Goal: Information Seeking & Learning: Compare options

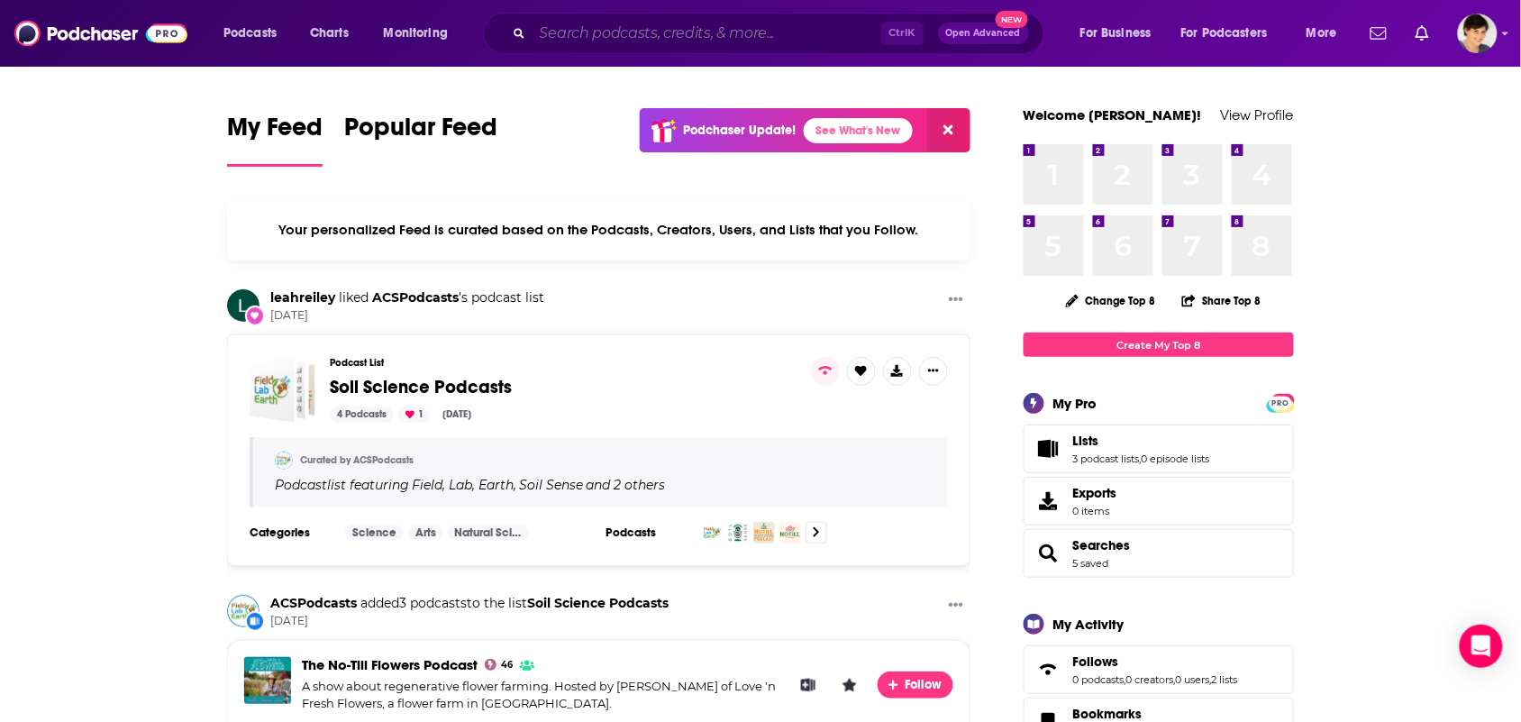
click at [616, 41] on input "Search podcasts, credits, & more..." at bounding box center [707, 33] width 349 height 29
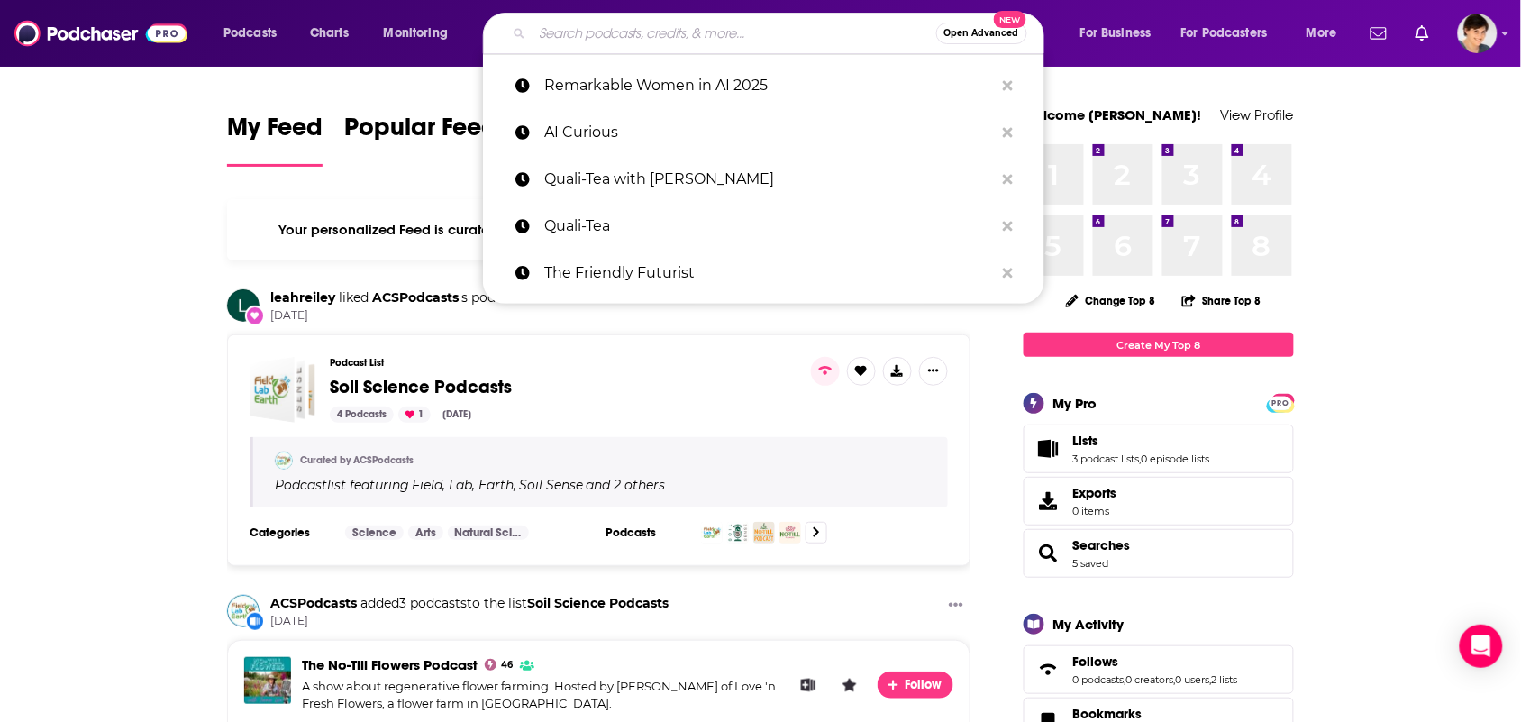
paste input "The Bancroft Brothers Animation Podcast"
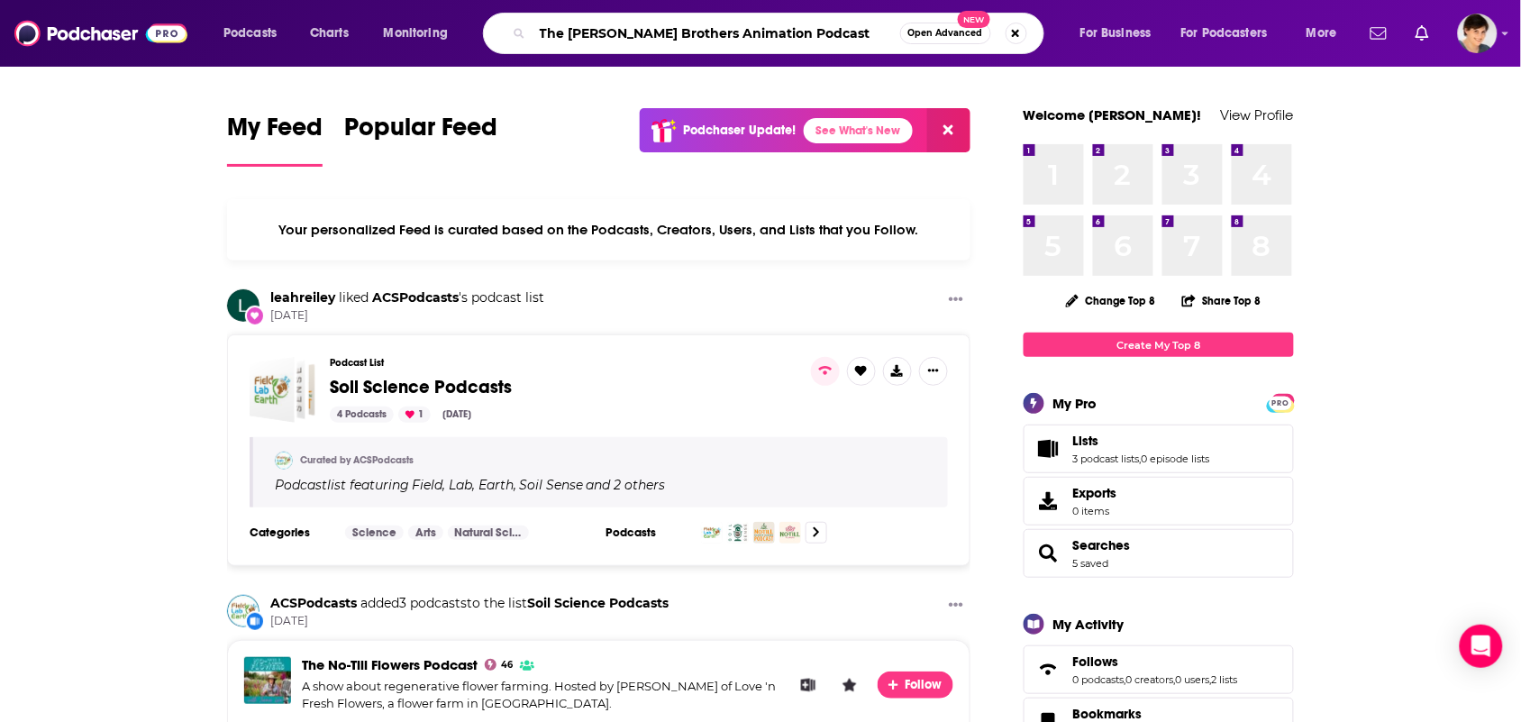
type input "The Bancroft Brothers Animation Podcast"
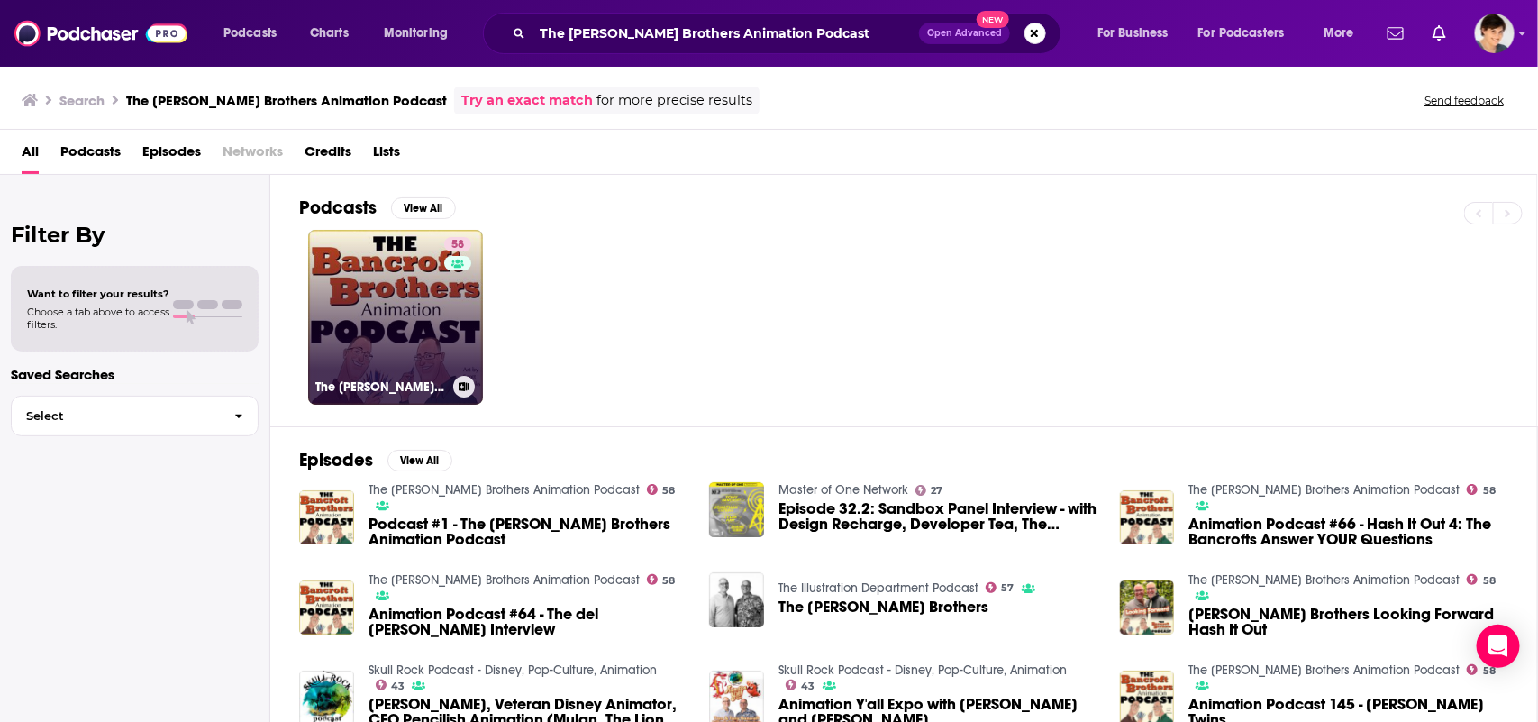
click at [362, 297] on link "58 The Bancroft Brothers Animation Podcast" at bounding box center [395, 317] width 175 height 175
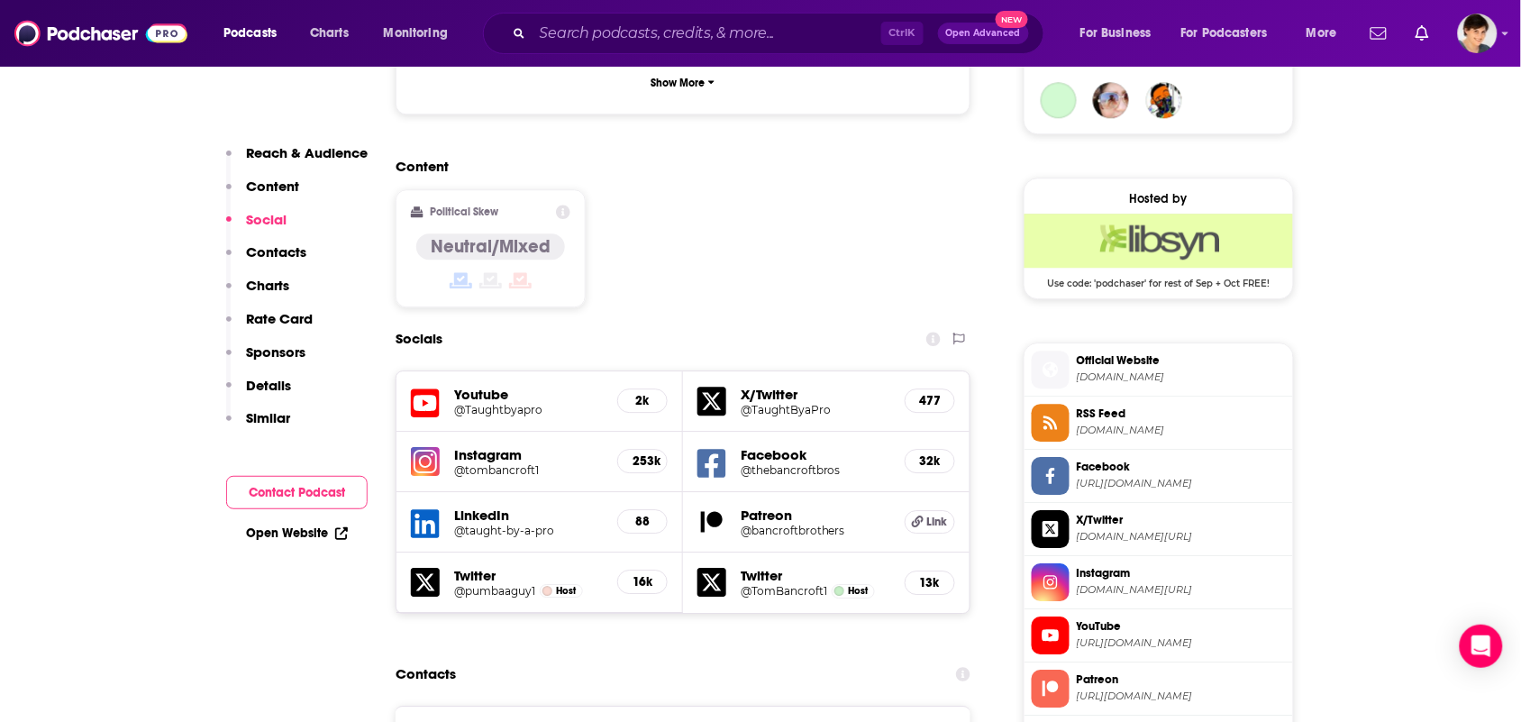
scroll to position [1802, 0]
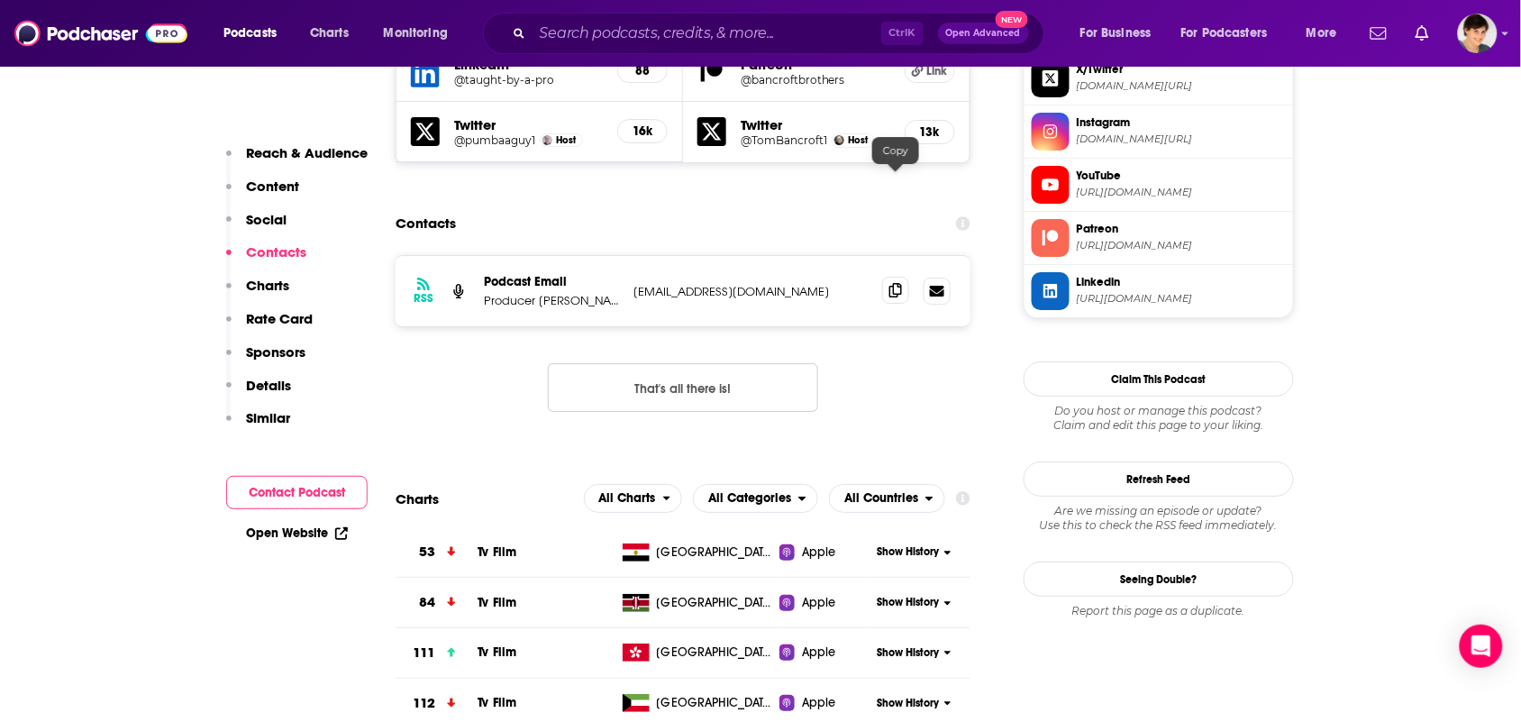
click at [904, 277] on span at bounding box center [895, 290] width 27 height 27
click at [886, 277] on span at bounding box center [895, 290] width 27 height 27
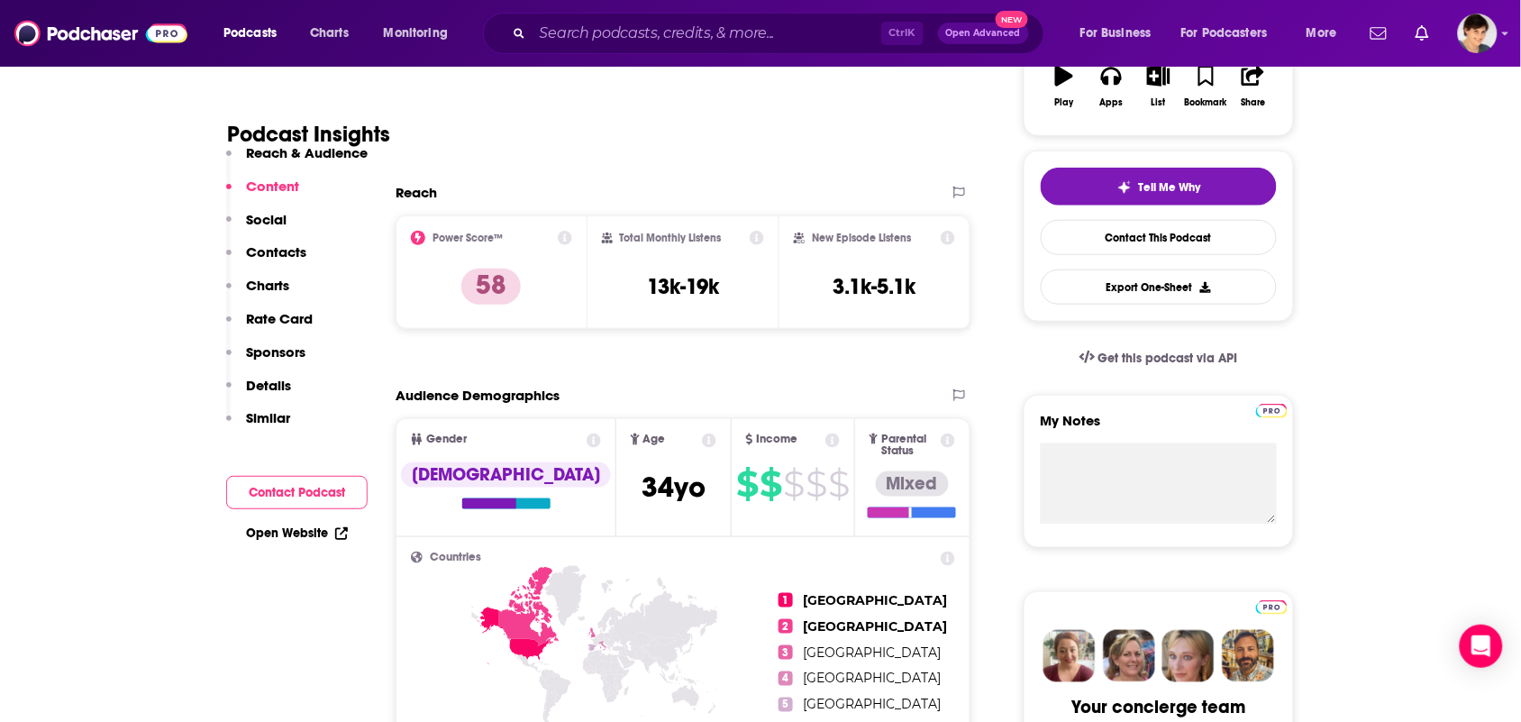
scroll to position [0, 0]
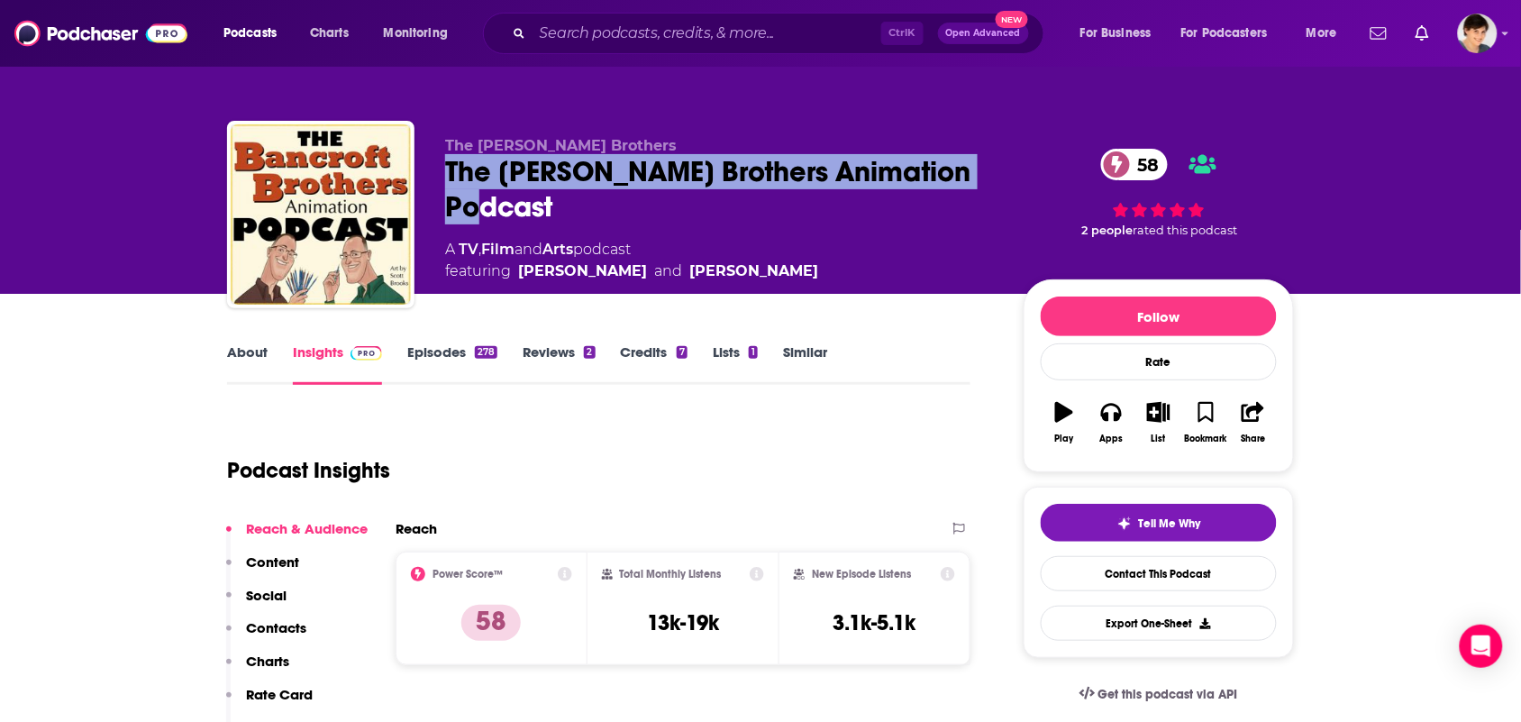
drag, startPoint x: 564, startPoint y: 194, endPoint x: 449, endPoint y: 167, distance: 118.5
click at [449, 167] on div "The Bancroft Brothers Animation Podcast 58" at bounding box center [720, 189] width 550 height 70
copy h2 "The Bancroft Brothers Animation Podcast"
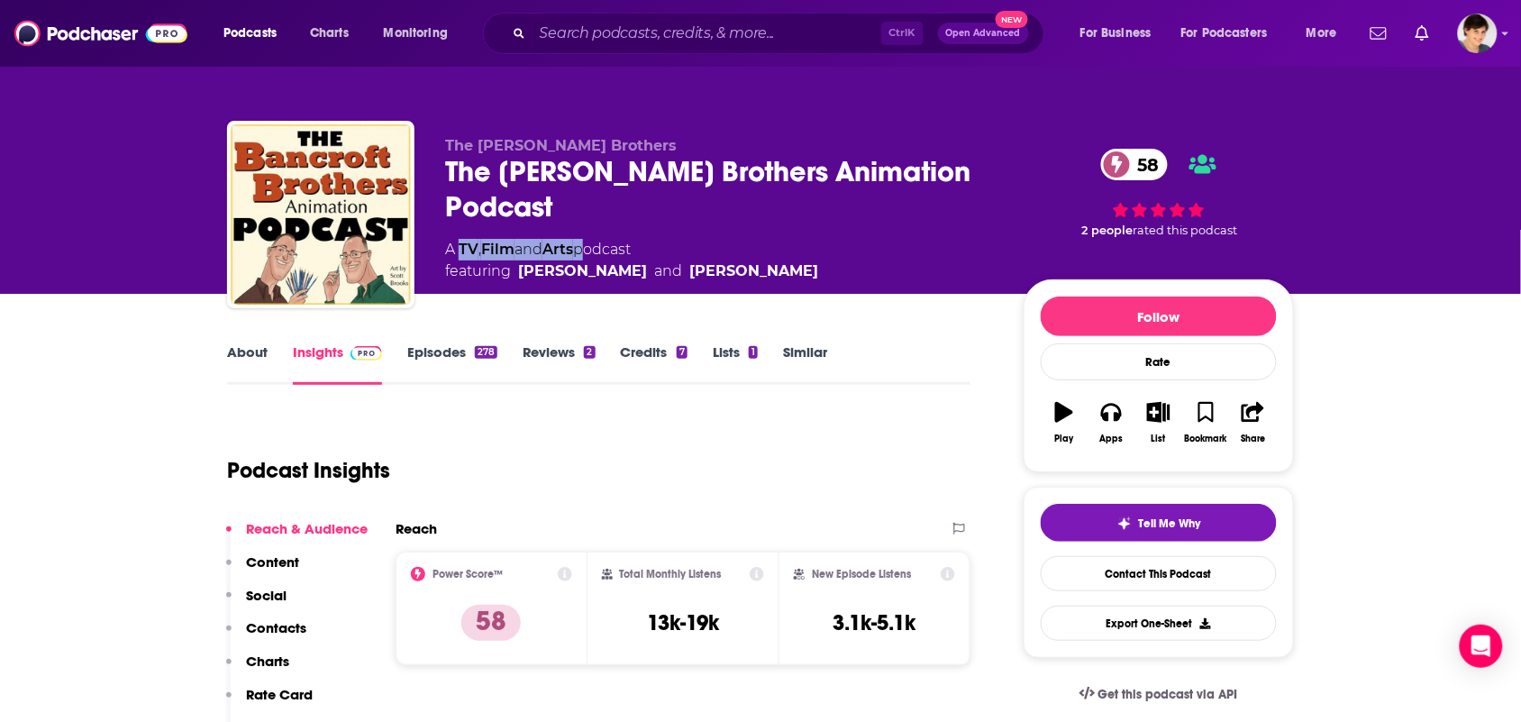
drag, startPoint x: 587, startPoint y: 250, endPoint x: 461, endPoint y: 251, distance: 125.3
click at [461, 251] on div "A TV , Film and Arts podcast featuring Tony Bancroft and Tom Bancroft" at bounding box center [631, 260] width 373 height 43
copy div "TV , Film and Arts"
click at [243, 370] on link "About" at bounding box center [247, 363] width 41 height 41
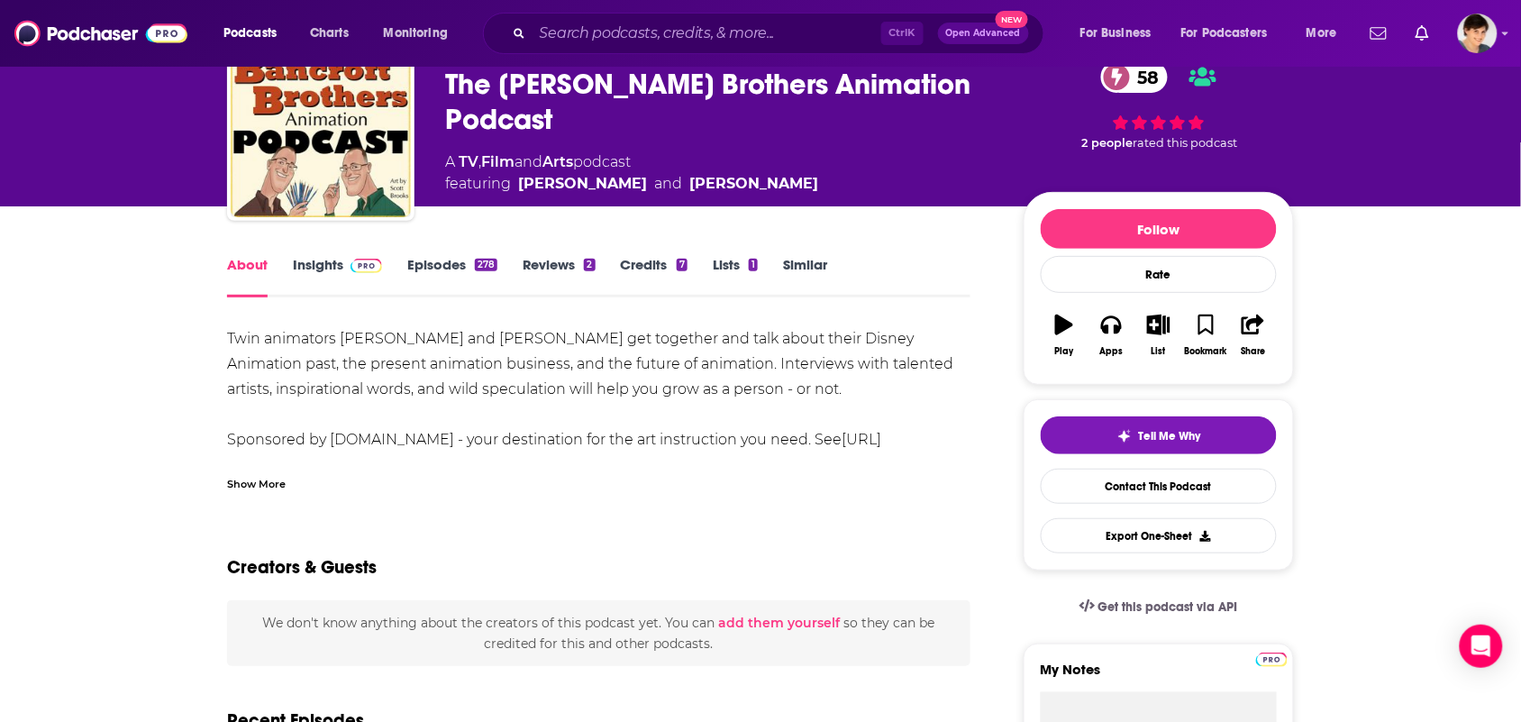
scroll to position [113, 0]
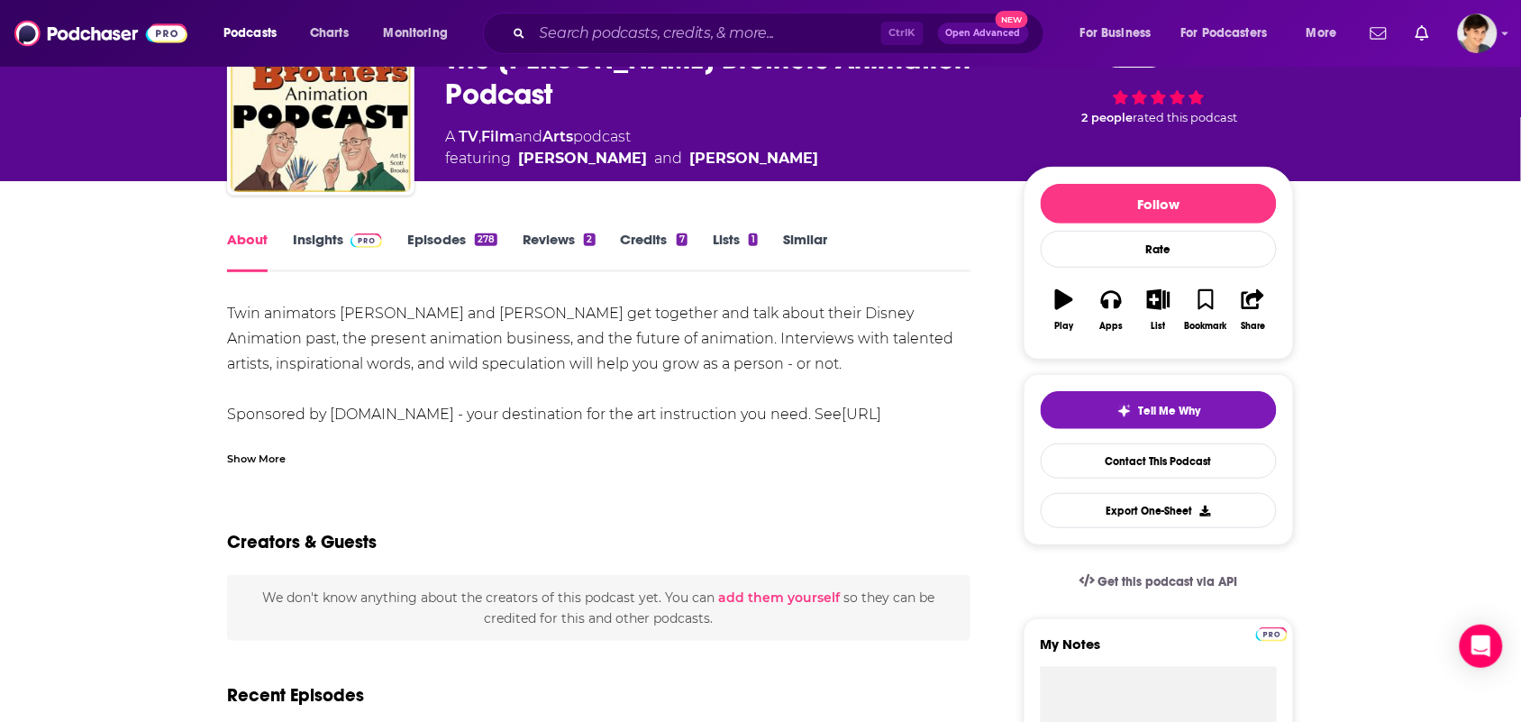
click at [294, 447] on div "Show More" at bounding box center [599, 451] width 744 height 31
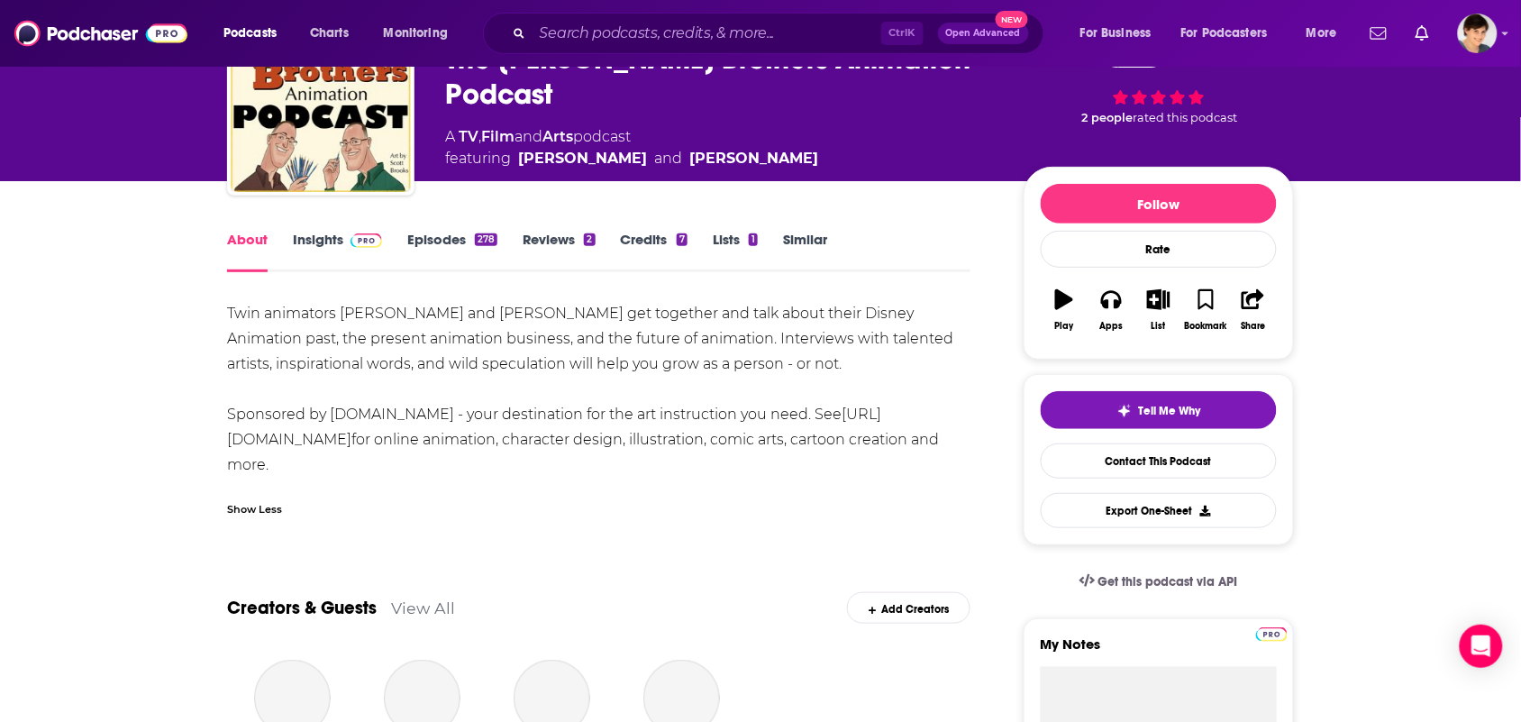
drag, startPoint x: 343, startPoint y: 461, endPoint x: 217, endPoint y: 295, distance: 208.4
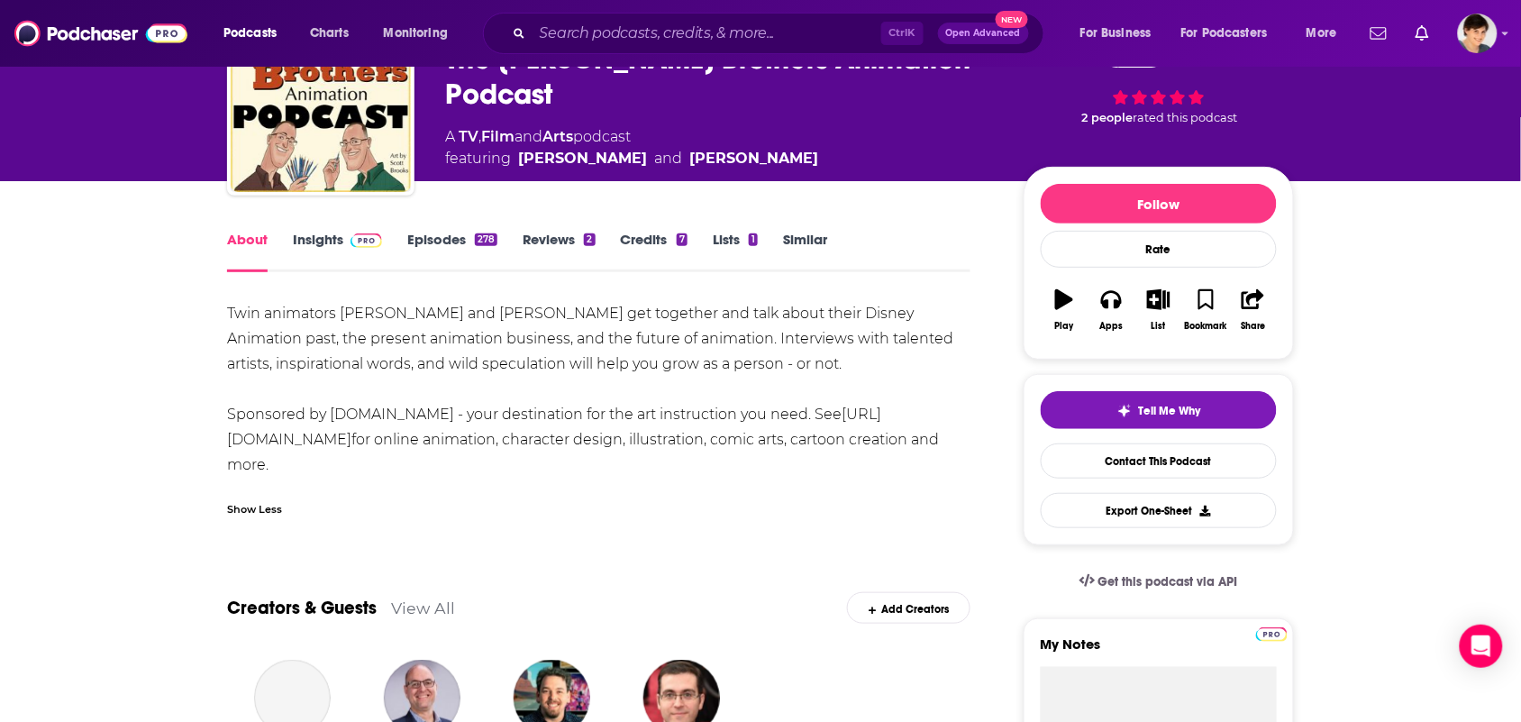
copy div "Twin animators Tom and Tony Bancroft get together and talk about their Disney A…"
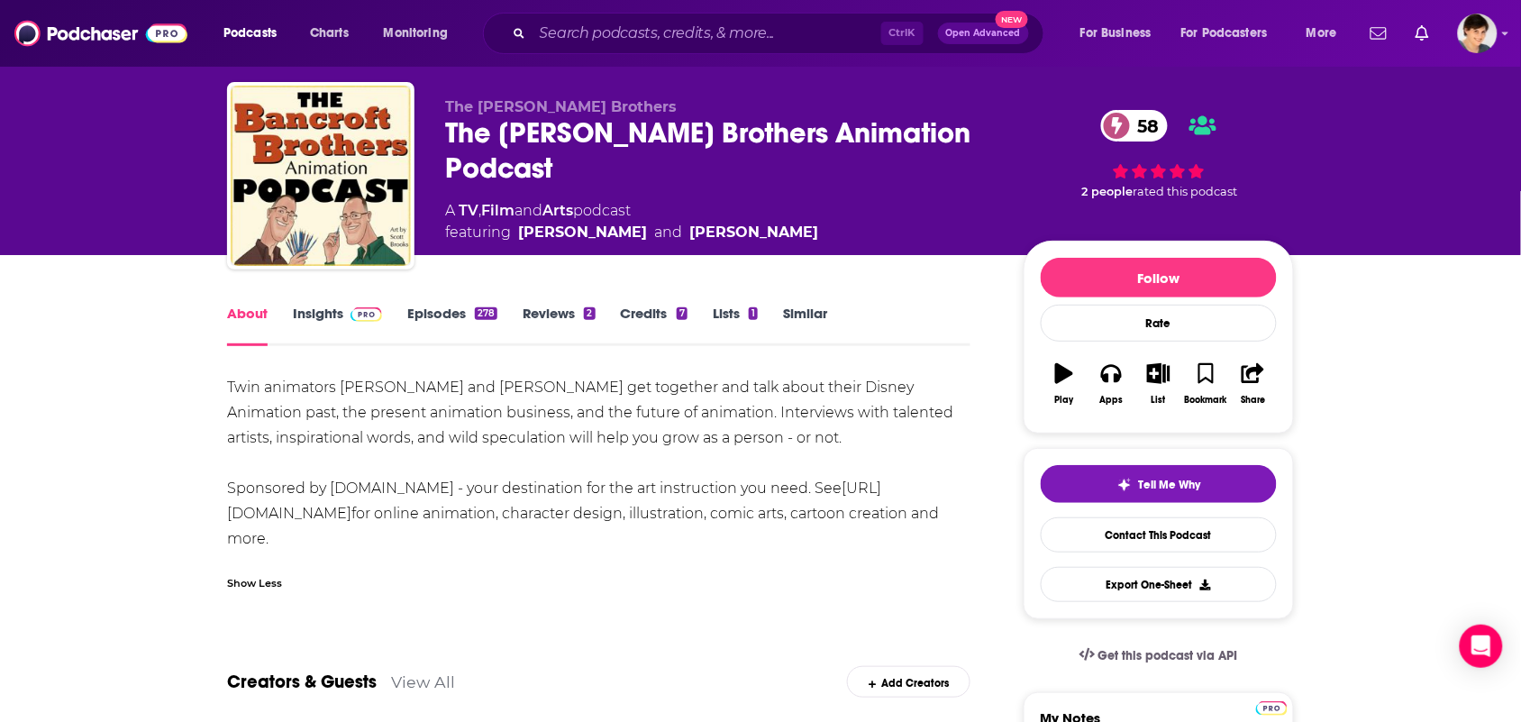
scroll to position [0, 0]
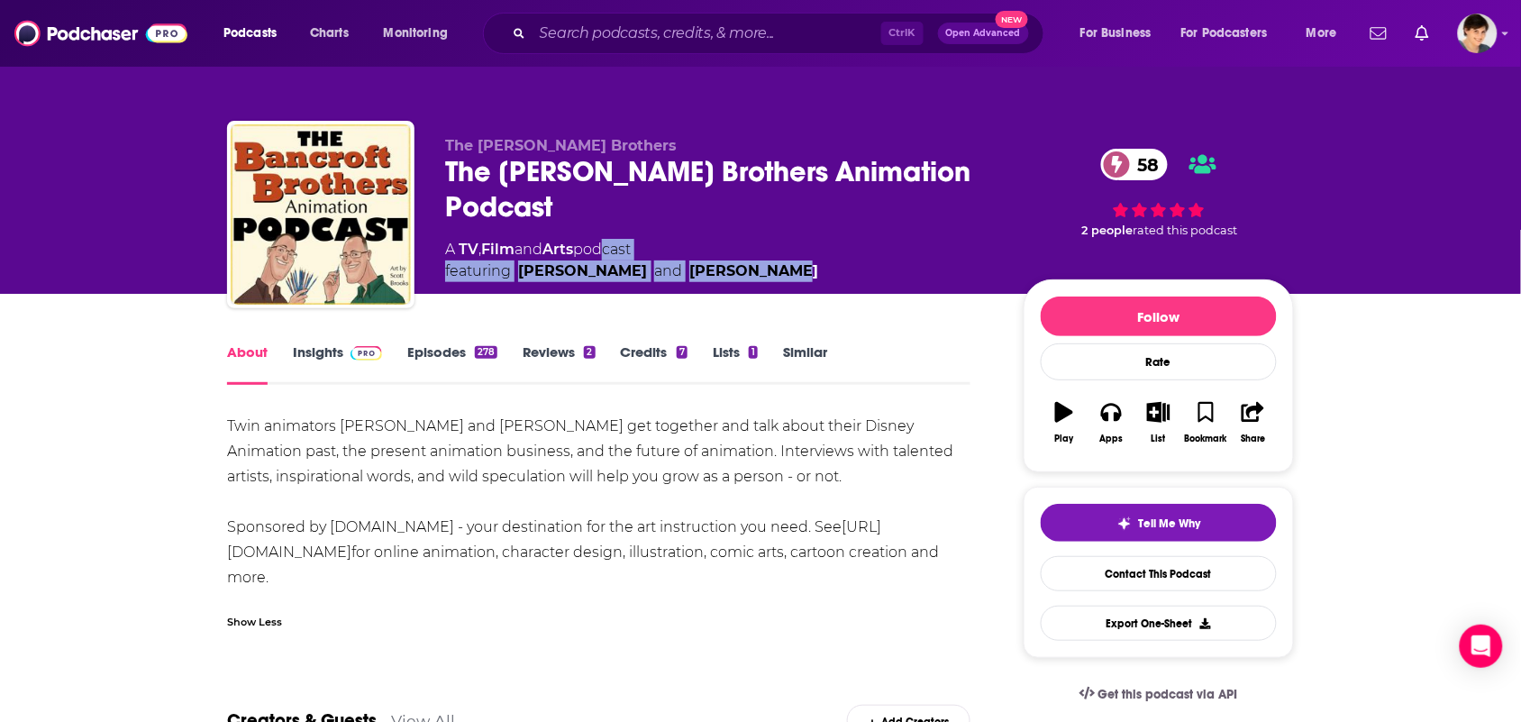
drag, startPoint x: 817, startPoint y: 260, endPoint x: 601, endPoint y: 254, distance: 216.4
click at [601, 254] on div "A TV , Film and Arts podcast featuring Tony Bancroft and Tom Bancroft" at bounding box center [720, 260] width 550 height 43
click at [832, 231] on div "The Bancroft Brothers The Bancroft Brothers Animation Podcast 58 A TV , Film an…" at bounding box center [720, 209] width 550 height 145
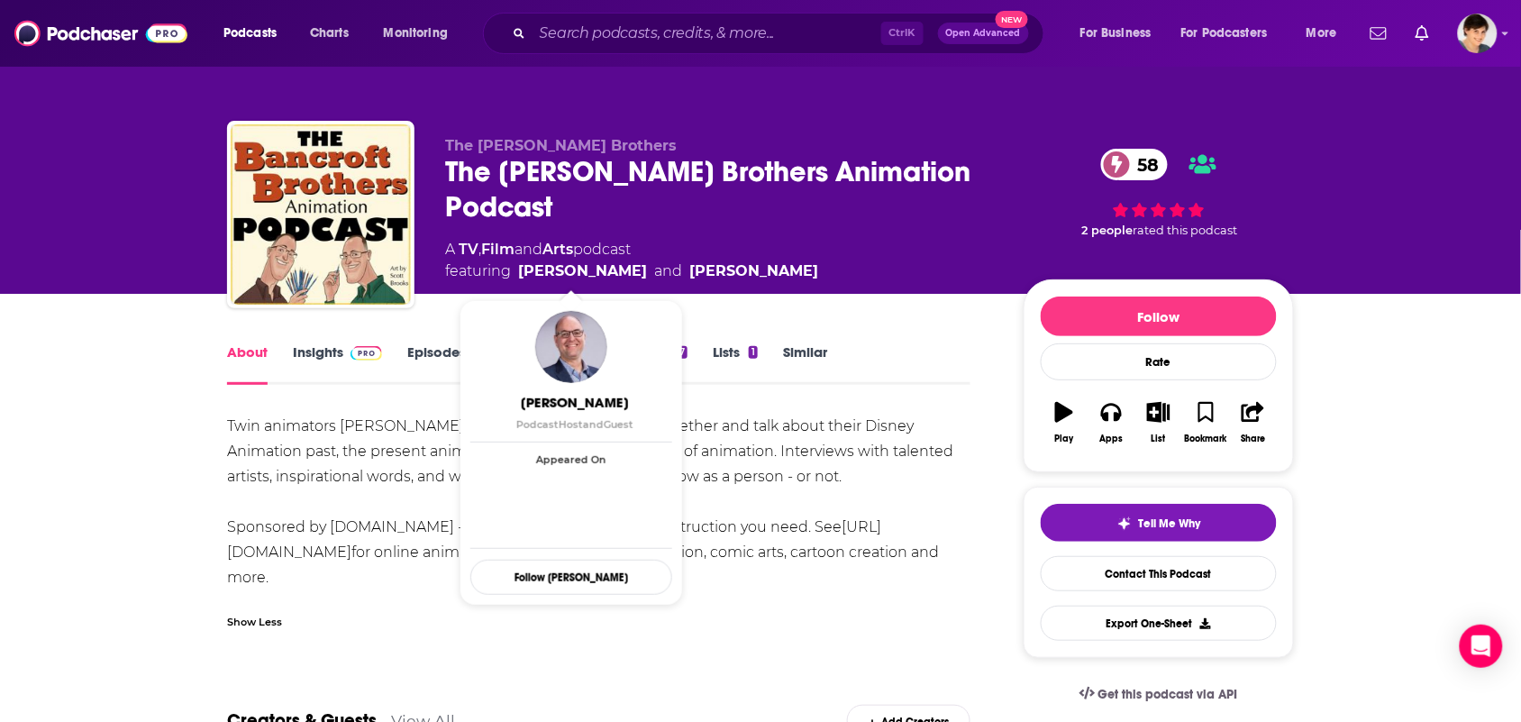
drag, startPoint x: 728, startPoint y: 278, endPoint x: 872, endPoint y: 234, distance: 149.7
click at [543, 268] on div "A TV , Film and Arts podcast featuring Tony Bancroft and Tom Bancroft" at bounding box center [720, 260] width 550 height 43
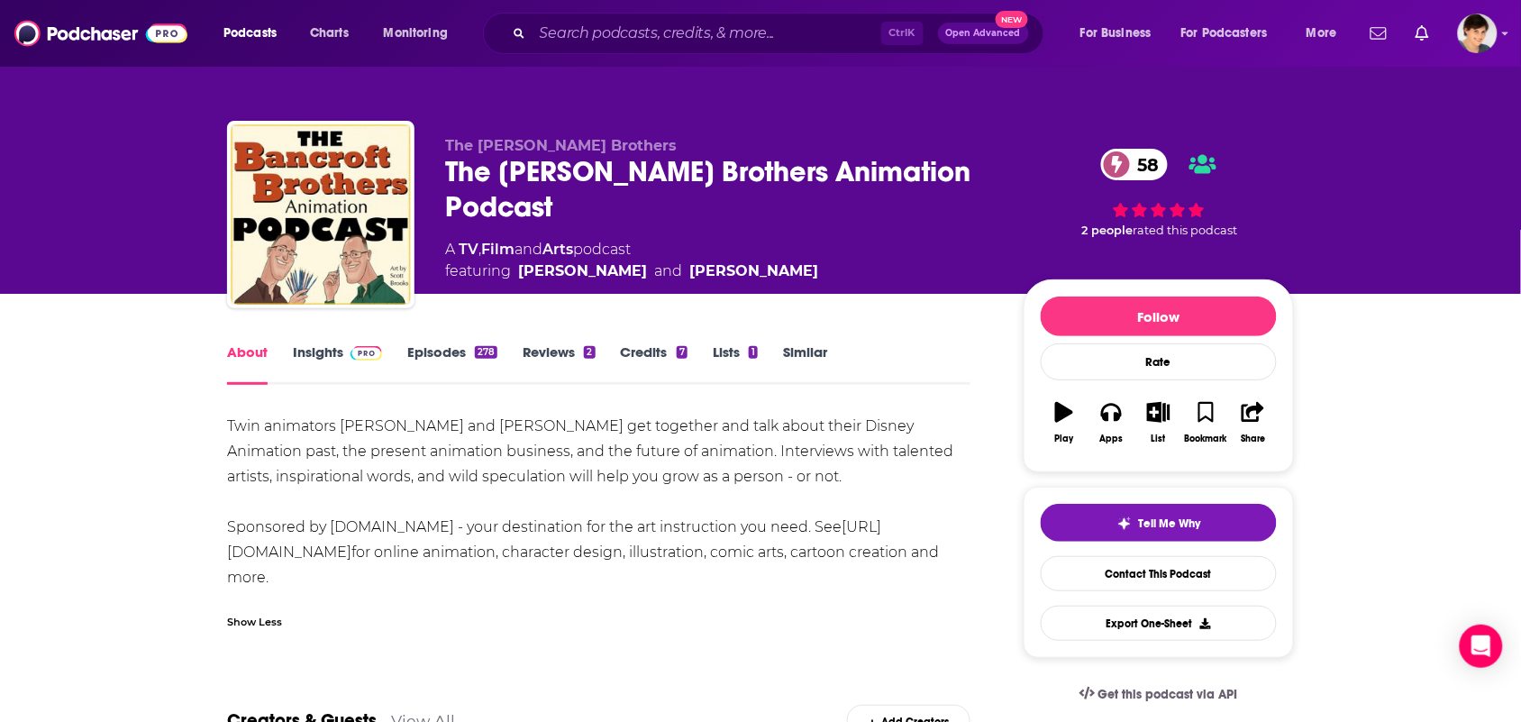
click at [876, 227] on div "The Bancroft Brothers The Bancroft Brothers Animation Podcast 58 A TV , Film an…" at bounding box center [720, 209] width 550 height 145
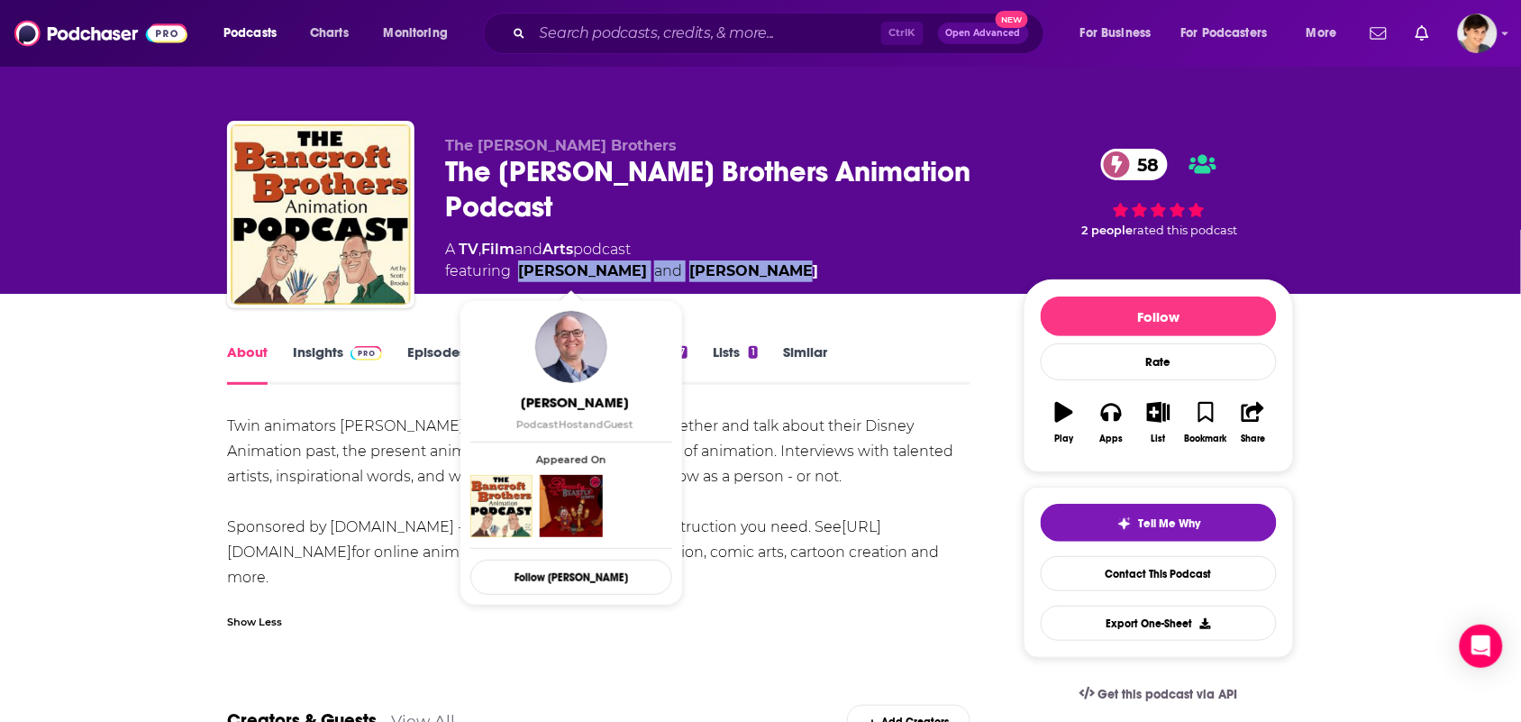
drag, startPoint x: 771, startPoint y: 269, endPoint x: 520, endPoint y: 277, distance: 251.6
click at [520, 277] on div "A TV , Film and Arts podcast featuring Tony Bancroft and Tom Bancroft" at bounding box center [720, 260] width 550 height 43
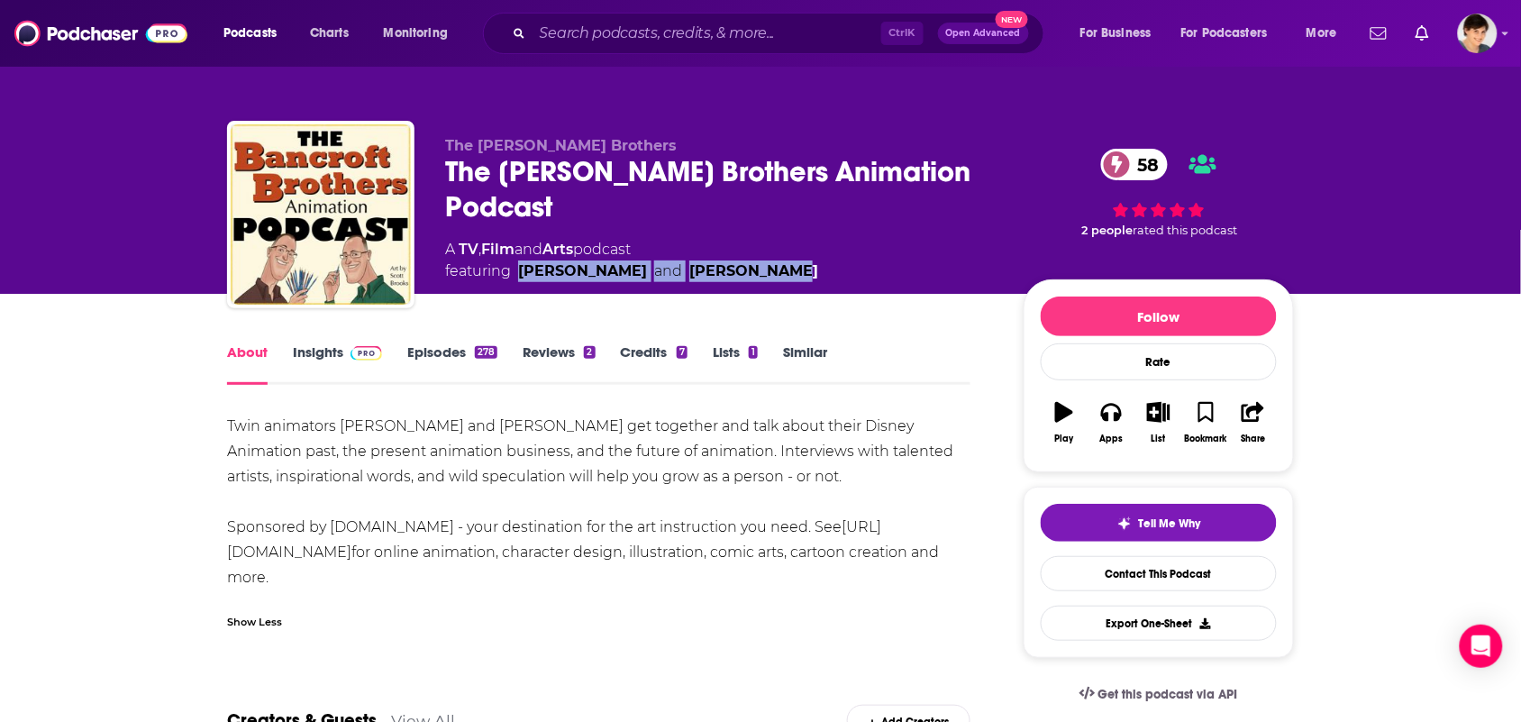
copy span "Tony Bancroft and Tom Bancroft"
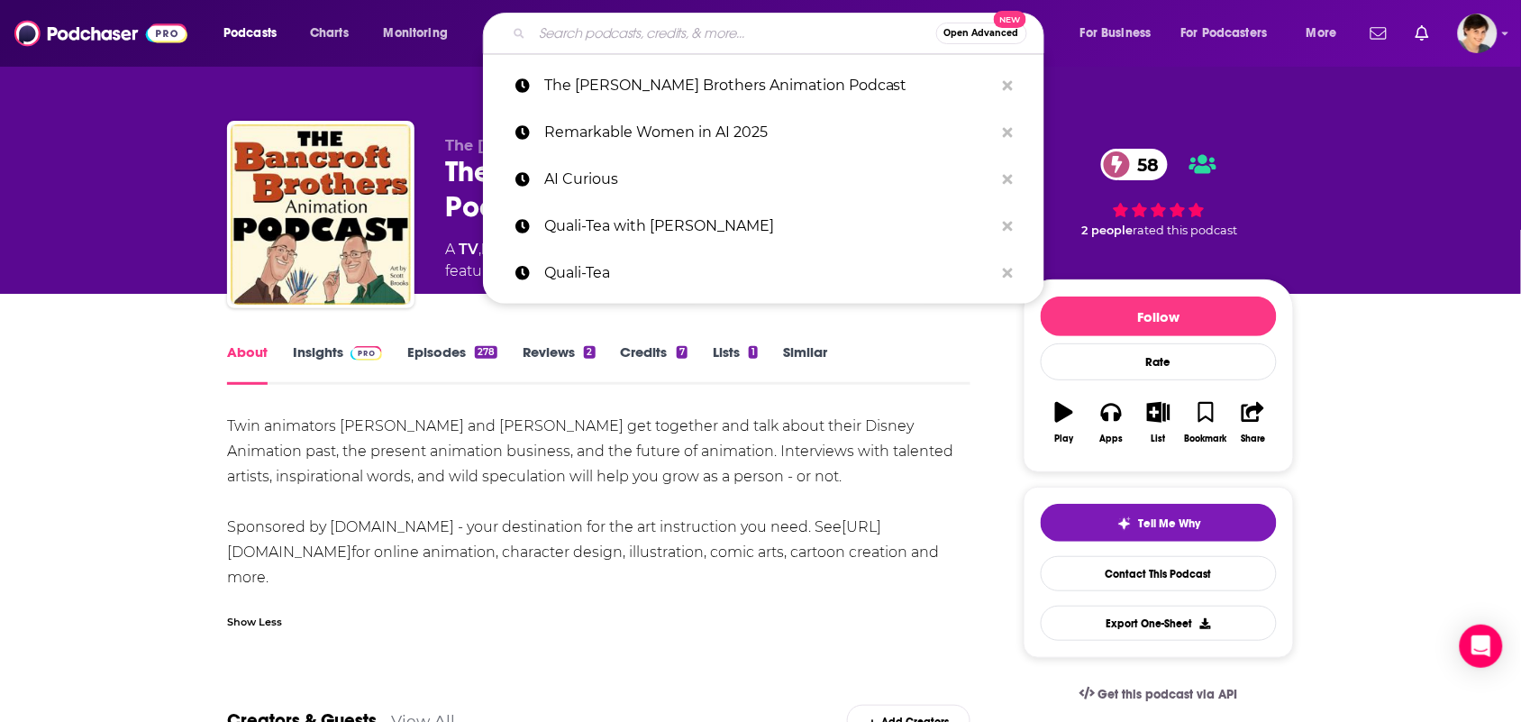
click at [698, 32] on input "Search podcasts, credits, & more..." at bounding box center [735, 33] width 404 height 29
paste input "Animation Addicts Podcast (Rotoscopers)"
type input "Animation Addicts Podcast (Rotoscopers)"
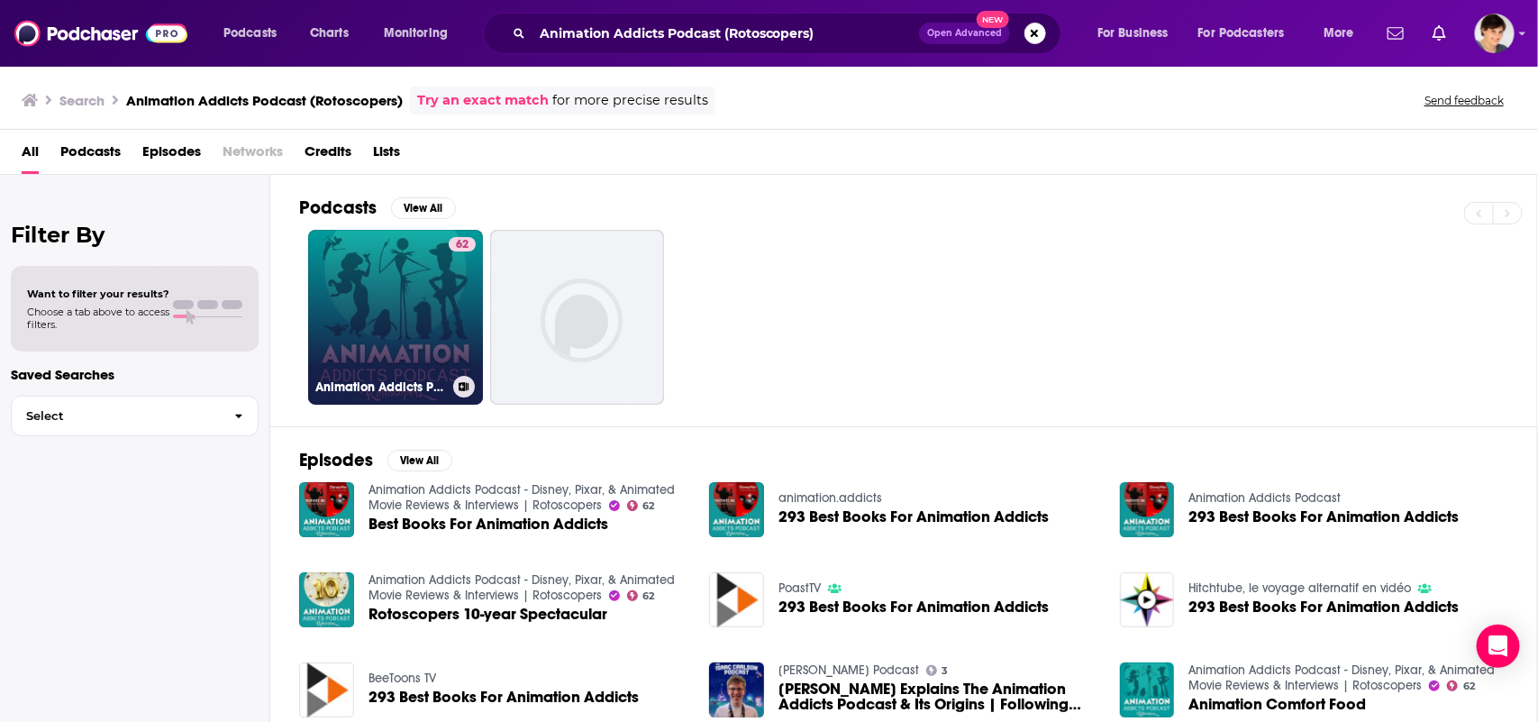
click at [358, 332] on link "62 Animation Addicts Podcast - Disney, Pixar, & Animated Movie Reviews & Interv…" at bounding box center [395, 317] width 175 height 175
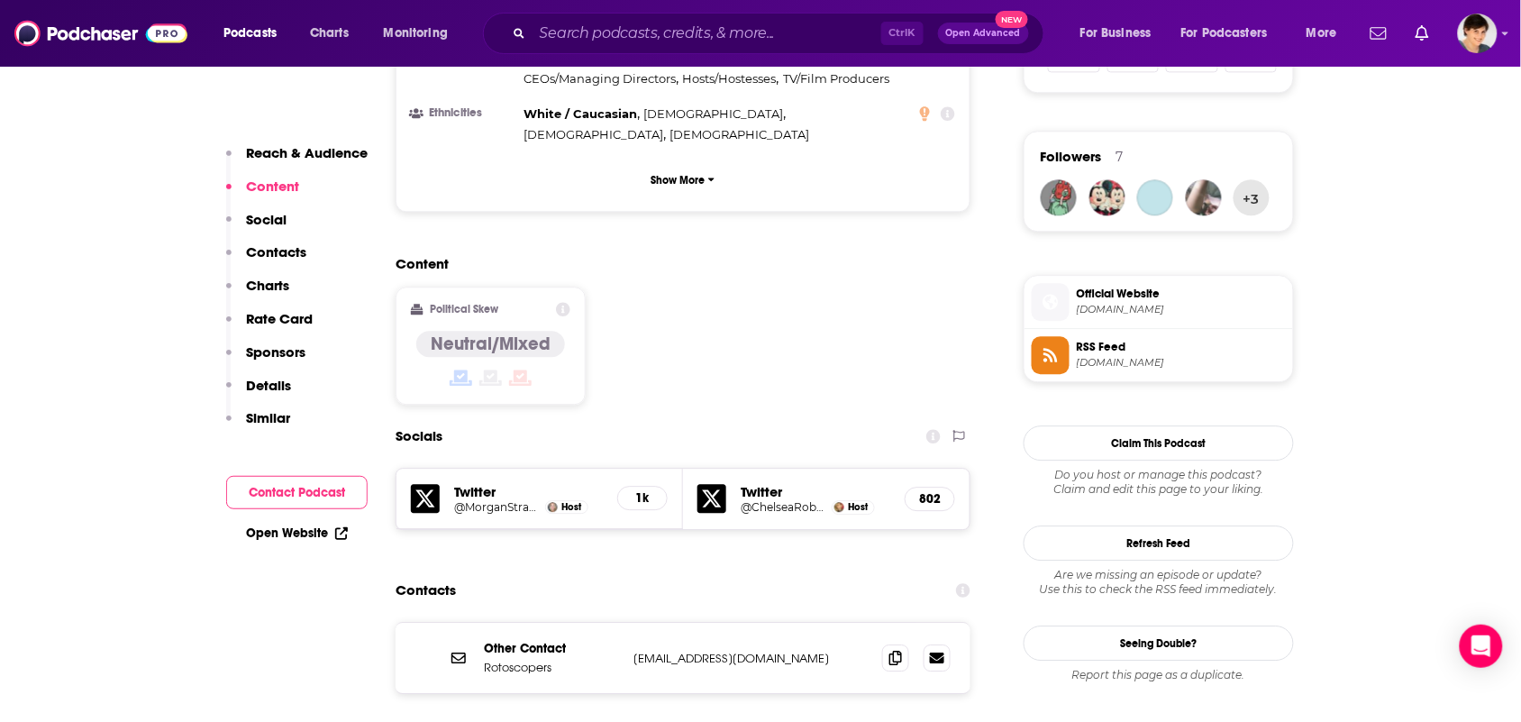
scroll to position [1352, 0]
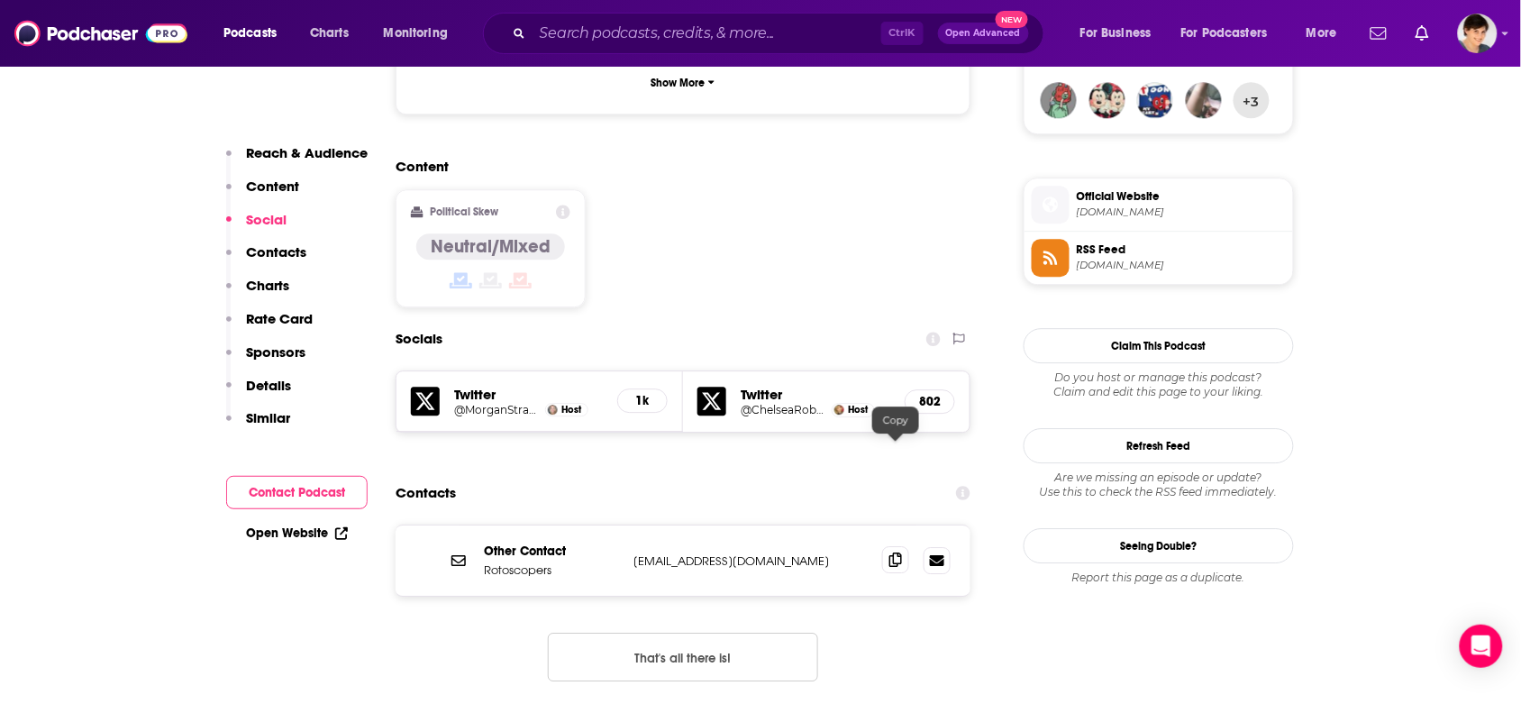
click at [892, 552] on icon at bounding box center [896, 559] width 13 height 14
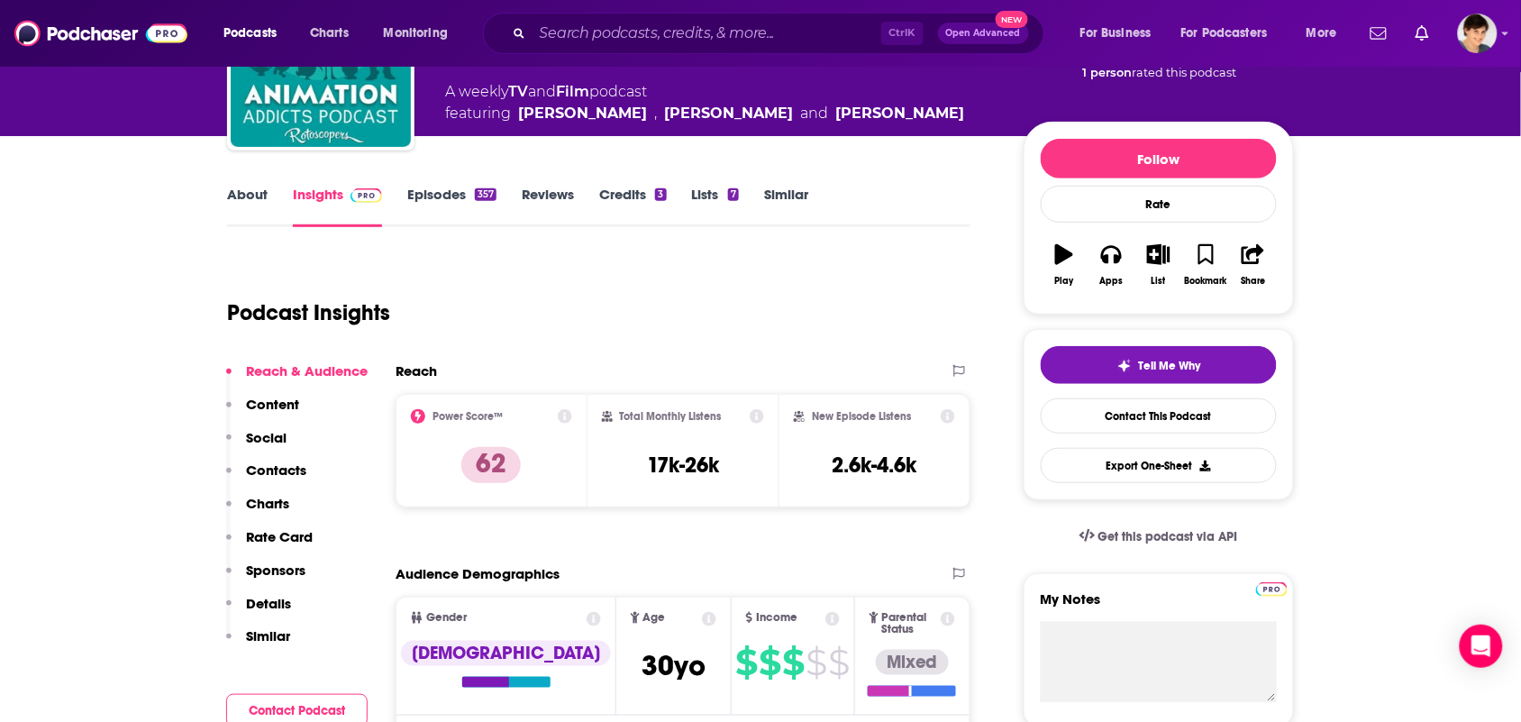
scroll to position [0, 0]
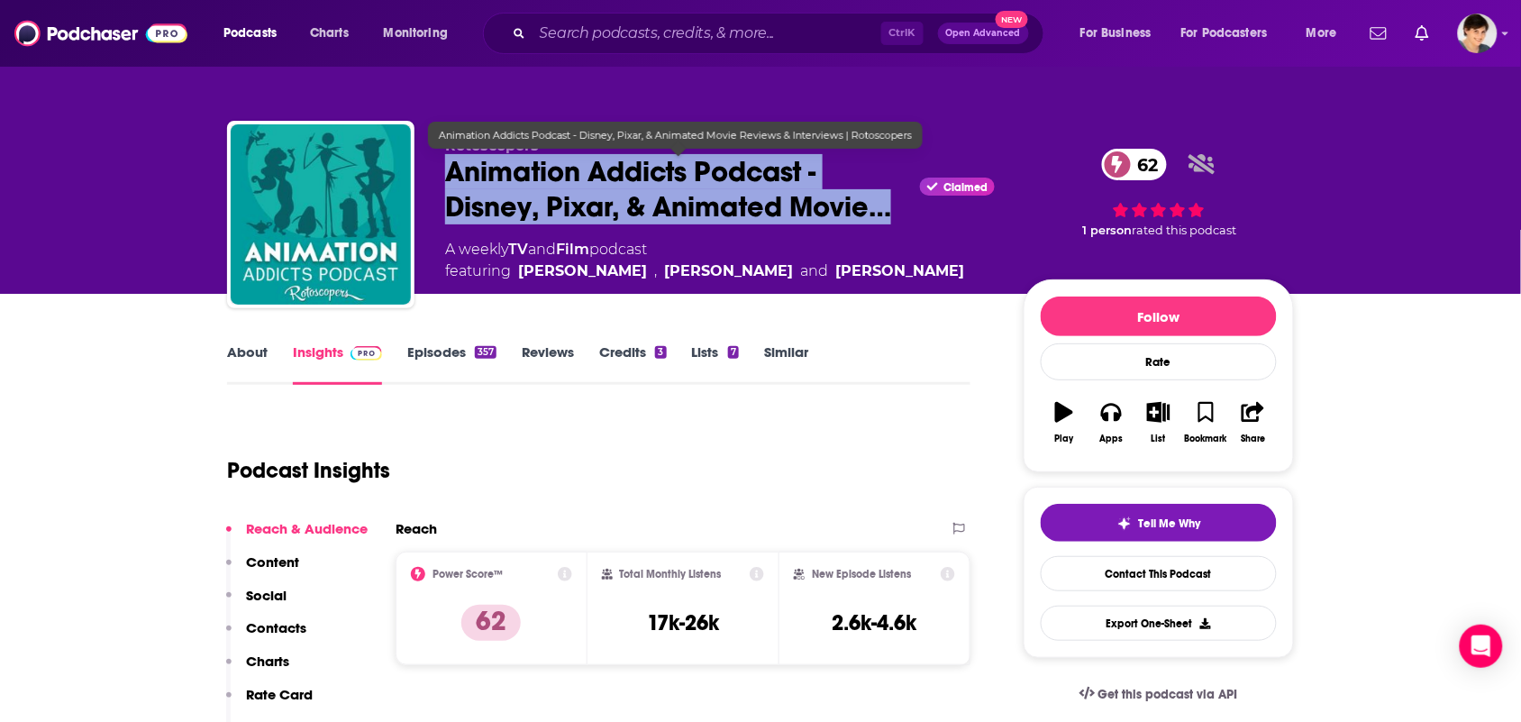
drag, startPoint x: 903, startPoint y: 209, endPoint x: 470, endPoint y: 151, distance: 437.4
click at [452, 172] on span "Animation Addicts Podcast - Disney, Pixar, & Animated Movie…" at bounding box center [679, 189] width 468 height 70
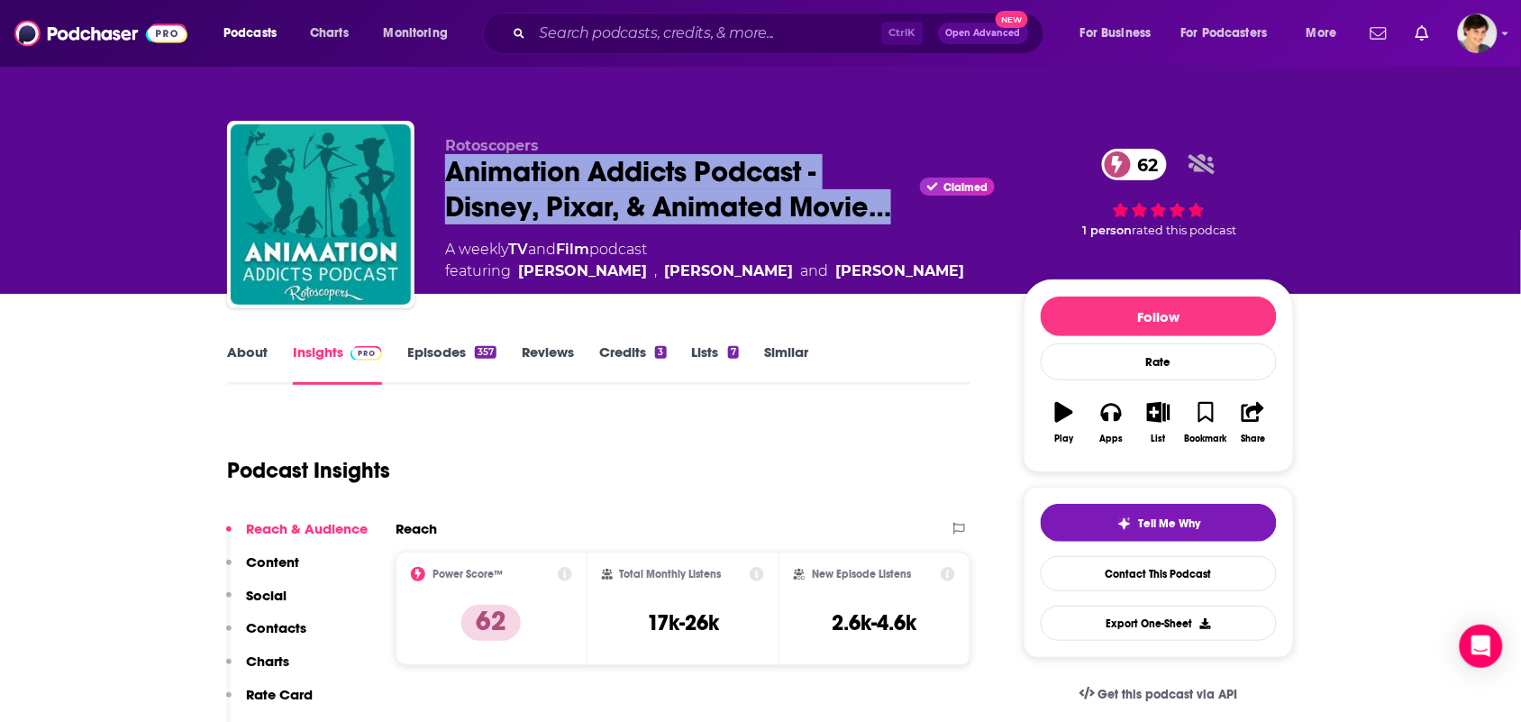
copy h2 "Animation Addicts Podcast - Disney, Pixar, & Animated Movie…"
drag, startPoint x: 957, startPoint y: 270, endPoint x: 516, endPoint y: 273, distance: 440.7
click at [516, 273] on div "A weekly TV and Film podcast featuring Mason Smith , Morgan Stradling and Chels…" at bounding box center [720, 260] width 550 height 43
copy span "Mason Smith , Morgan Stradling and Chelsea Robson"
click at [232, 350] on link "About" at bounding box center [247, 363] width 41 height 41
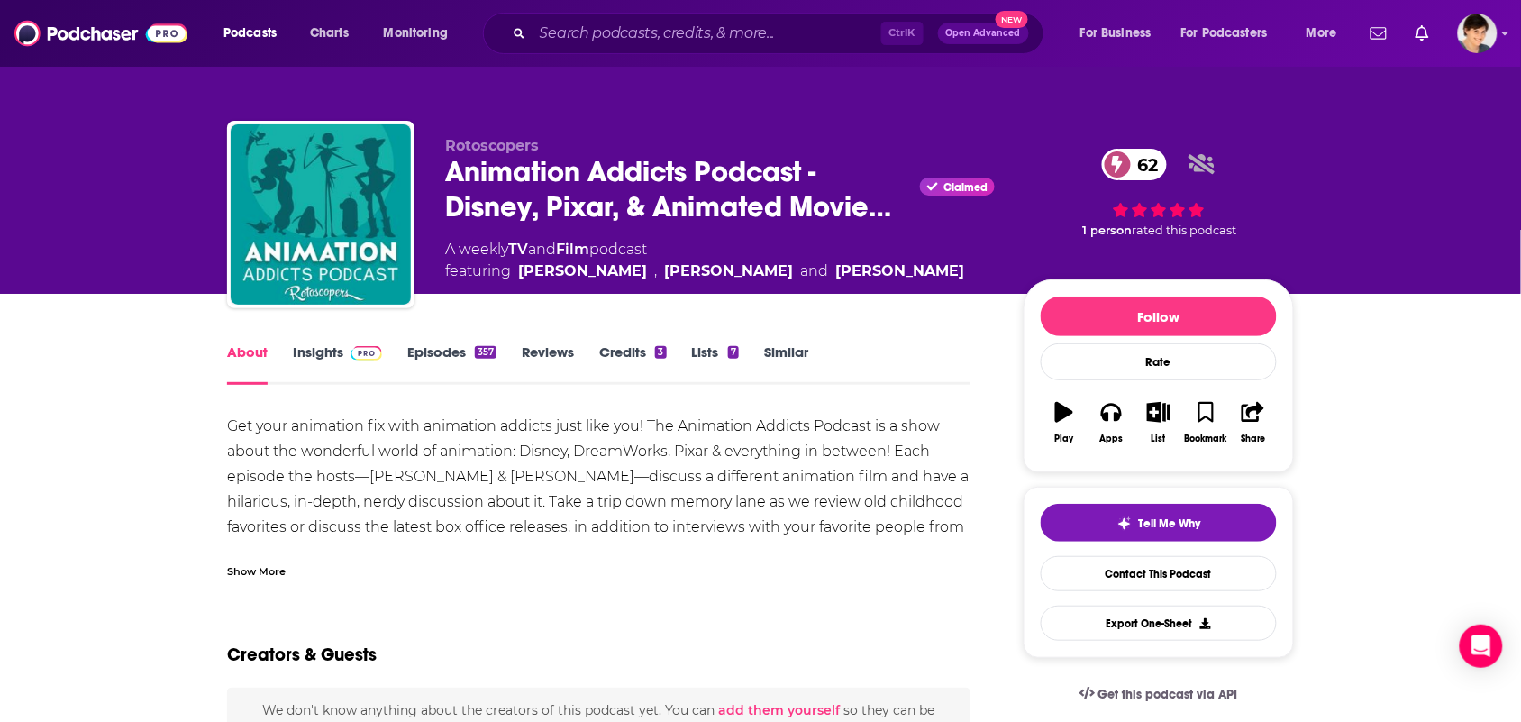
click at [308, 570] on div "Show More" at bounding box center [599, 564] width 744 height 31
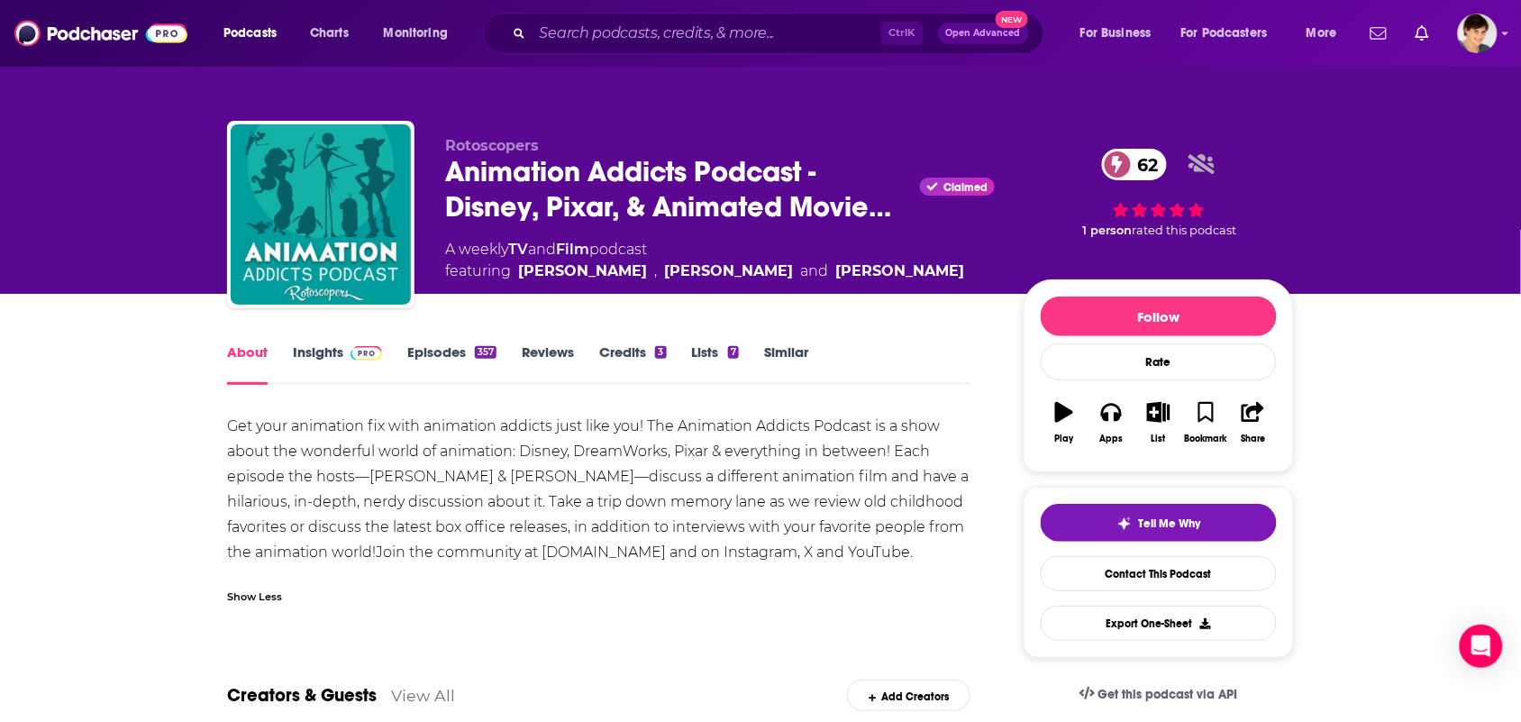
drag, startPoint x: 917, startPoint y: 547, endPoint x: 240, endPoint y: 383, distance: 697.3
copy div "Get your animation fix with animation addicts just like you! The Animation Addi…"
drag, startPoint x: 604, startPoint y: 254, endPoint x: 515, endPoint y: 244, distance: 89.8
click at [515, 244] on div "A weekly TV and Film podcast featuring Mason Smith , Morgan Stradling and Chels…" at bounding box center [704, 260] width 519 height 43
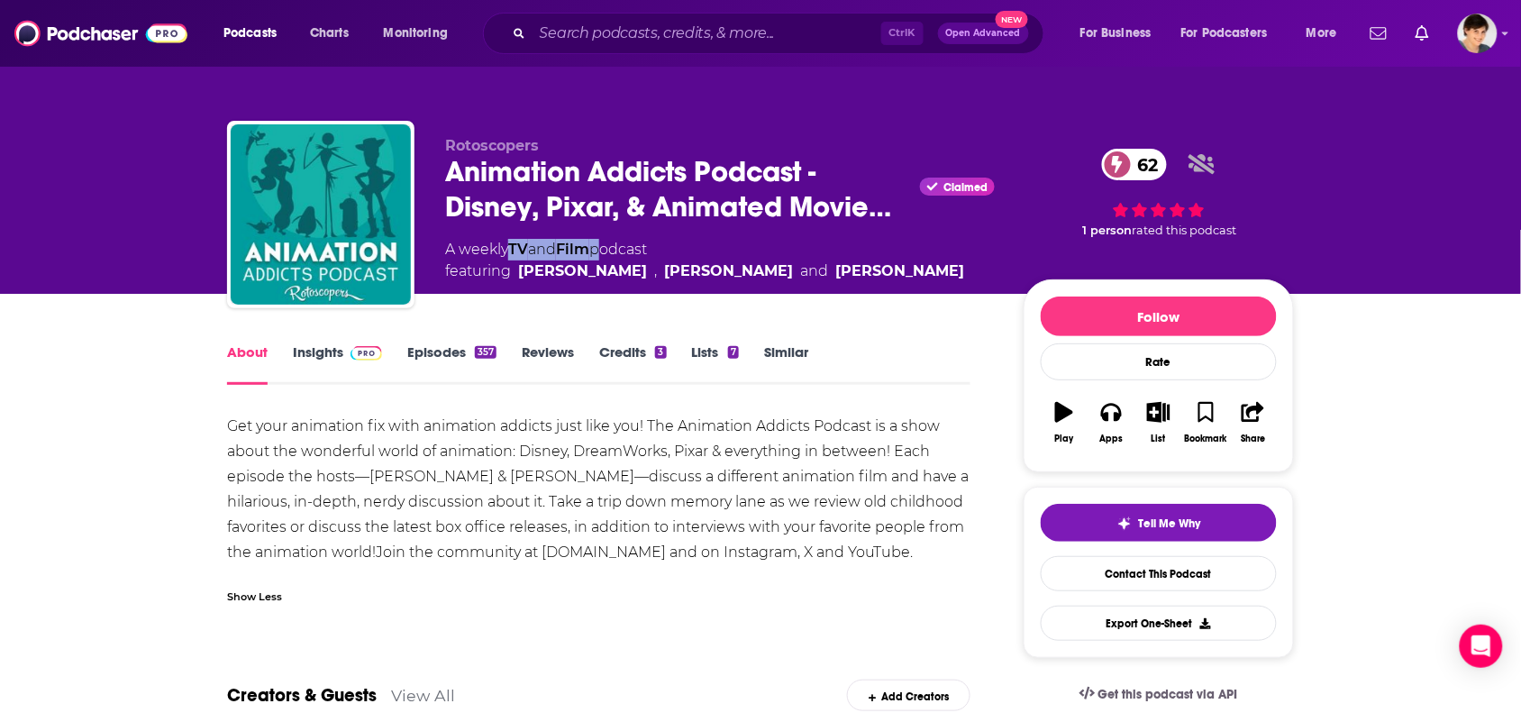
copy div "TV and Film"
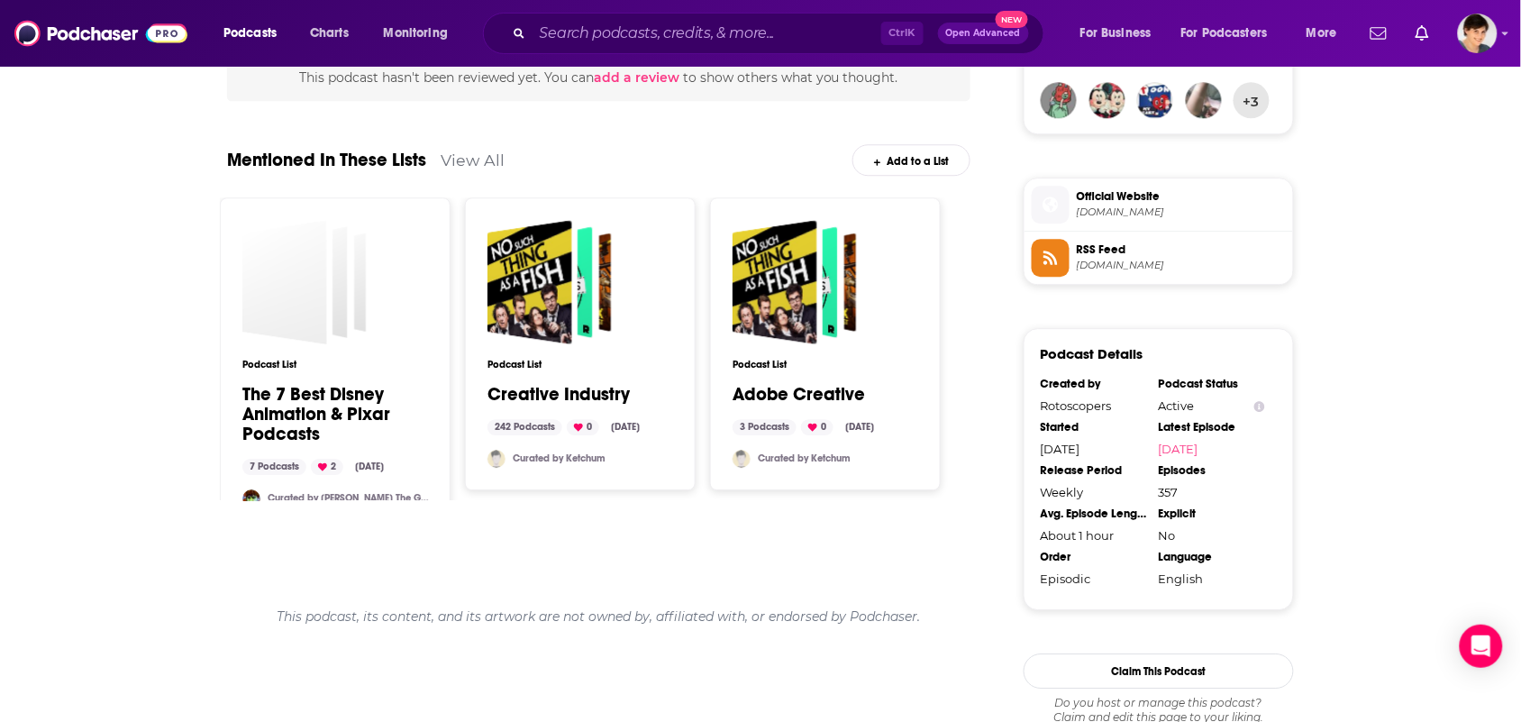
scroll to position [901, 0]
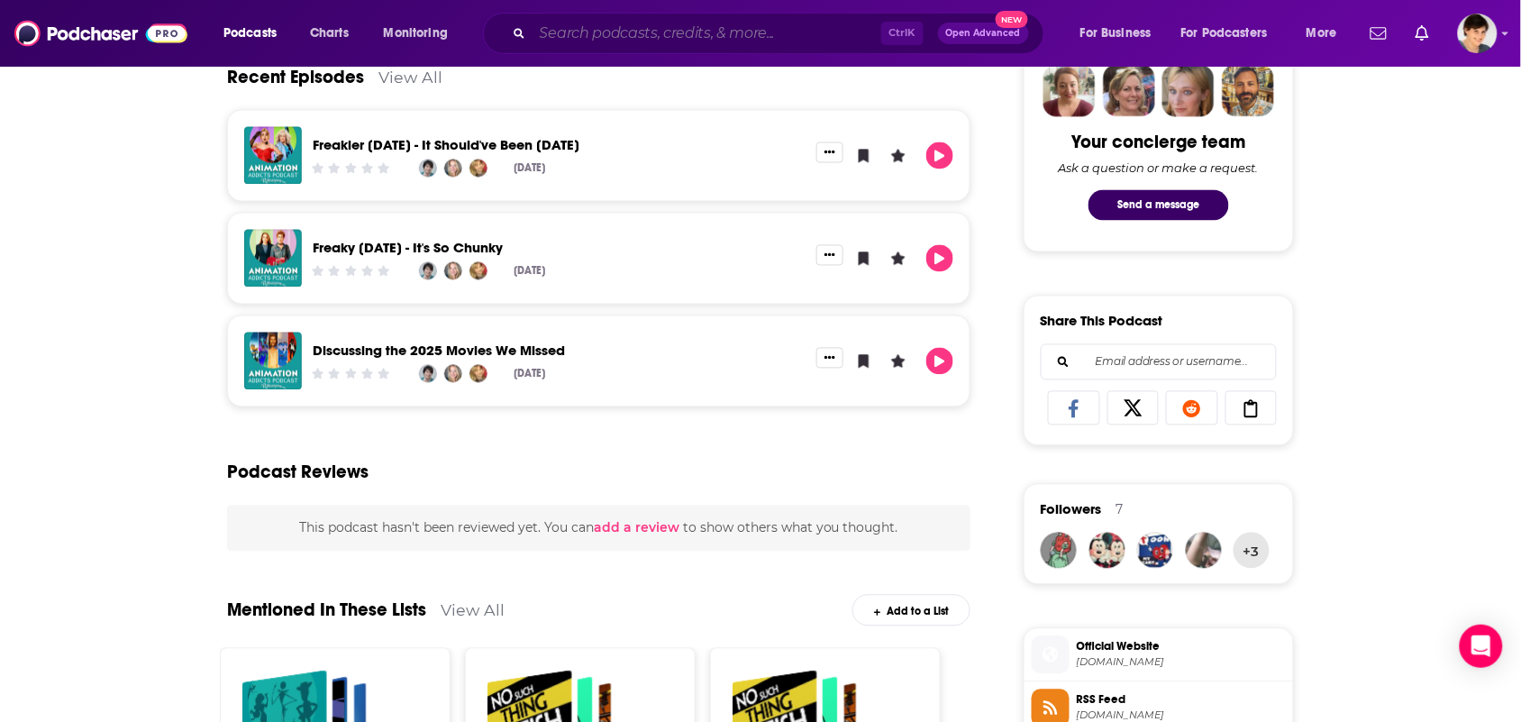
click at [750, 41] on input "Search podcasts, credits, & more..." at bounding box center [707, 33] width 349 height 29
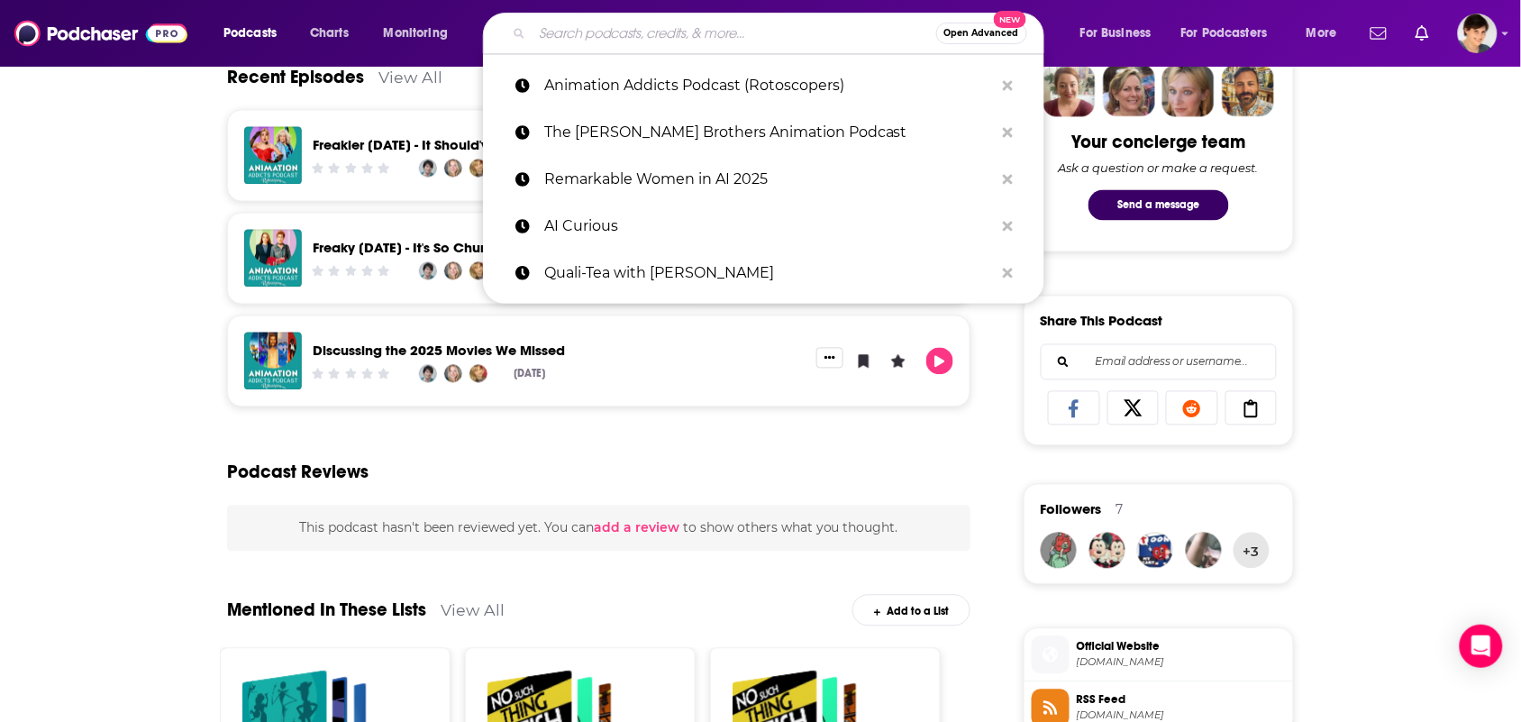
paste input "The Indie Film Hustle Podcast"
type input "The Indie Film Hustle Podcast"
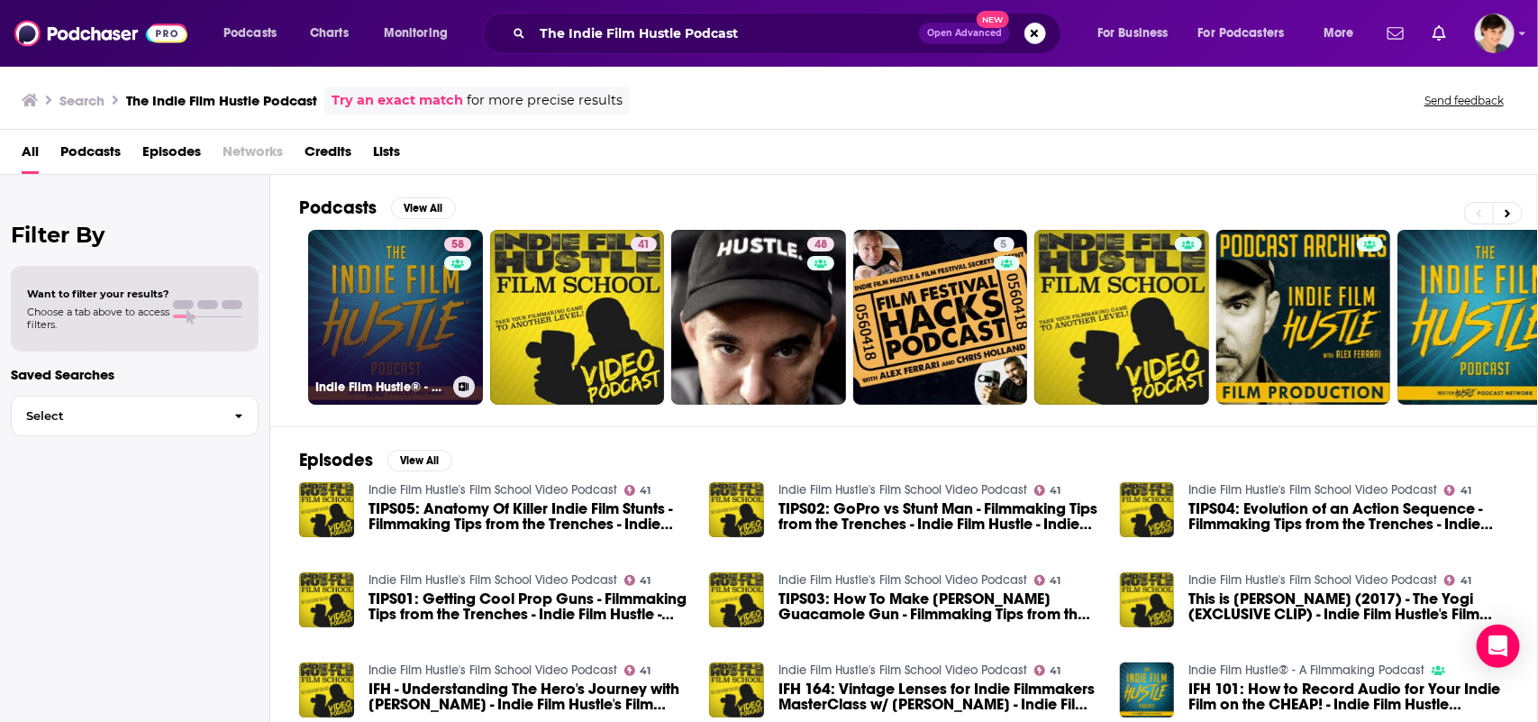
click at [401, 315] on link "58 Indie Film Hustle® - A Filmmaking Podcast" at bounding box center [395, 317] width 175 height 175
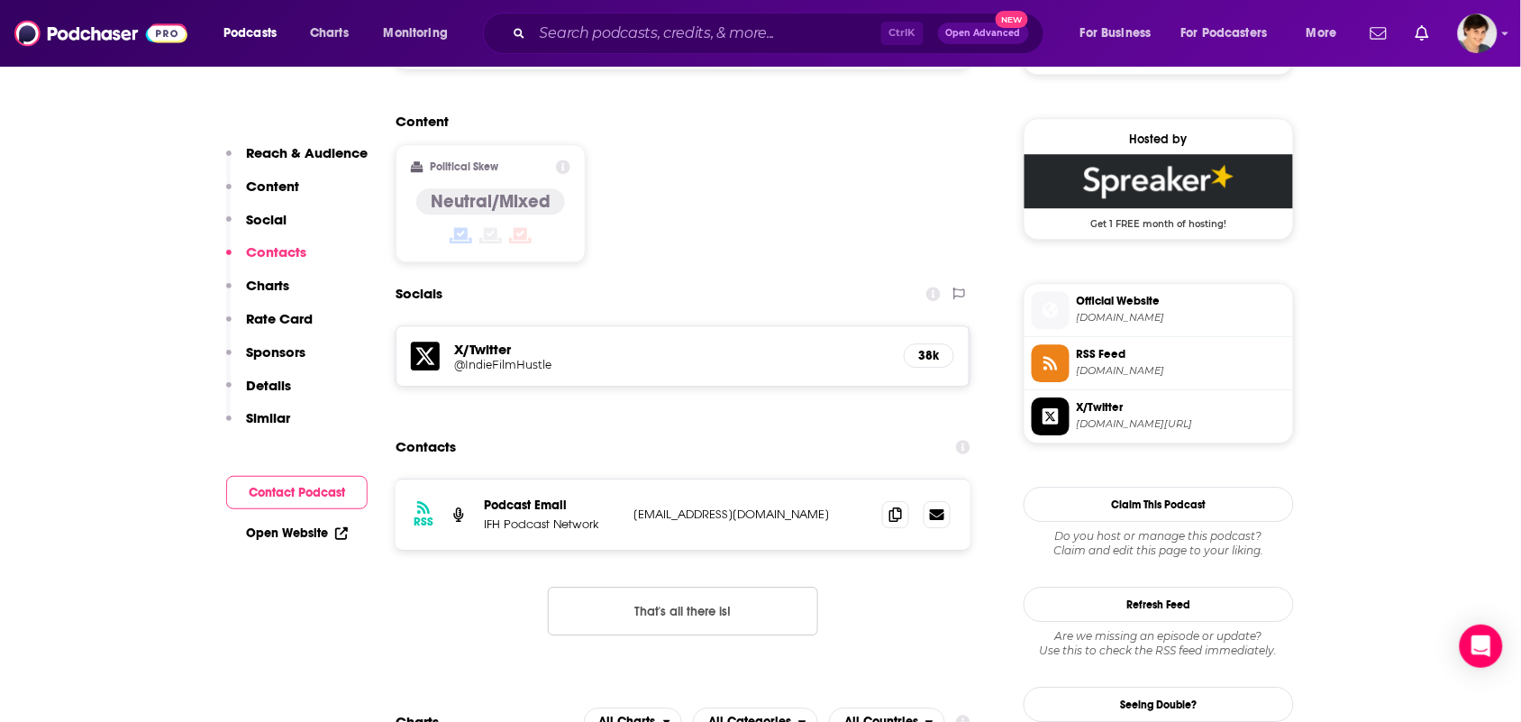
scroll to position [1577, 0]
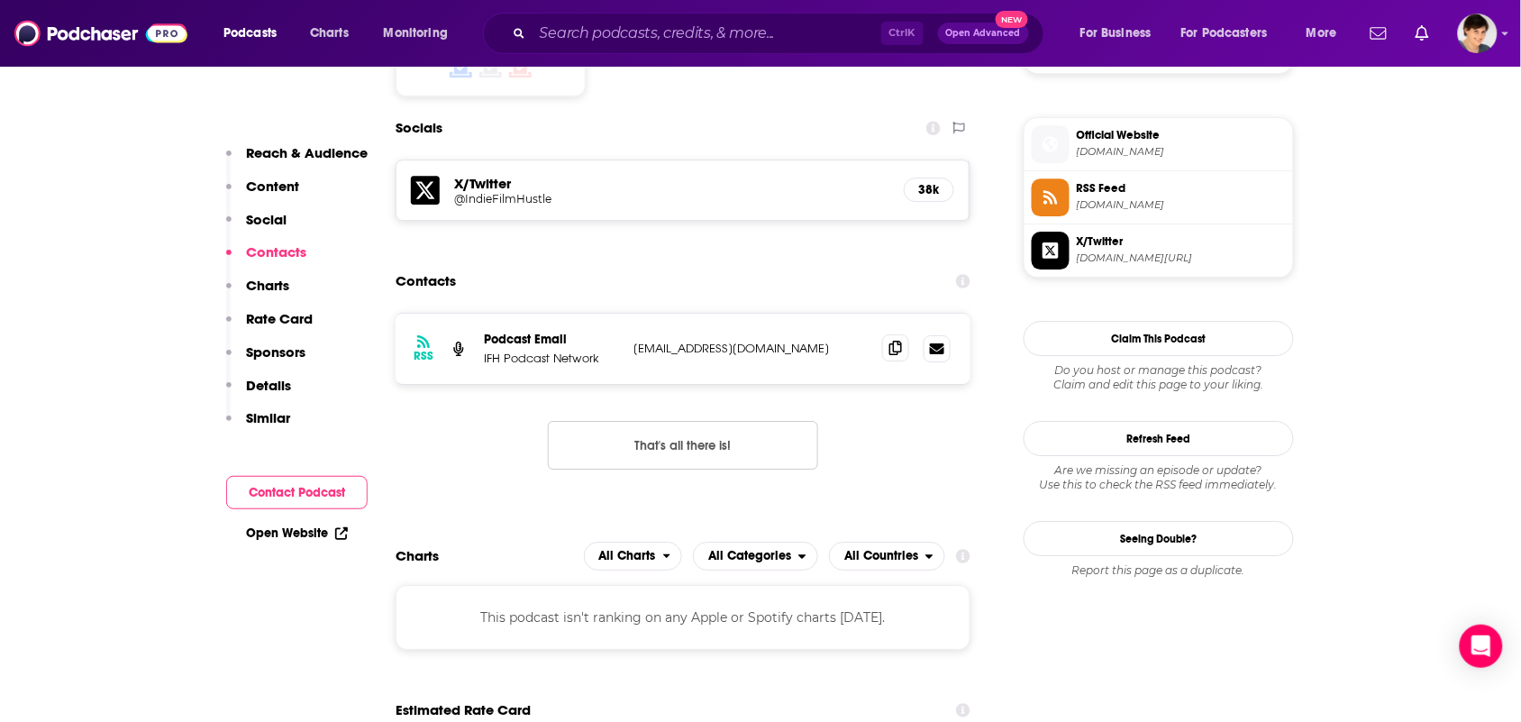
click at [890, 334] on span at bounding box center [895, 347] width 27 height 27
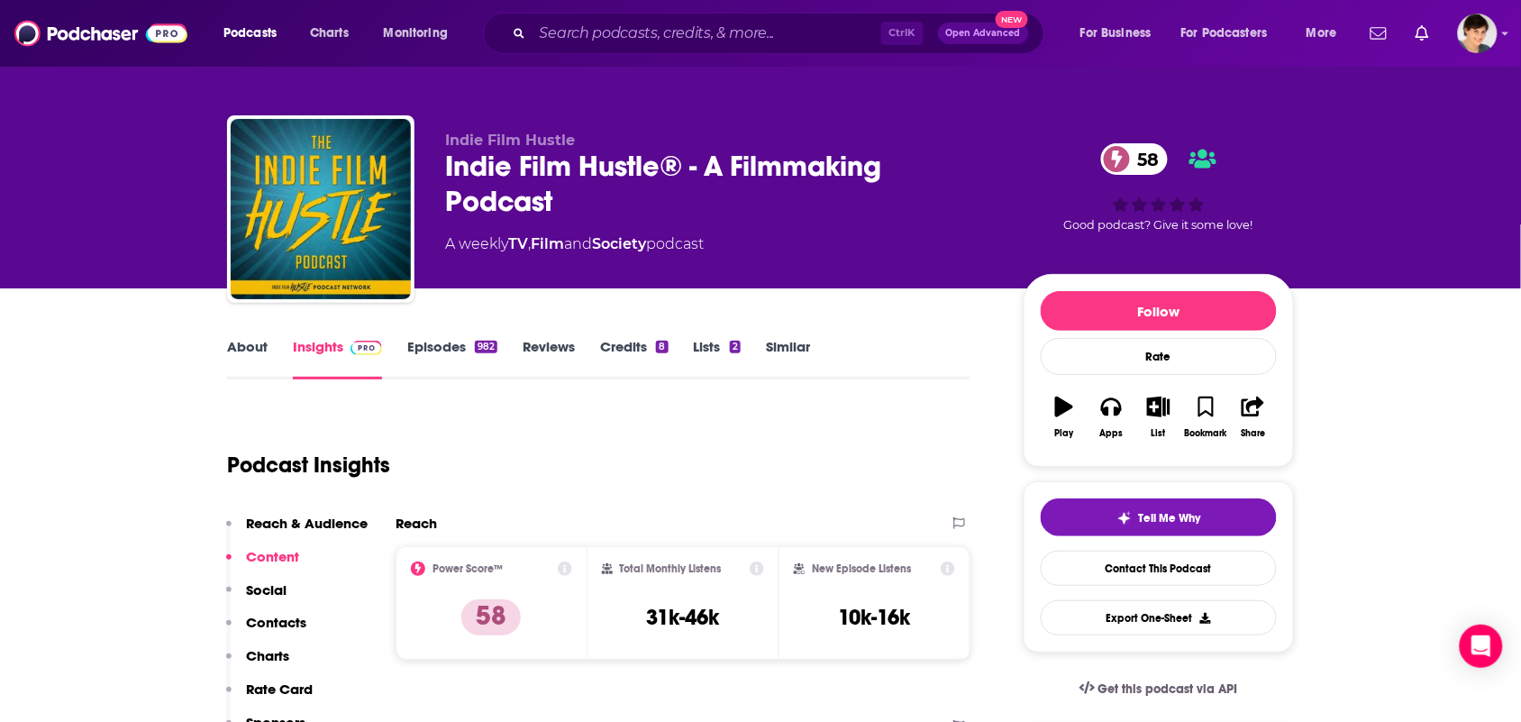
scroll to position [0, 0]
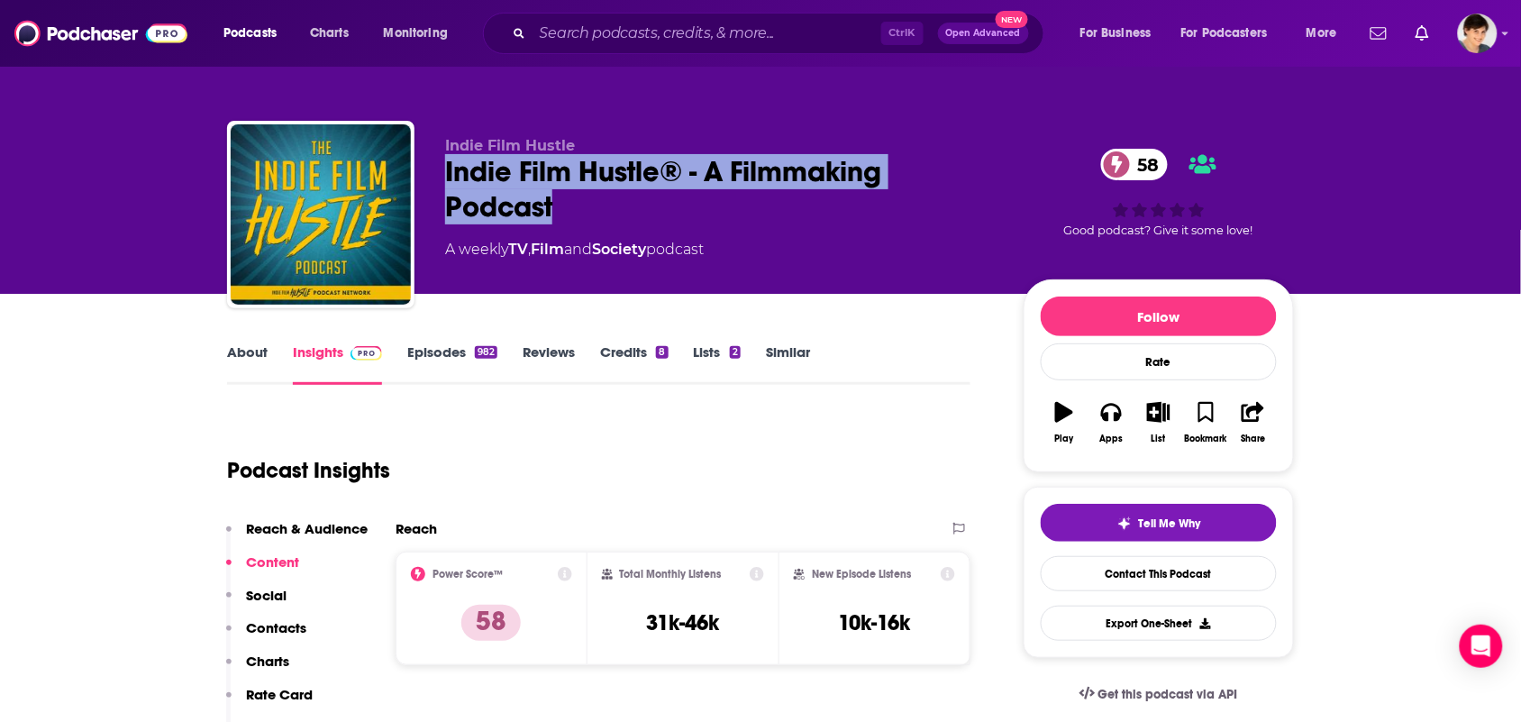
drag, startPoint x: 523, startPoint y: 203, endPoint x: 509, endPoint y: 114, distance: 90.2
click at [438, 169] on div "Indie Film Hustle Indie Film Hustle® - A Filmmaking Podcast 58 A weekly TV , Fi…" at bounding box center [760, 218] width 1067 height 195
copy h2 "Indie Film Hustle® - A Filmmaking Podcast"
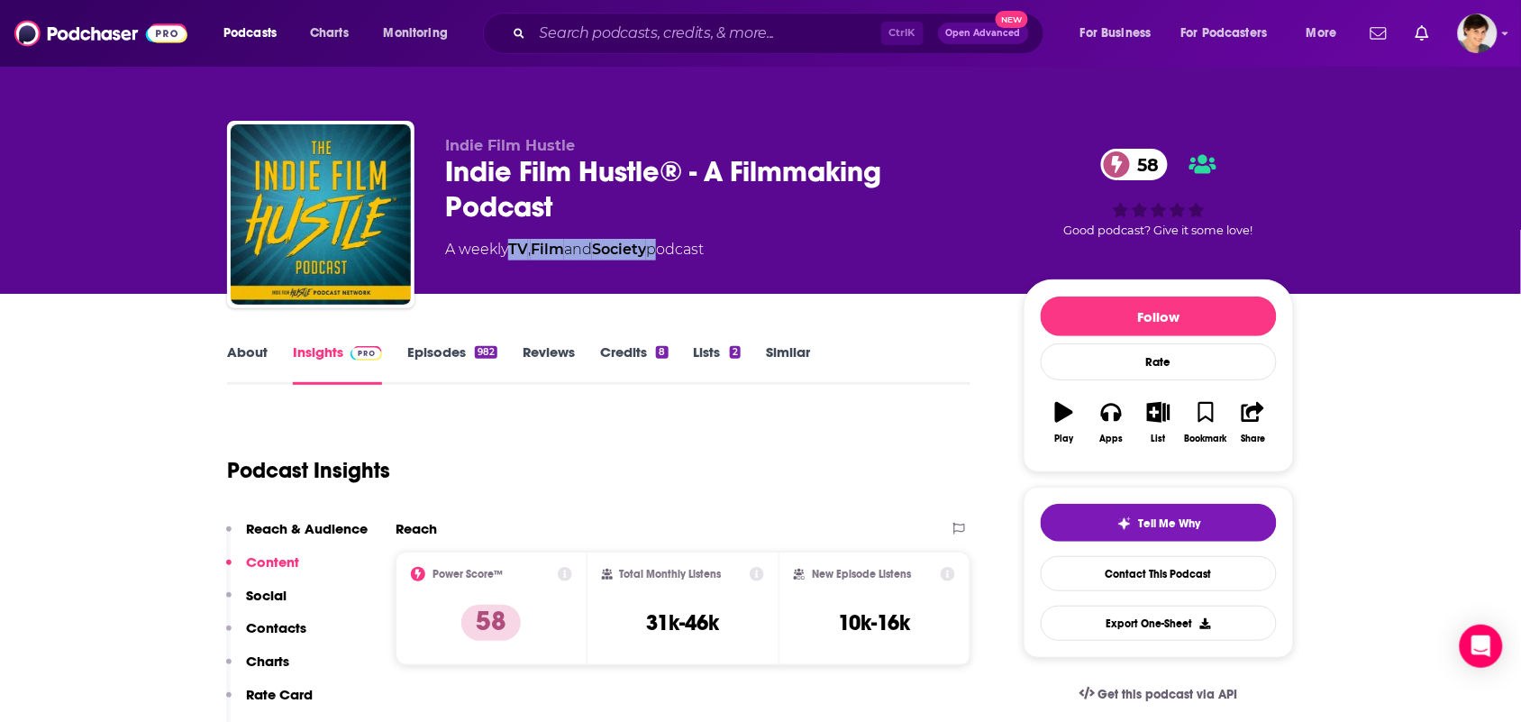
drag, startPoint x: 662, startPoint y: 259, endPoint x: 523, endPoint y: 249, distance: 140.0
click at [511, 269] on div "Indie Film Hustle Indie Film Hustle® - A Filmmaking Podcast 58 A weekly TV , Fi…" at bounding box center [720, 209] width 550 height 144
copy div "TV , Film and Society"
click at [263, 363] on link "About" at bounding box center [247, 363] width 41 height 41
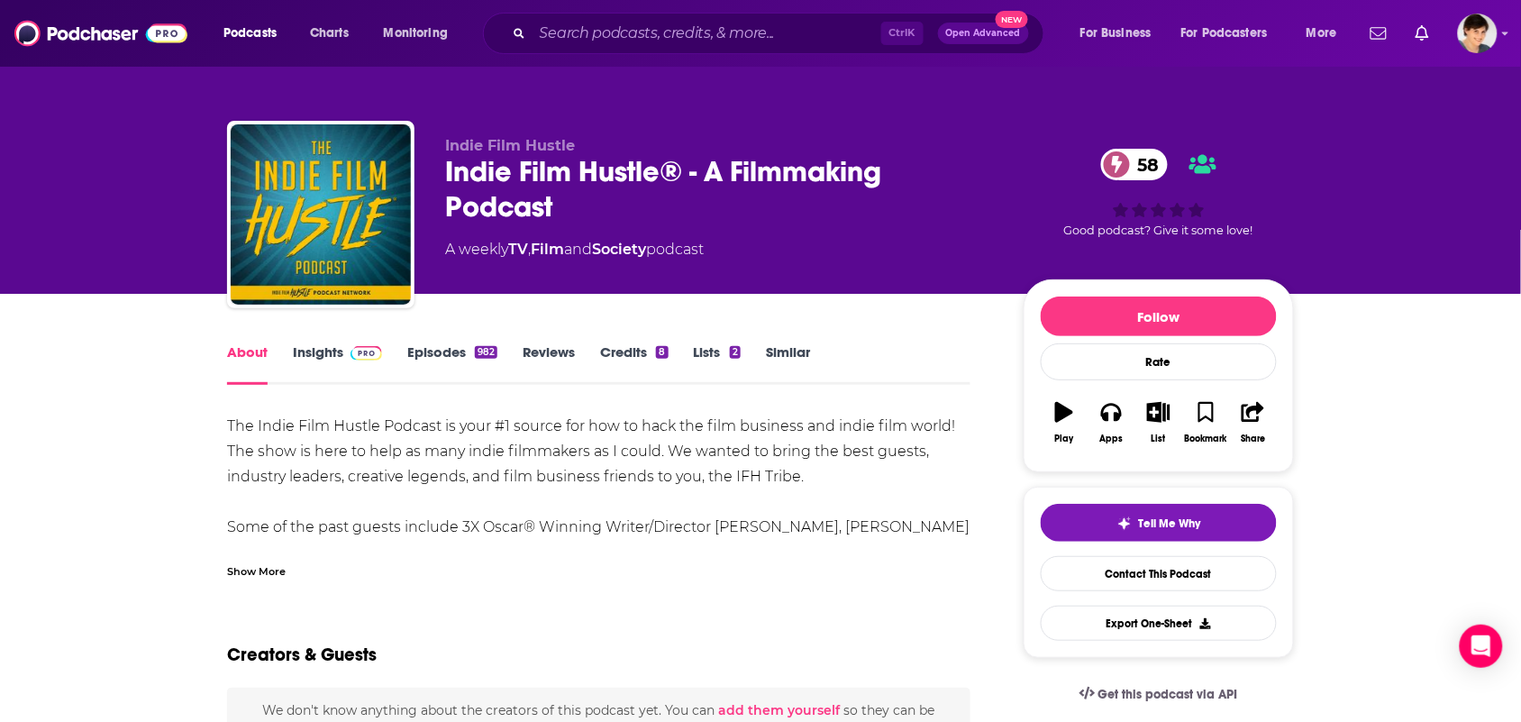
click at [260, 552] on div "Show More" at bounding box center [599, 564] width 744 height 31
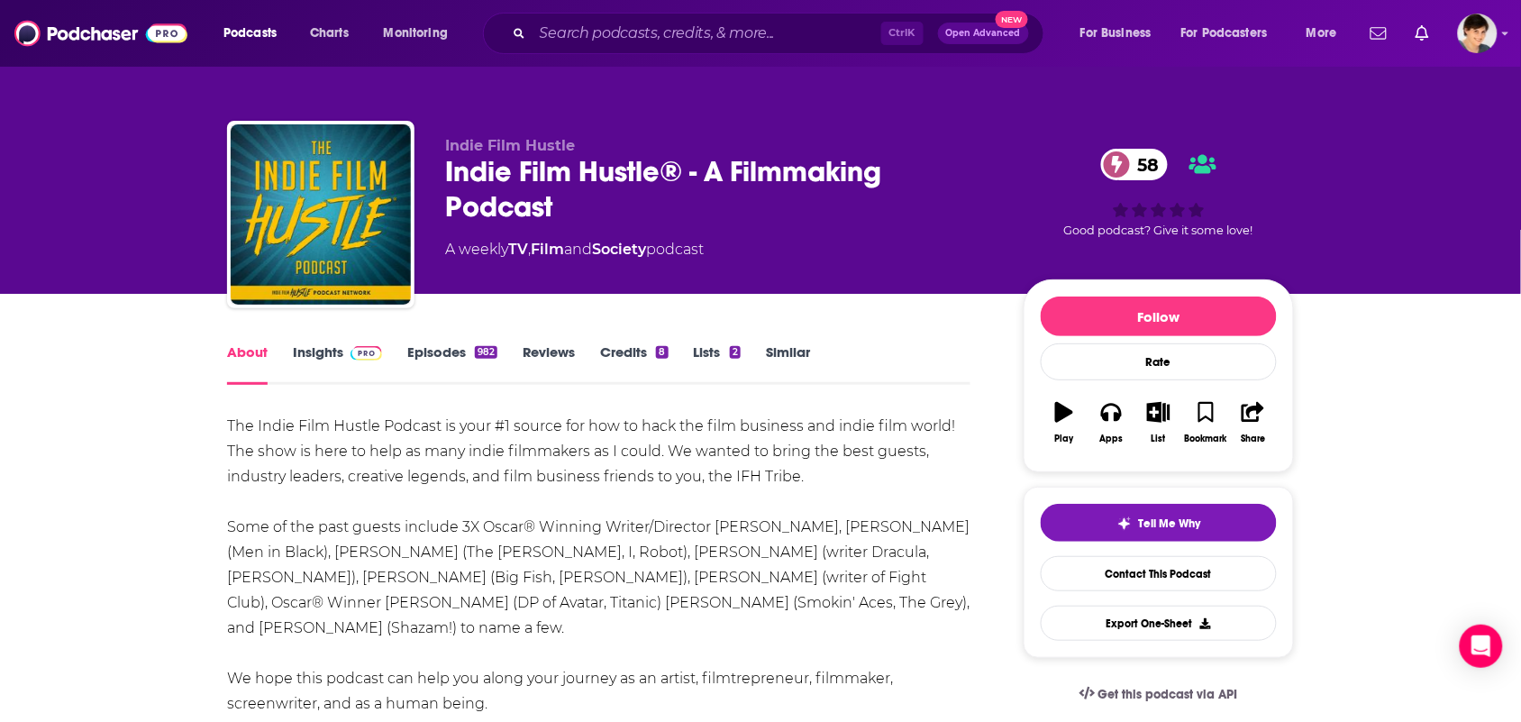
scroll to position [113, 0]
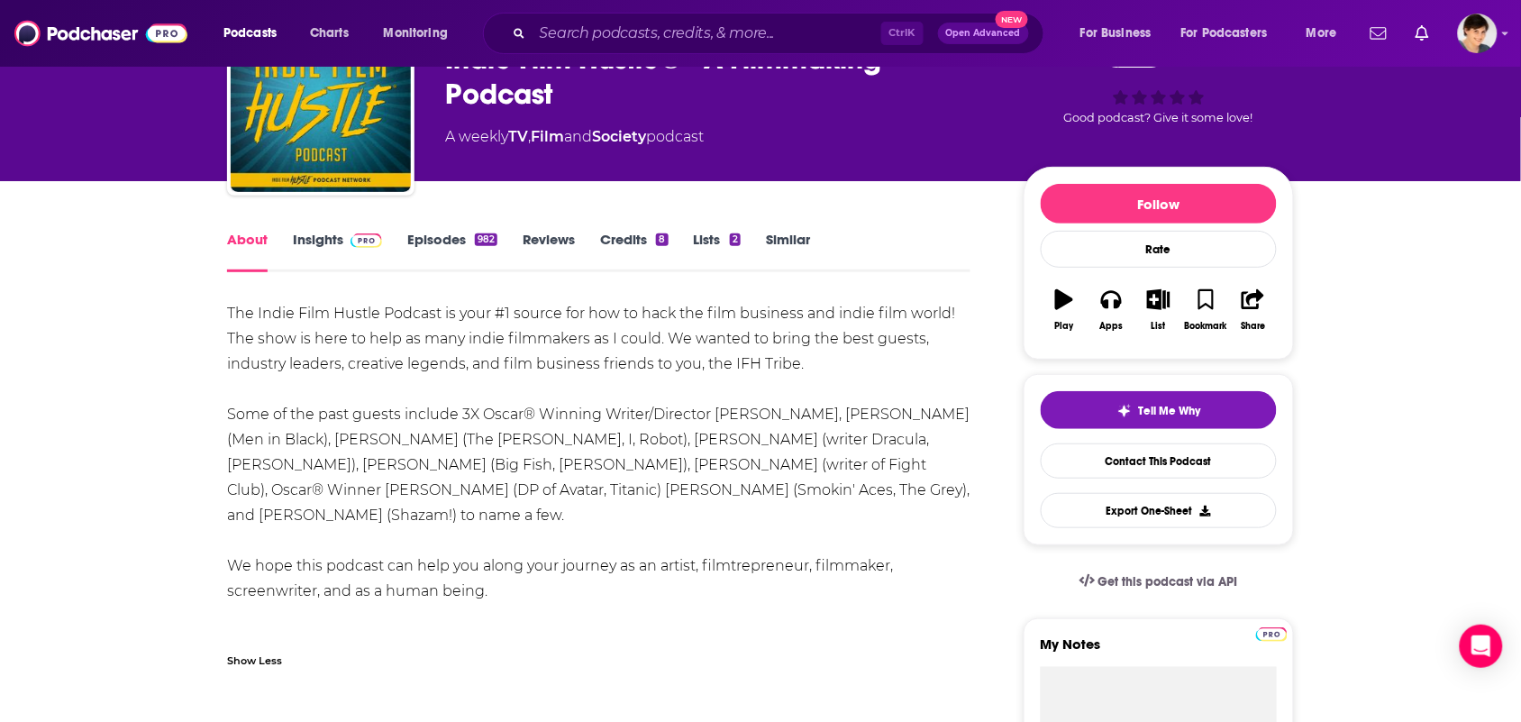
drag, startPoint x: 510, startPoint y: 572, endPoint x: 200, endPoint y: 313, distance: 404.3
click at [943, 362] on div "The Indie Film Hustle Podcast is your #1 source for how to hack the film busine…" at bounding box center [599, 477] width 744 height 353
click at [789, 33] on input "Search podcasts, credits, & more..." at bounding box center [707, 33] width 349 height 29
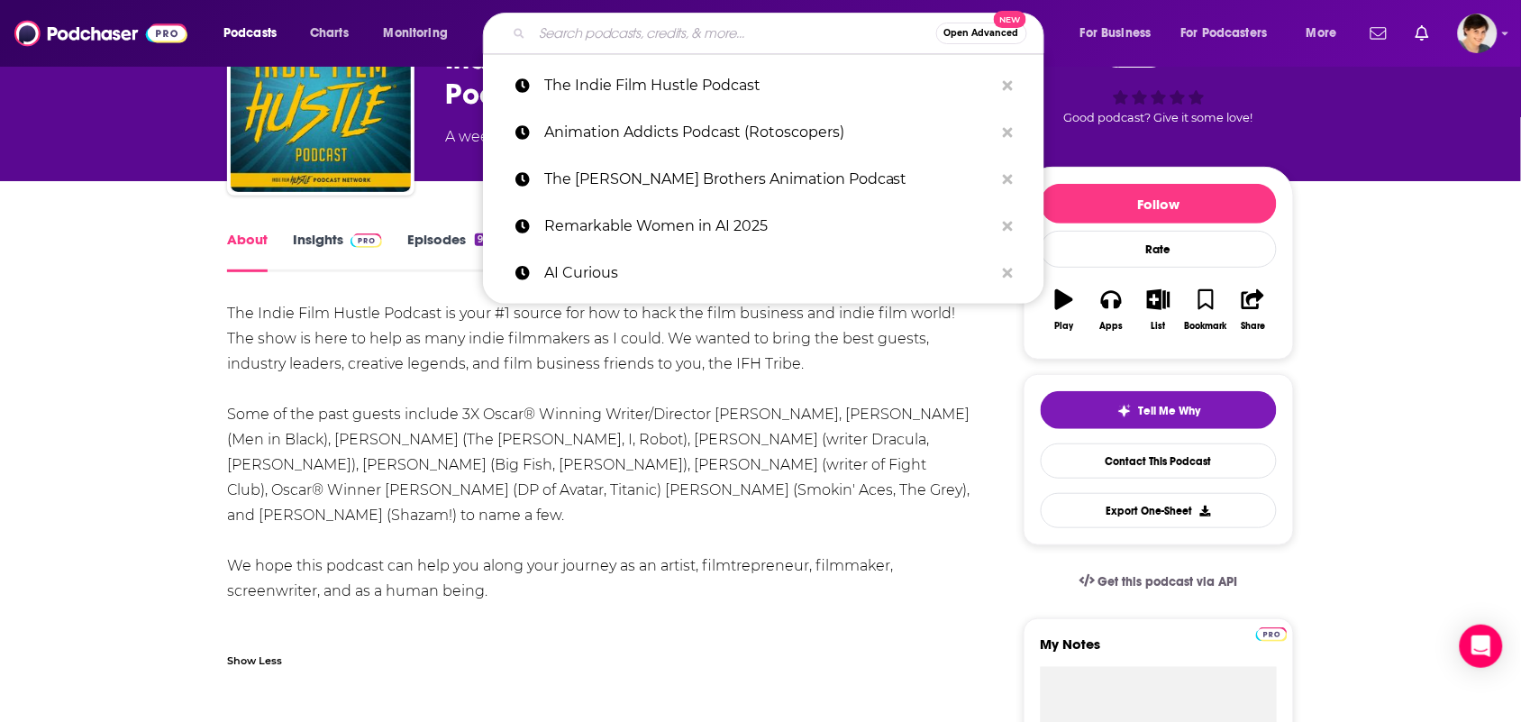
paste input "ToonTalks Podcast"
type input "ToonTalks Podcast"
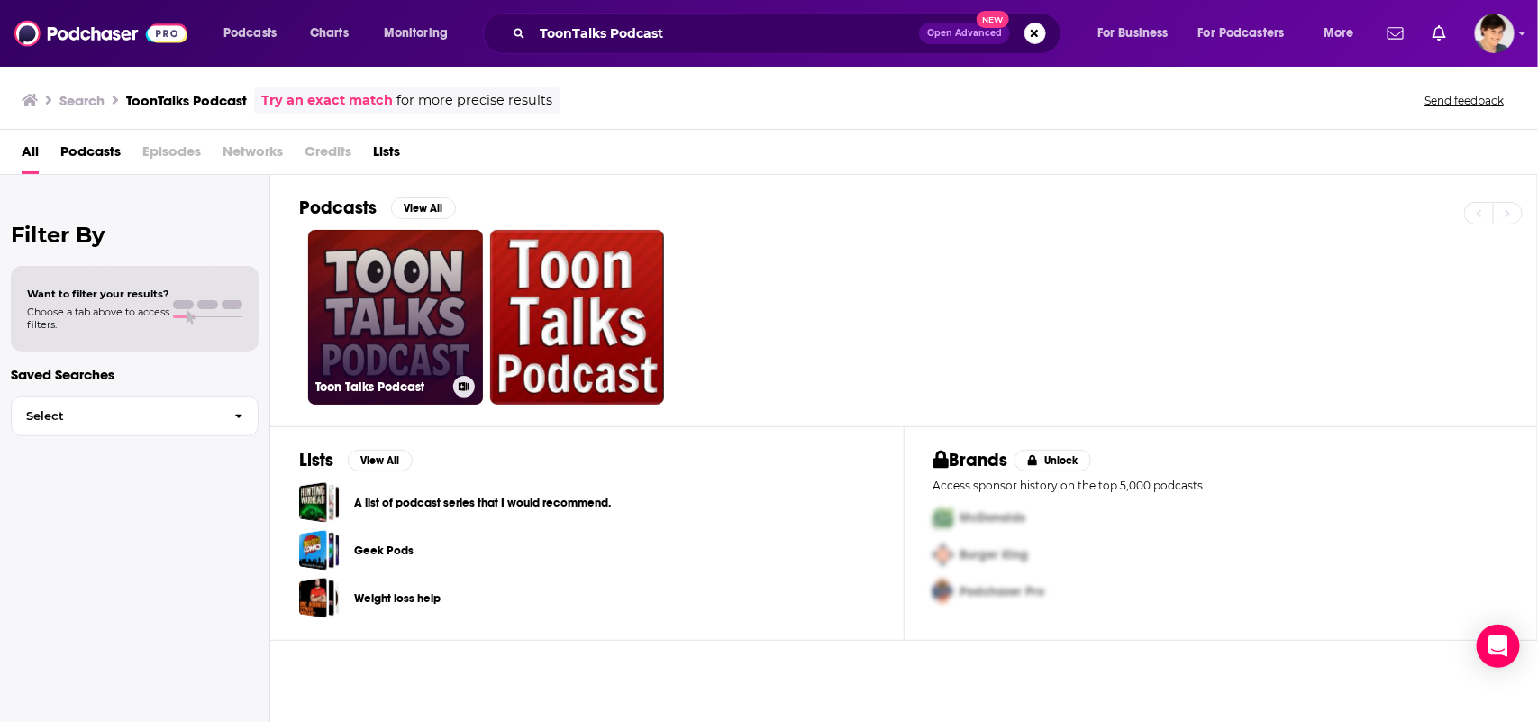
click at [426, 333] on link "Toon Talks Podcast" at bounding box center [395, 317] width 175 height 175
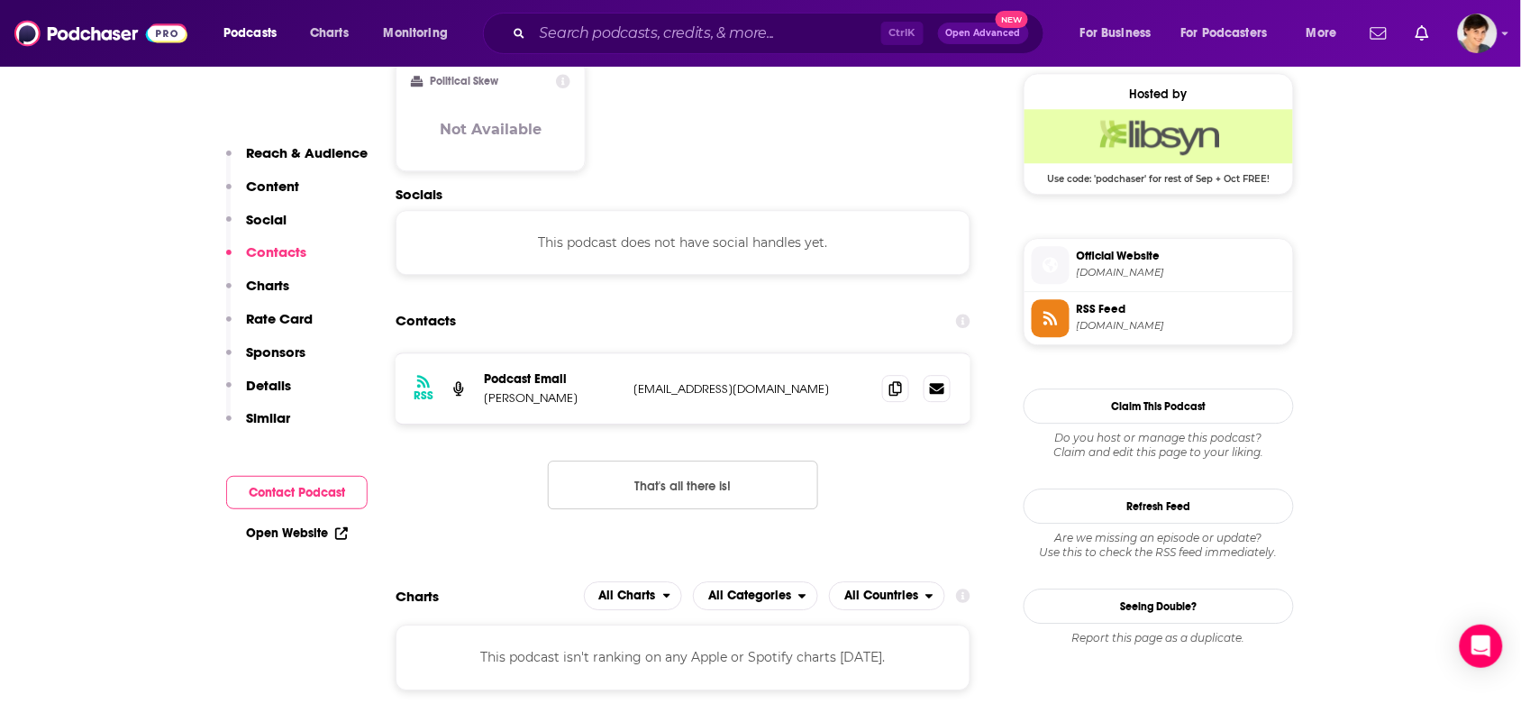
scroll to position [1352, 0]
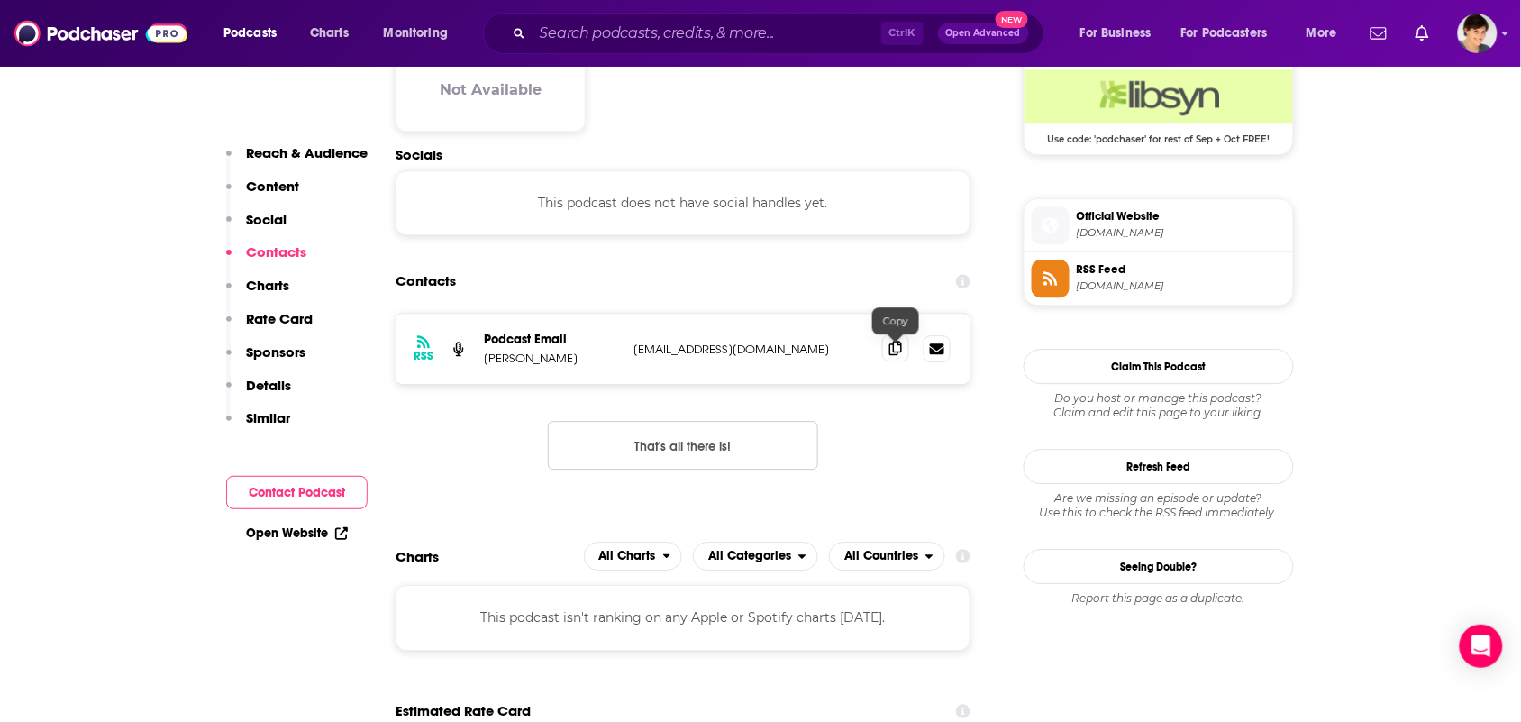
click at [893, 353] on icon at bounding box center [896, 348] width 13 height 14
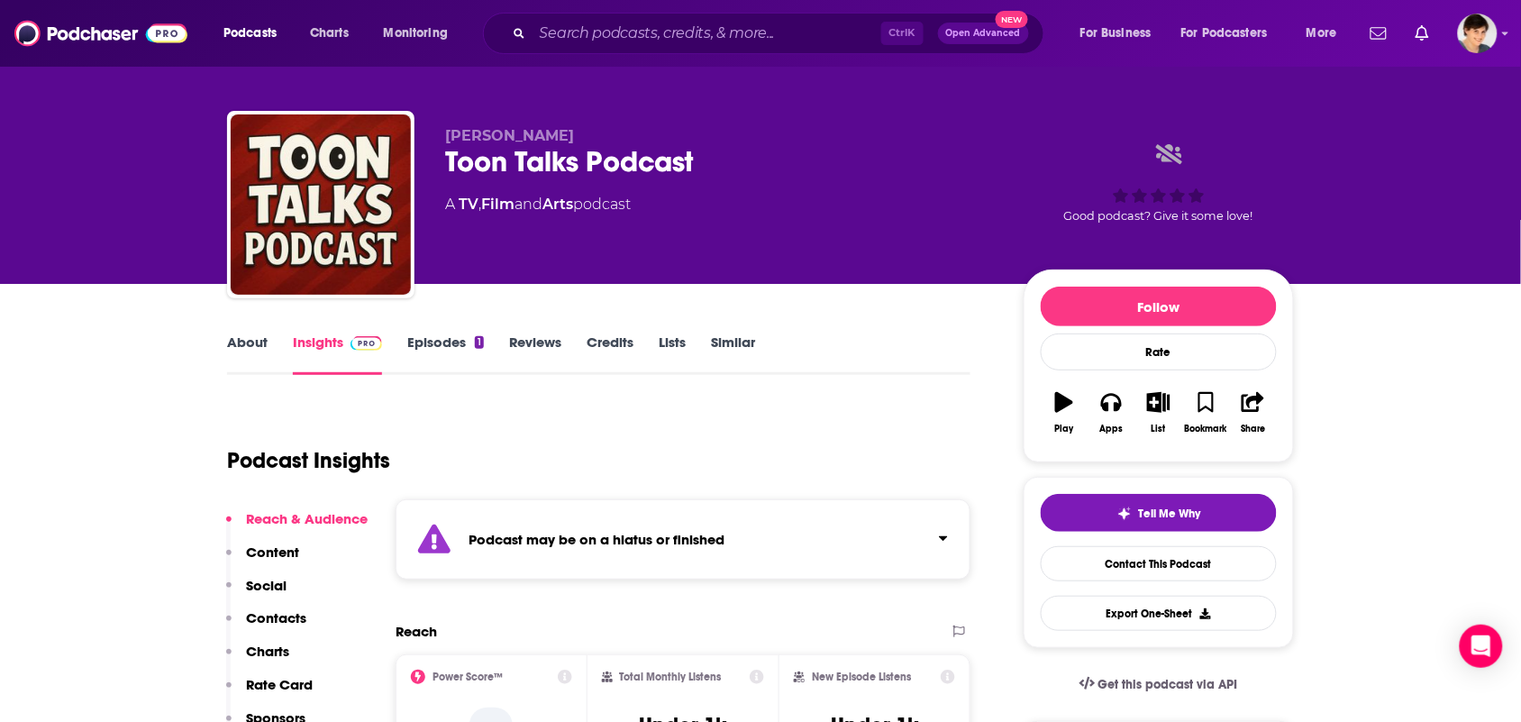
scroll to position [0, 0]
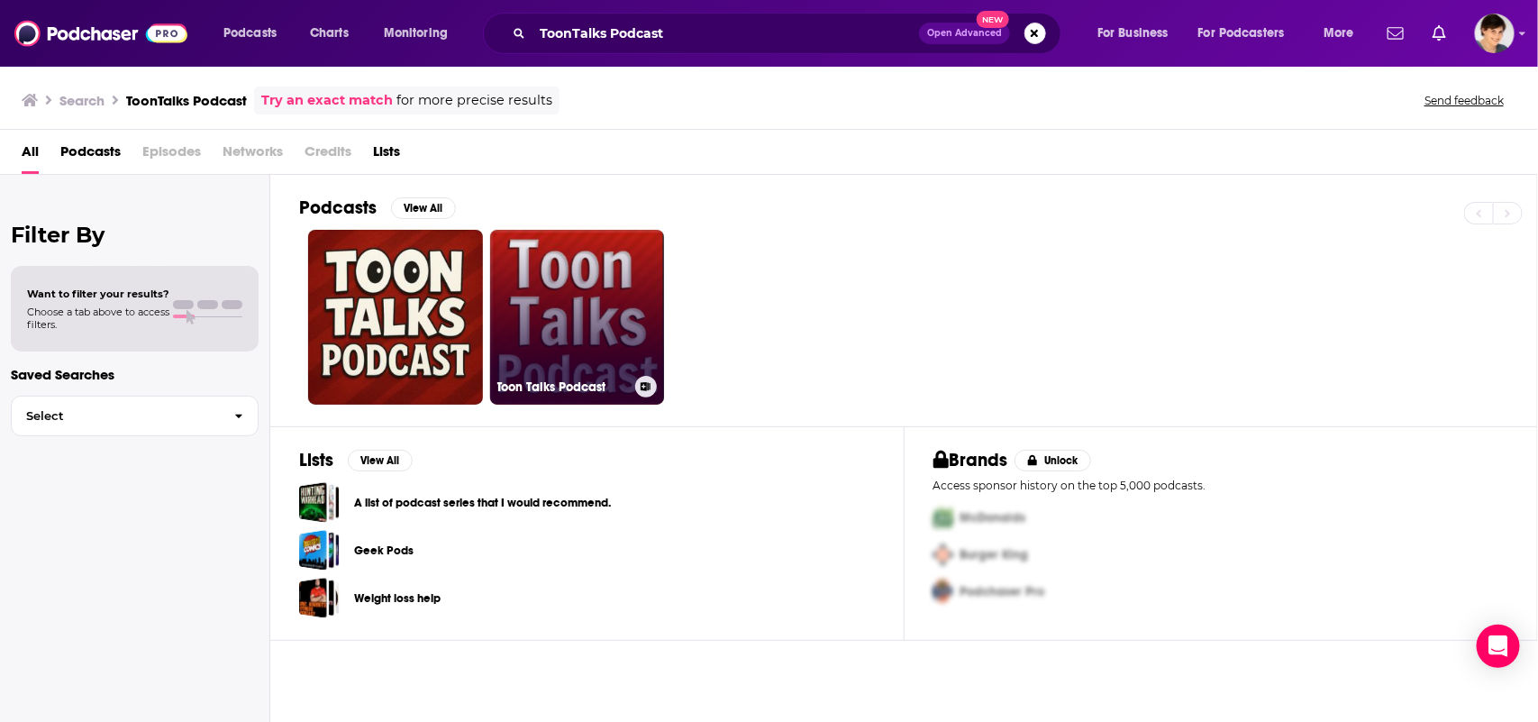
click at [564, 317] on link "Toon Talks Podcast" at bounding box center [577, 317] width 175 height 175
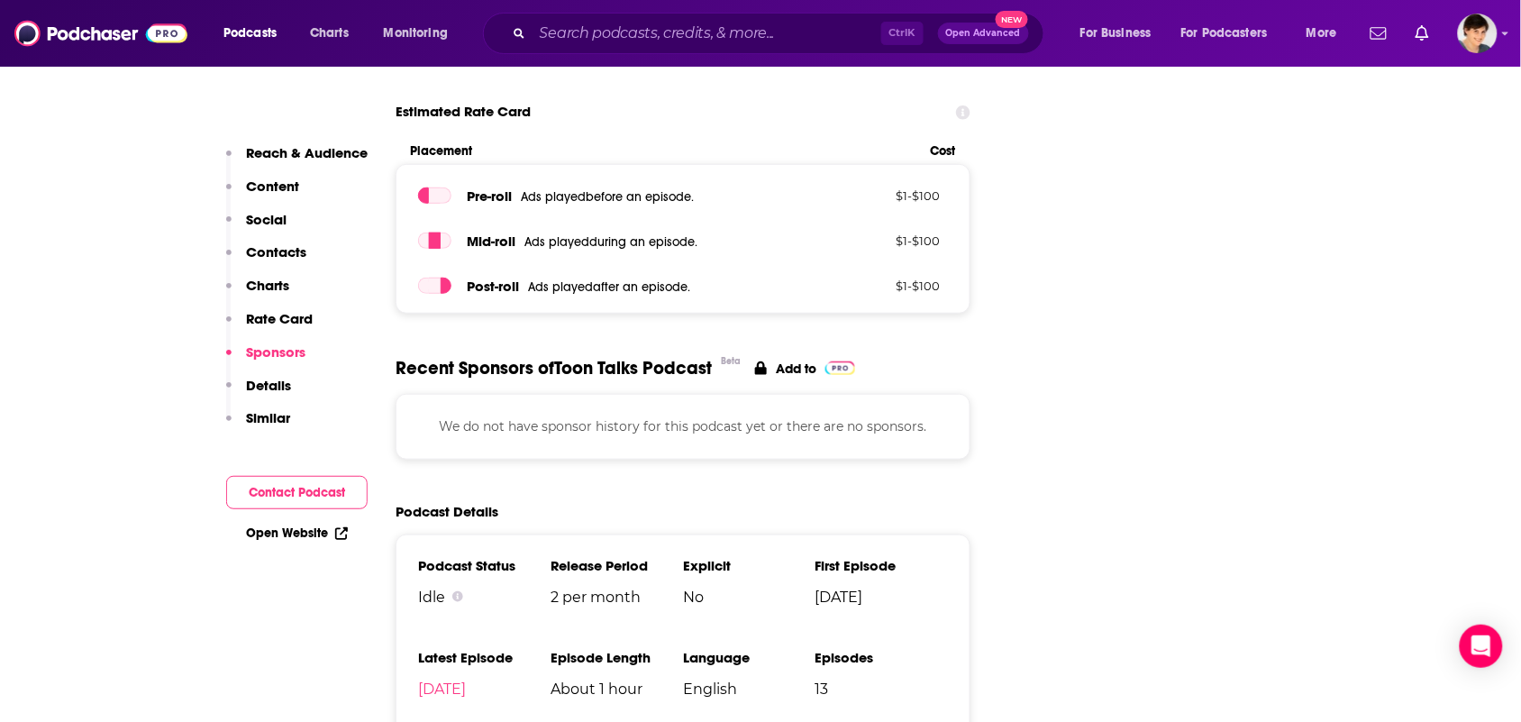
scroll to position [2366, 0]
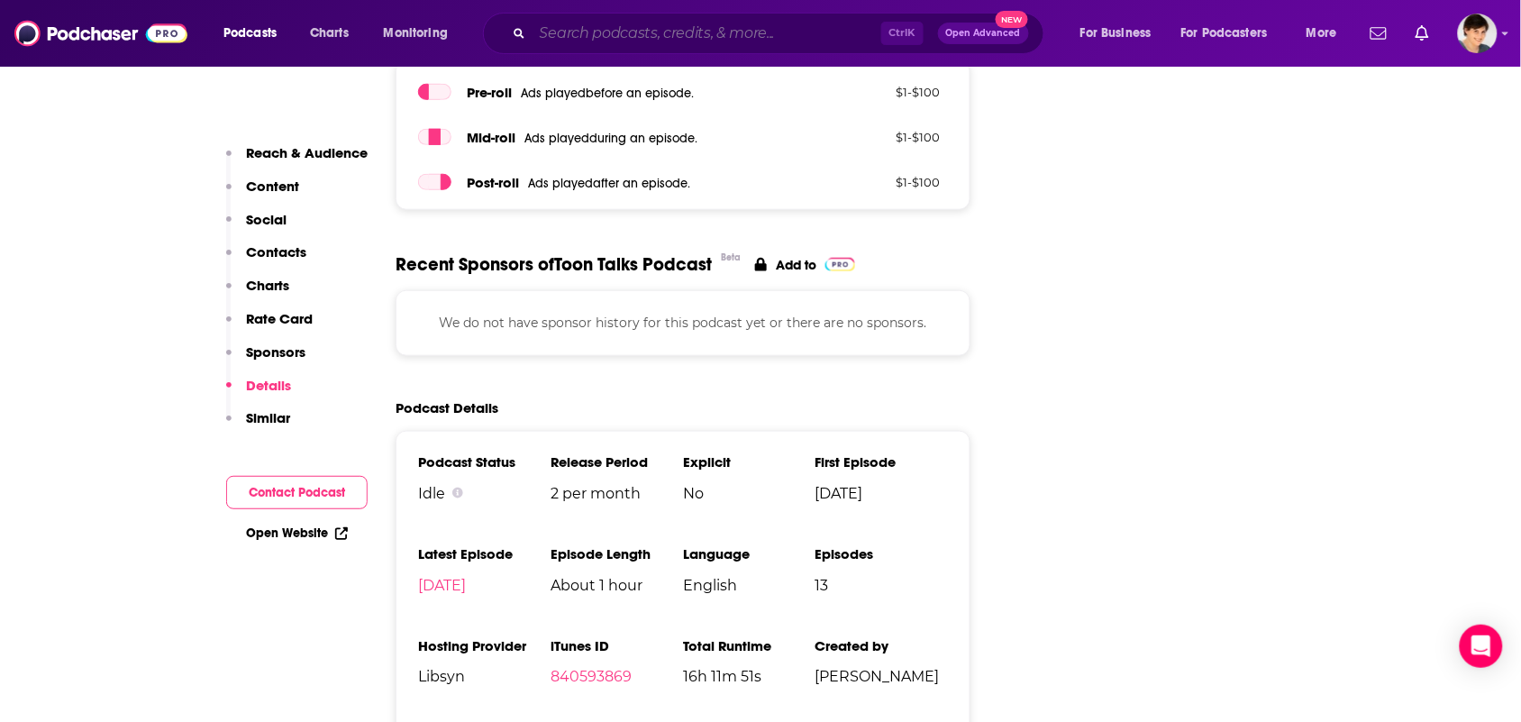
click at [619, 33] on input "Search podcasts, credits, & more..." at bounding box center [707, 33] width 349 height 29
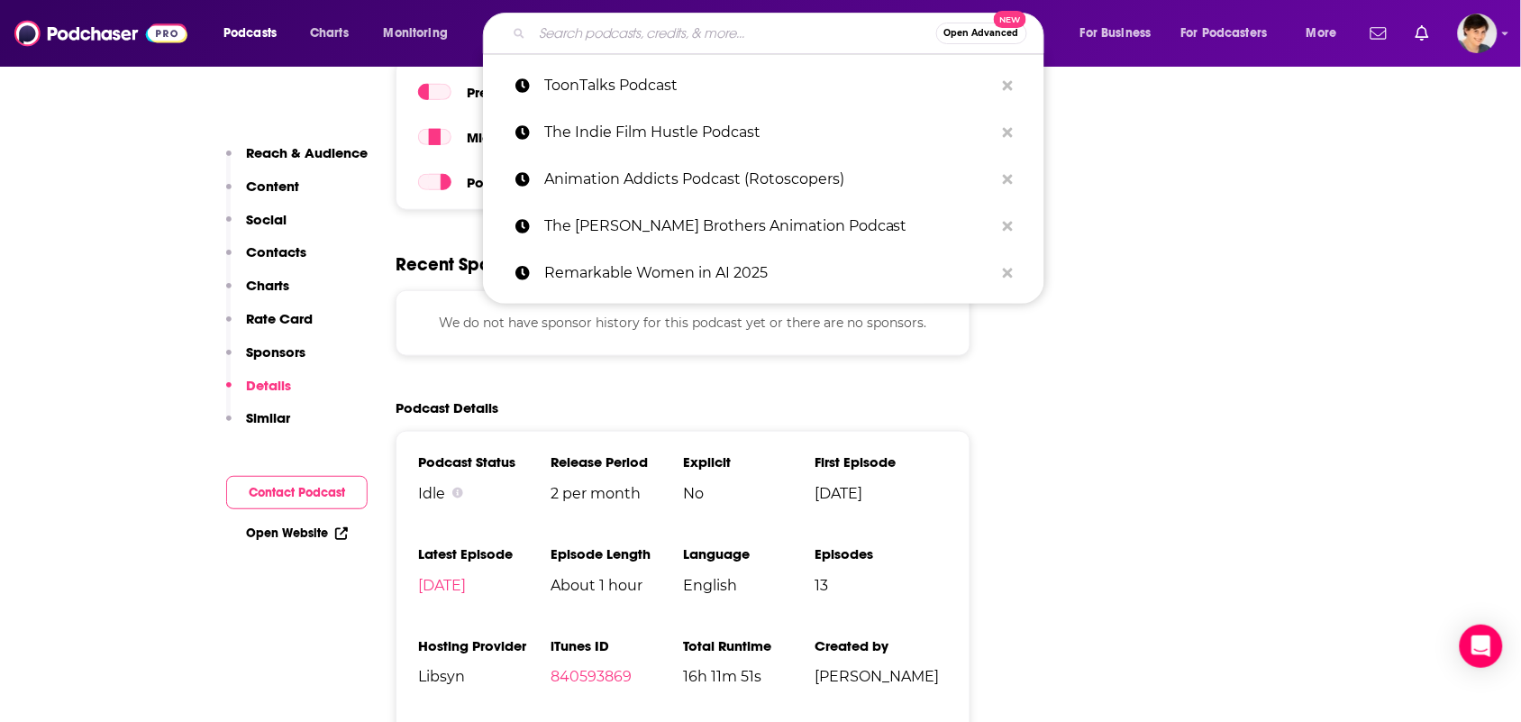
paste input "The Nick Animation Podcast"
type input "The Nick Animation Podcast"
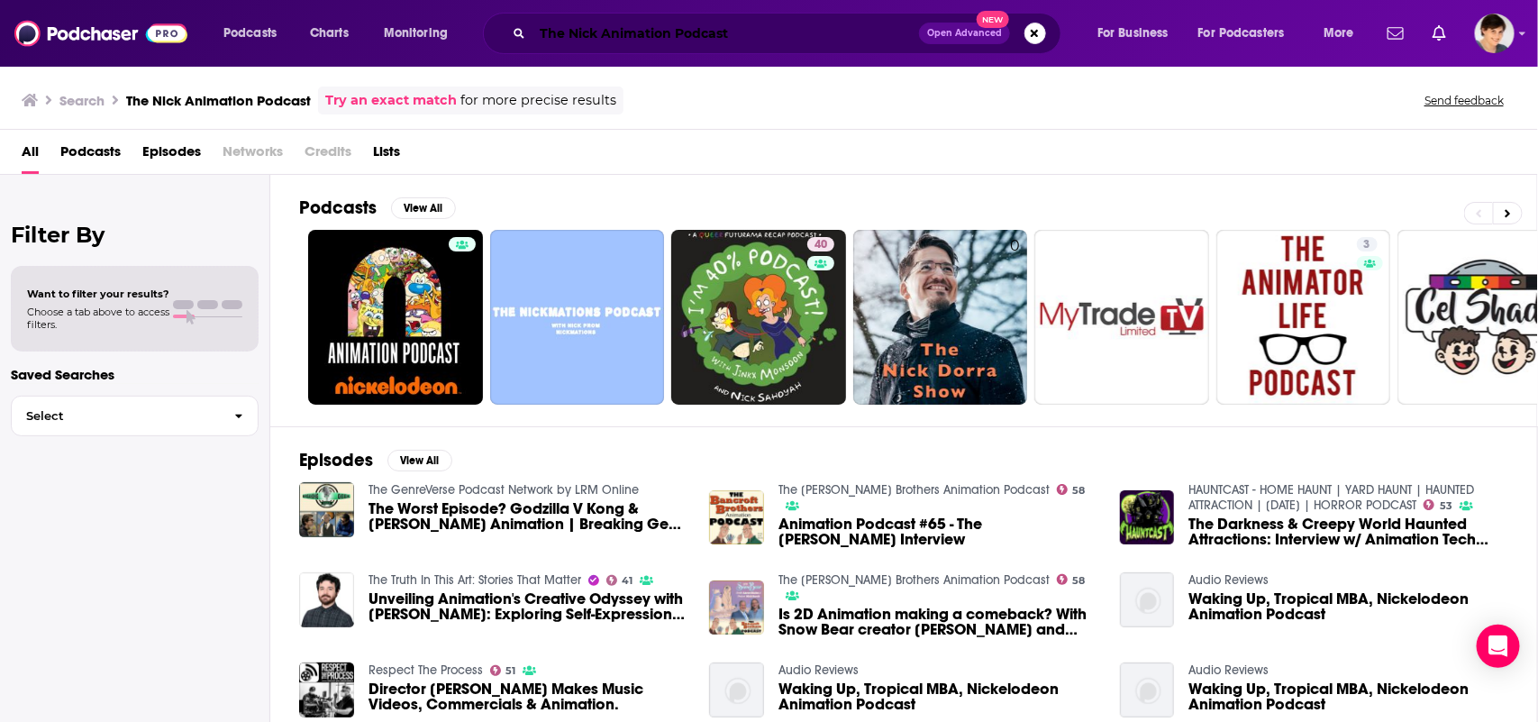
click at [712, 32] on input "The Nick Animation Podcast" at bounding box center [726, 33] width 387 height 29
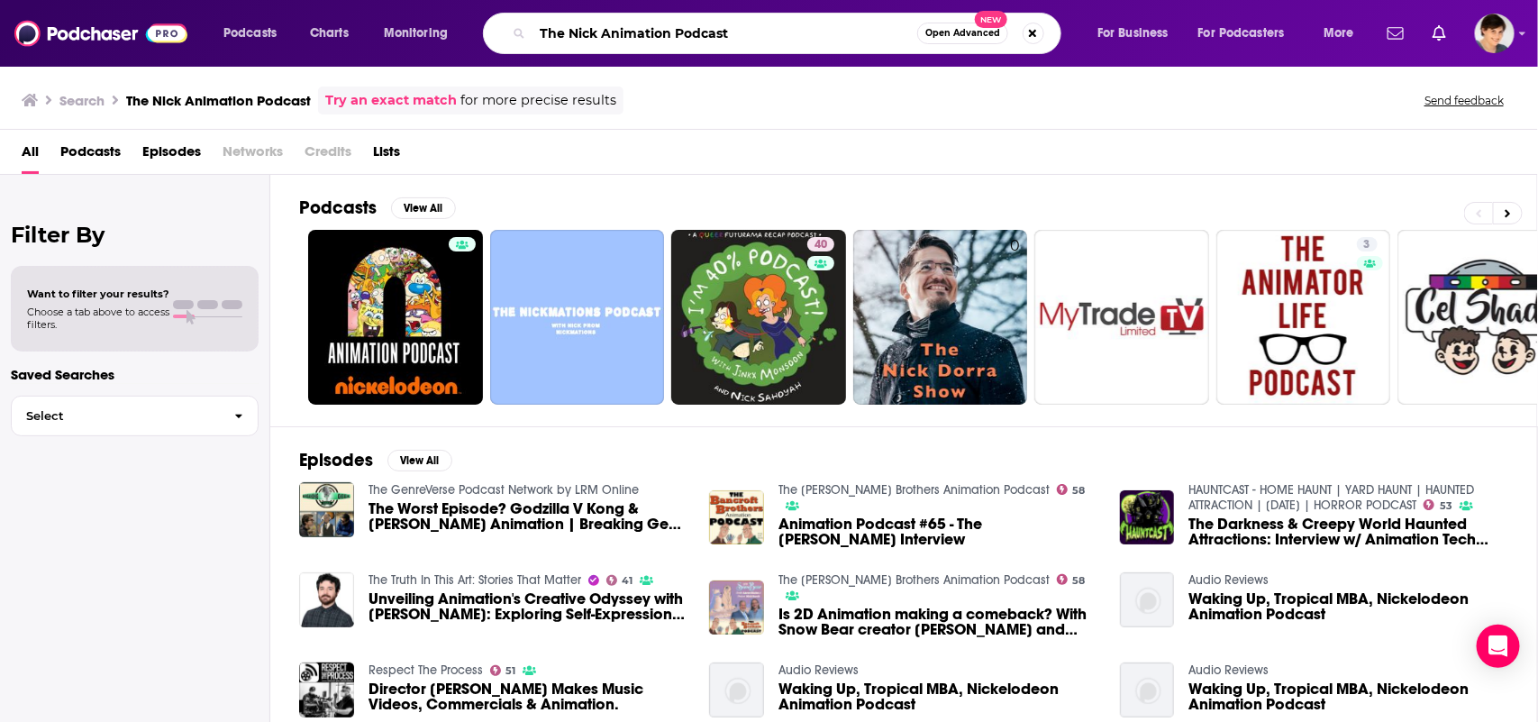
click at [712, 32] on input "The Nick Animation Podcast" at bounding box center [725, 33] width 385 height 29
paste input "Ensembli"
type input "The Ensemblist"
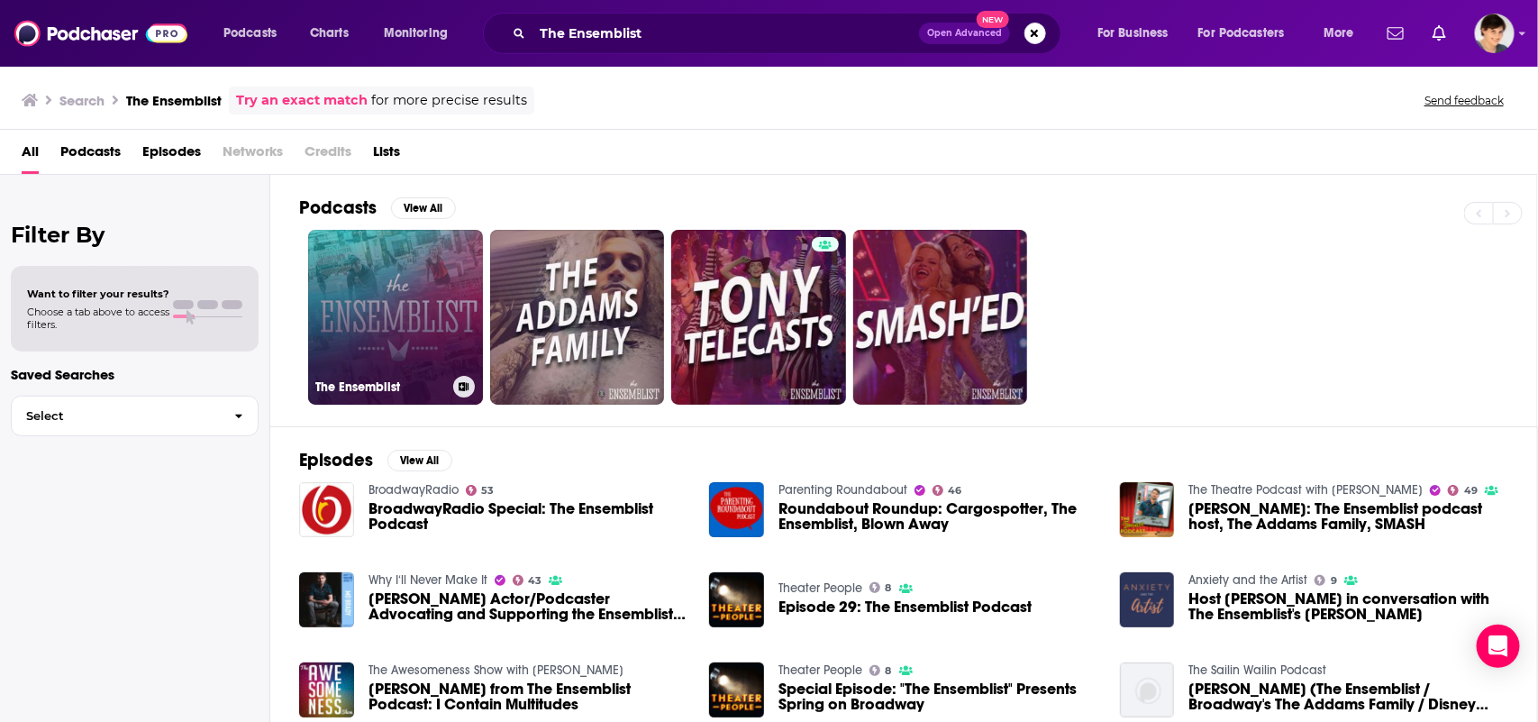
click at [401, 309] on link "The Ensemblist" at bounding box center [395, 317] width 175 height 175
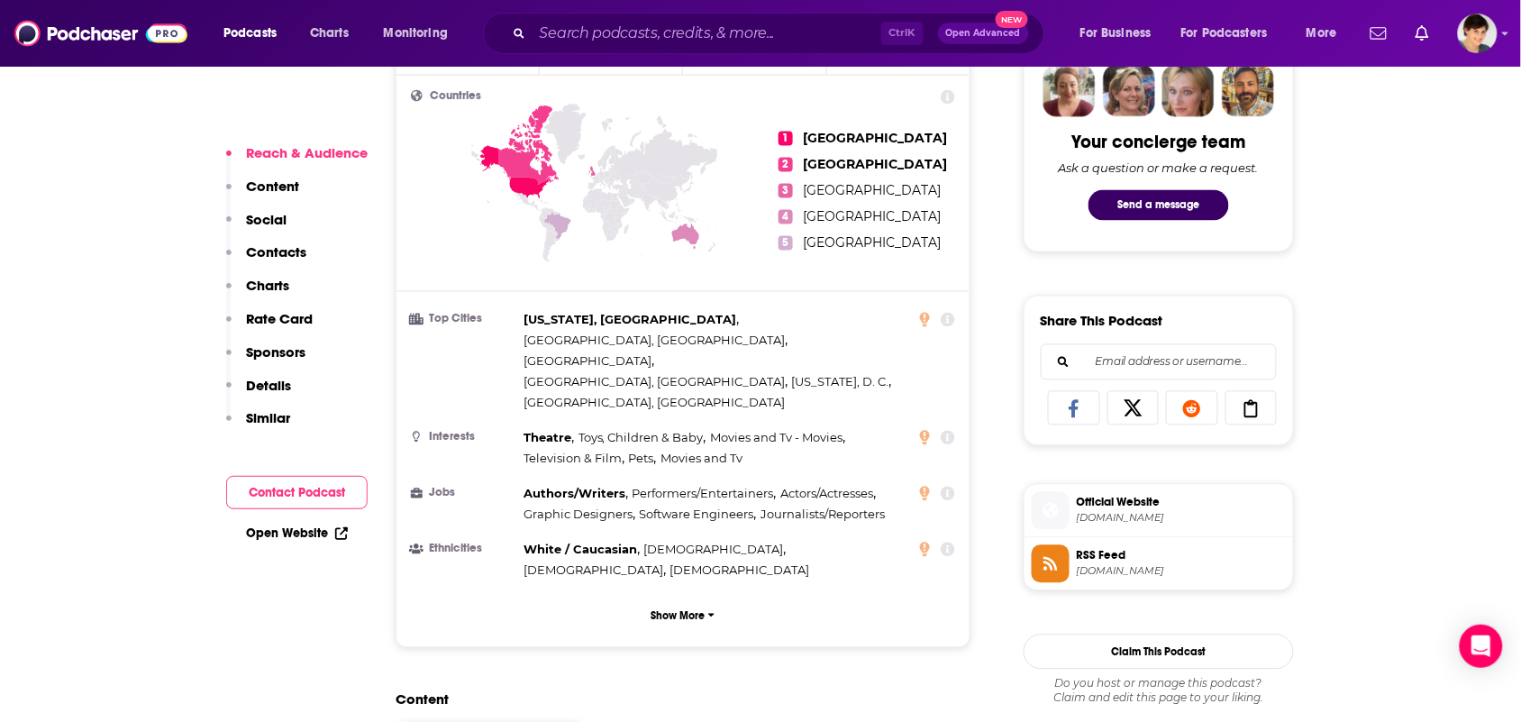
scroll to position [1352, 0]
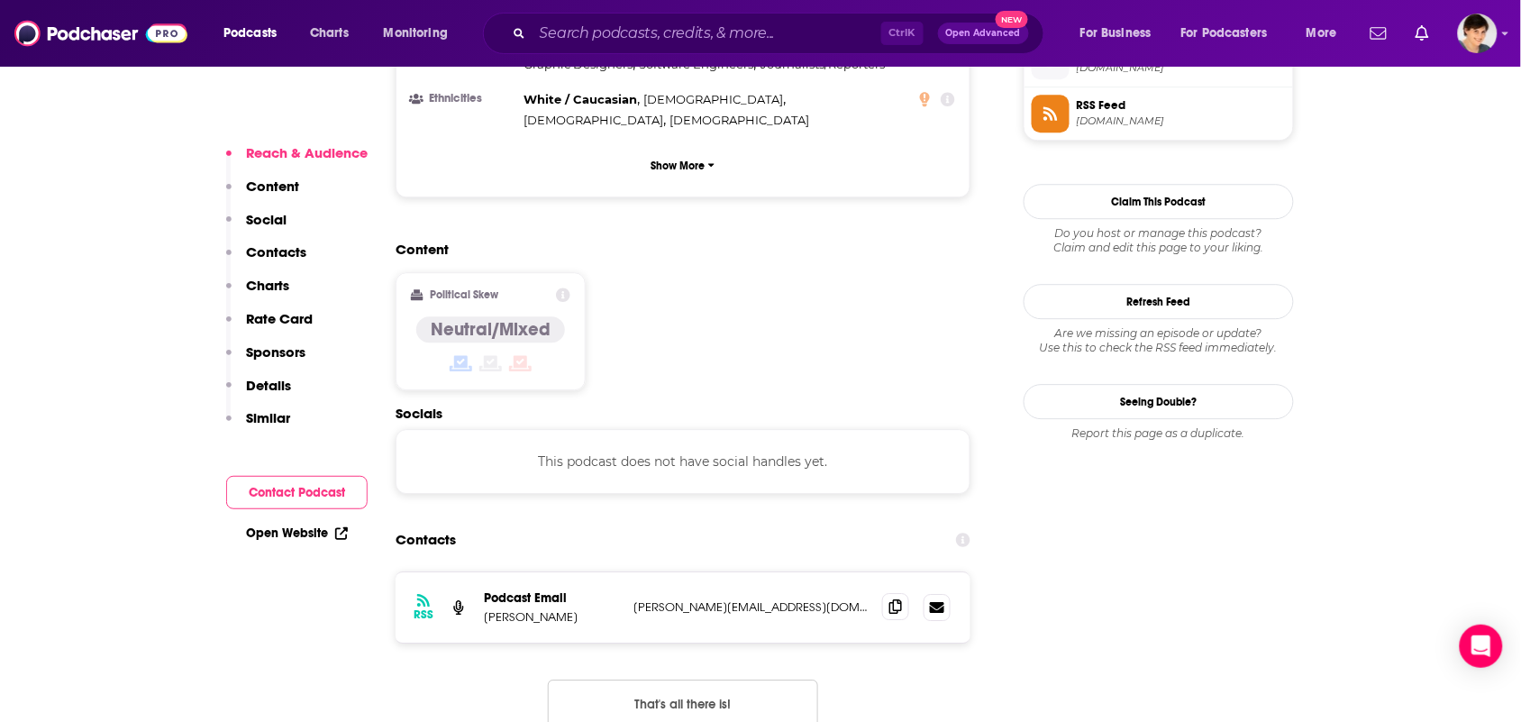
click at [898, 599] on icon at bounding box center [896, 606] width 13 height 14
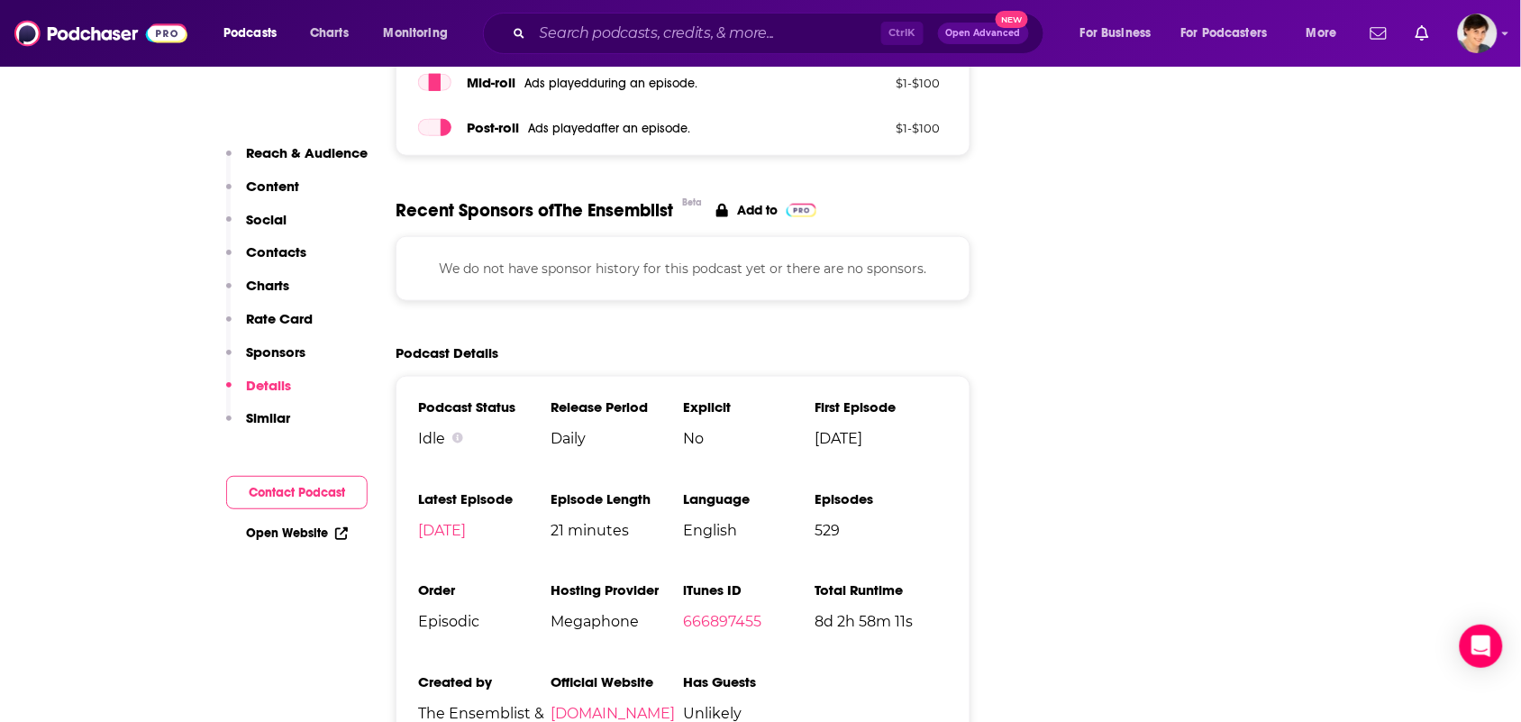
scroll to position [2591, 0]
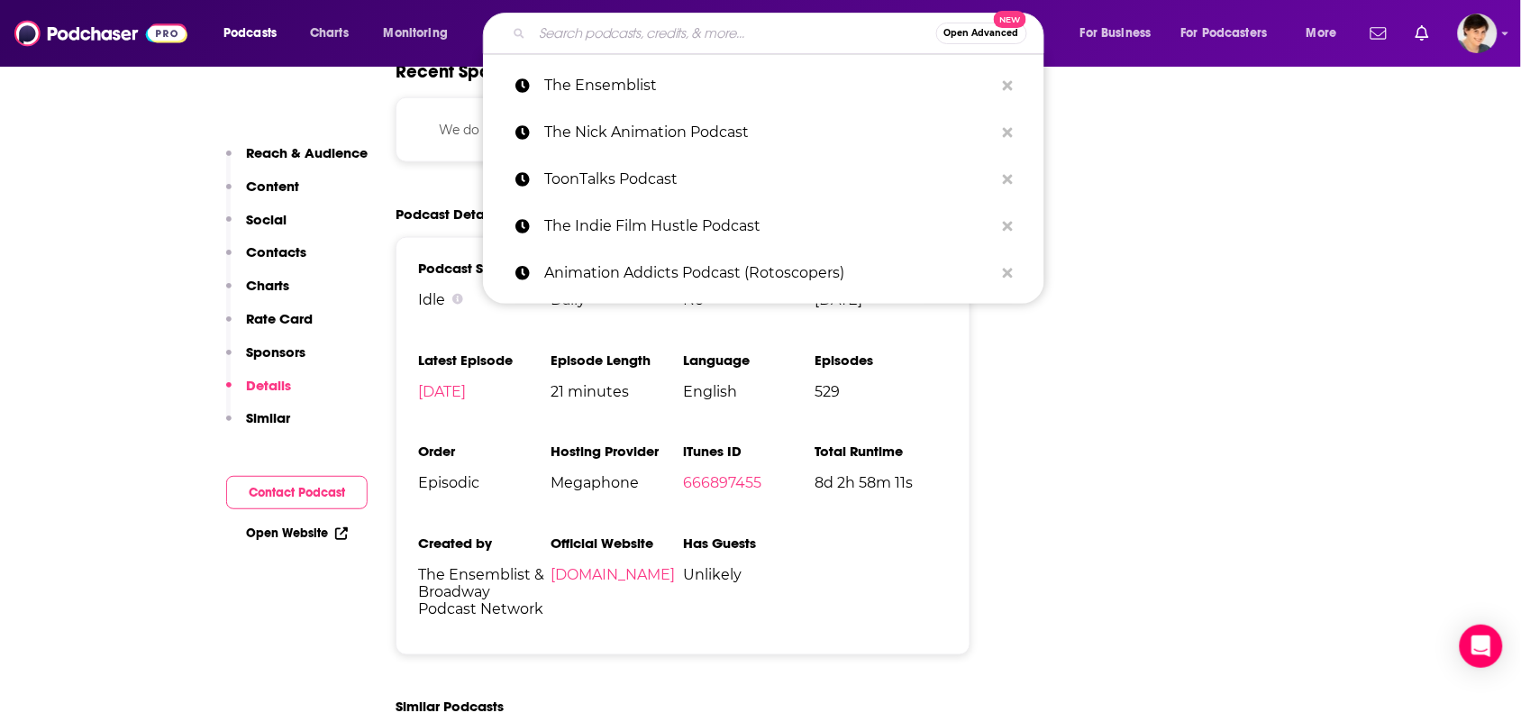
click at [672, 30] on input "Search podcasts, credits, & more..." at bounding box center [735, 33] width 404 height 29
paste input "MusicalSplaining"
type input "MusicalSplaining"
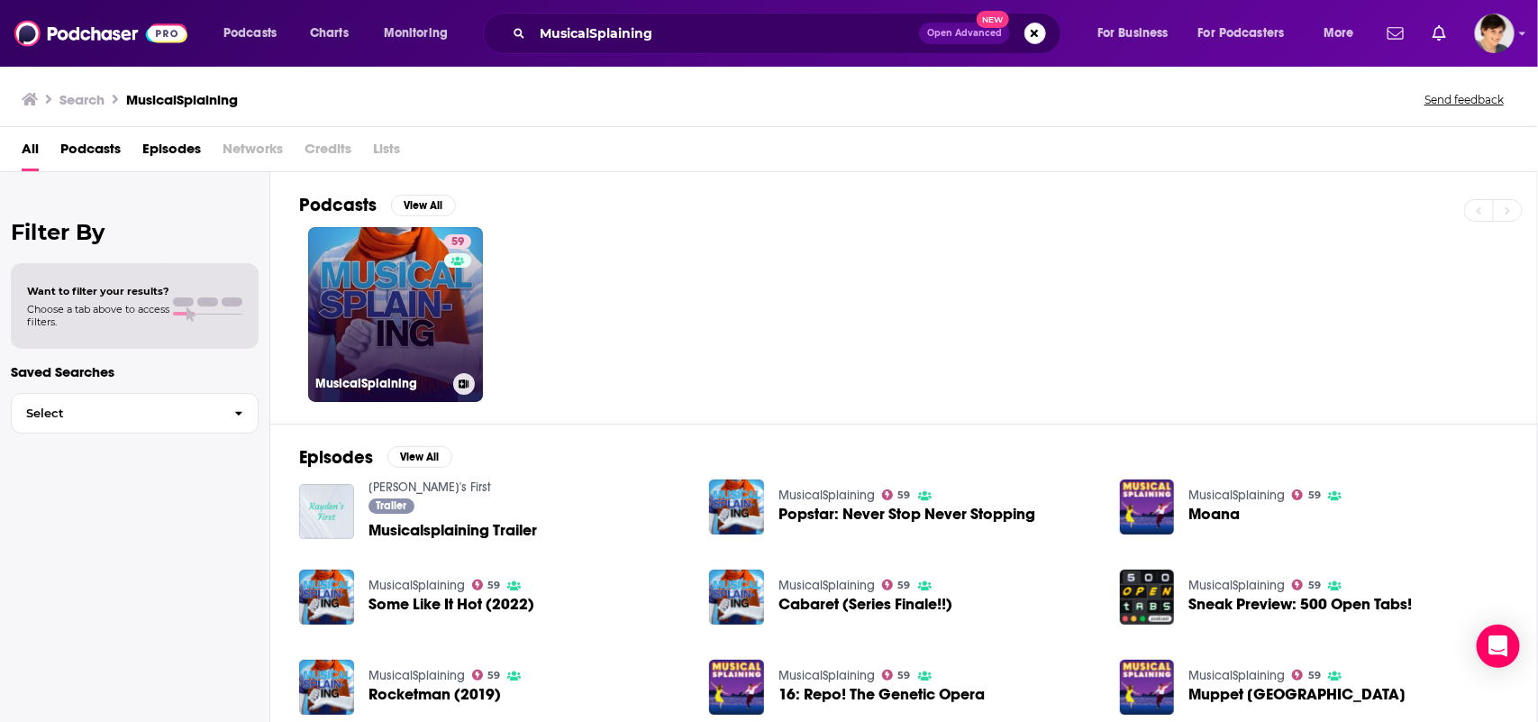
click at [370, 345] on link "59 MusicalSplaining" at bounding box center [395, 314] width 175 height 175
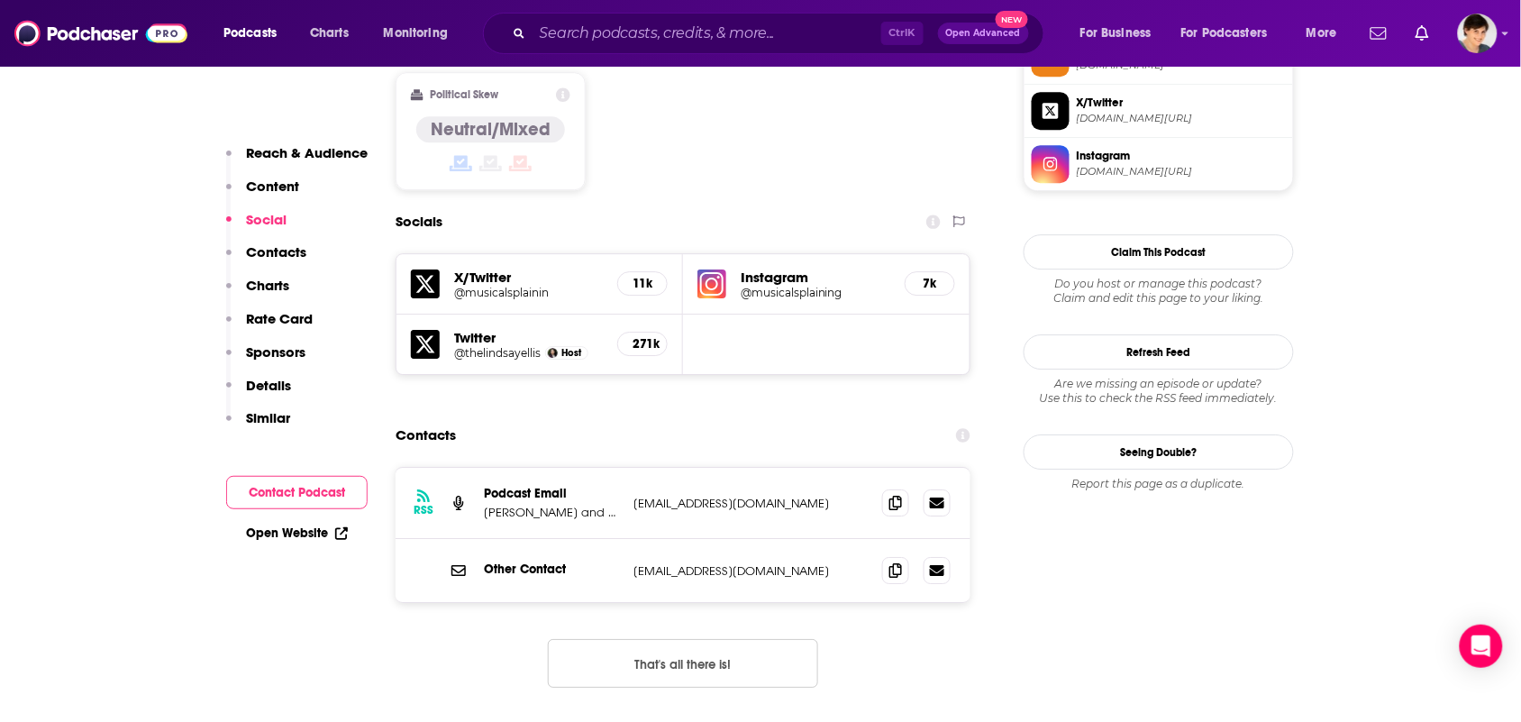
scroll to position [1577, 0]
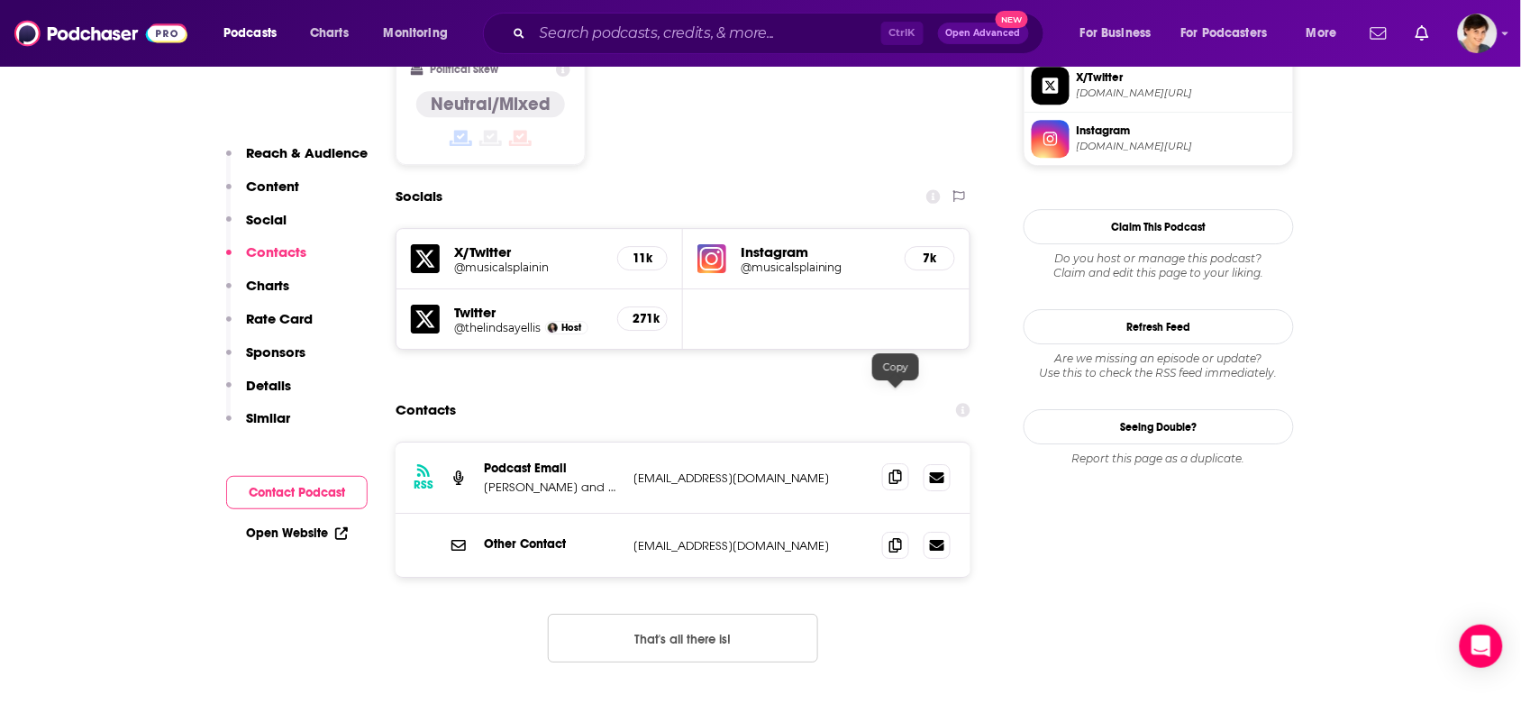
click at [906, 463] on span at bounding box center [895, 476] width 27 height 27
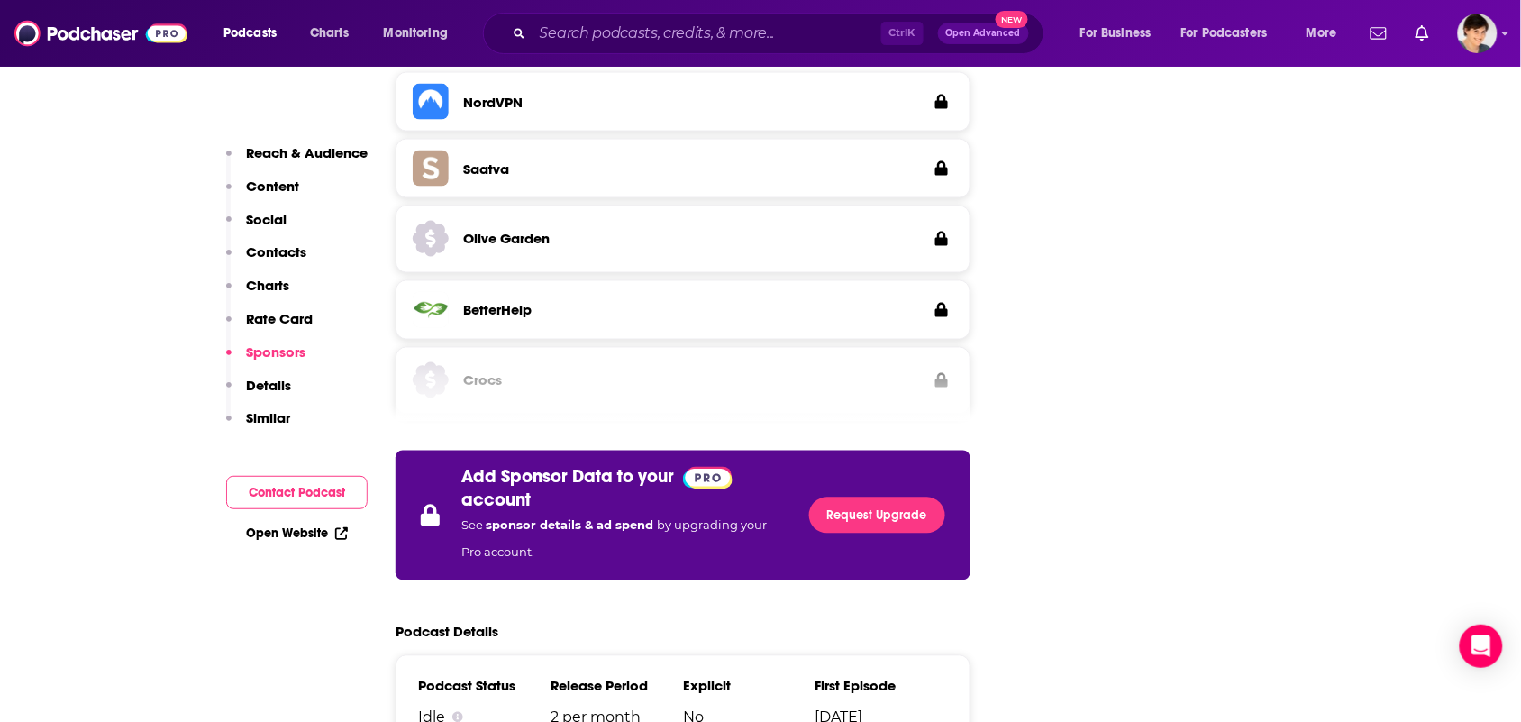
scroll to position [3042, 0]
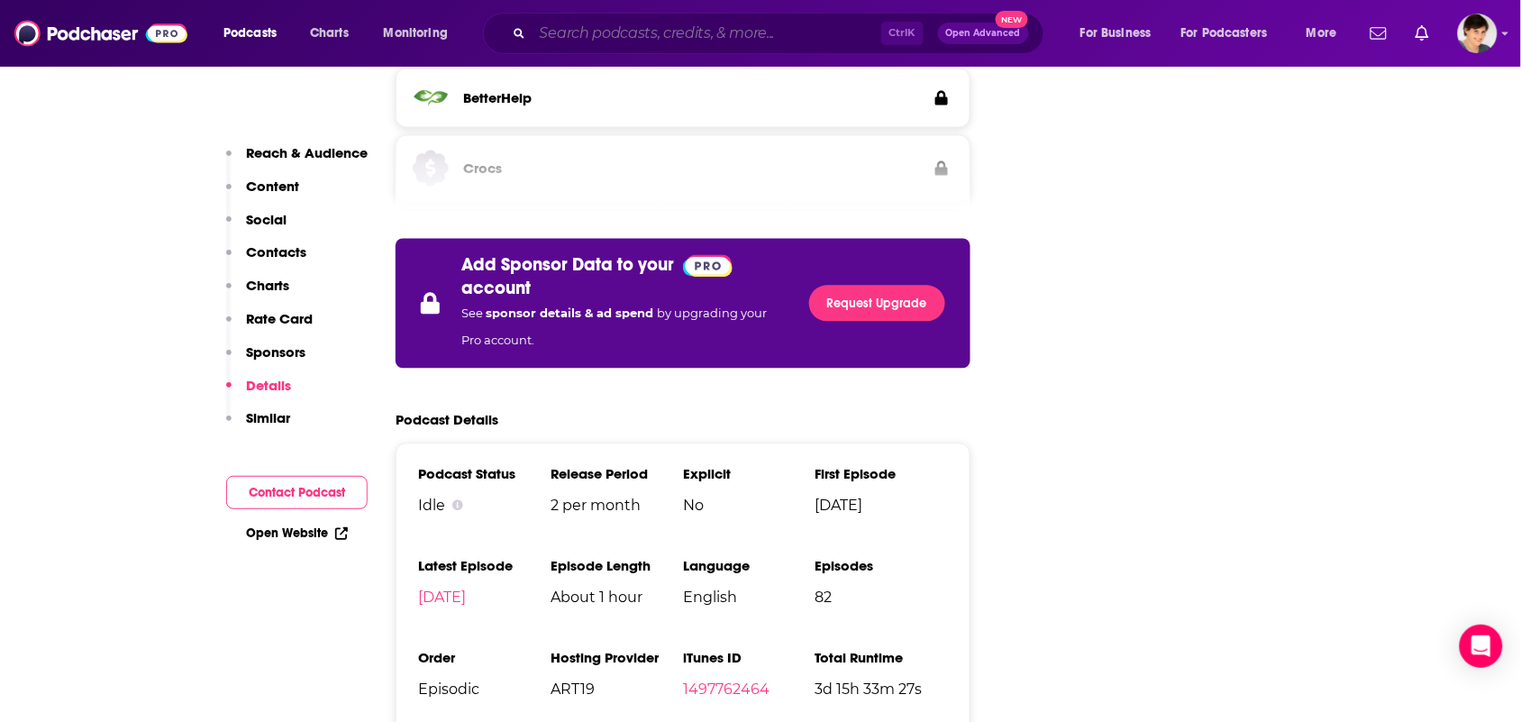
click at [662, 42] on input "Search podcasts, credits, & more..." at bounding box center [707, 33] width 349 height 29
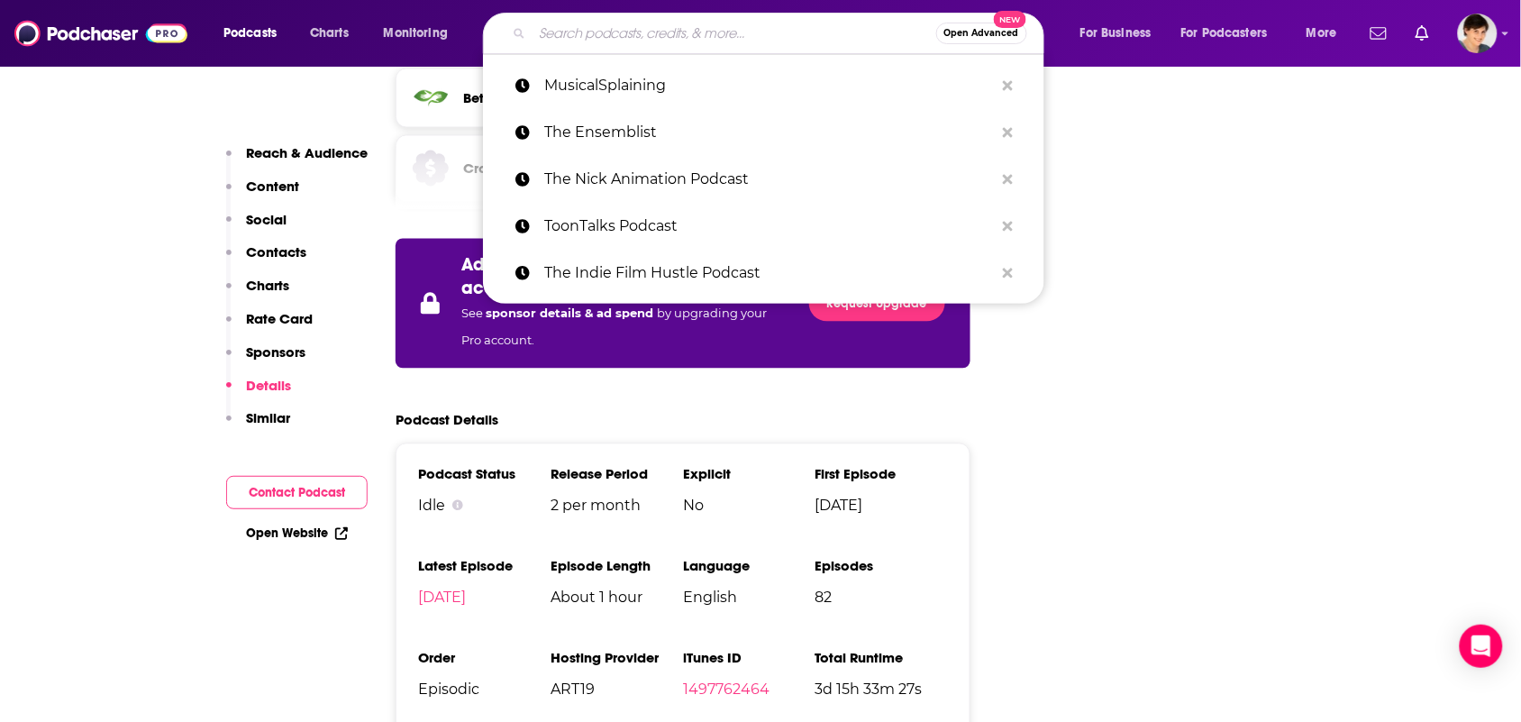
paste input "Putting It Together"
type input "Putting It Together"
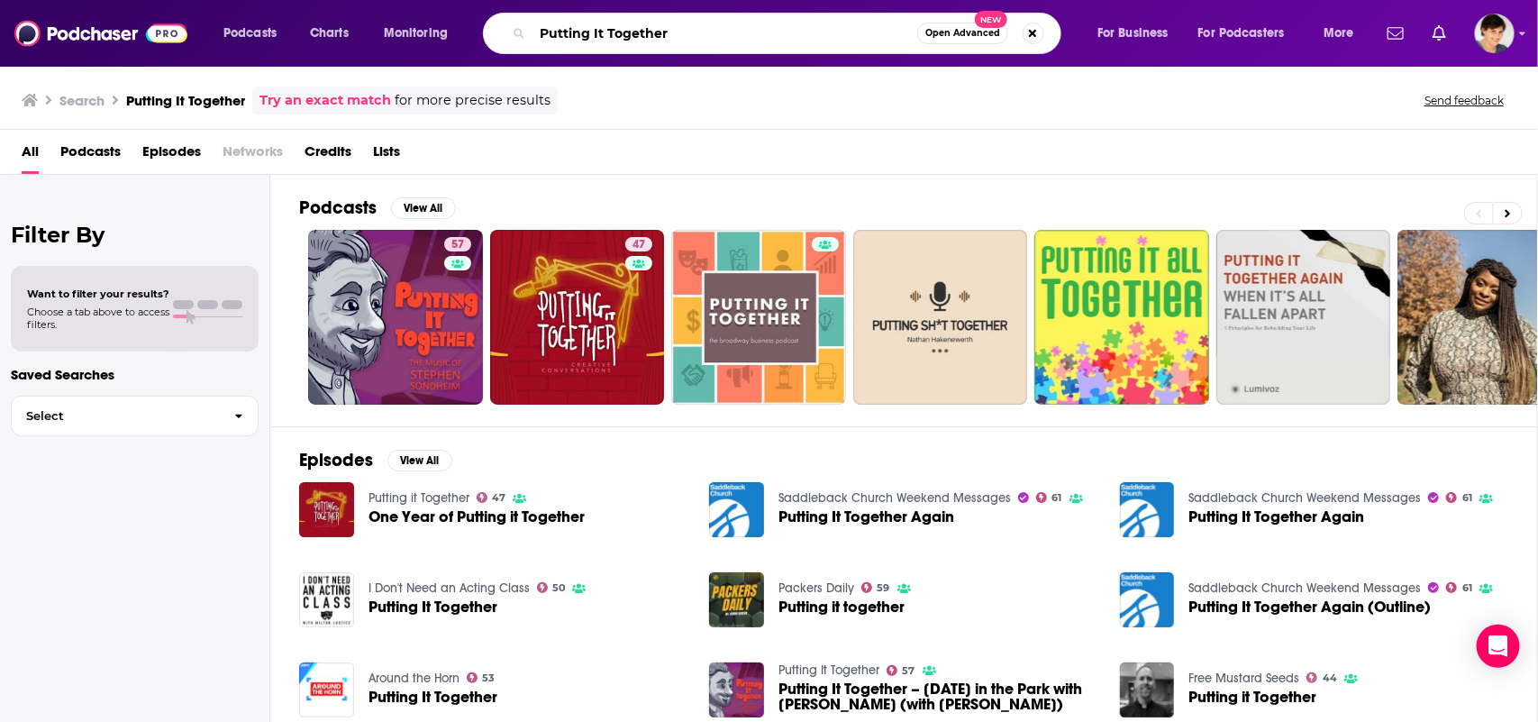
click at [831, 32] on input "Putting It Together" at bounding box center [725, 33] width 385 height 29
click at [835, 32] on input "Putting It Together" at bounding box center [725, 33] width 385 height 29
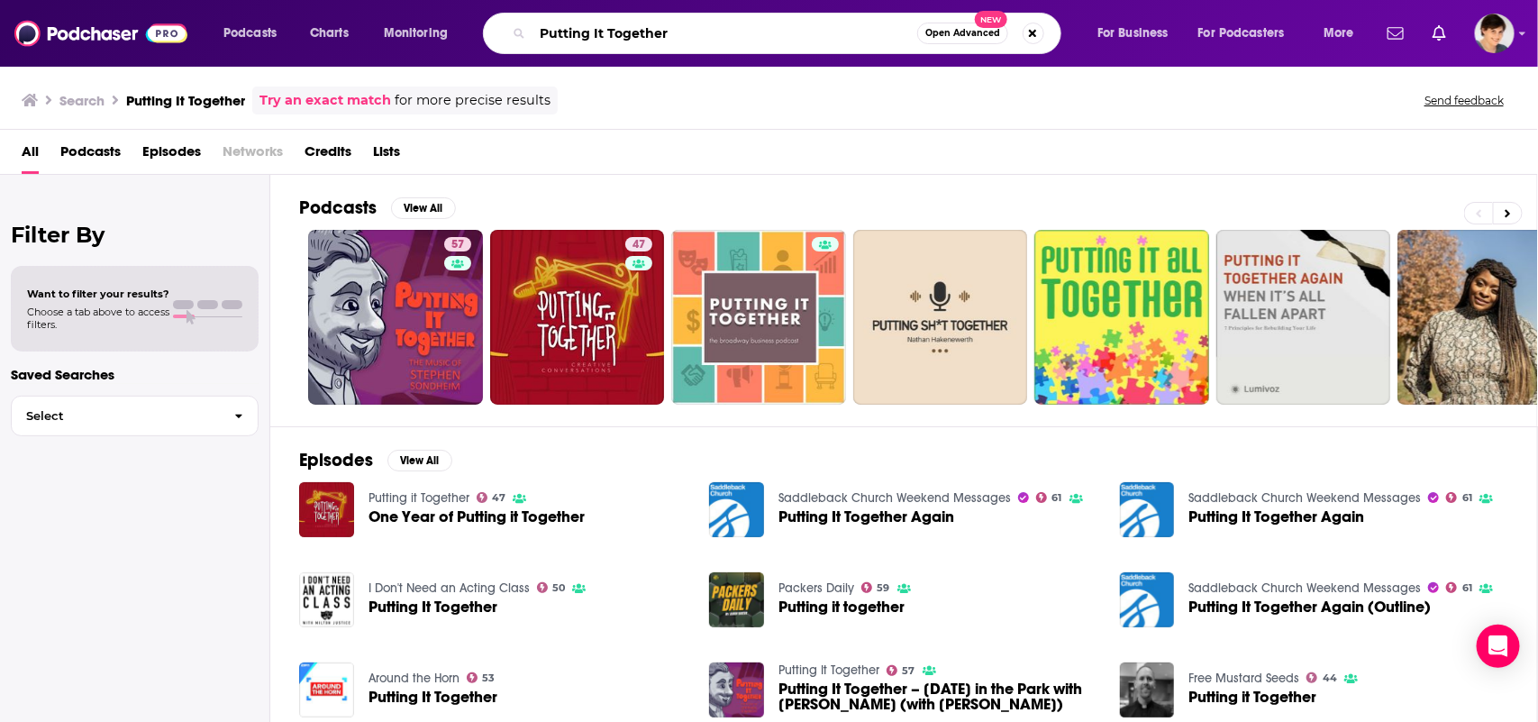
paste input "Why We Theat"
type input "Why We Theater"
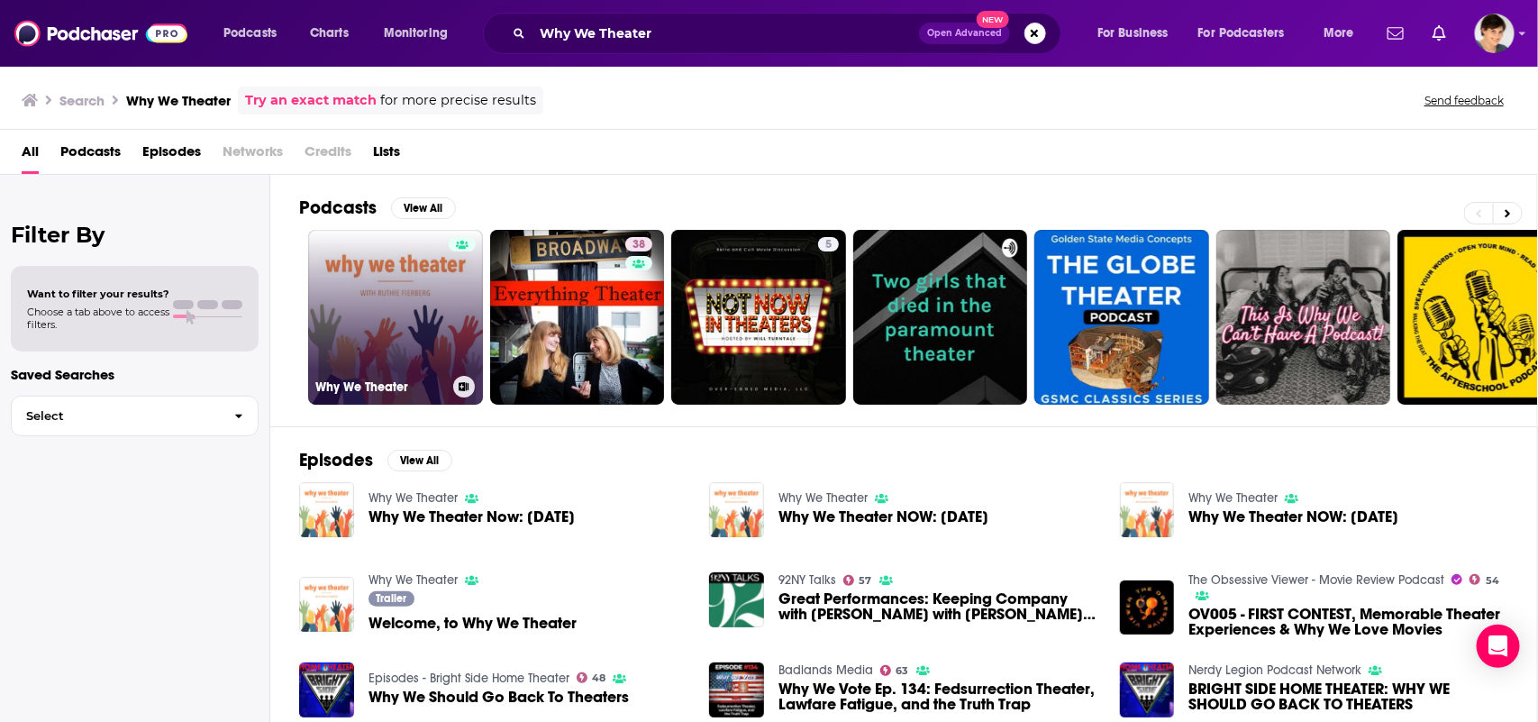
click at [388, 316] on link "Why We Theater" at bounding box center [395, 317] width 175 height 175
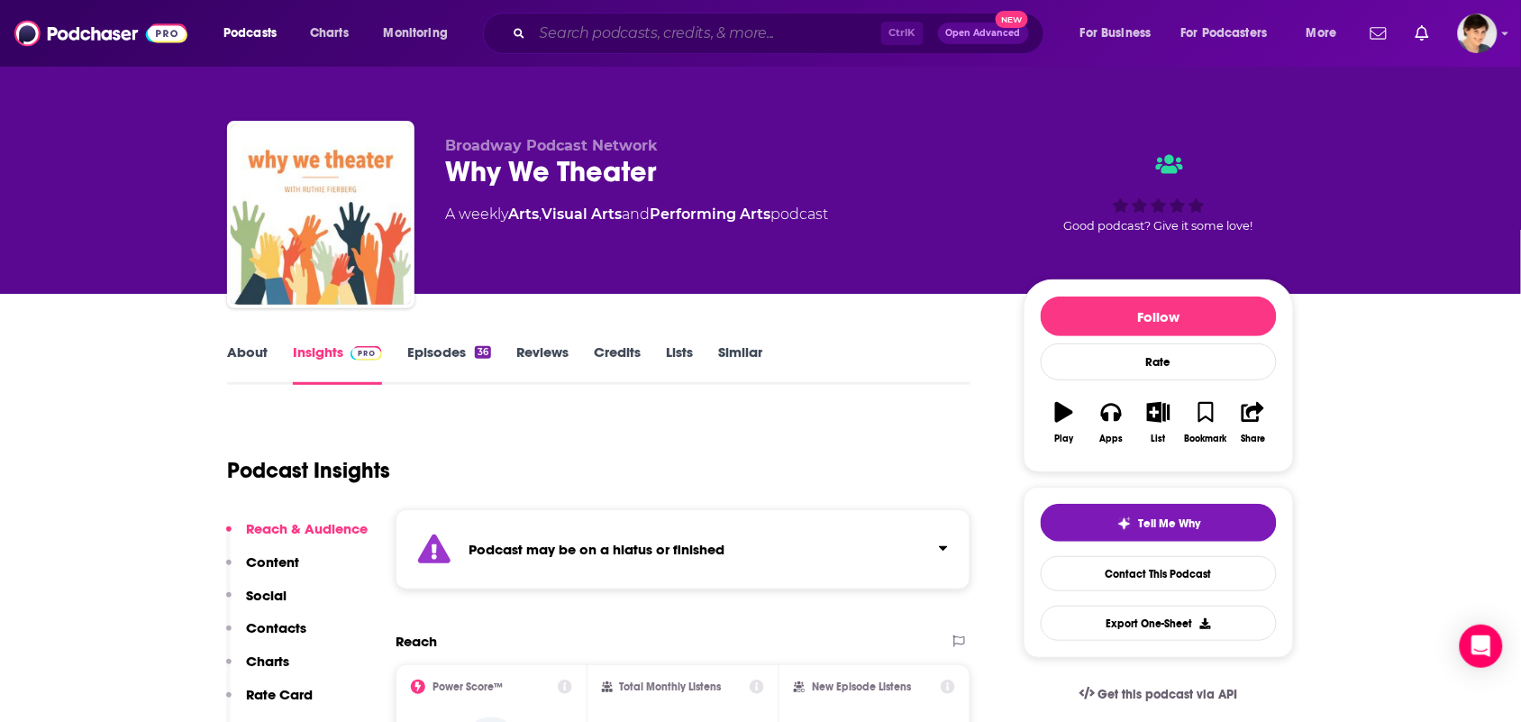
click at [781, 30] on input "Search podcasts, credits, & more..." at bounding box center [707, 33] width 349 height 29
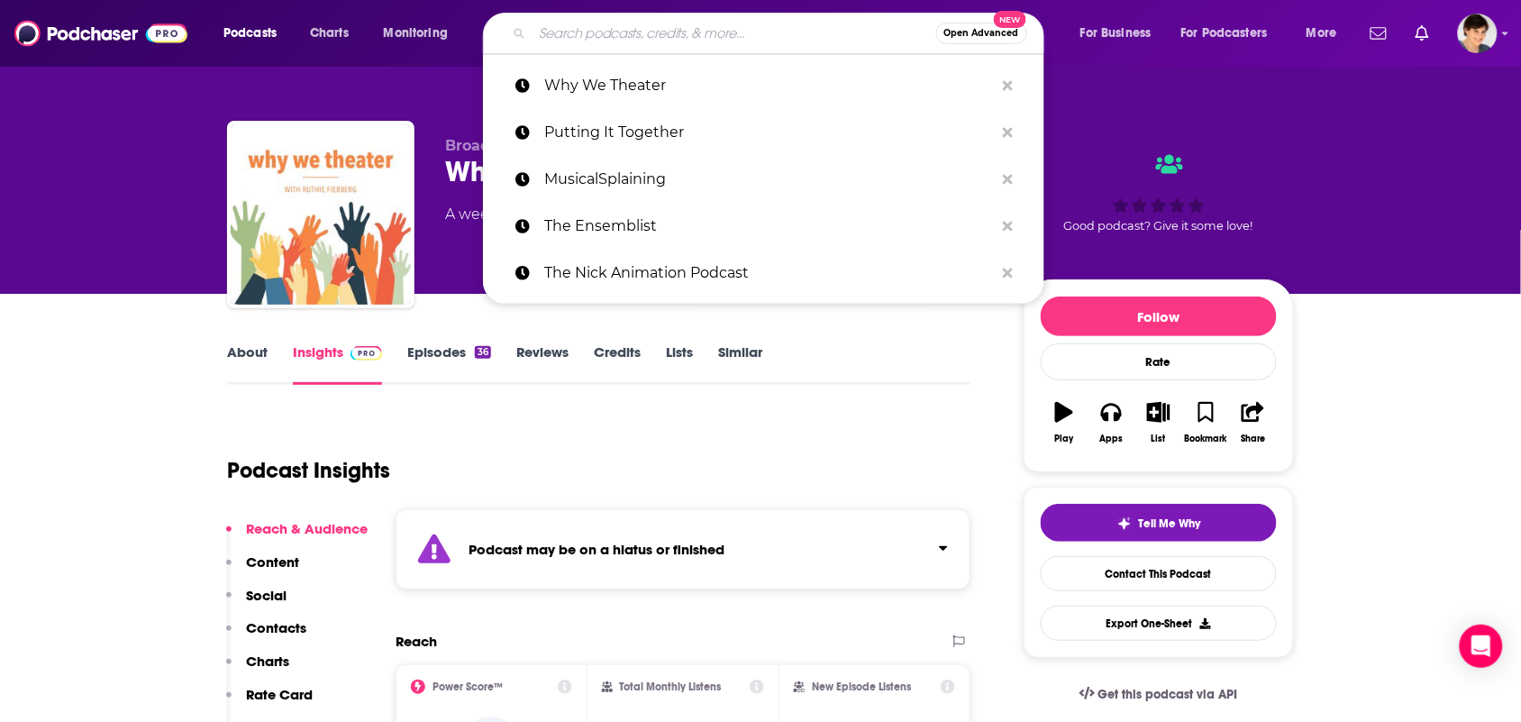
paste input "You Must Remember This"
type input "You Must Remember This"
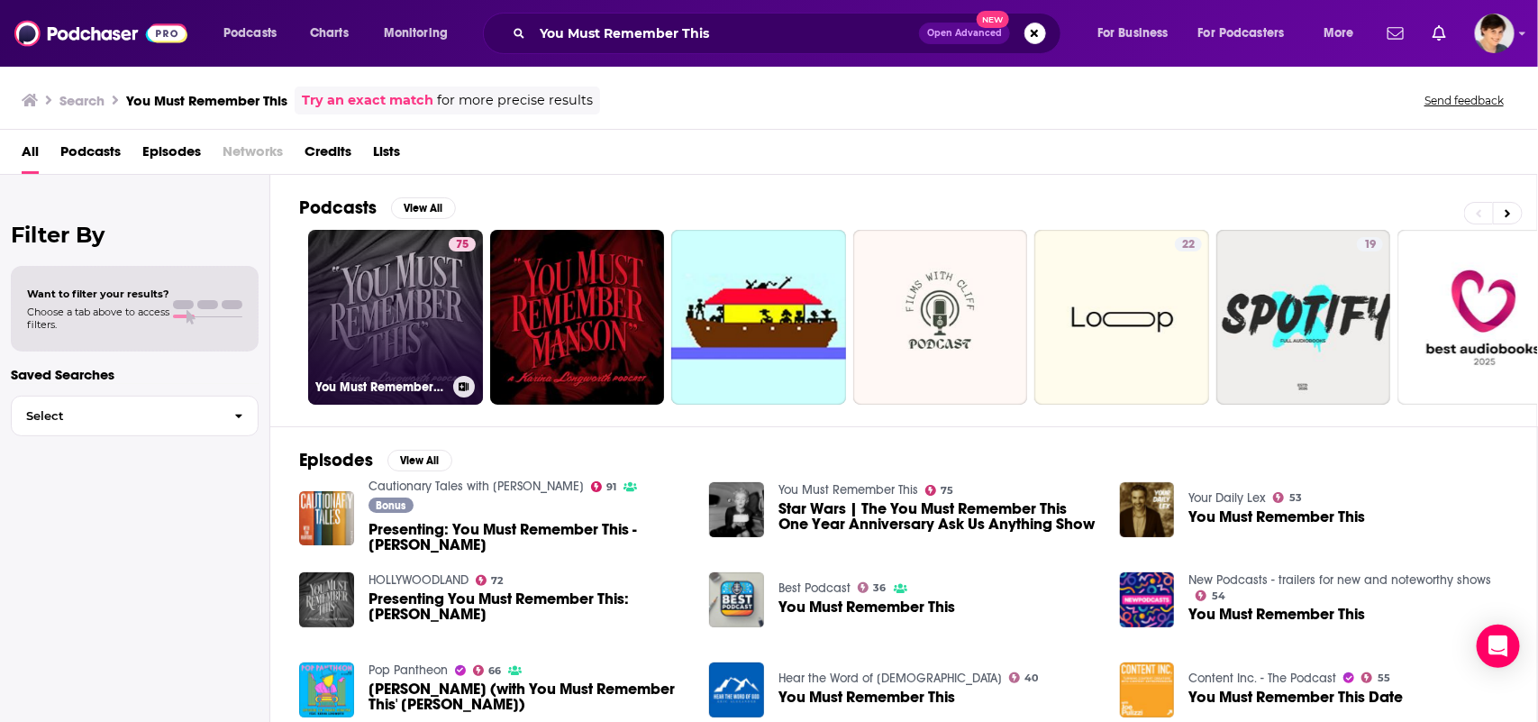
click at [429, 308] on link "75 You Must Remember This" at bounding box center [395, 317] width 175 height 175
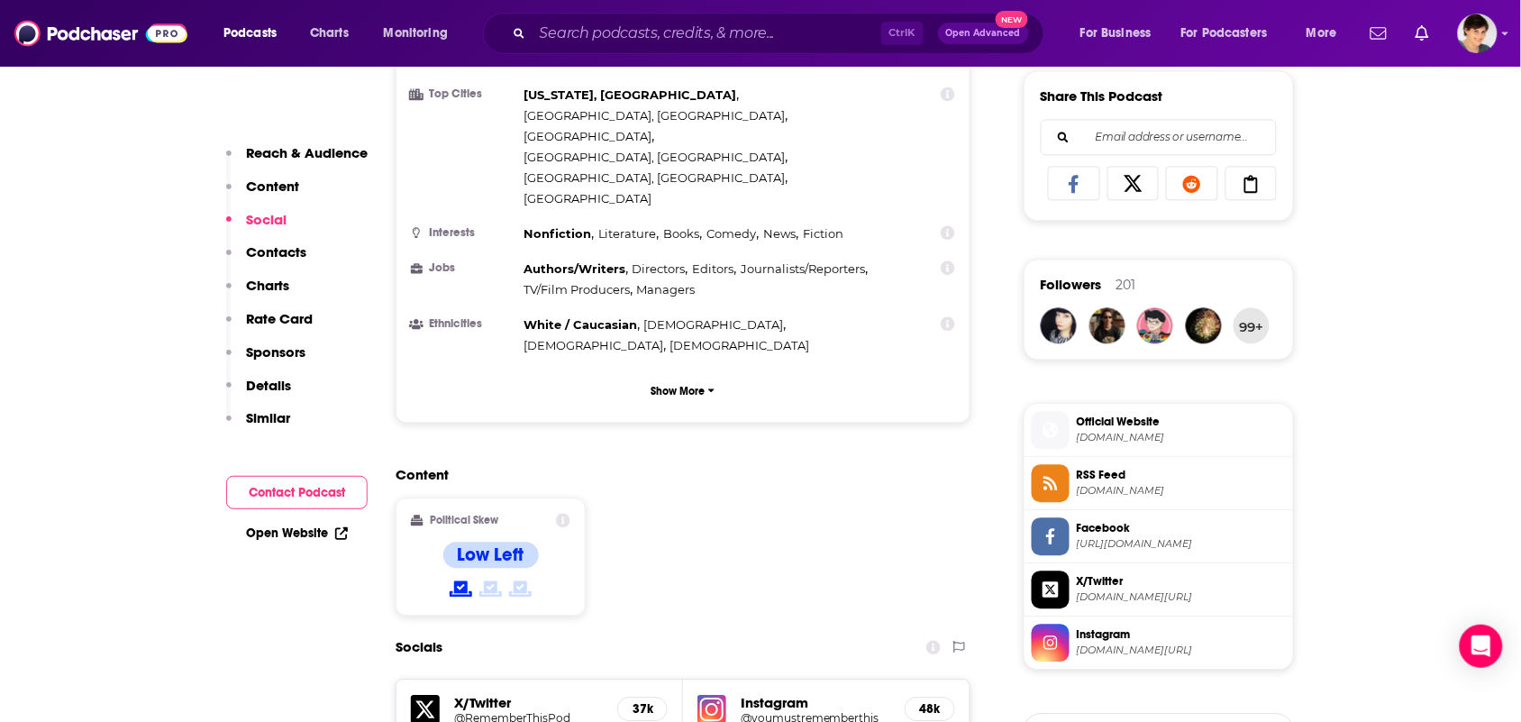
scroll to position [1690, 0]
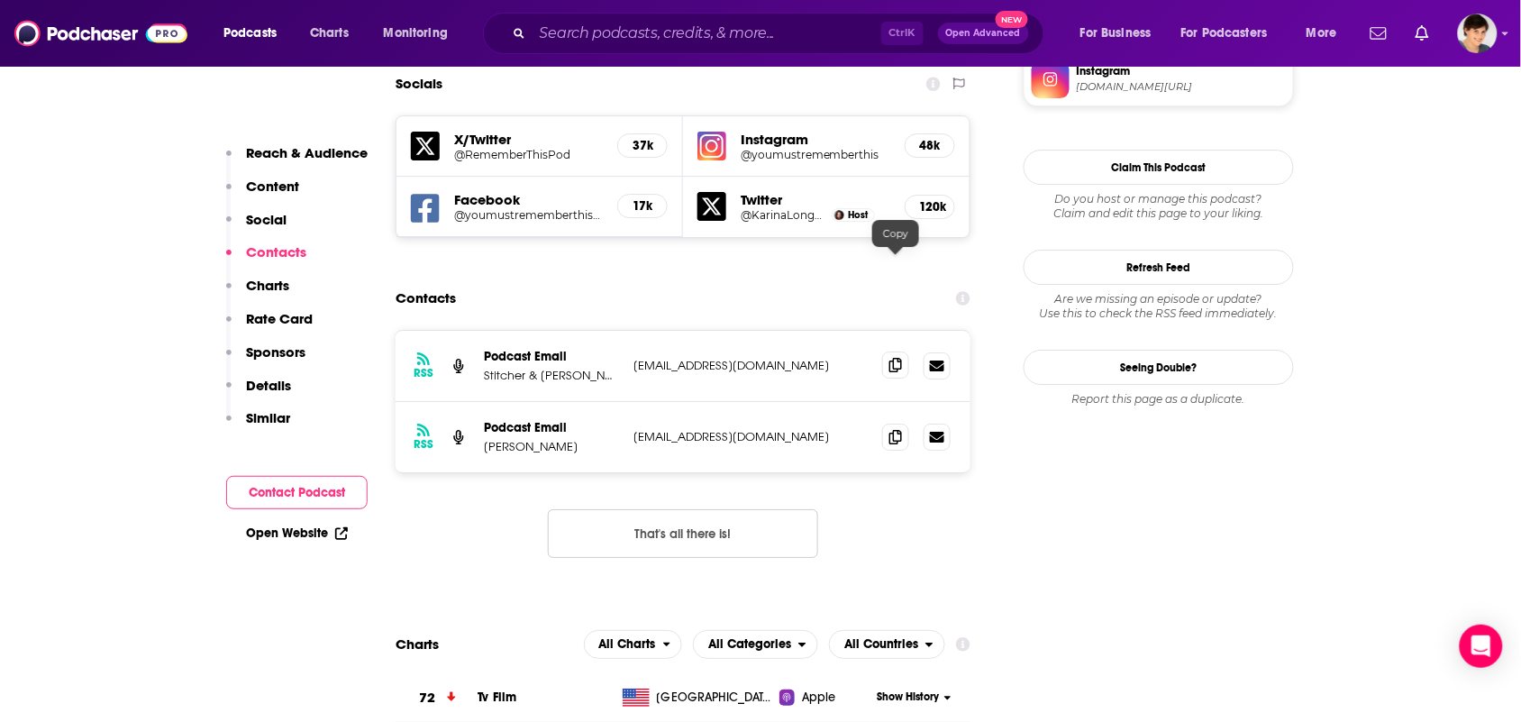
click at [894, 358] on icon at bounding box center [896, 365] width 13 height 14
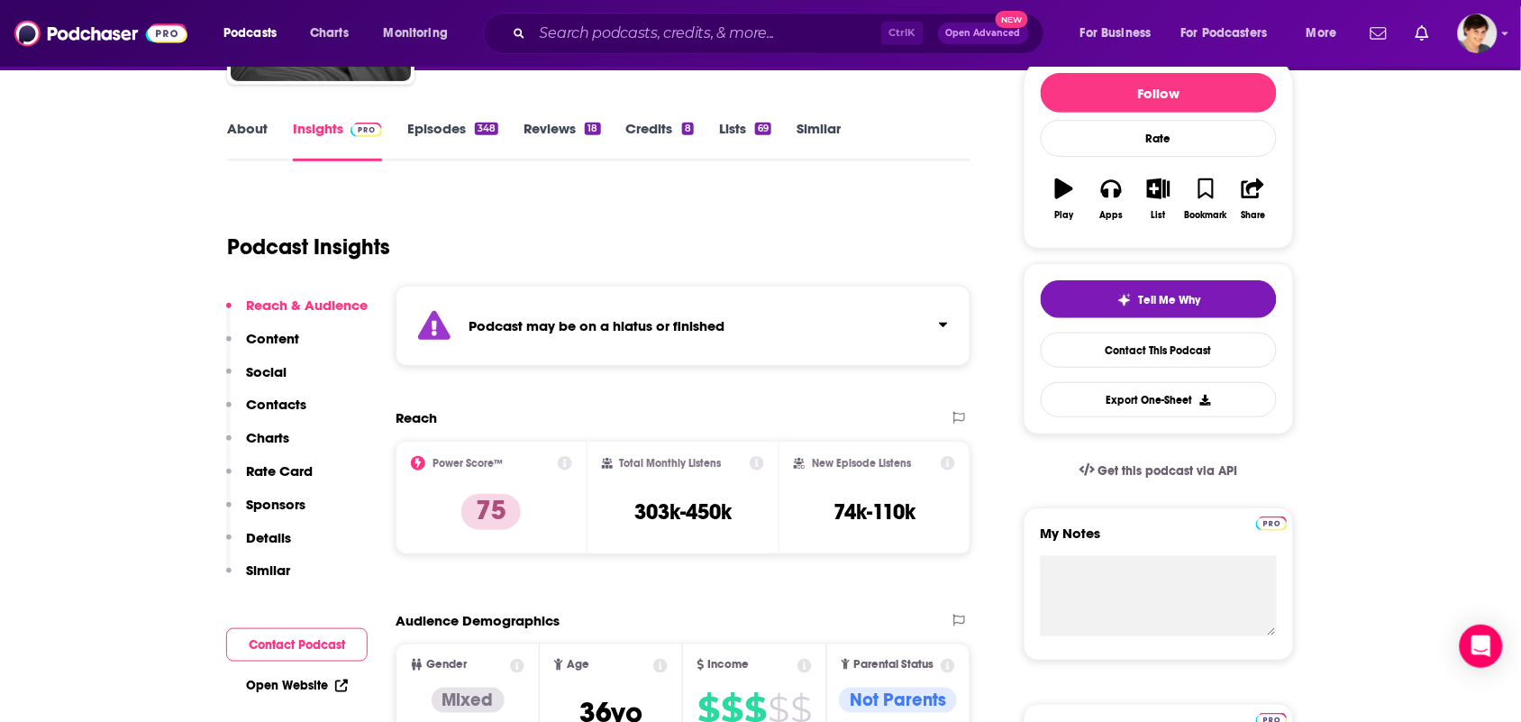
scroll to position [0, 0]
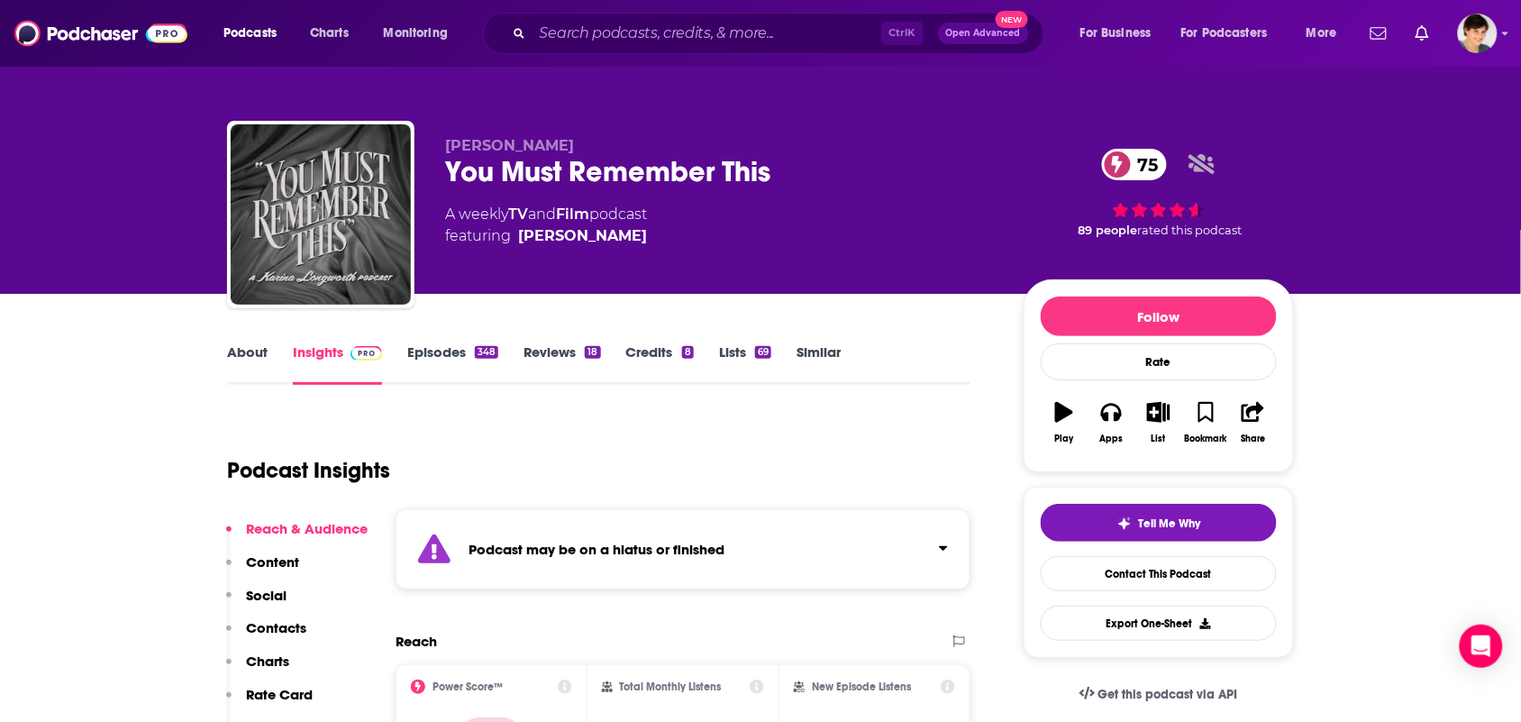
click at [248, 351] on link "About" at bounding box center [247, 363] width 41 height 41
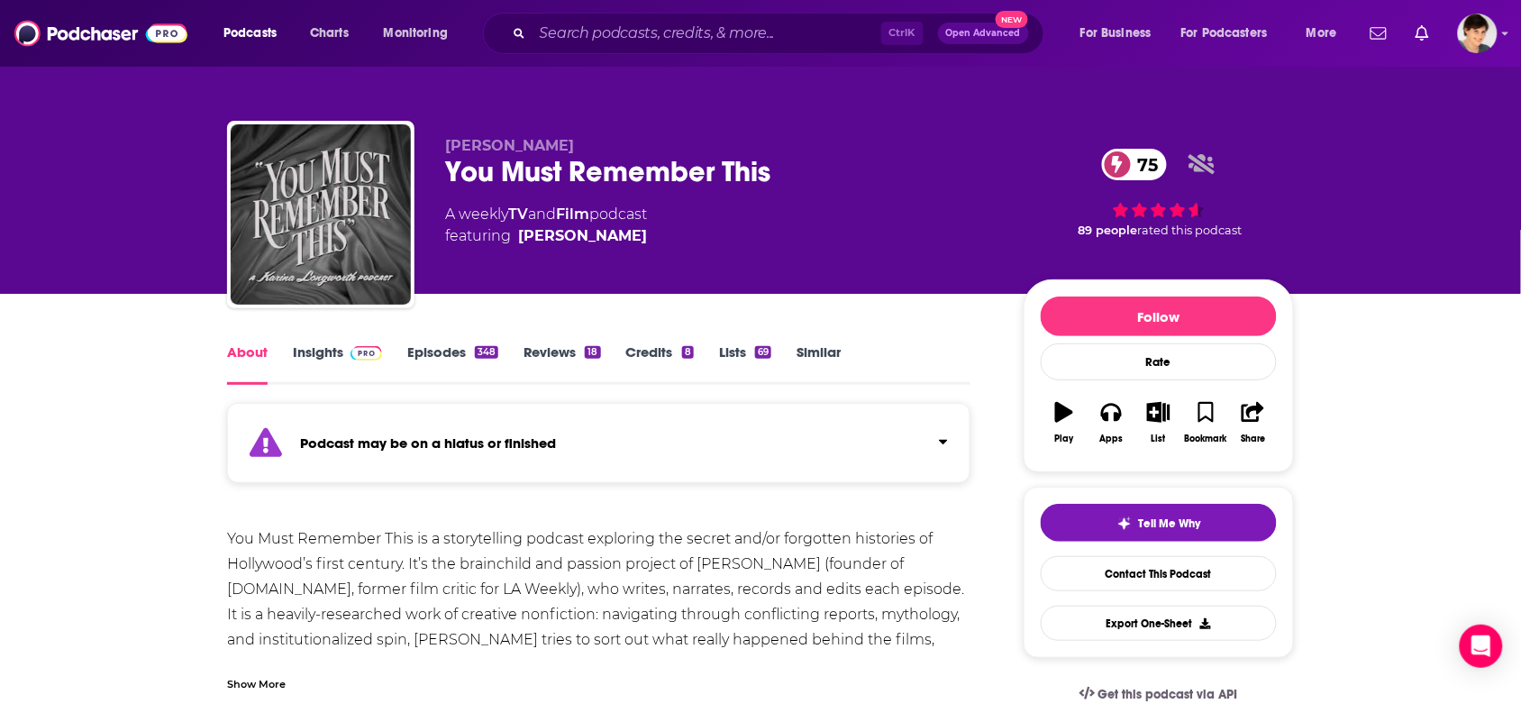
click at [286, 671] on div "Show More" at bounding box center [599, 677] width 744 height 31
click at [443, 343] on link "Episodes 348" at bounding box center [452, 363] width 91 height 41
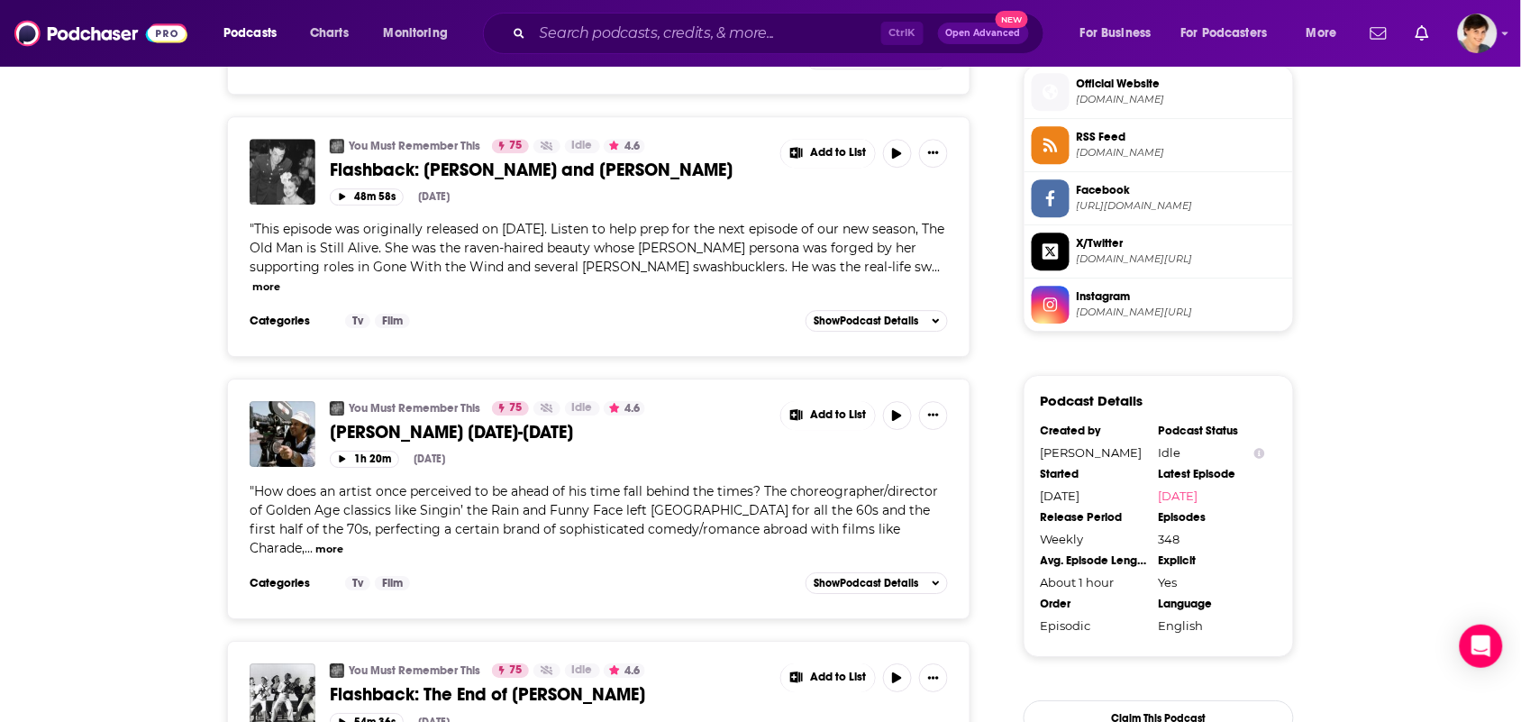
scroll to position [2028, 0]
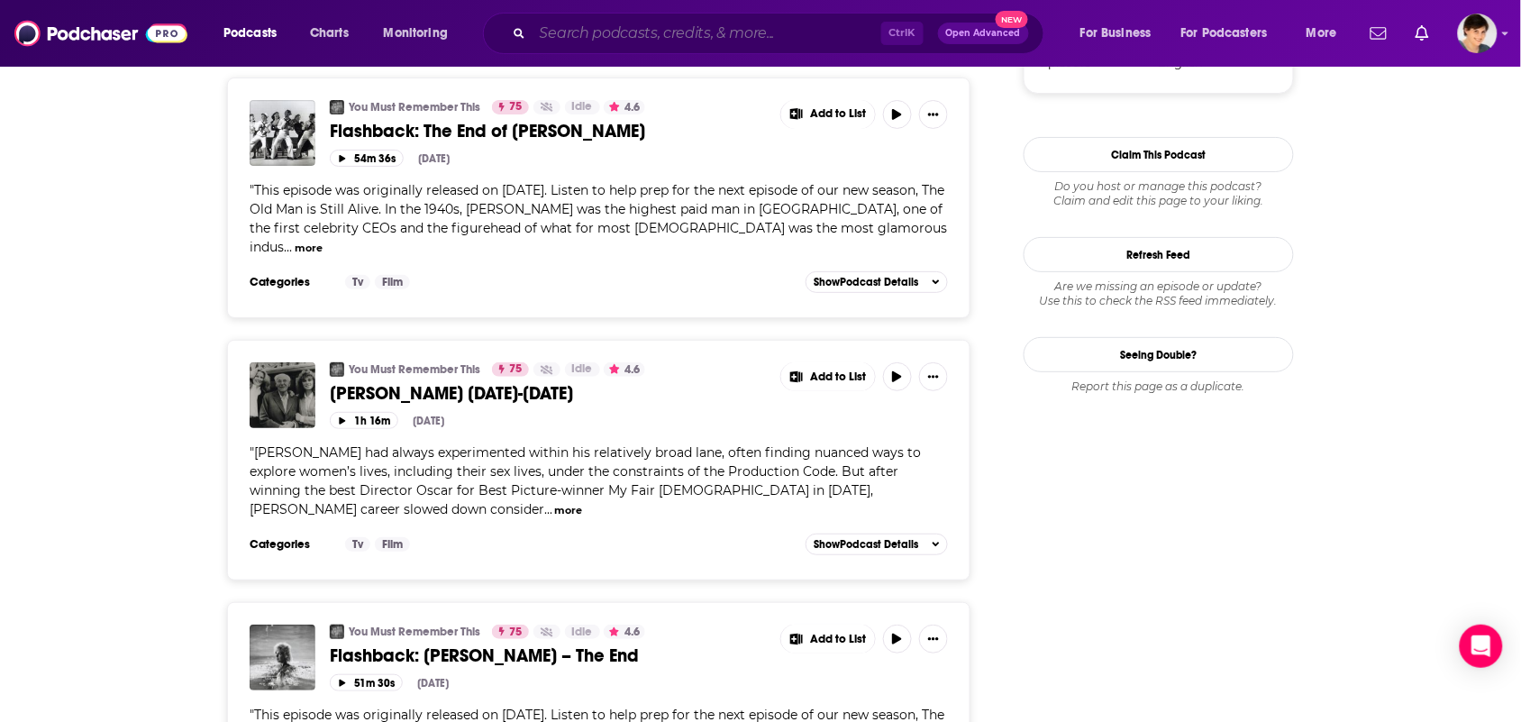
click at [805, 32] on input "Search podcasts, credits, & more..." at bounding box center [707, 33] width 349 height 29
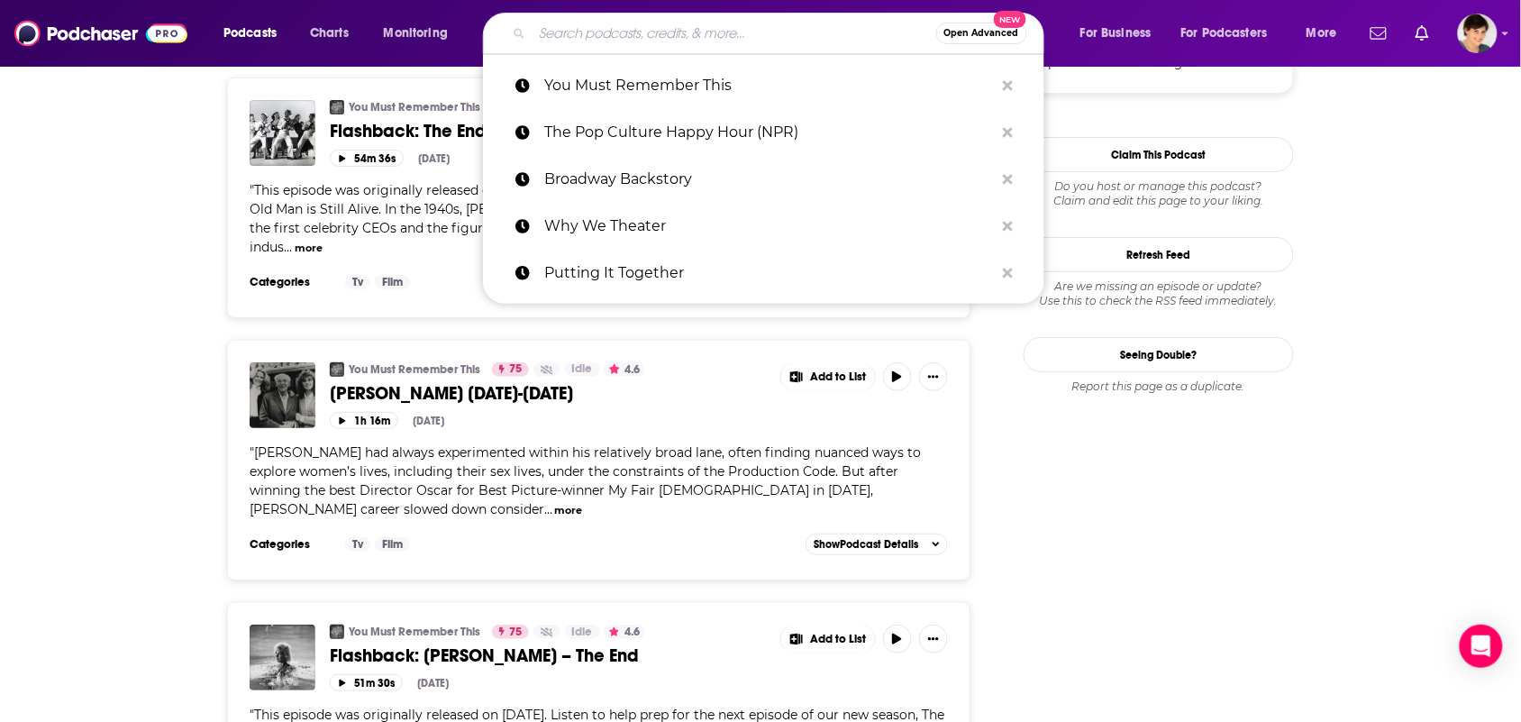
click at [805, 32] on input "Search podcasts, credits, & more..." at bounding box center [735, 33] width 404 height 29
paste input "The Big Picture (The Ringer)"
type input "The Big Picture (The Ringer)"
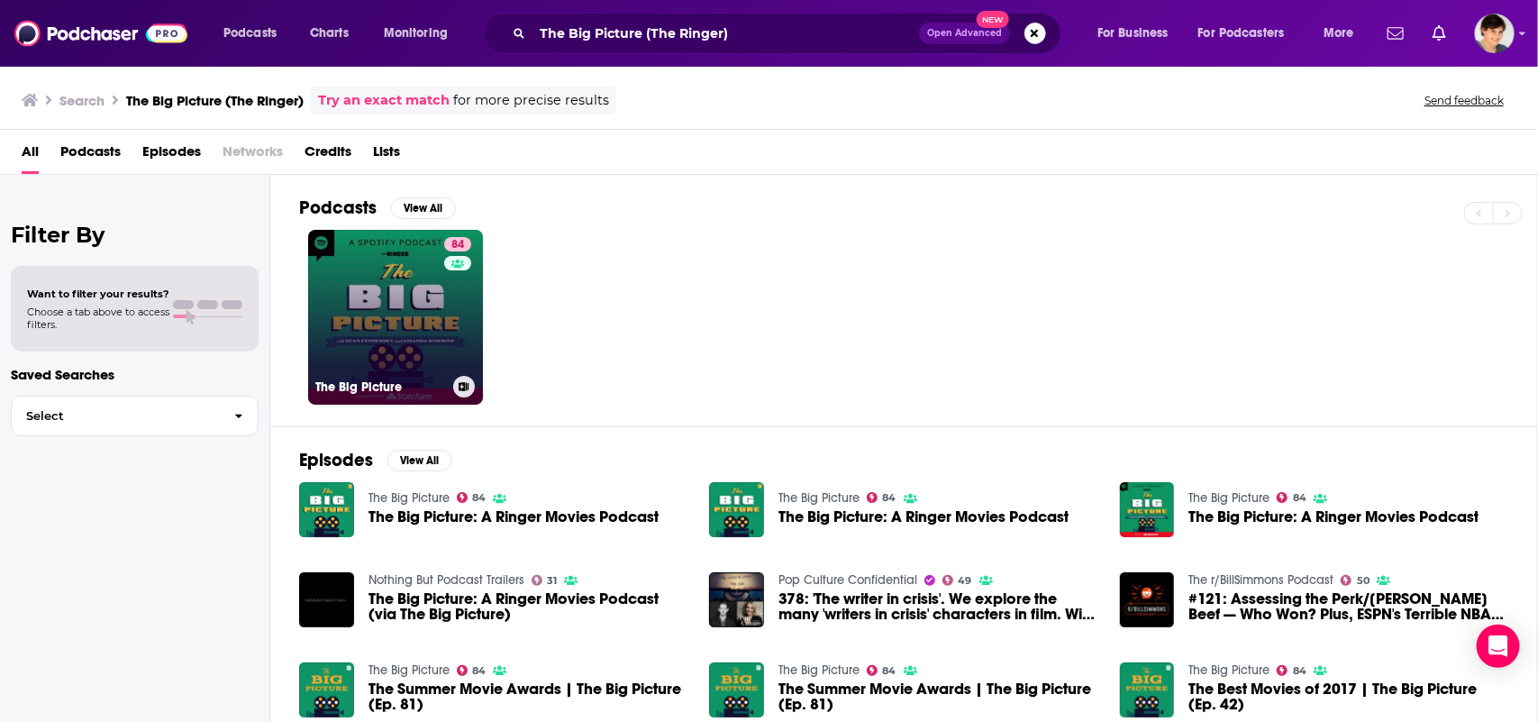
click at [412, 344] on link "84 The Big Picture" at bounding box center [395, 317] width 175 height 175
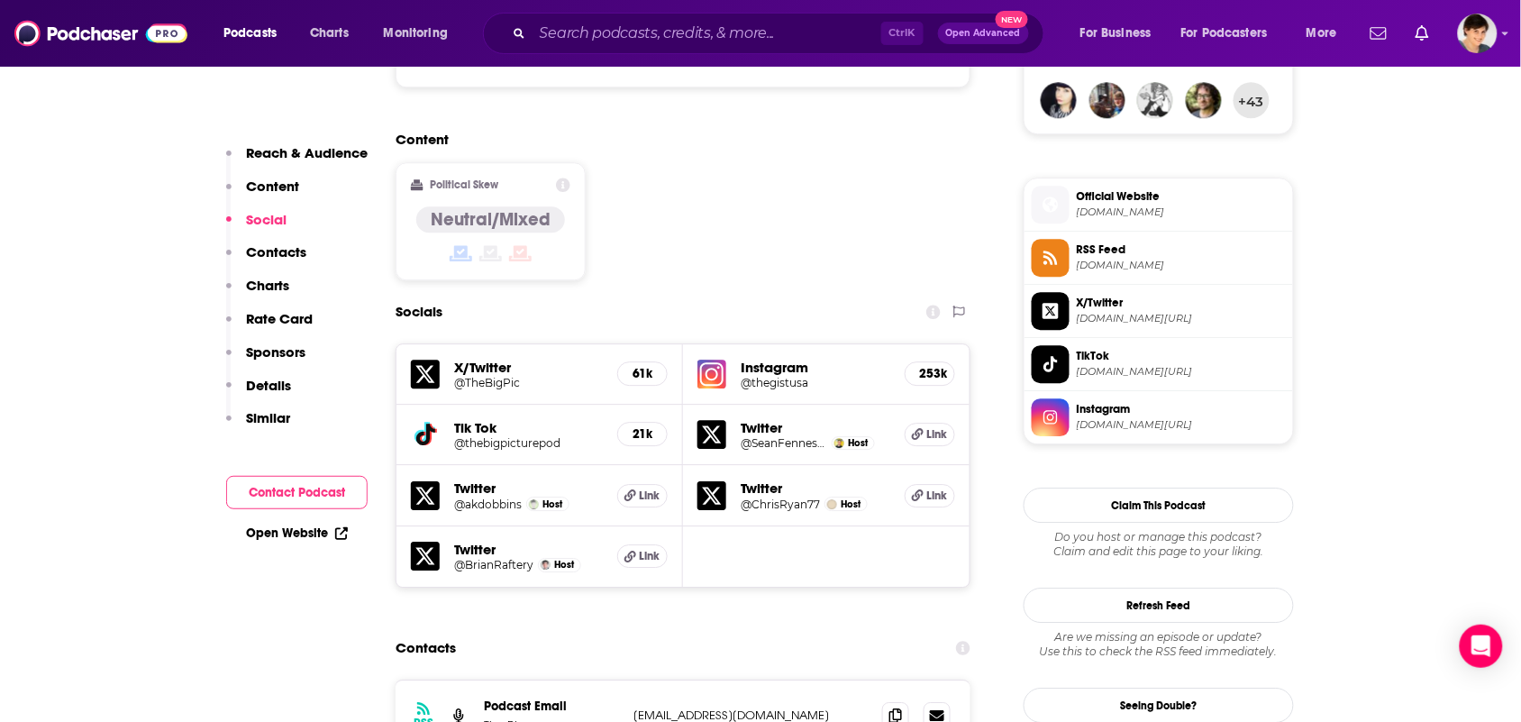
scroll to position [1690, 0]
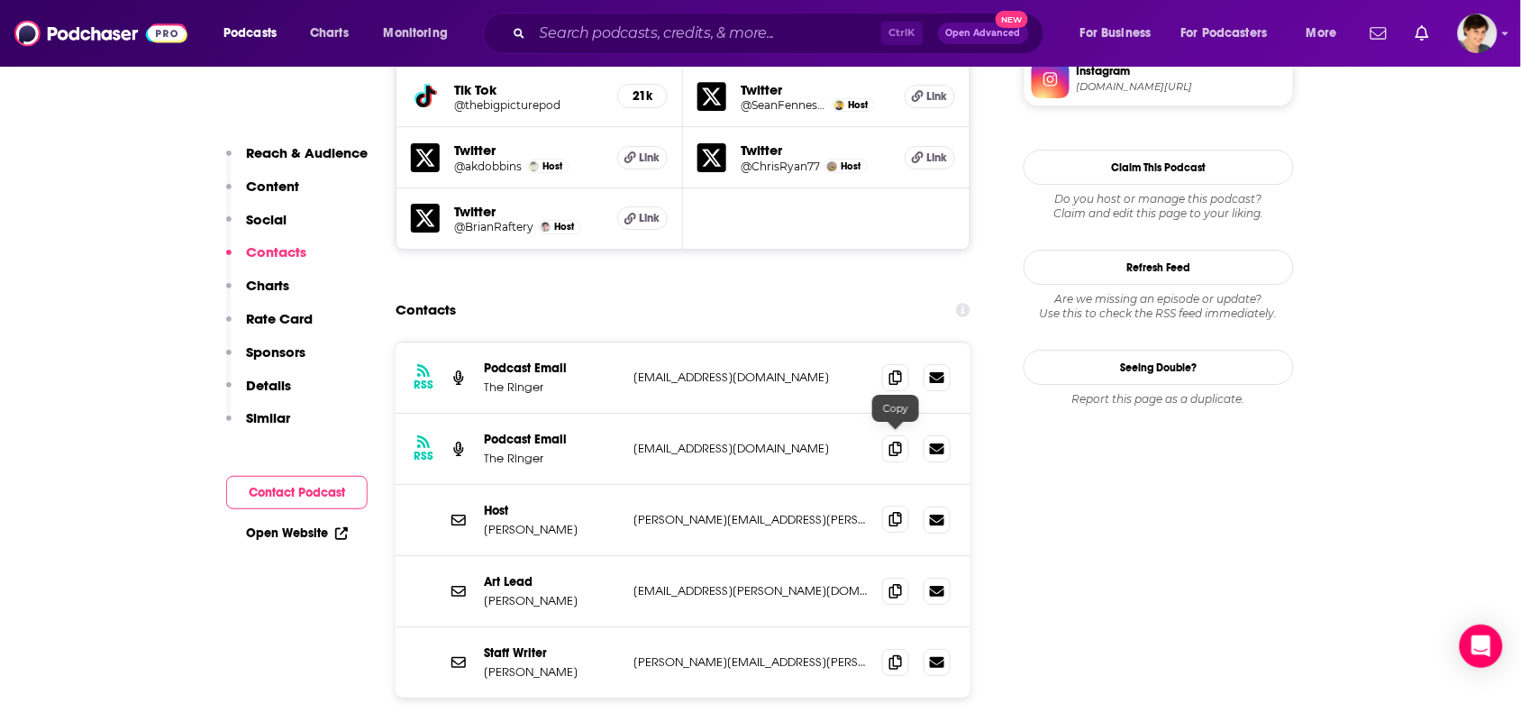
click at [904, 506] on span at bounding box center [895, 519] width 27 height 27
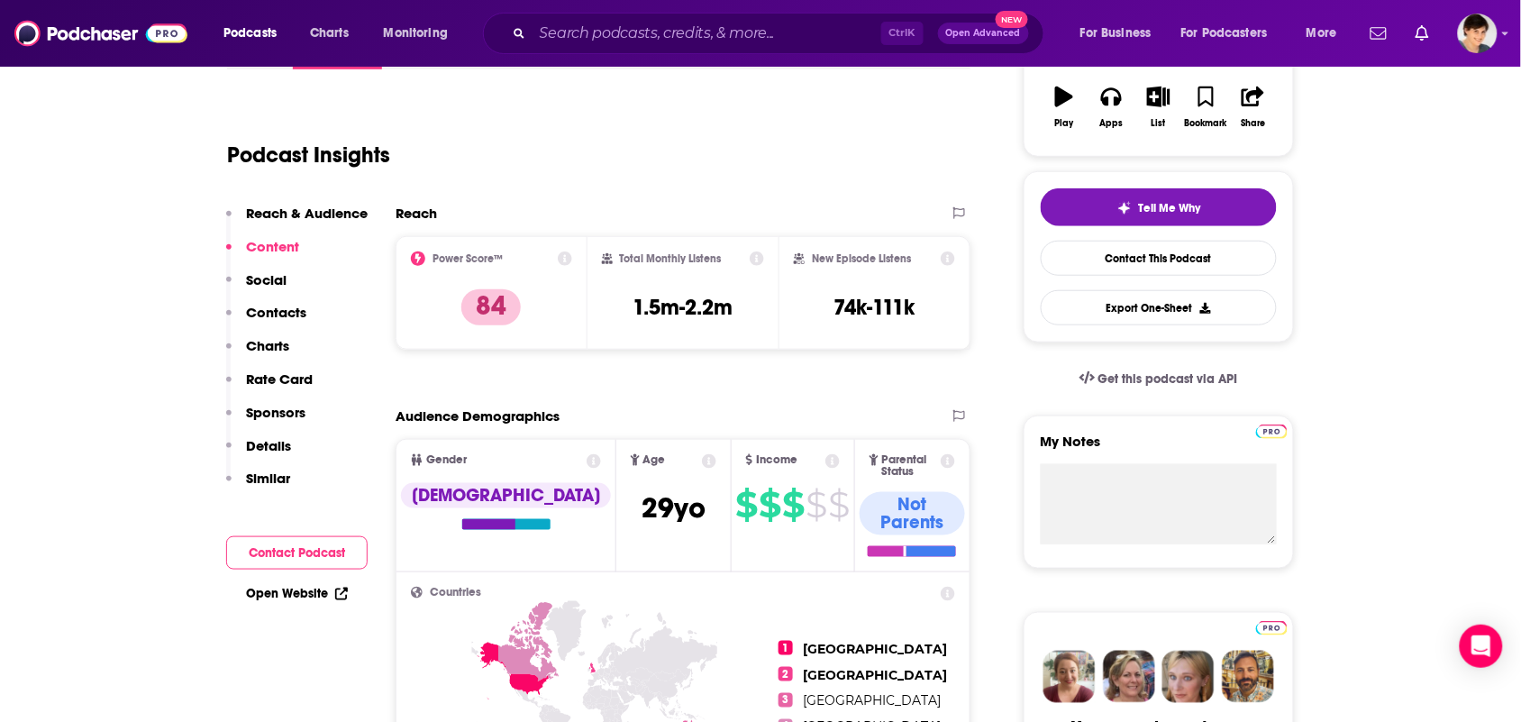
scroll to position [0, 0]
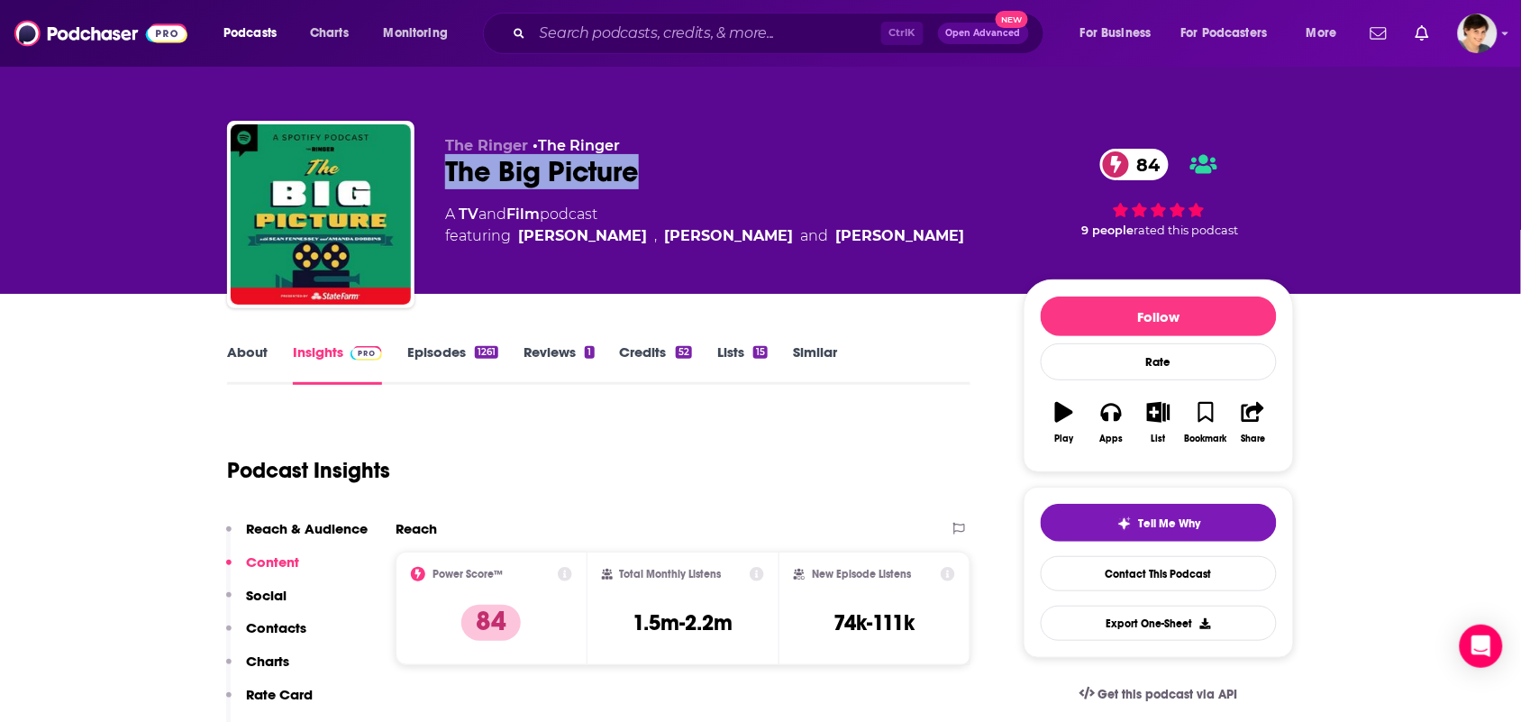
drag, startPoint x: 640, startPoint y: 178, endPoint x: 469, endPoint y: 169, distance: 171.4
click at [453, 194] on div "The Ringer • The Ringer The Big Picture 84 A TV and Film podcast featuring Sean…" at bounding box center [720, 209] width 550 height 144
click at [679, 160] on div "The Big Picture 84" at bounding box center [720, 171] width 550 height 35
drag, startPoint x: 673, startPoint y: 169, endPoint x: 443, endPoint y: 176, distance: 230.8
click at [443, 176] on div "The Ringer • The Ringer The Big Picture 84 A TV and Film podcast featuring Sean…" at bounding box center [760, 218] width 1067 height 195
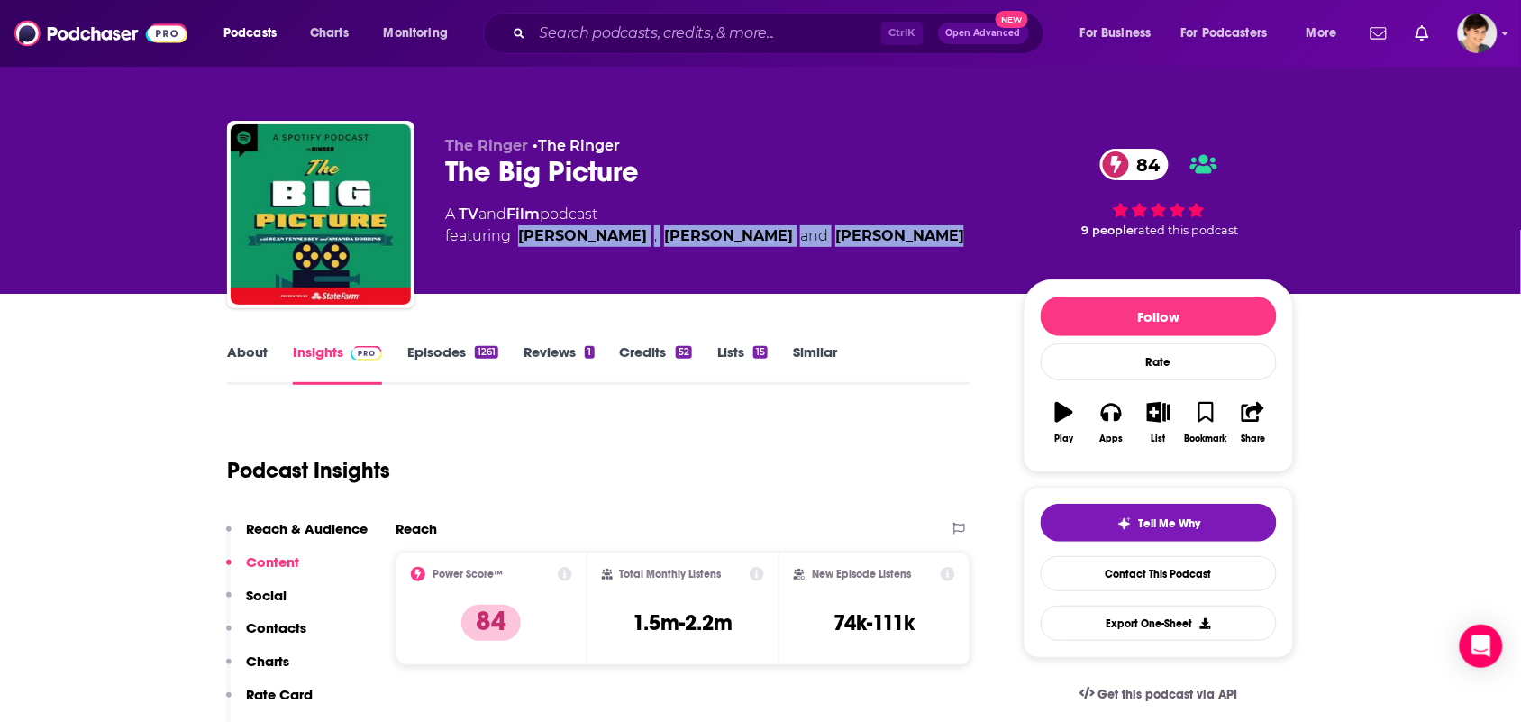
drag, startPoint x: 957, startPoint y: 242, endPoint x: 516, endPoint y: 246, distance: 440.7
click at [516, 246] on div "The Ringer • The Ringer The Big Picture 84 A TV and Film podcast featuring Sean…" at bounding box center [720, 209] width 550 height 144
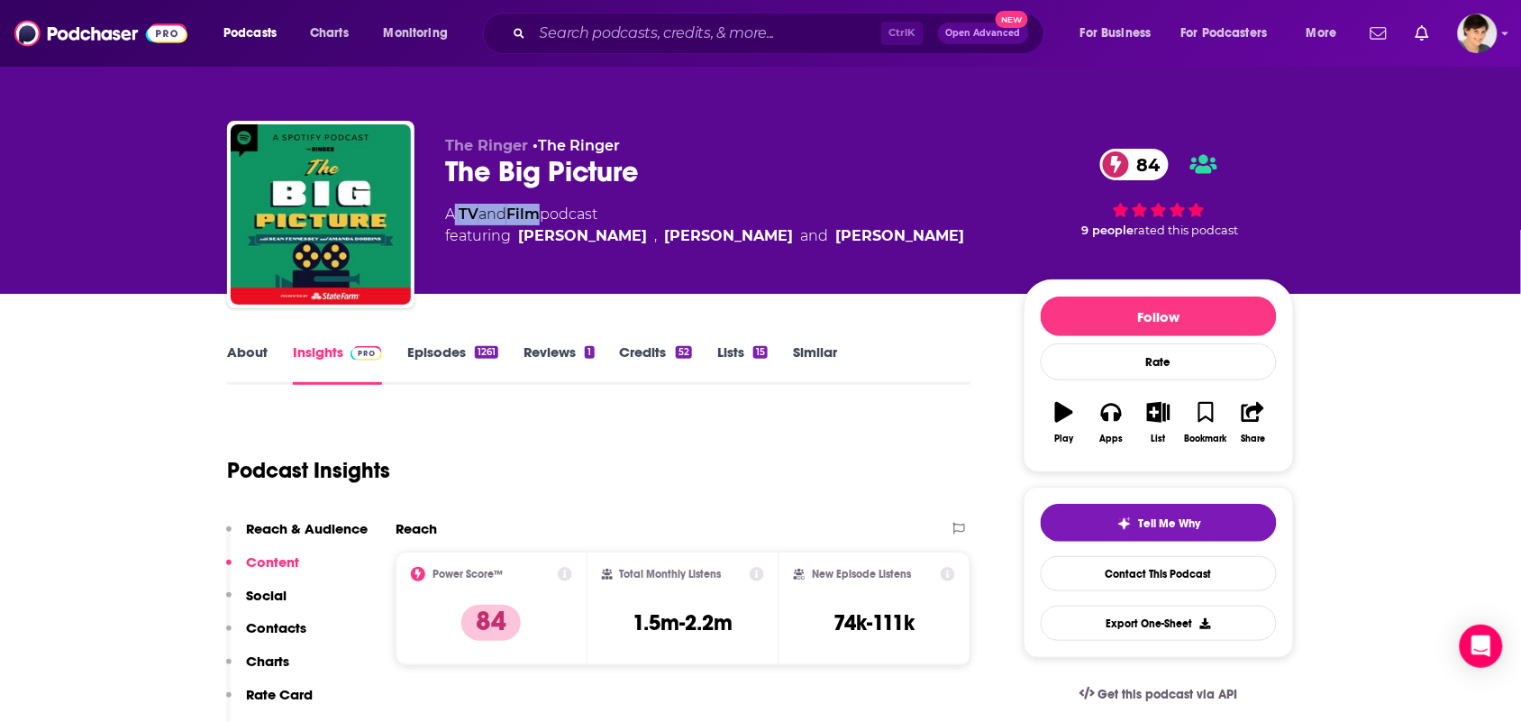
drag, startPoint x: 547, startPoint y: 219, endPoint x: 457, endPoint y: 216, distance: 90.2
click at [457, 216] on div "A TV and Film podcast featuring Sean Fennessey , Amanda Dobbins and Brian Rafte…" at bounding box center [704, 225] width 519 height 43
click at [273, 358] on div "About" at bounding box center [260, 363] width 66 height 41
click at [248, 366] on link "About" at bounding box center [247, 363] width 41 height 41
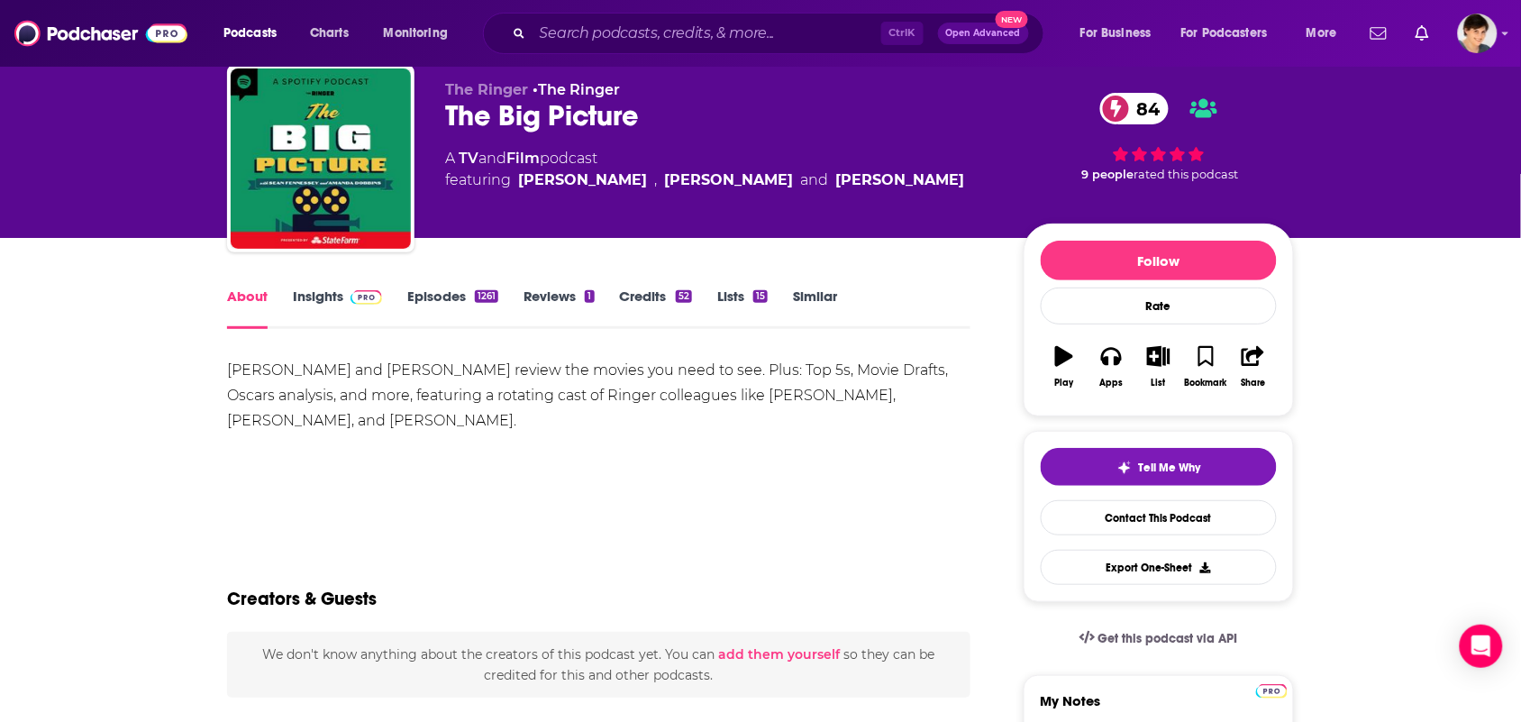
scroll to position [113, 0]
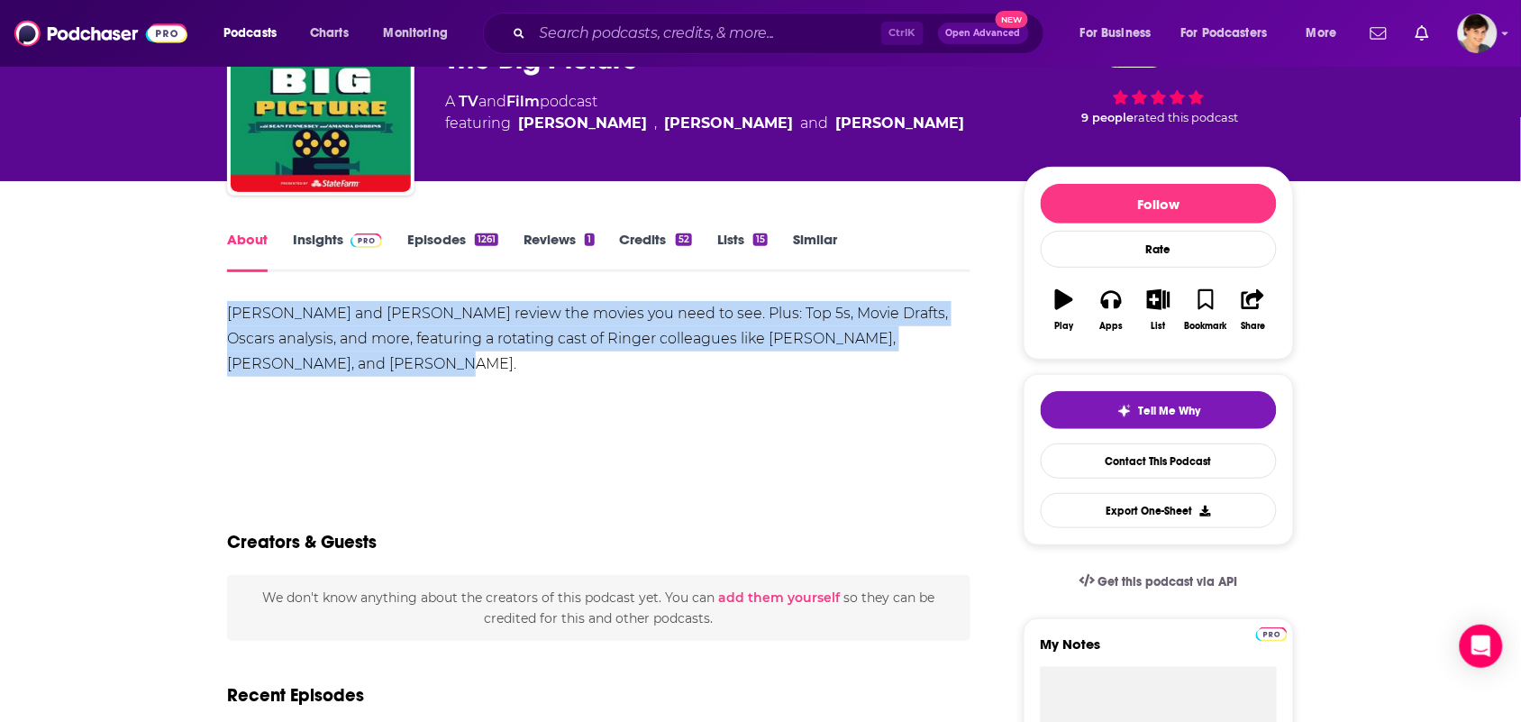
drag, startPoint x: 302, startPoint y: 359, endPoint x: 221, endPoint y: 296, distance: 102.8
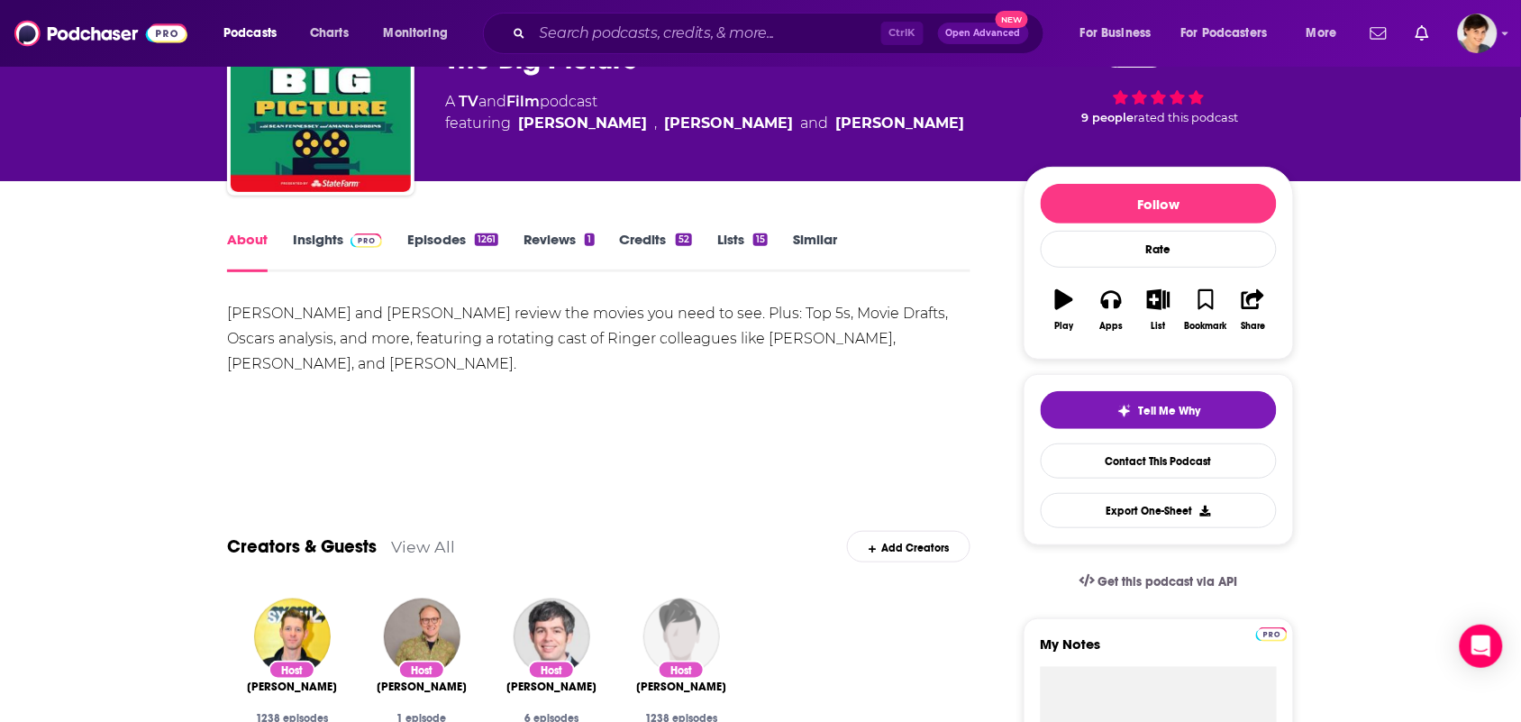
click at [748, 16] on div "Ctrl K Open Advanced New" at bounding box center [763, 33] width 561 height 41
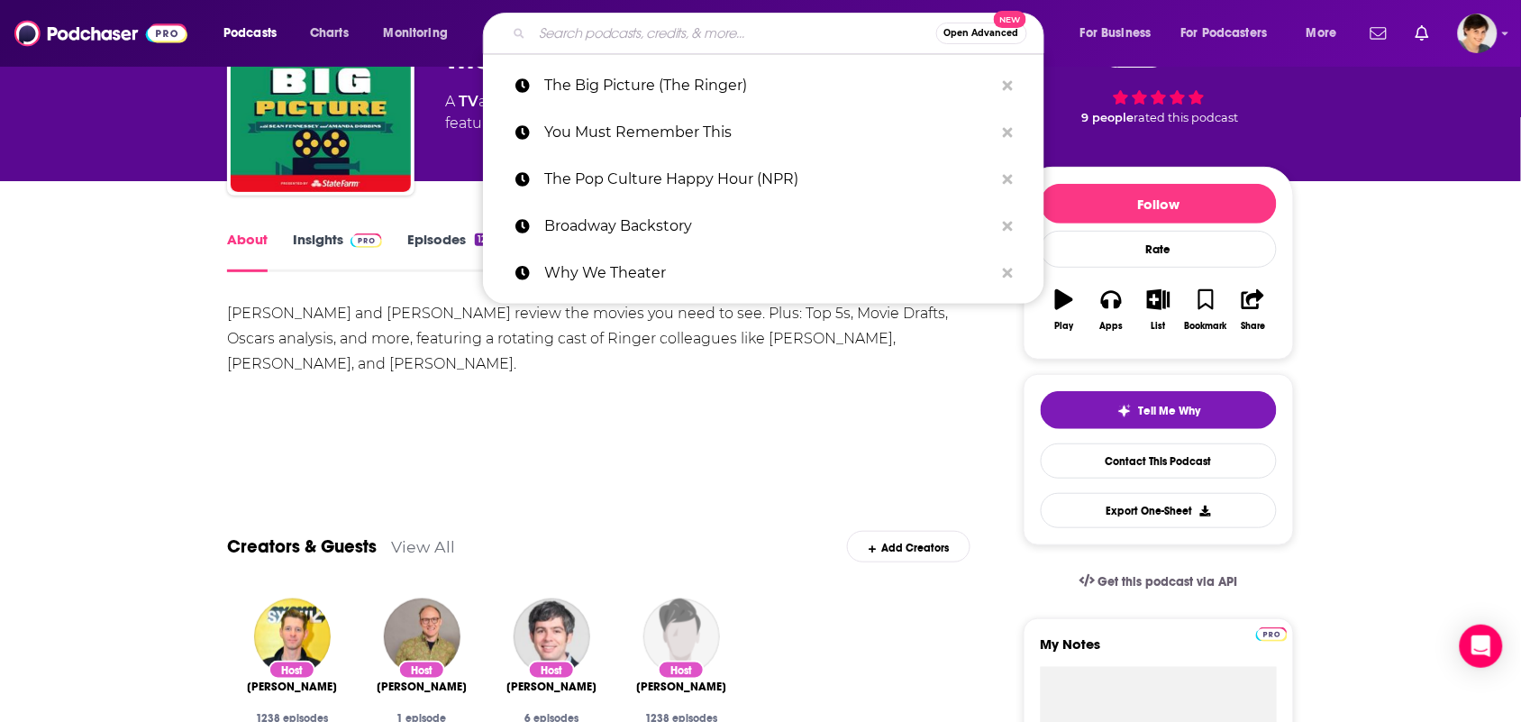
click at [737, 27] on input "Search podcasts, credits, & more..." at bounding box center [735, 33] width 404 height 29
paste input "Filmspotting"
type input "Filmspotting"
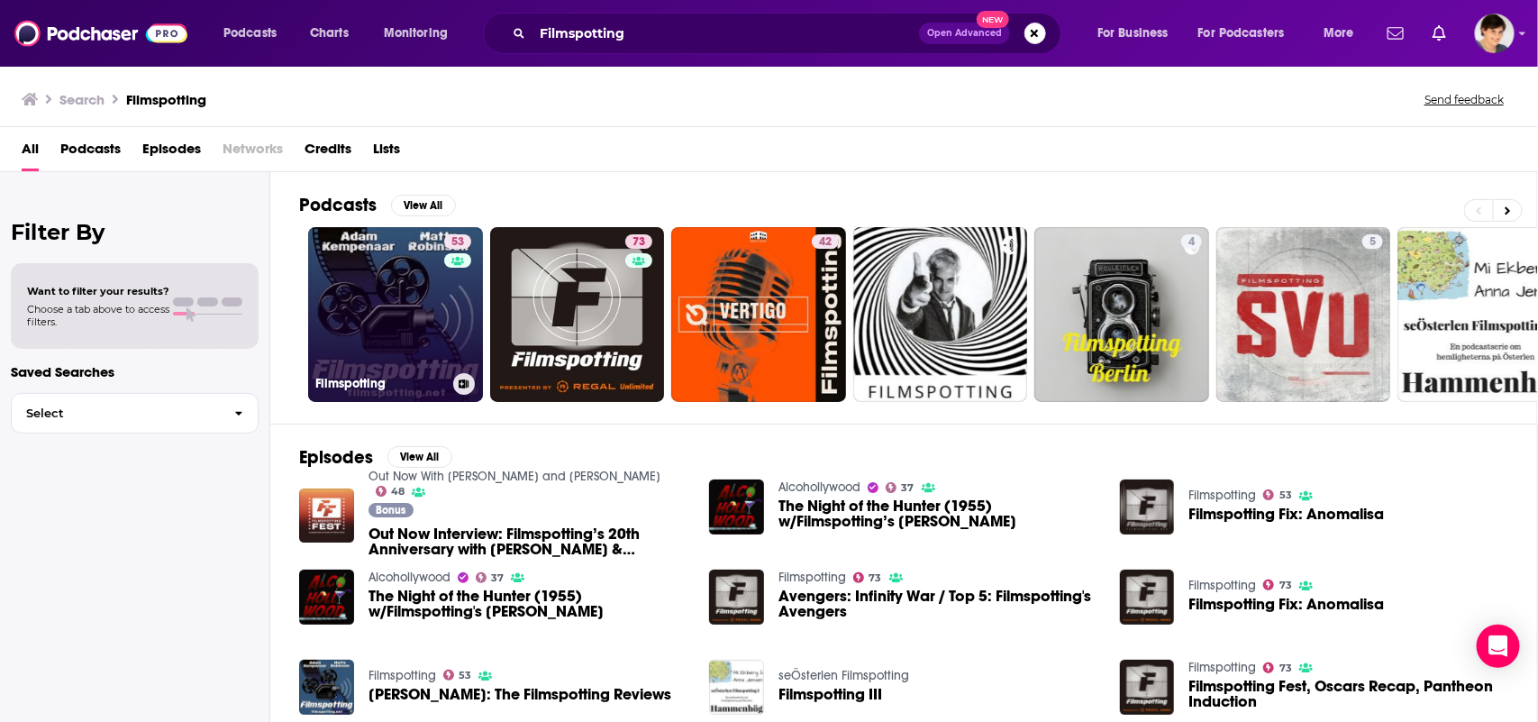
click at [415, 307] on link "53 Filmspotting" at bounding box center [395, 314] width 175 height 175
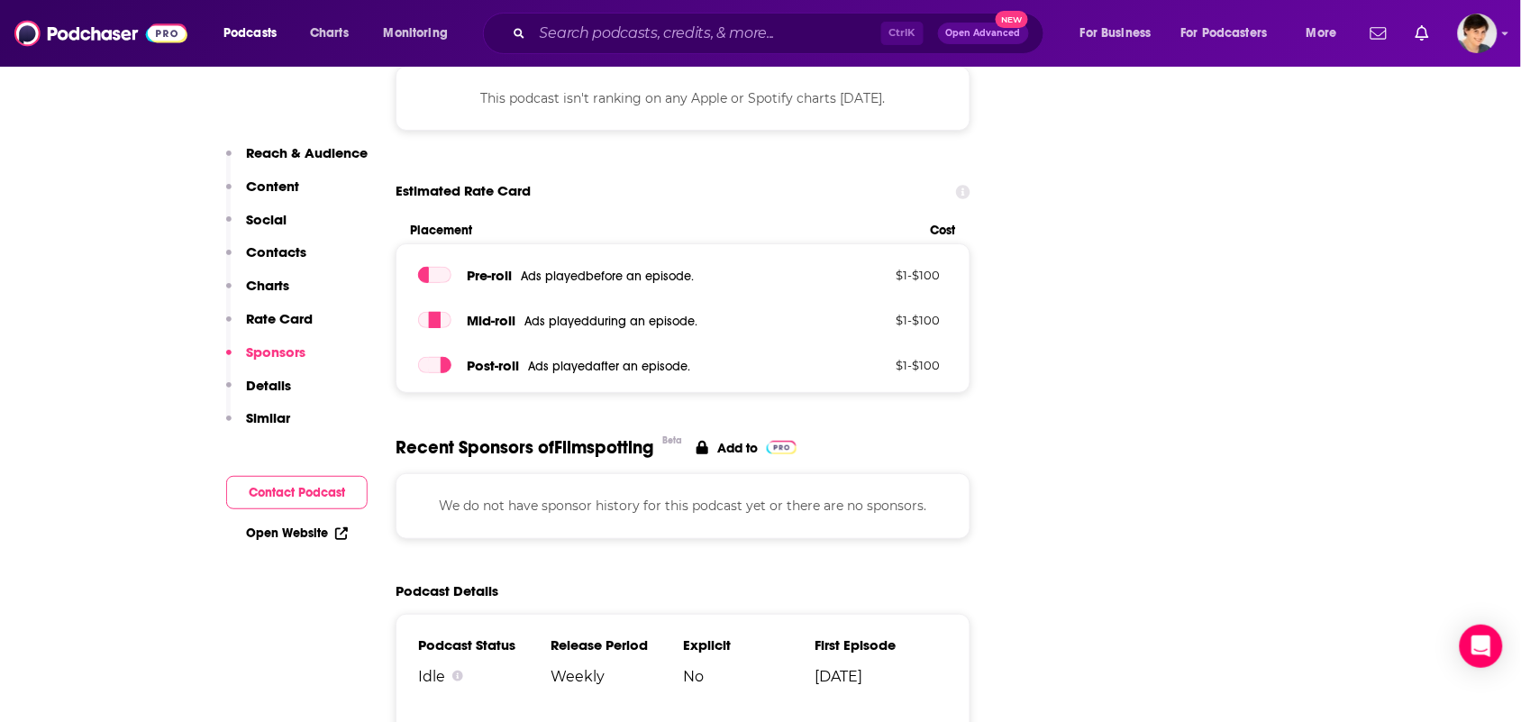
scroll to position [2366, 0]
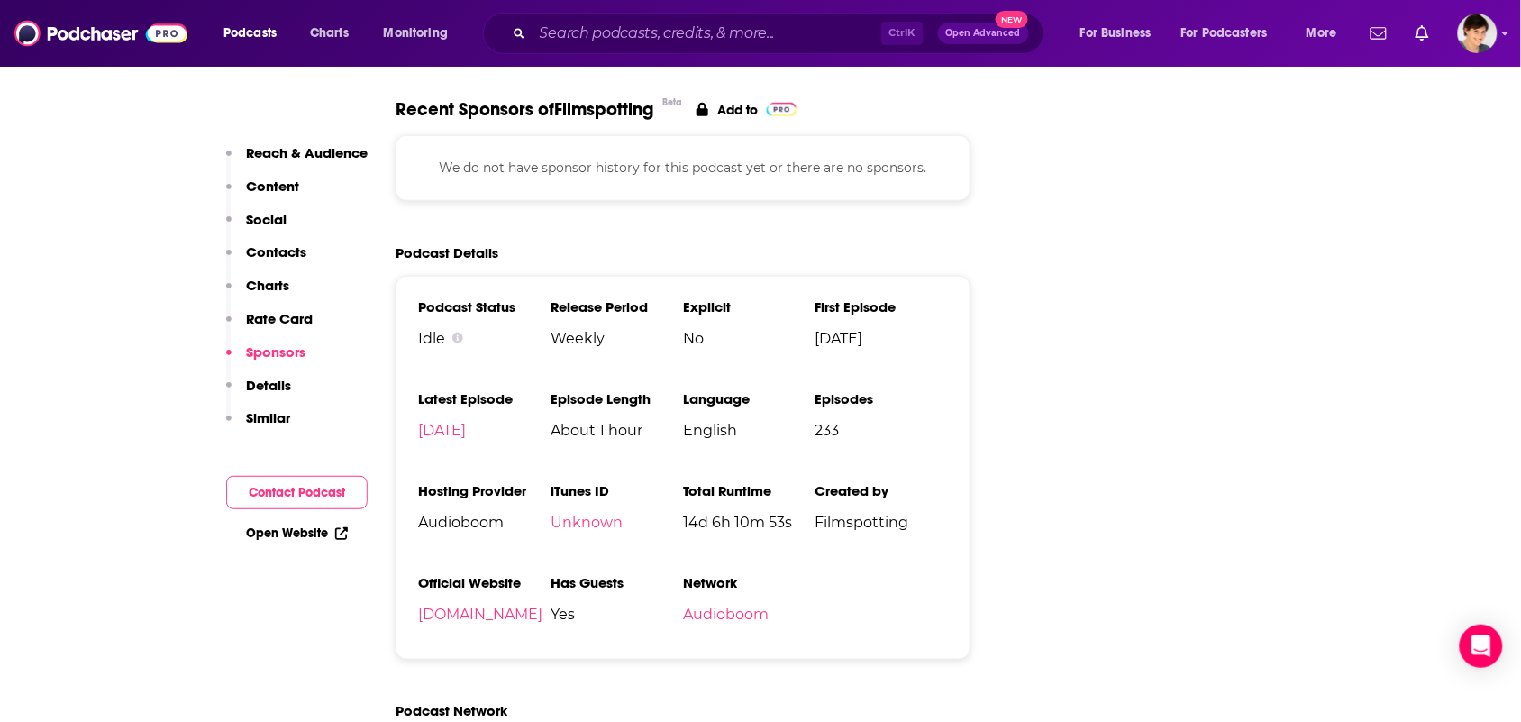
click at [772, 14] on div "Ctrl K Open Advanced New" at bounding box center [763, 33] width 561 height 41
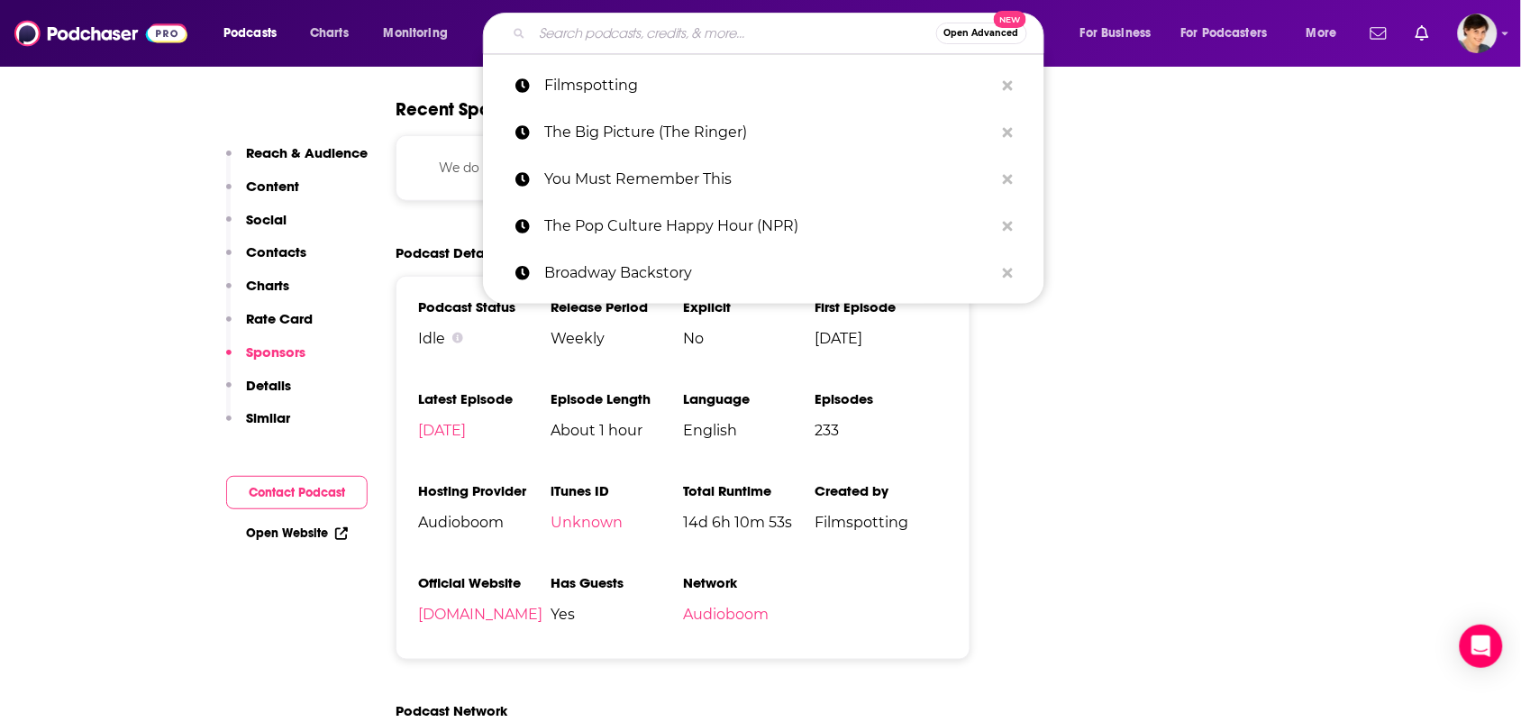
click at [760, 41] on input "Search podcasts, credits, & more..." at bounding box center [735, 33] width 404 height 29
paste input "ow Did This Get Made?"
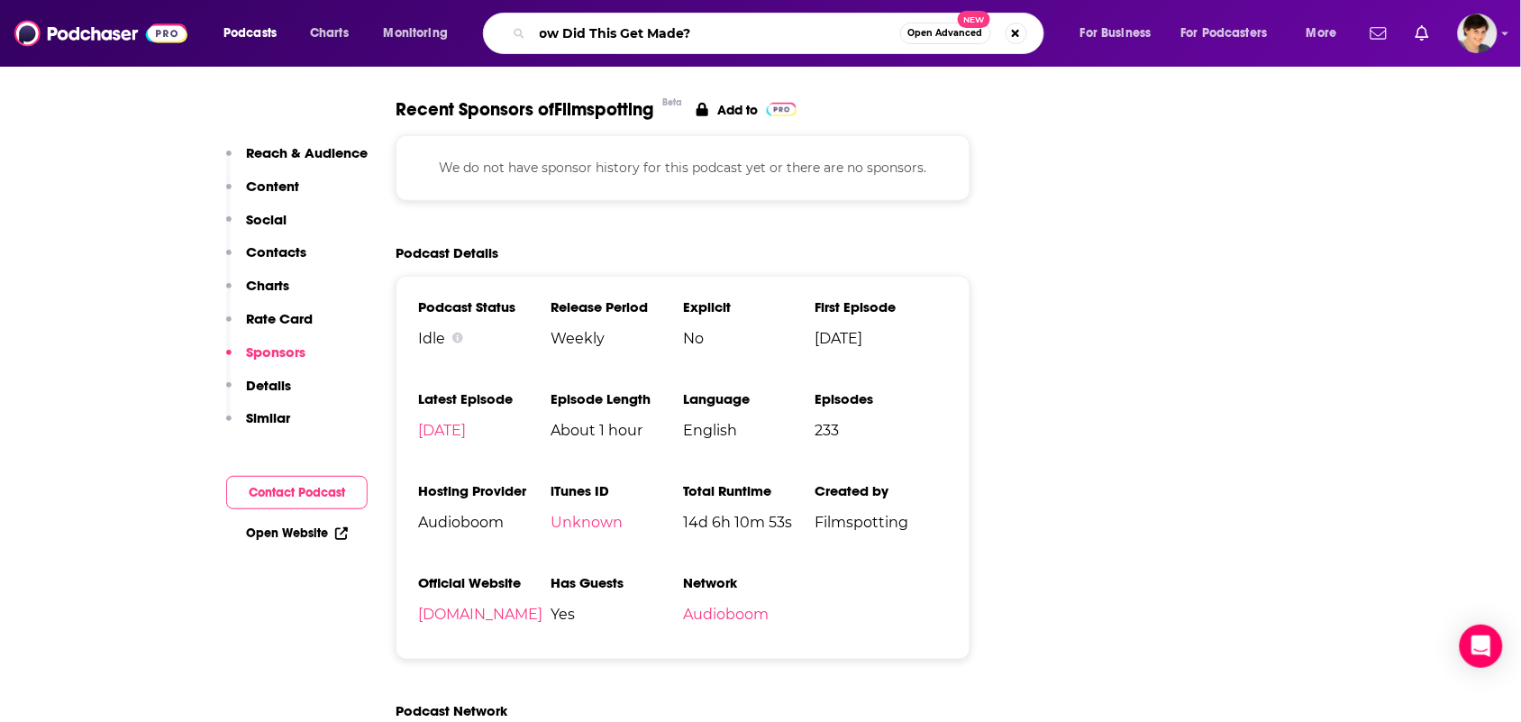
click at [541, 42] on input "ow Did This Get Made?" at bounding box center [717, 33] width 368 height 29
type input "How Did This Get Made?"
click at [791, 27] on input "How Did This Get Made?" at bounding box center [717, 33] width 368 height 29
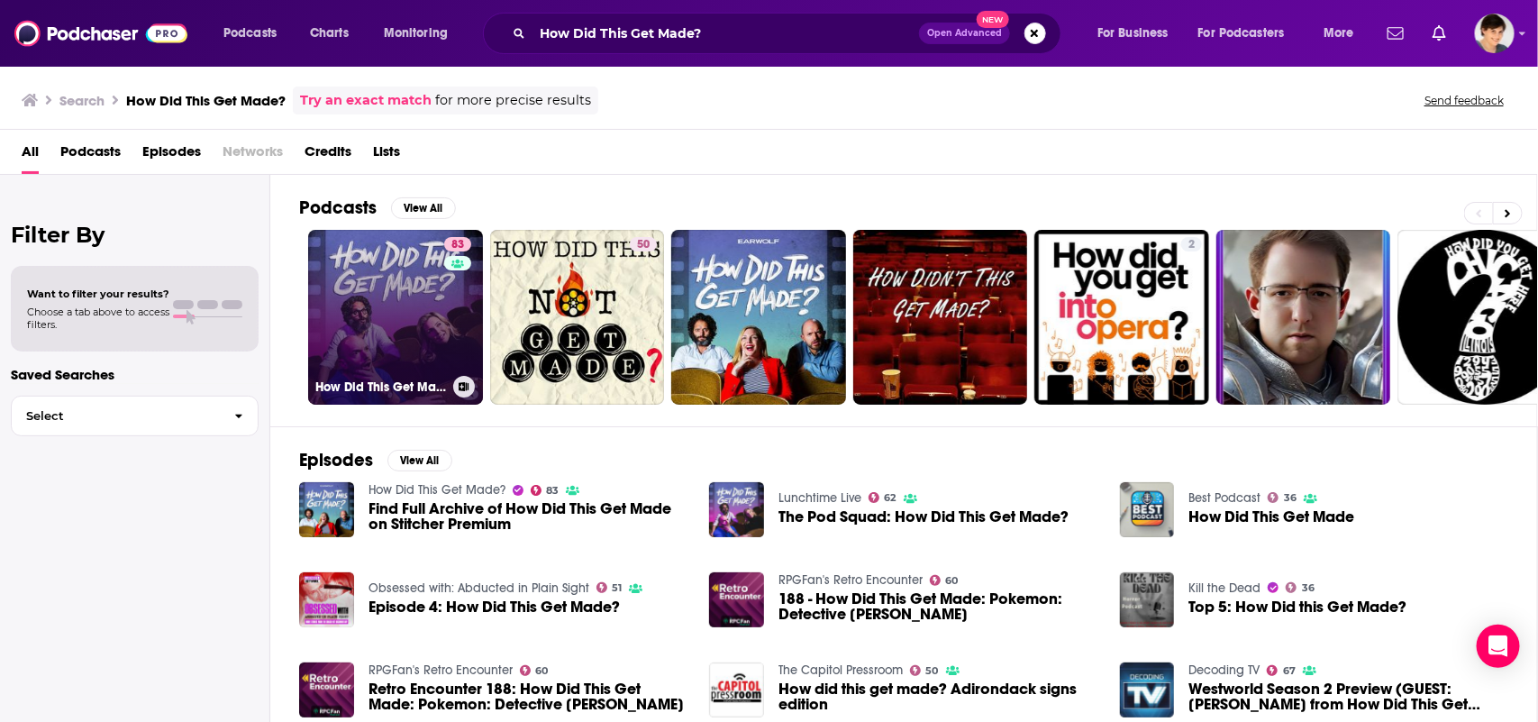
click at [419, 344] on link "83 How Did This Get Made?" at bounding box center [395, 317] width 175 height 175
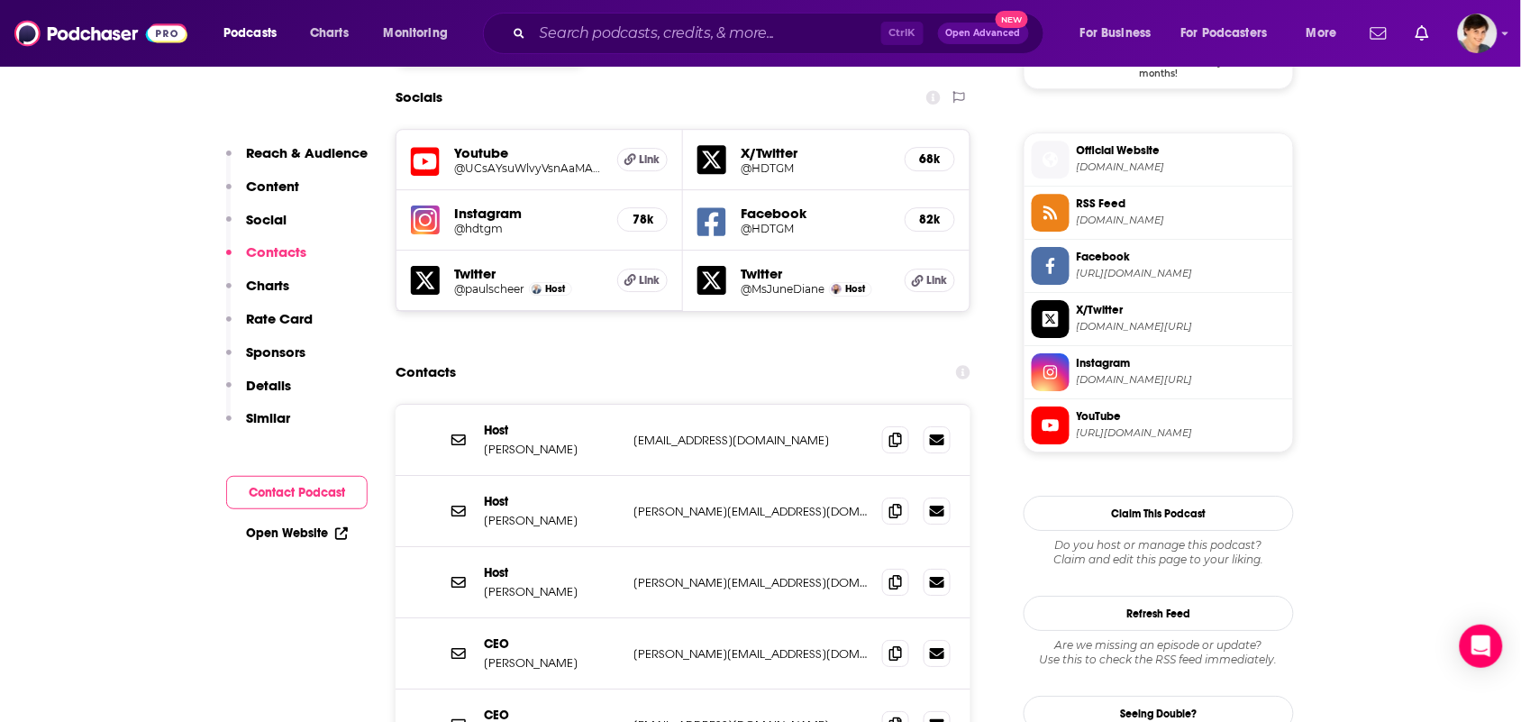
scroll to position [1577, 0]
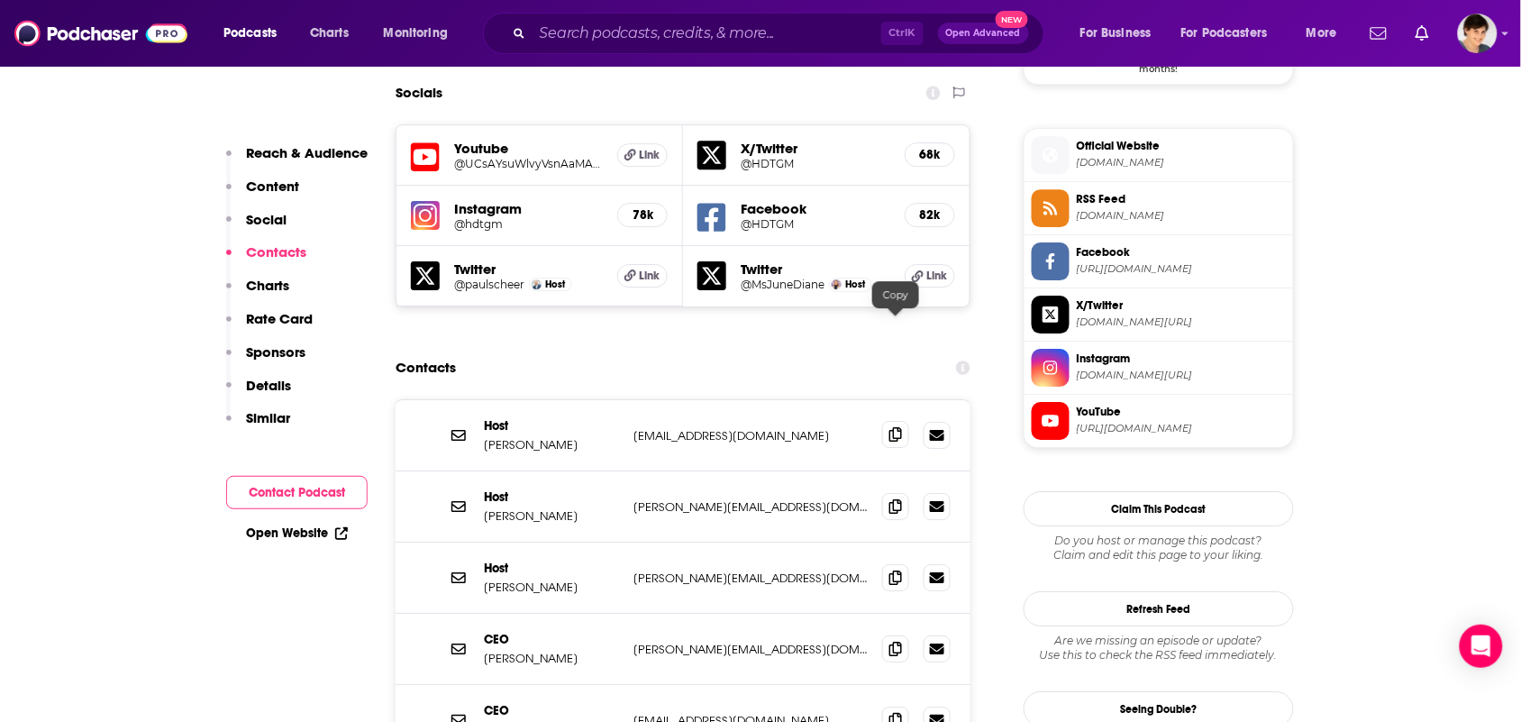
click at [898, 427] on icon at bounding box center [896, 434] width 13 height 14
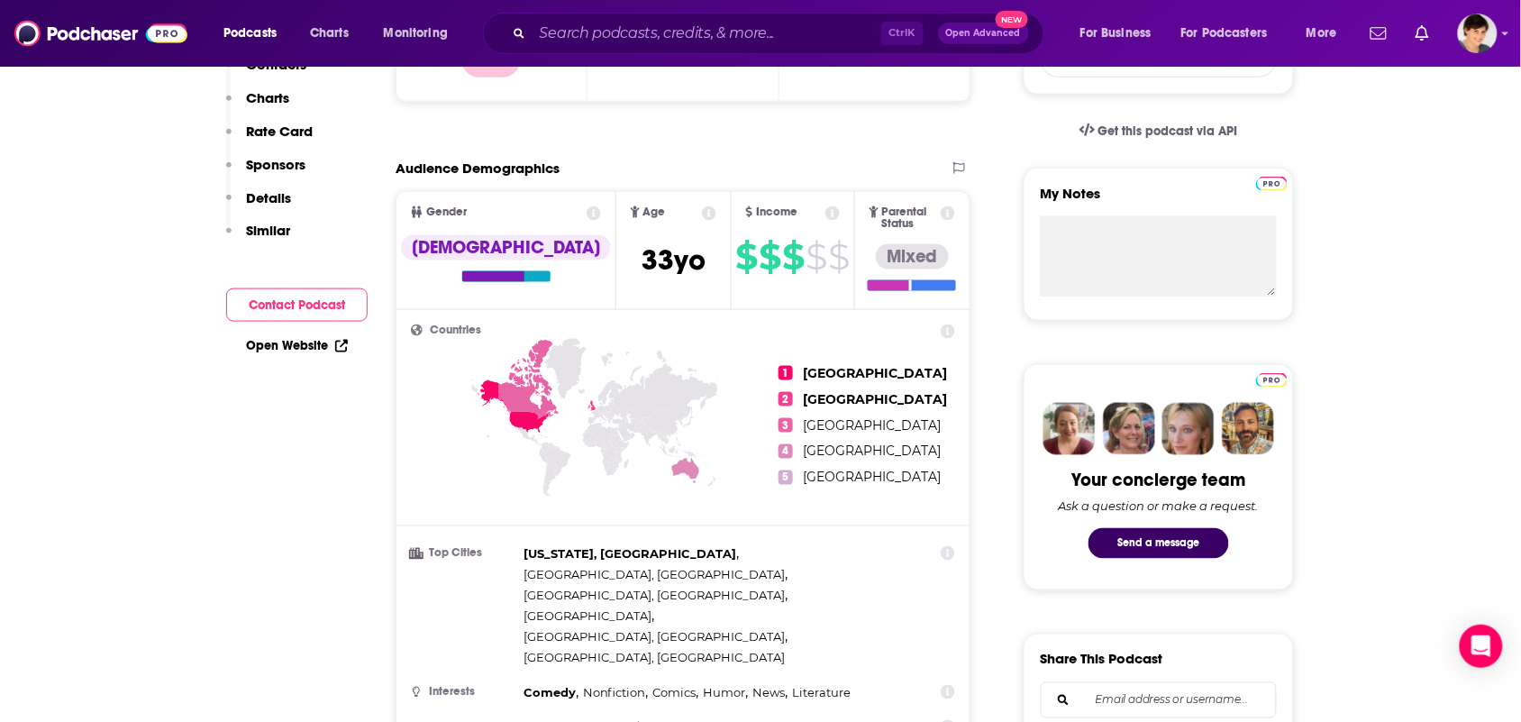
scroll to position [0, 0]
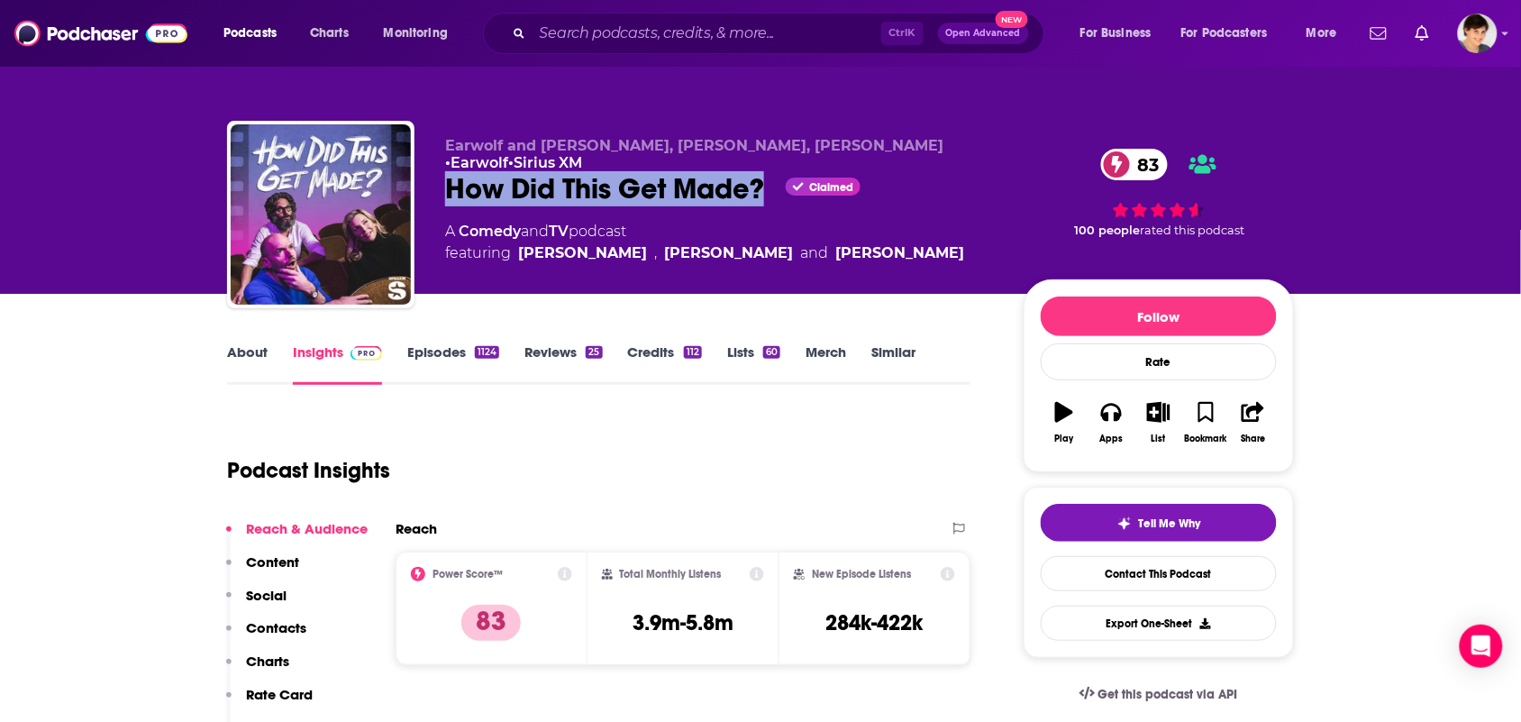
drag, startPoint x: 728, startPoint y: 187, endPoint x: 442, endPoint y: 196, distance: 286.8
click at [442, 196] on div "Earwolf and Paul Scheer, June Diane Raphael, Jason Mantzoukas • Earwolf • Siriu…" at bounding box center [760, 218] width 1067 height 195
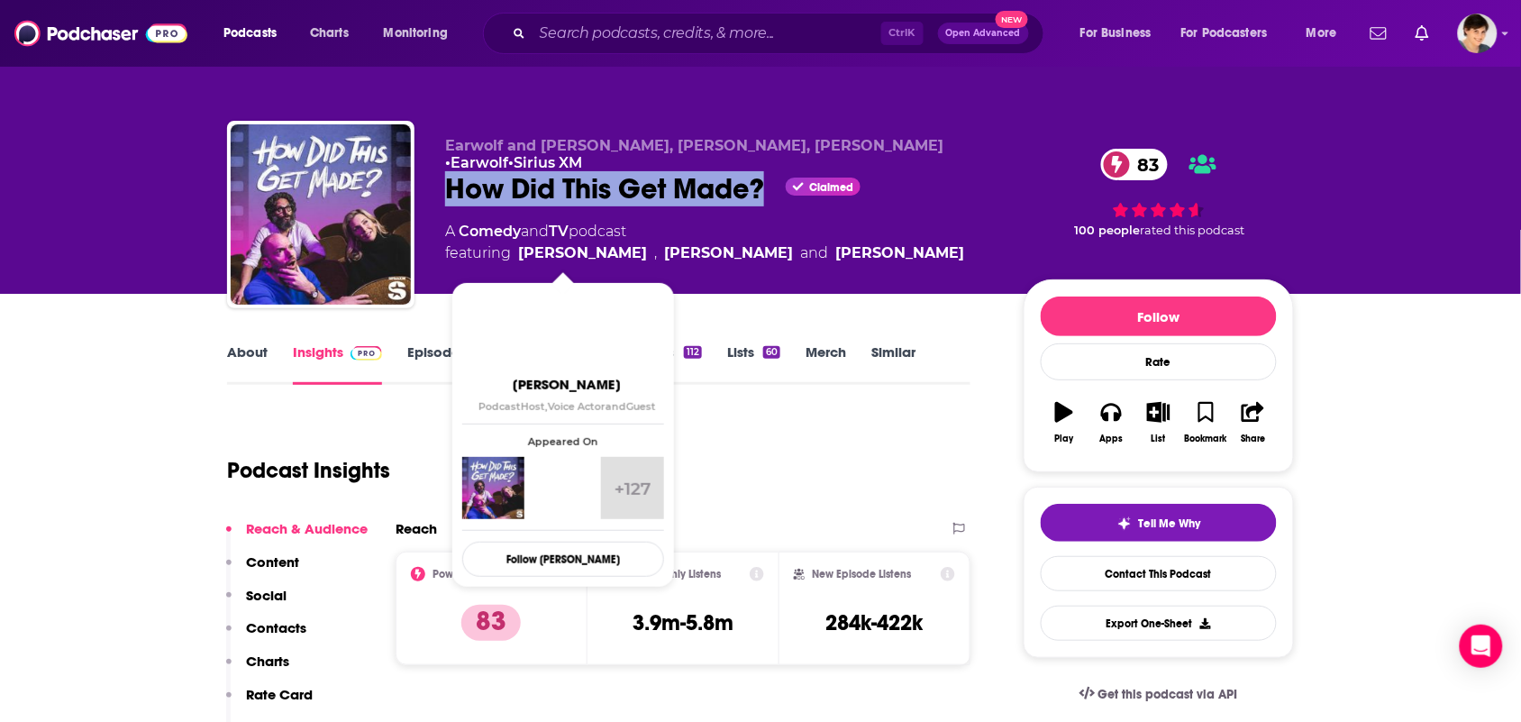
drag, startPoint x: 960, startPoint y: 250, endPoint x: 519, endPoint y: 257, distance: 440.8
click at [519, 257] on div "A Comedy and TV podcast featuring Paul Scheer , June Diane Raphael and Jason Ma…" at bounding box center [720, 242] width 550 height 43
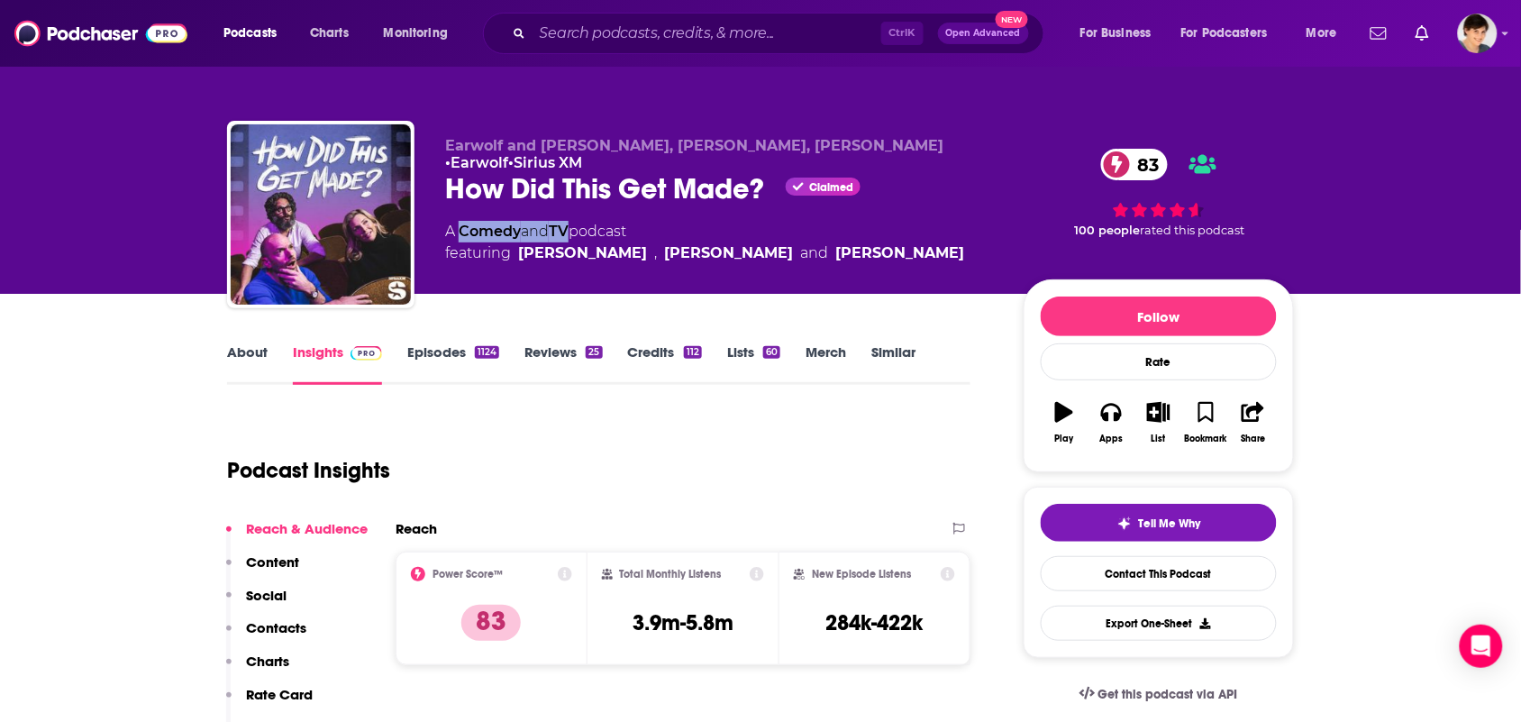
drag, startPoint x: 575, startPoint y: 225, endPoint x: 461, endPoint y: 225, distance: 114.5
click at [461, 225] on div "A Comedy and TV podcast featuring Paul Scheer , June Diane Raphael and Jason Ma…" at bounding box center [704, 242] width 519 height 43
drag, startPoint x: 208, startPoint y: 351, endPoint x: 253, endPoint y: 358, distance: 45.5
click at [253, 358] on link "About" at bounding box center [247, 363] width 41 height 41
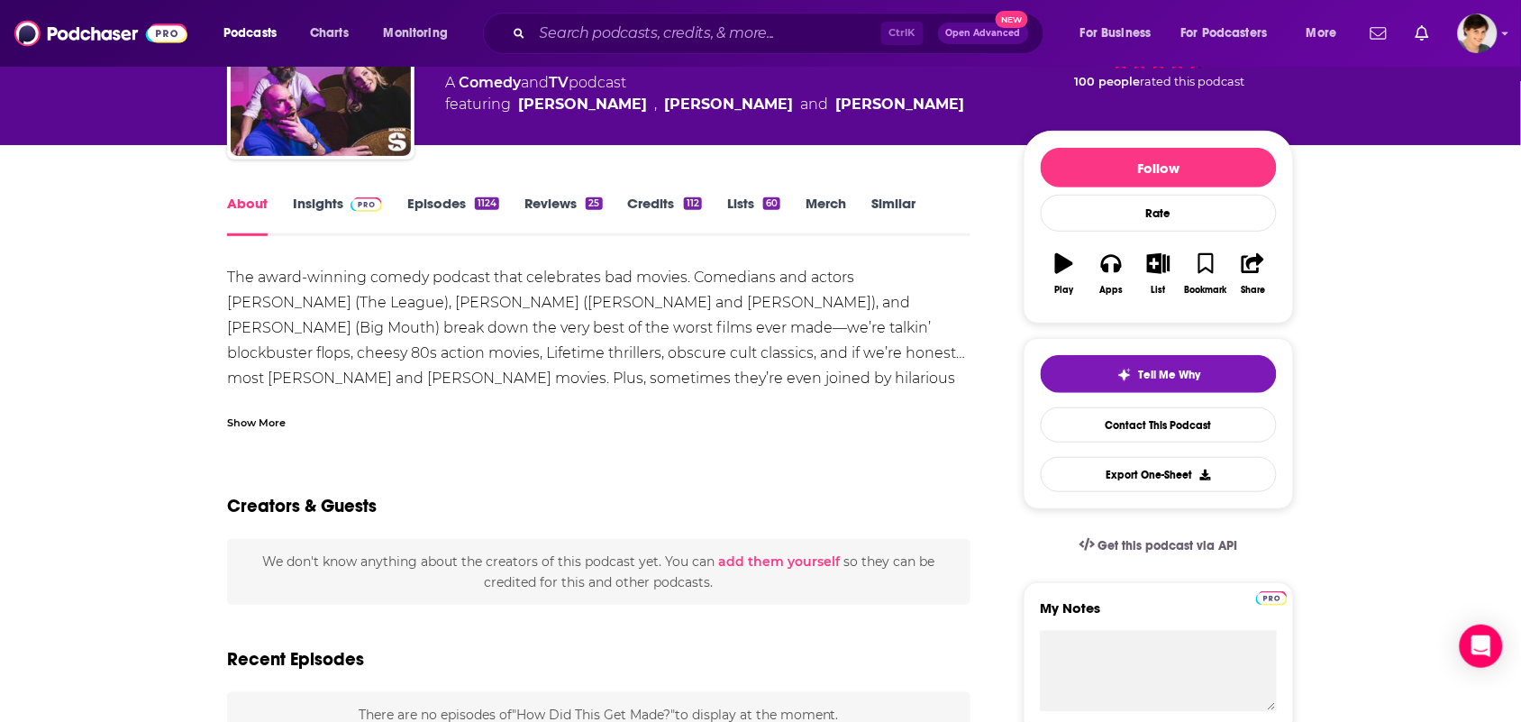
scroll to position [225, 0]
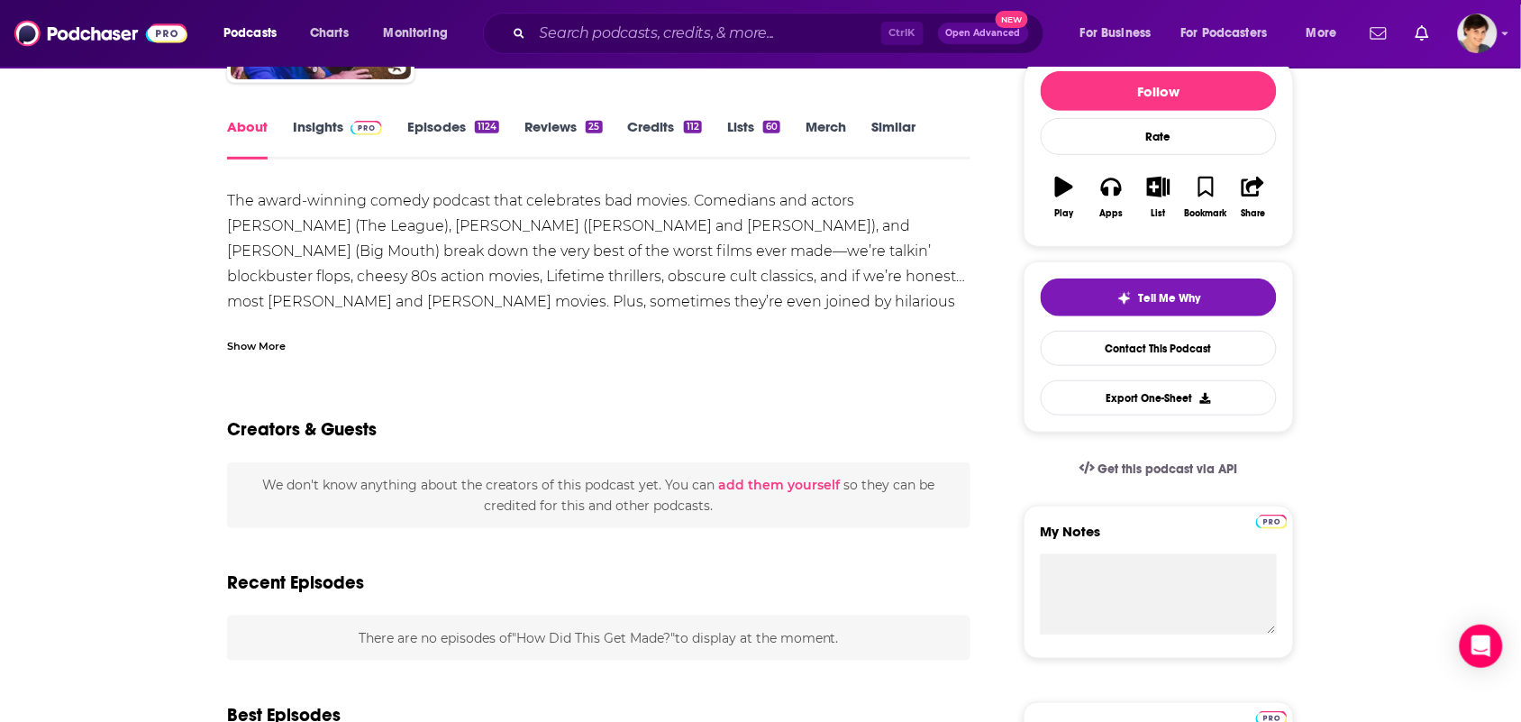
click at [303, 350] on div "Show More" at bounding box center [599, 339] width 744 height 31
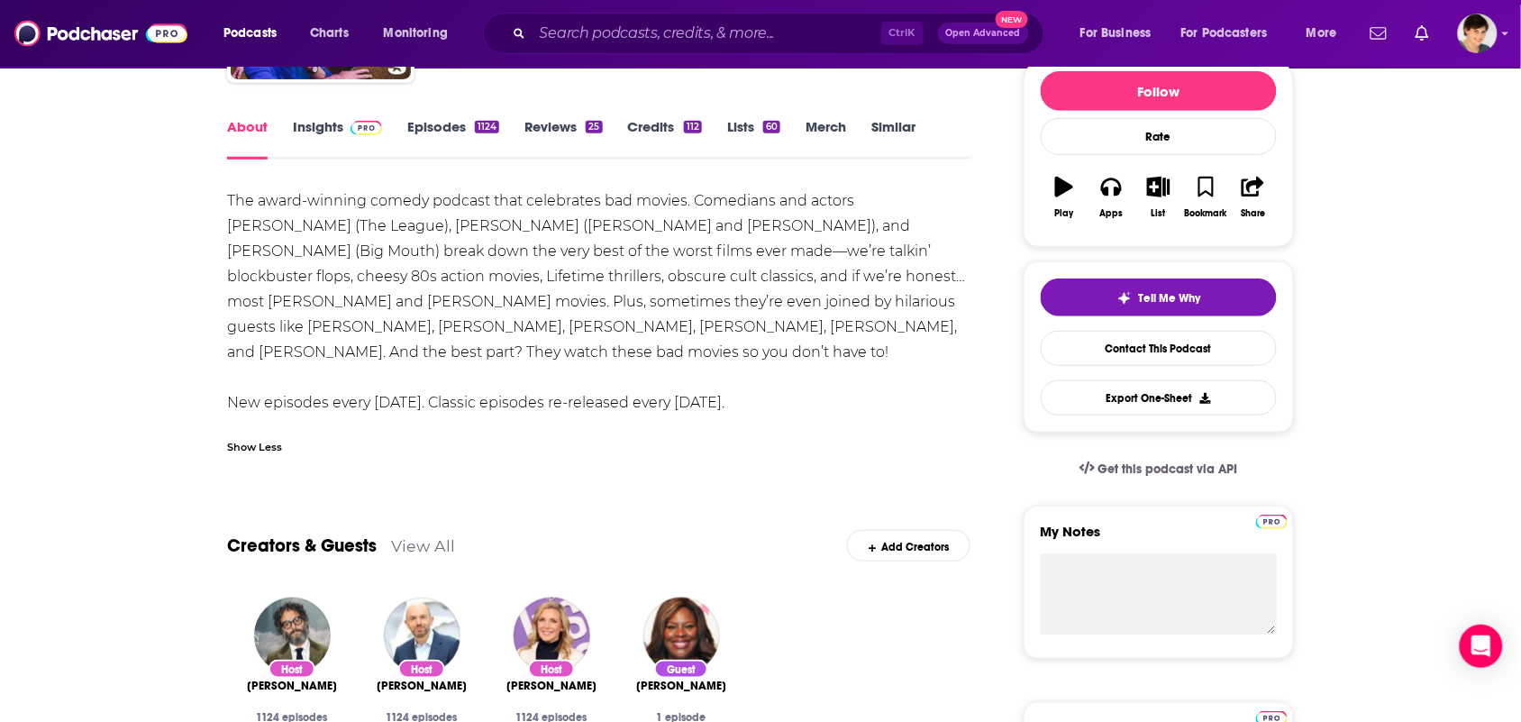
drag, startPoint x: 353, startPoint y: 271, endPoint x: 510, endPoint y: 3, distance: 311.0
click at [703, 34] on input "Search podcasts, credits, & more..." at bounding box center [707, 33] width 349 height 29
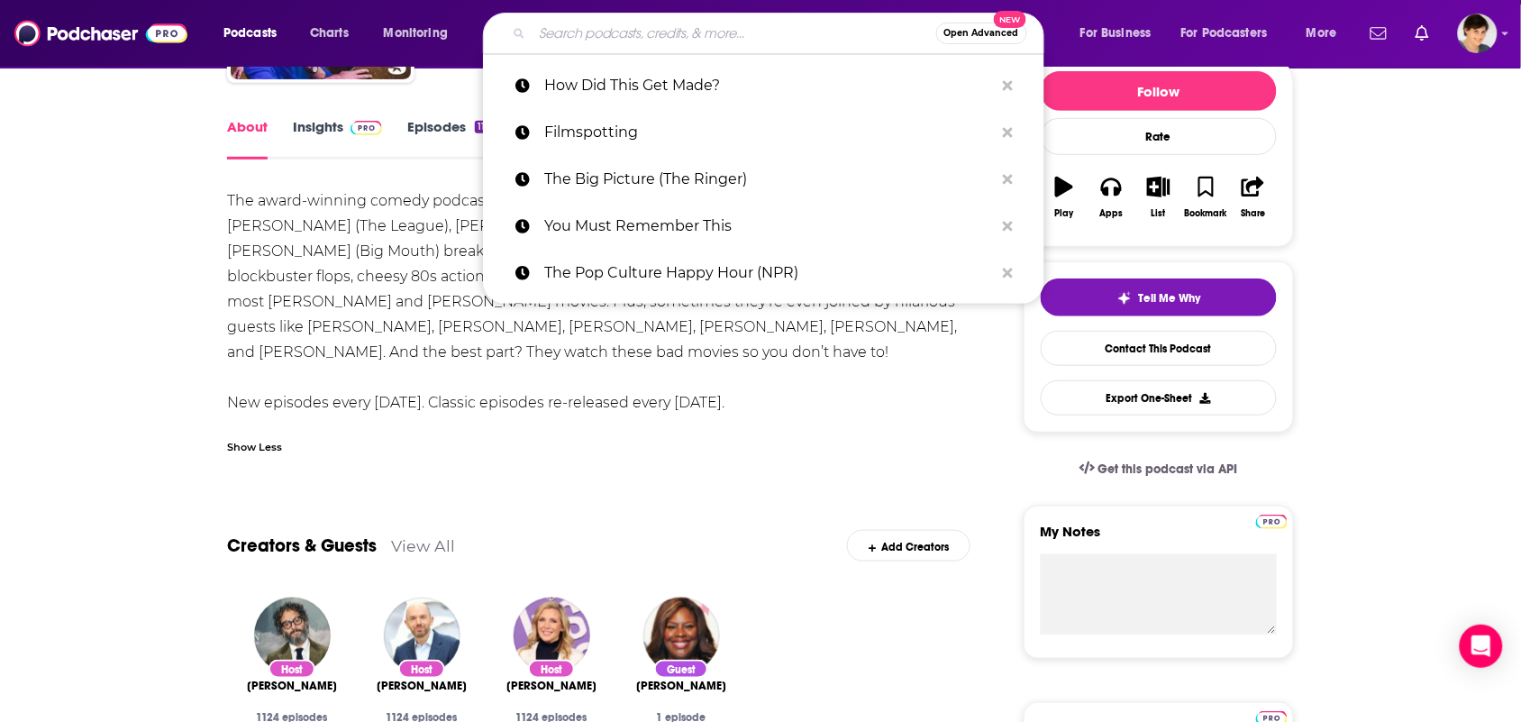
paste input "Wow in the World (NPR)"
type input "Wow in the World (NPR)"
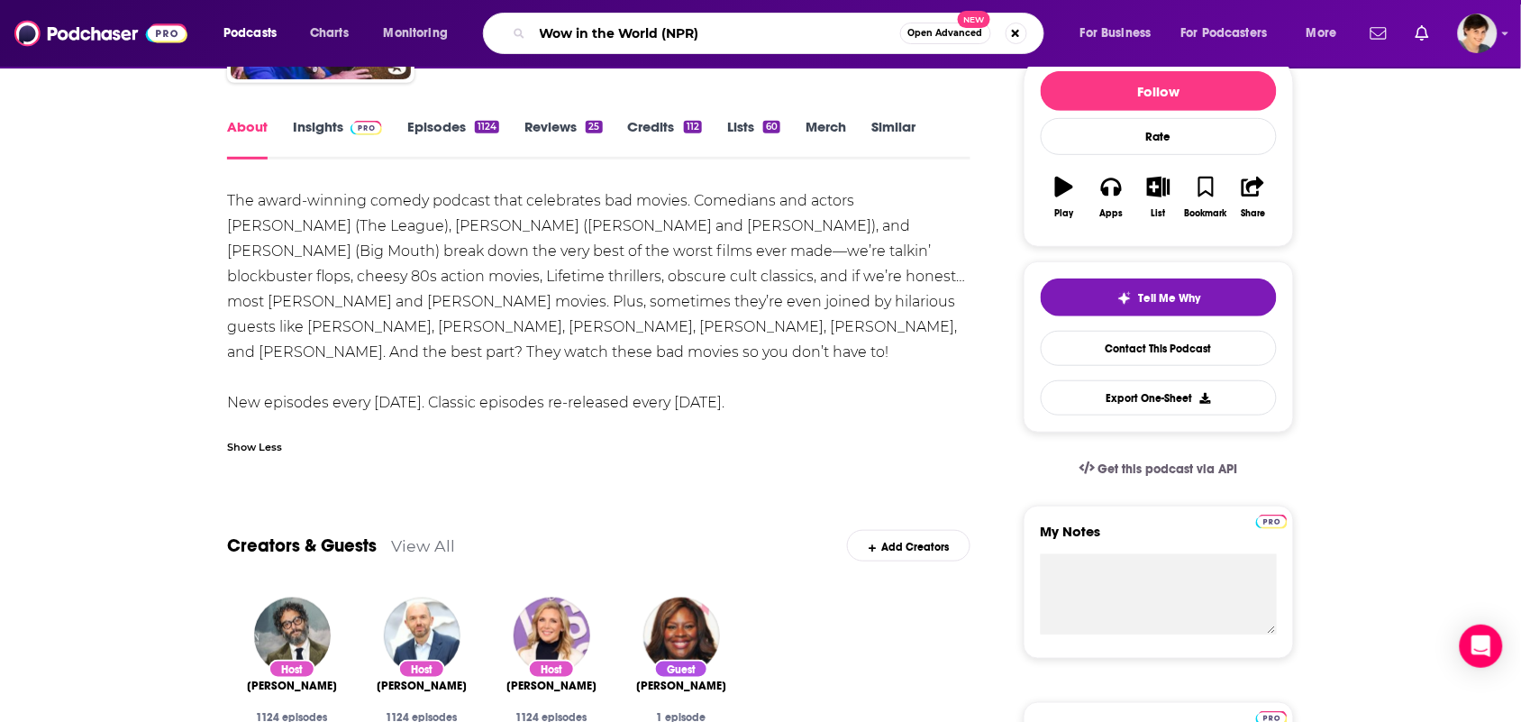
click at [703, 34] on input "Wow in the World (NPR)" at bounding box center [717, 33] width 368 height 29
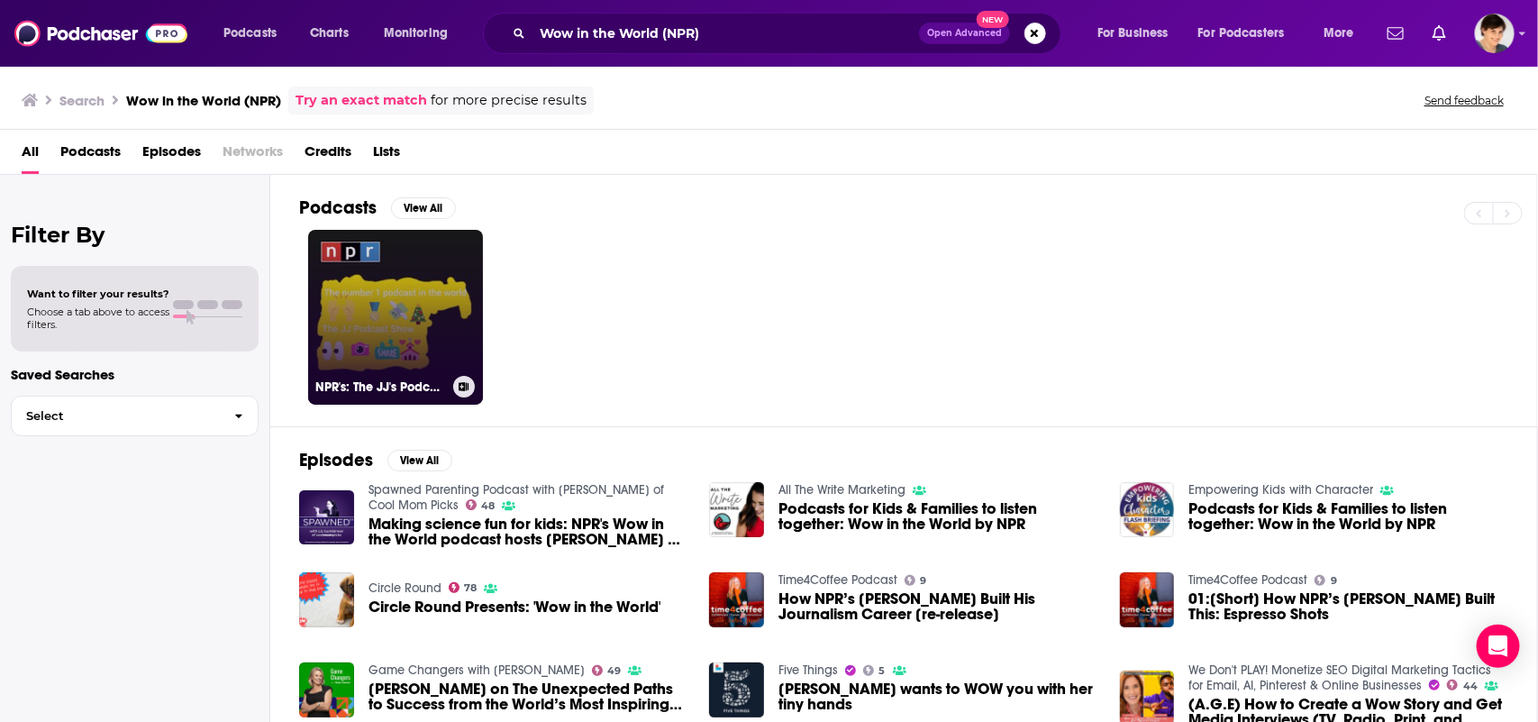
click at [397, 259] on link "NPR's: The JJ's Podcast Show" at bounding box center [395, 317] width 175 height 175
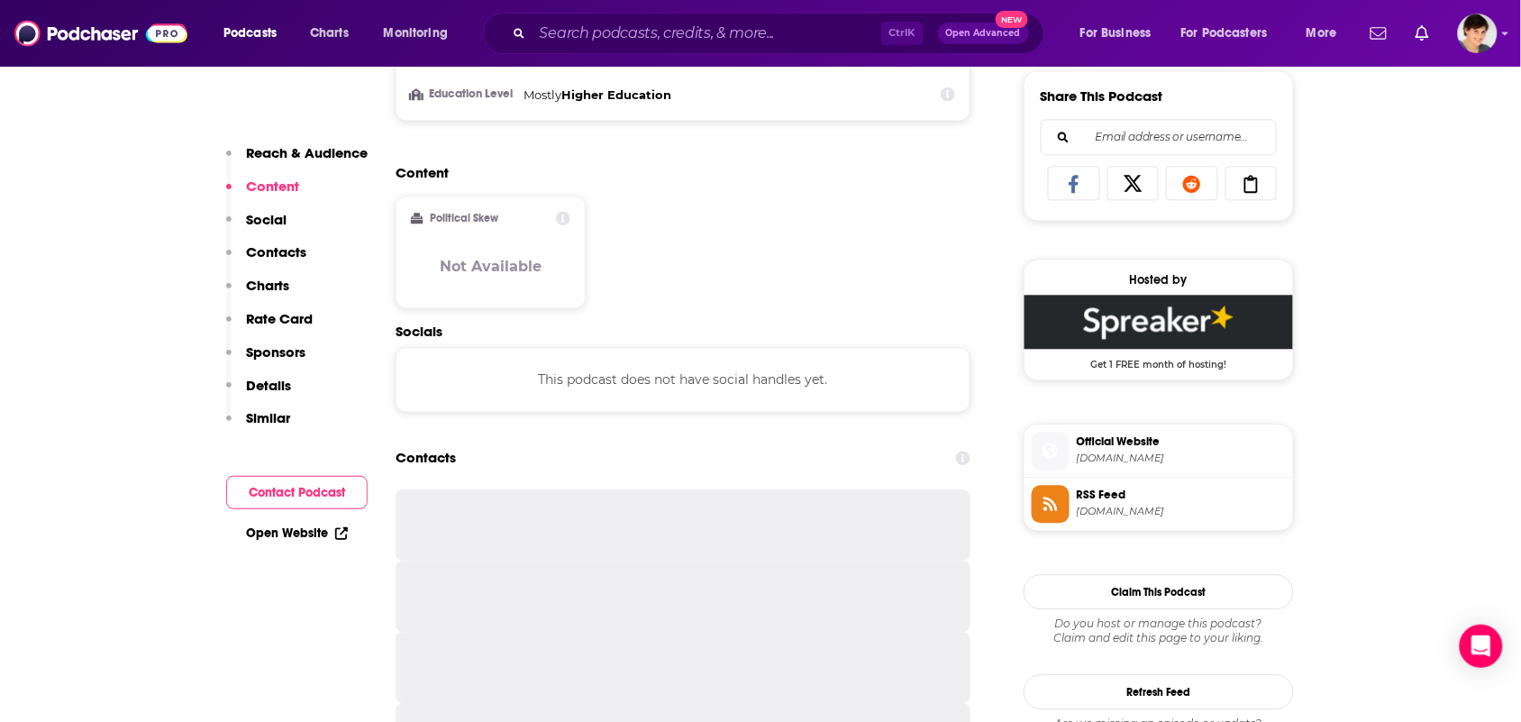
scroll to position [1352, 0]
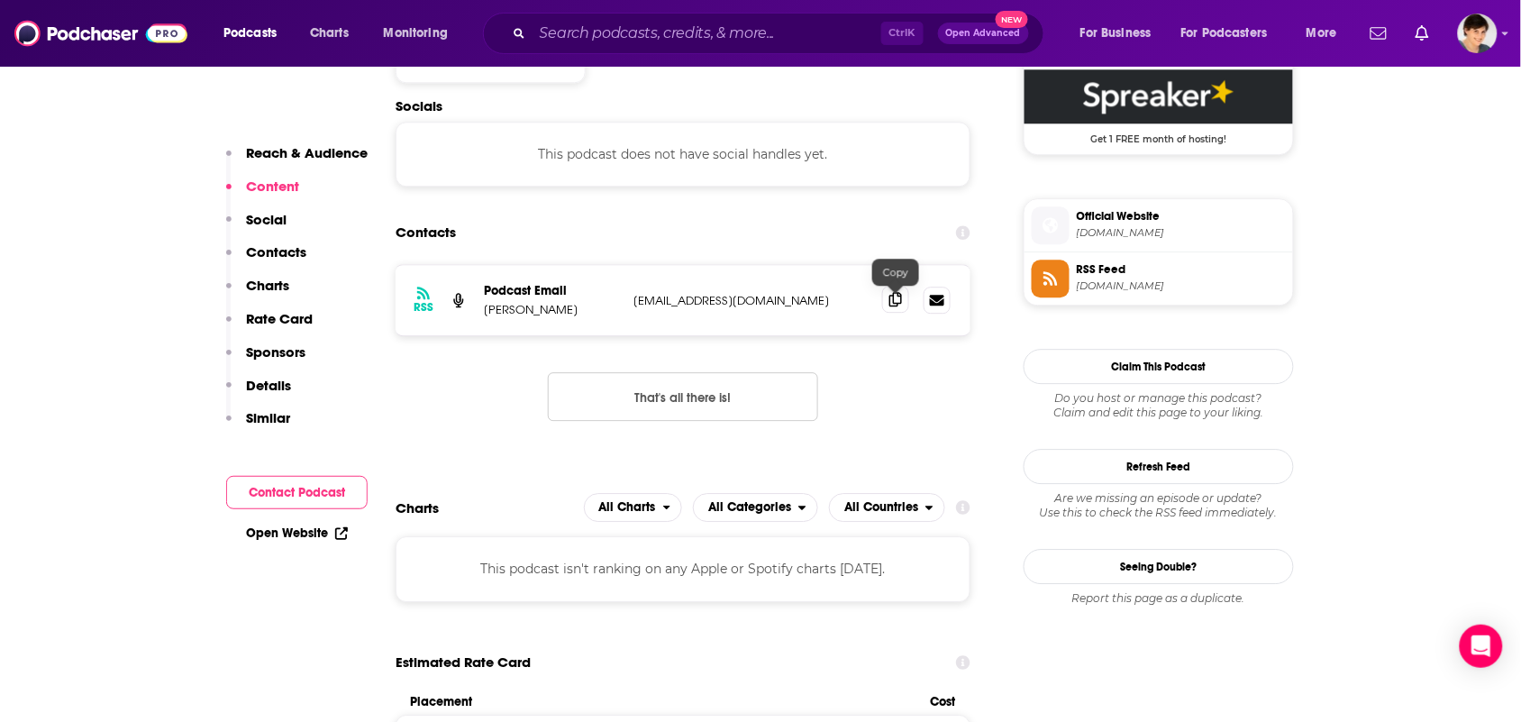
click at [894, 300] on icon at bounding box center [896, 299] width 13 height 14
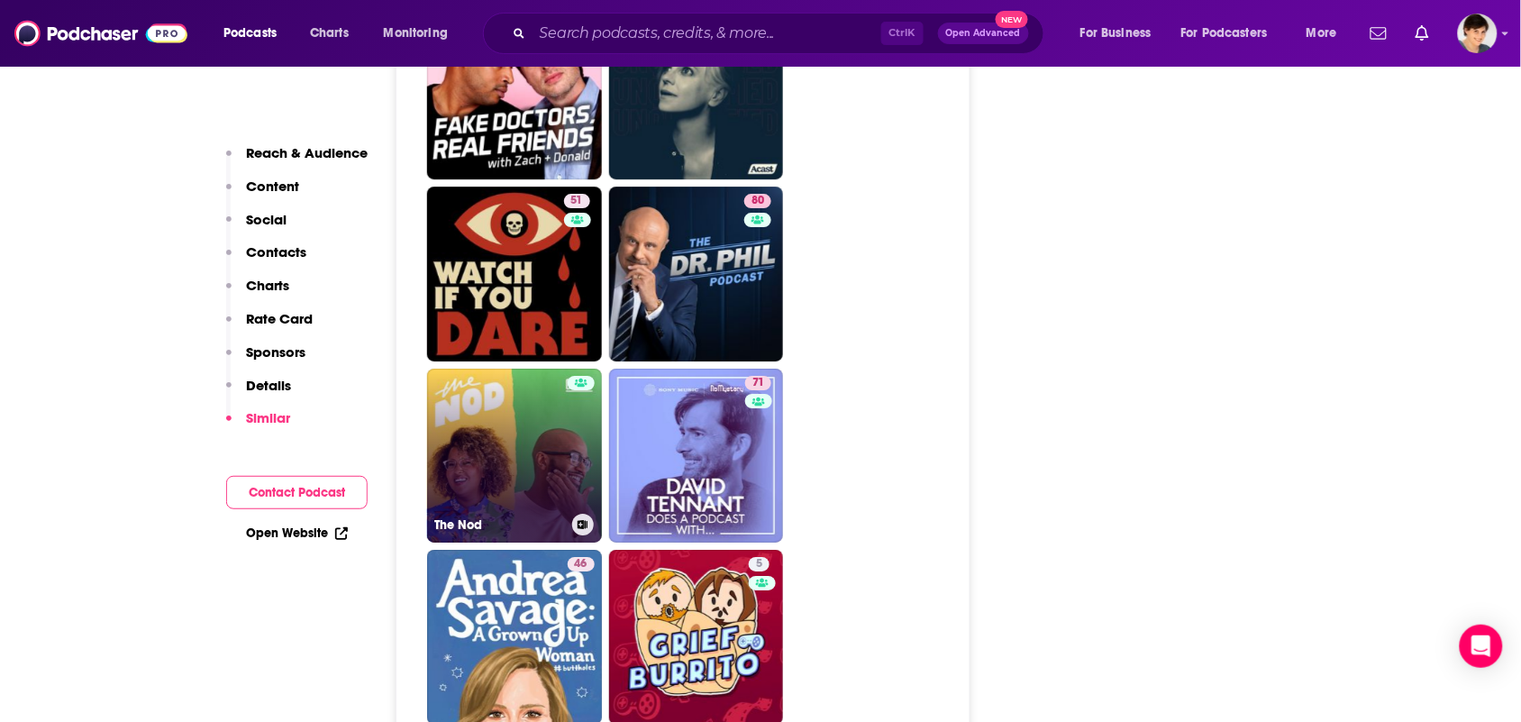
scroll to position [4044, 0]
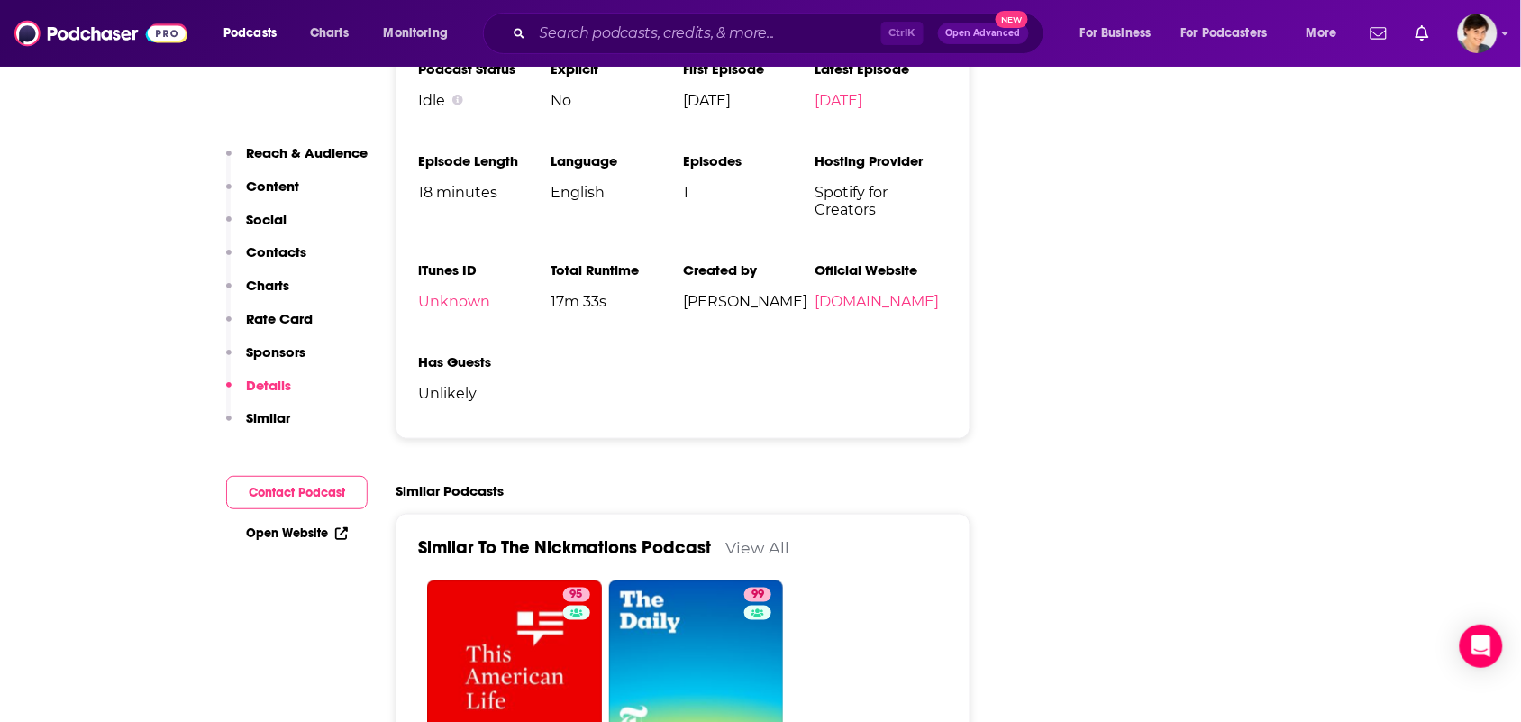
scroll to position [2366, 0]
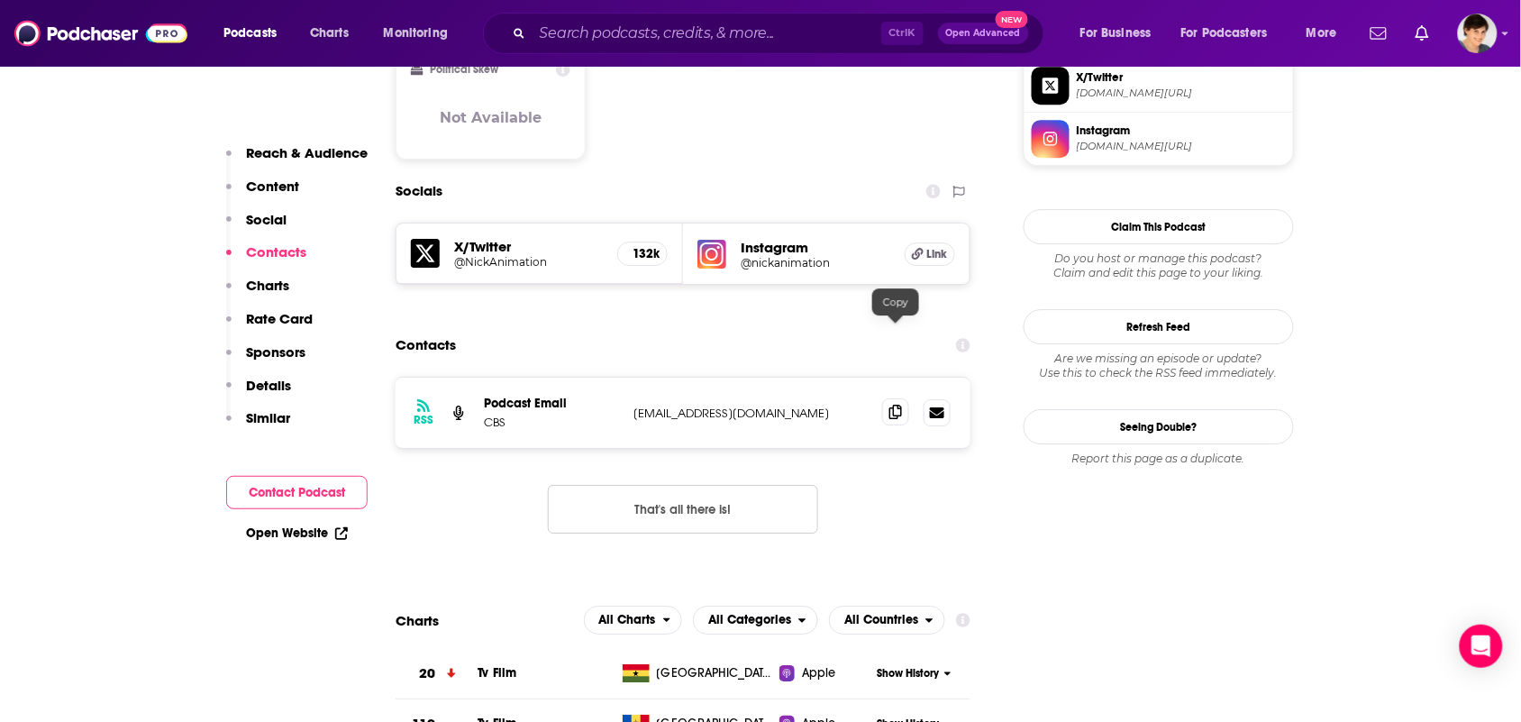
click at [893, 405] on icon at bounding box center [896, 412] width 13 height 14
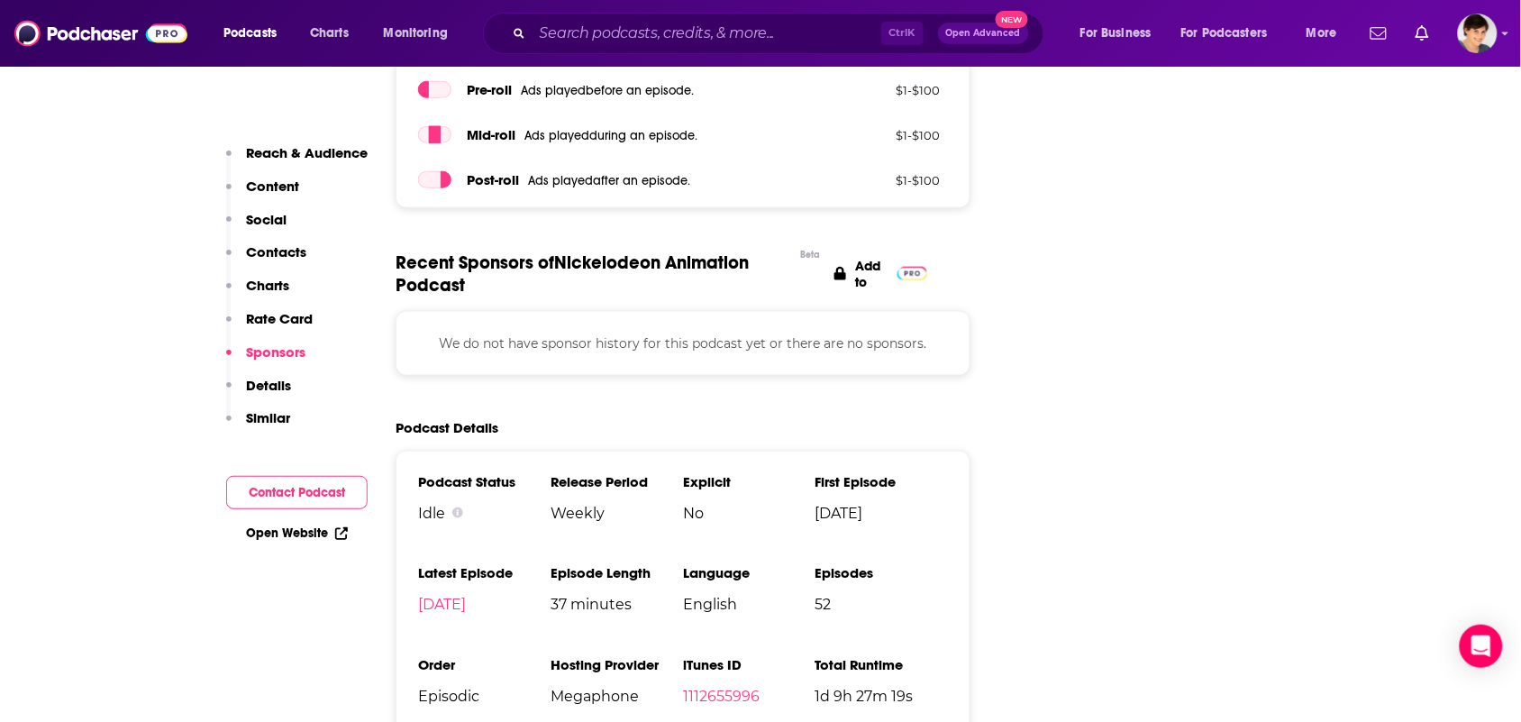
scroll to position [2591, 0]
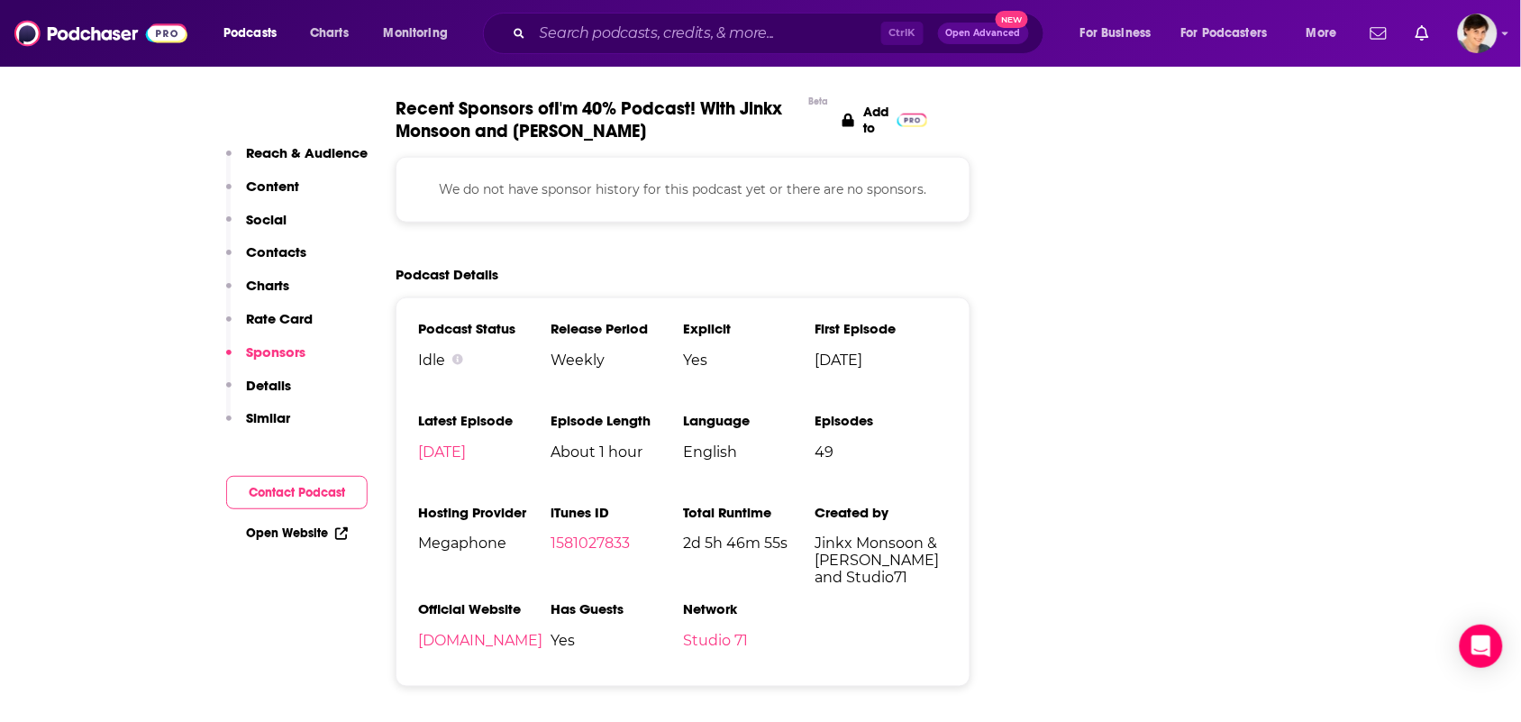
scroll to position [2704, 0]
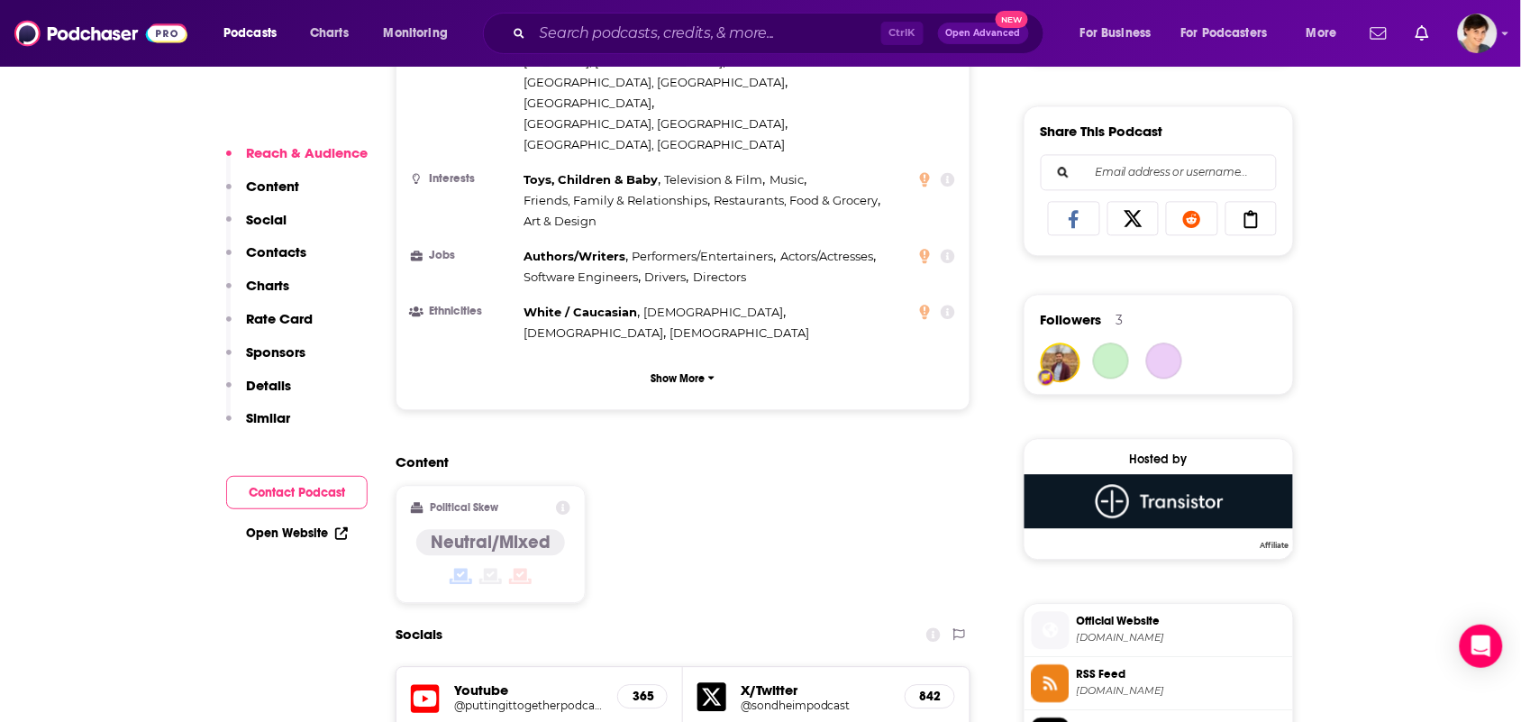
scroll to position [1465, 0]
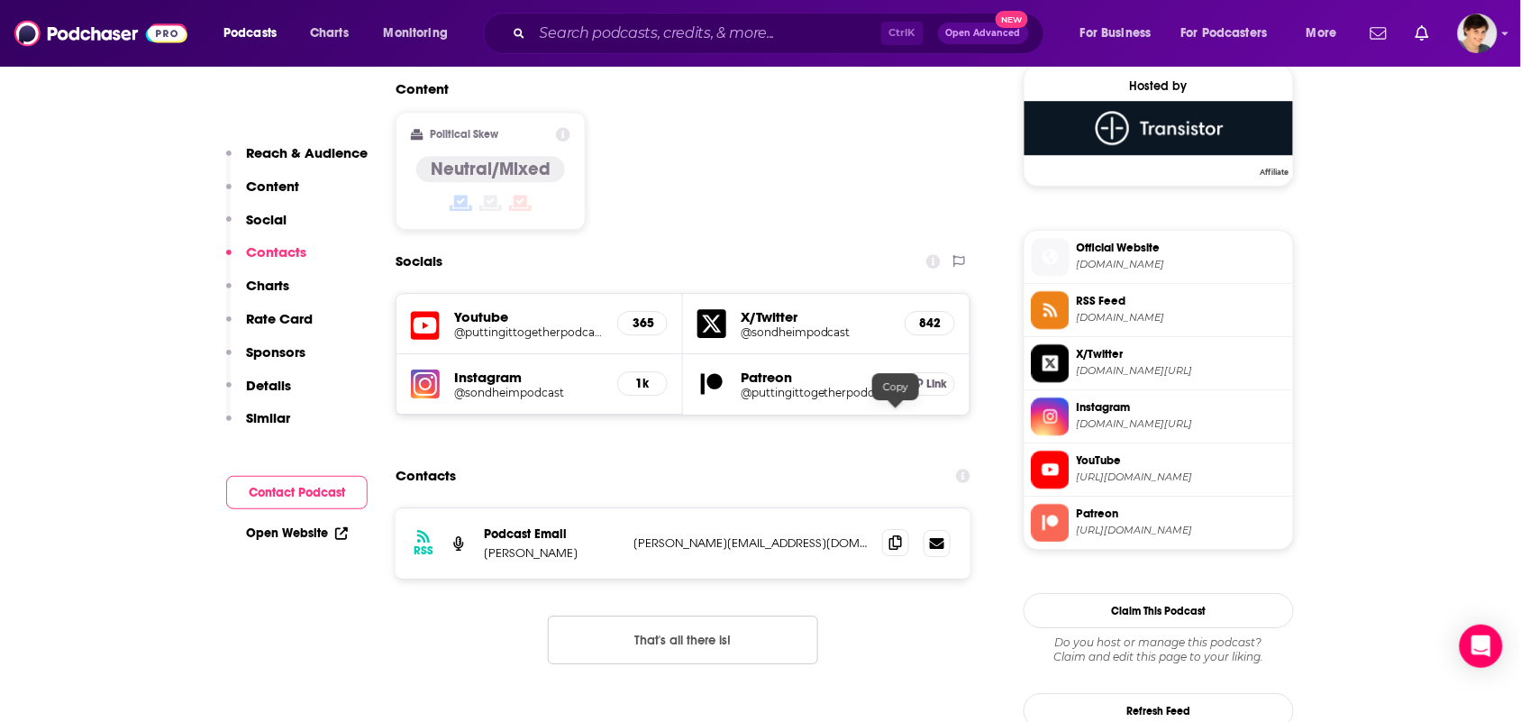
click at [906, 529] on span at bounding box center [895, 542] width 27 height 27
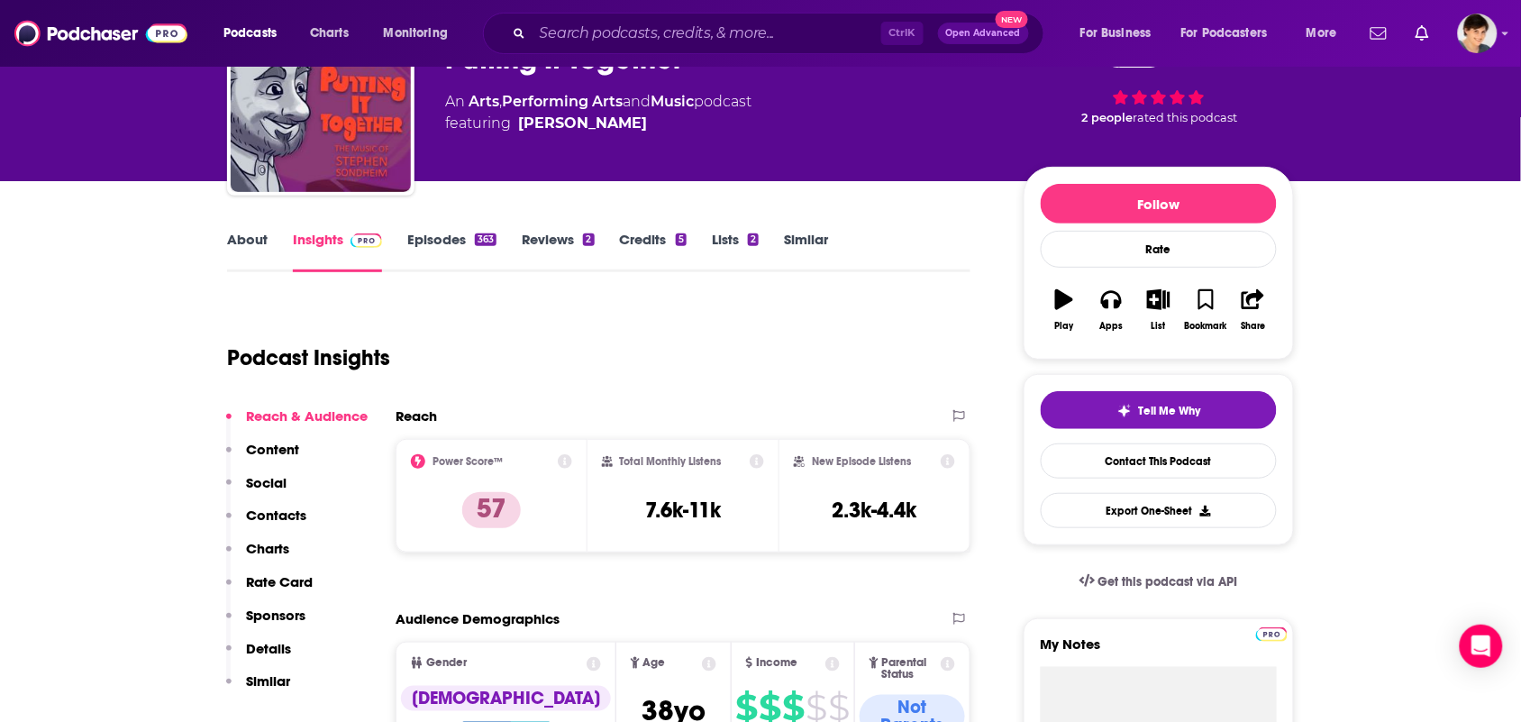
scroll to position [0, 0]
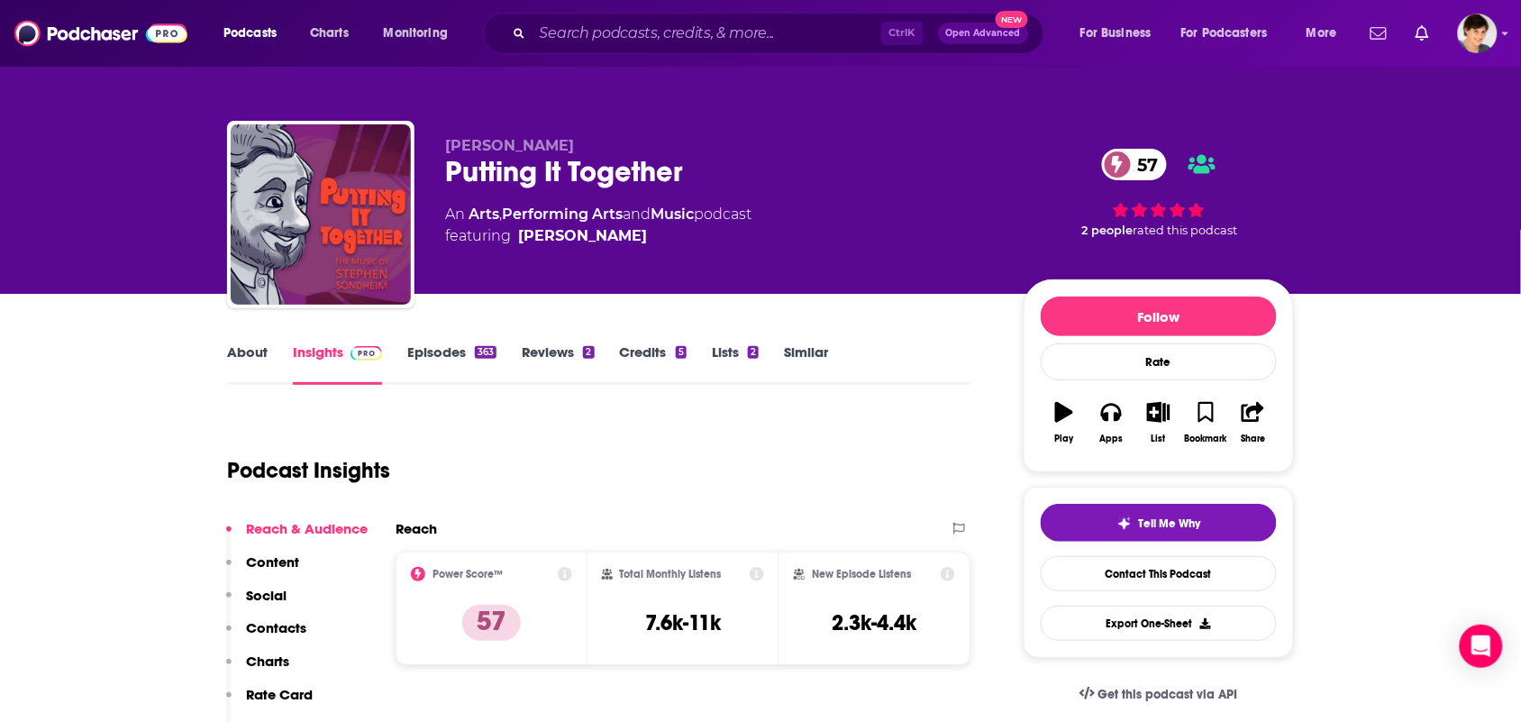
click at [240, 366] on link "About" at bounding box center [247, 363] width 41 height 41
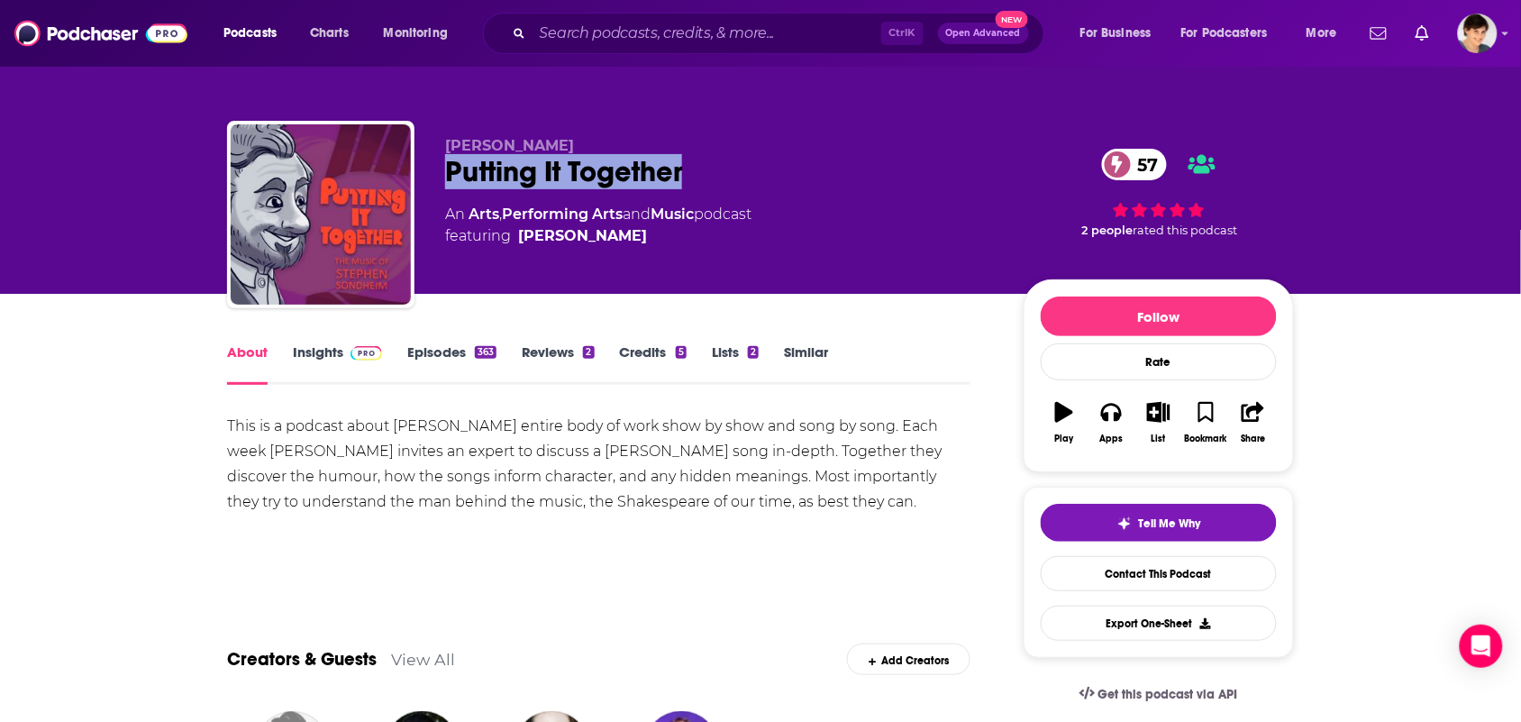
drag, startPoint x: 710, startPoint y: 154, endPoint x: 451, endPoint y: 110, distance: 263.3
click at [433, 162] on div "Kyle Marshall Putting It Together 57 An Arts , Performing Arts and Music podcas…" at bounding box center [760, 218] width 1067 height 195
copy h1 "Putting It Together"
drag, startPoint x: 532, startPoint y: 132, endPoint x: 479, endPoint y: 132, distance: 52.3
click at [500, 132] on div "Kyle Marshall Putting It Together 57 An Arts , Performing Arts and Music podcas…" at bounding box center [760, 218] width 1067 height 195
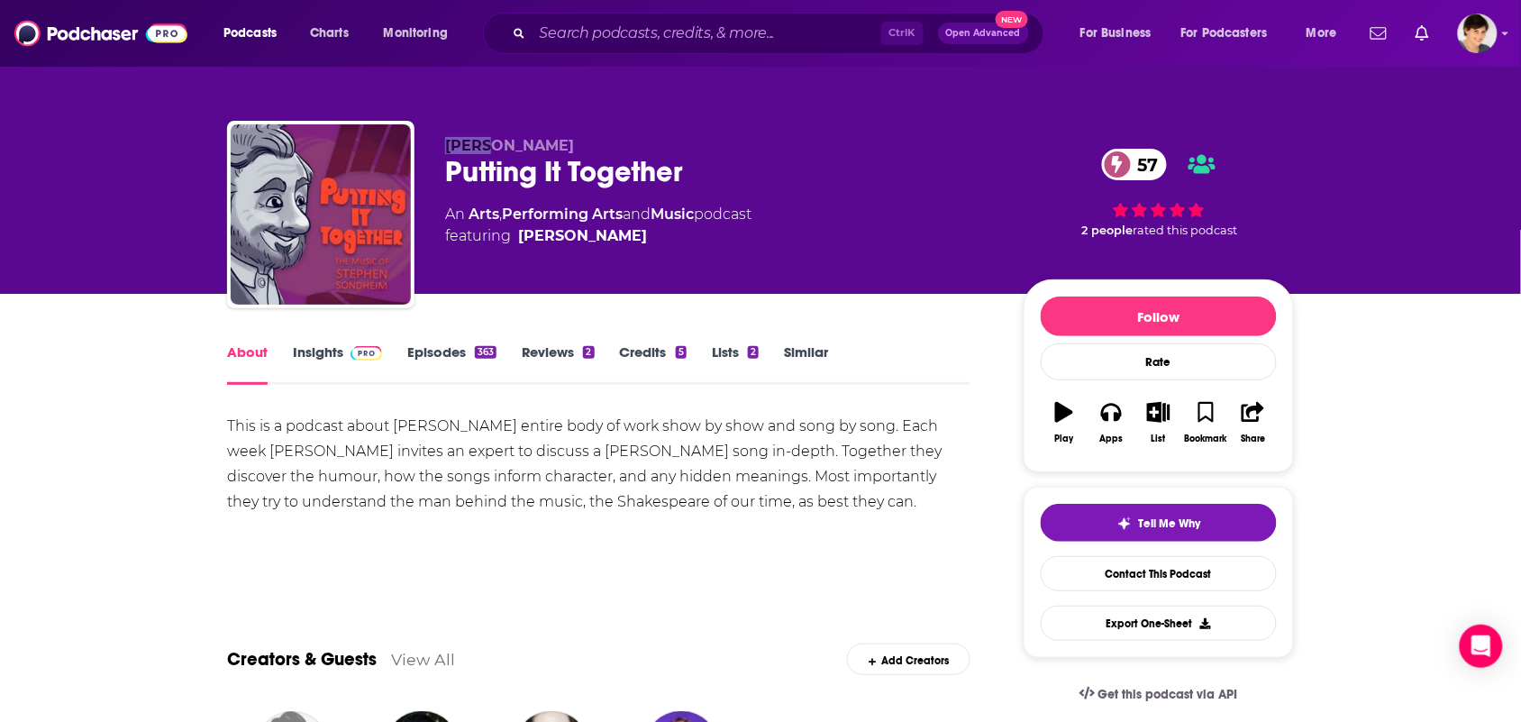
drag, startPoint x: 479, startPoint y: 132, endPoint x: 426, endPoint y: 137, distance: 53.4
click at [426, 137] on div "Kyle Marshall Putting It Together 57 An Arts , Performing Arts and Music podcas…" at bounding box center [760, 218] width 1067 height 195
click at [532, 132] on div "Kyle Marshall Putting It Together 57 An Arts , Performing Arts and Music podcas…" at bounding box center [760, 218] width 1067 height 195
drag, startPoint x: 569, startPoint y: 131, endPoint x: 433, endPoint y: 111, distance: 136.6
click at [429, 138] on div "Kyle Marshall Putting It Together 57 An Arts , Performing Arts and Music podcas…" at bounding box center [760, 218] width 1067 height 195
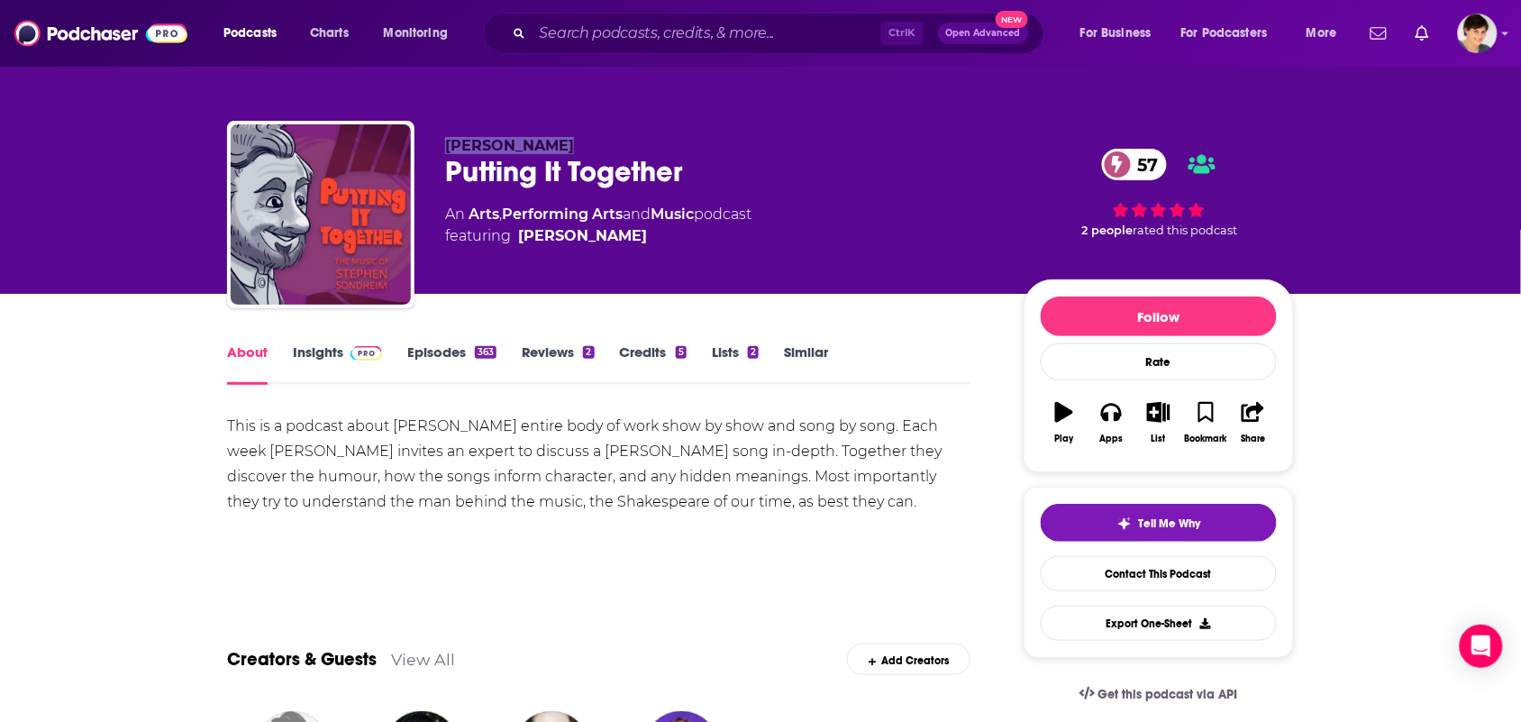
copy span "Kyle Marshall"
drag, startPoint x: 704, startPoint y: 213, endPoint x: 479, endPoint y: 214, distance: 225.3
click at [479, 214] on div "An Arts , Performing Arts and Music podcast featuring Kyle Marshall" at bounding box center [598, 225] width 306 height 43
click at [697, 259] on div "Kyle Marshall Putting It Together 57 An Arts , Performing Arts and Music podcas…" at bounding box center [720, 209] width 550 height 144
drag, startPoint x: 709, startPoint y: 216, endPoint x: 470, endPoint y: 210, distance: 239.8
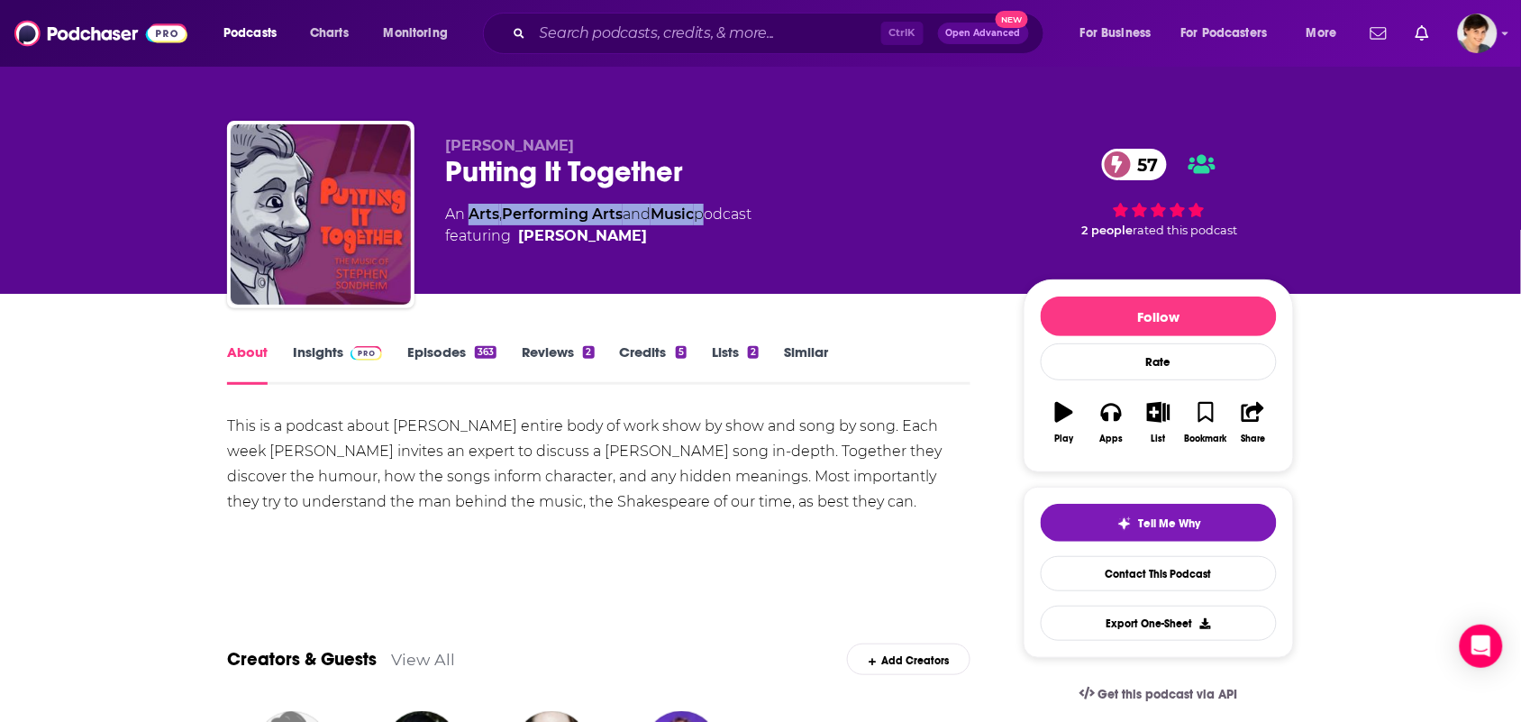
click at [470, 210] on div "An Arts , Performing Arts and Music podcast featuring Kyle Marshall" at bounding box center [598, 225] width 306 height 43
copy div "Arts , Performing Arts and Music"
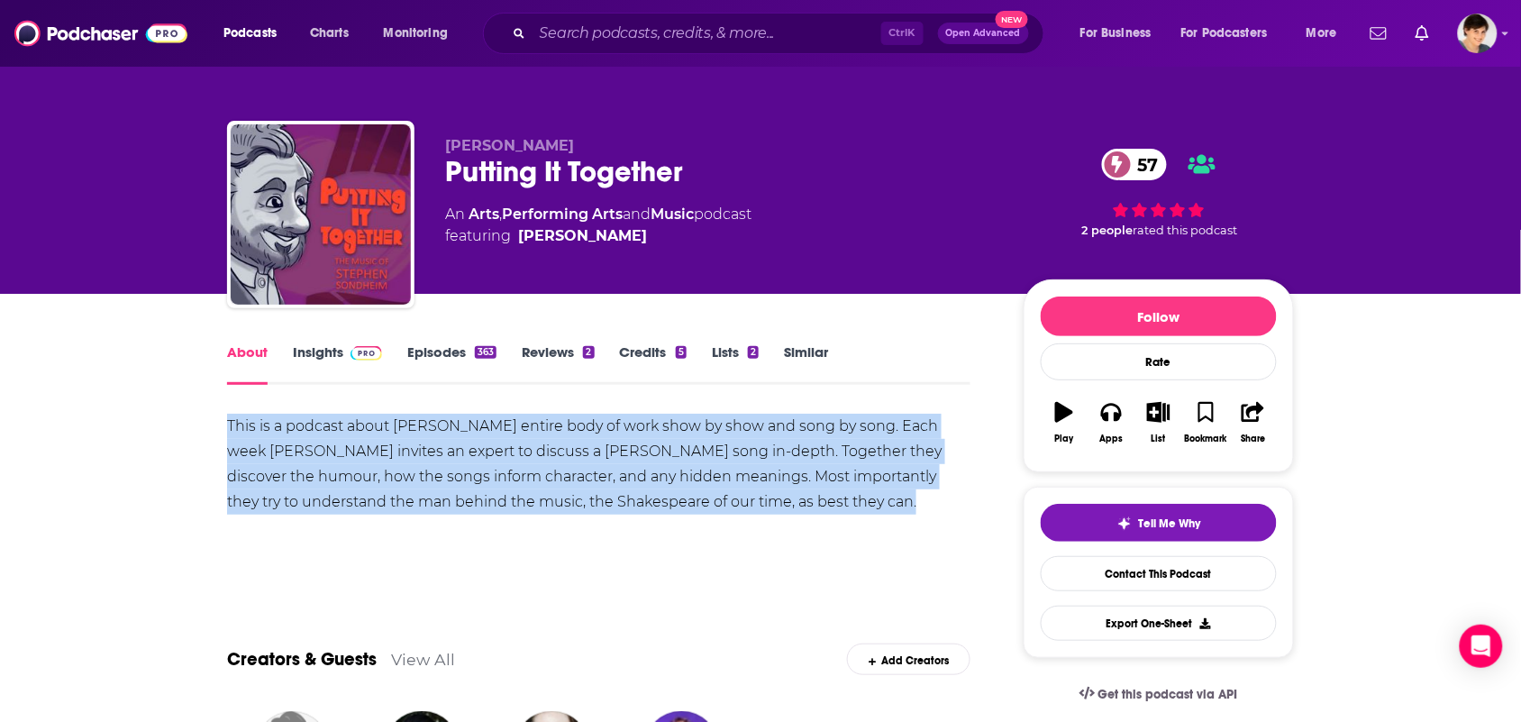
drag, startPoint x: 845, startPoint y: 506, endPoint x: 164, endPoint y: 410, distance: 688.1
copy div "This is a podcast about Stephen Sondheim's entire body of work show by show and…"
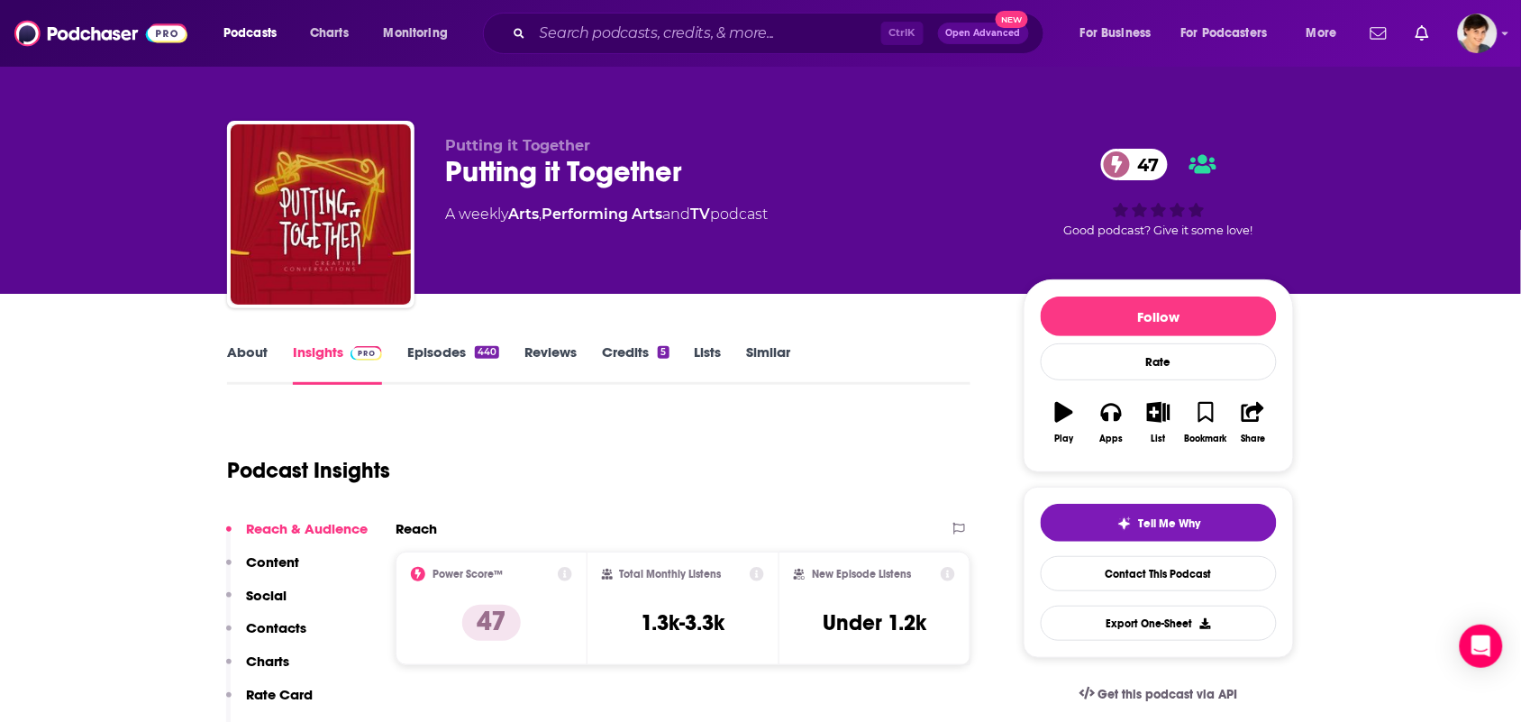
click at [248, 343] on link "About" at bounding box center [247, 363] width 41 height 41
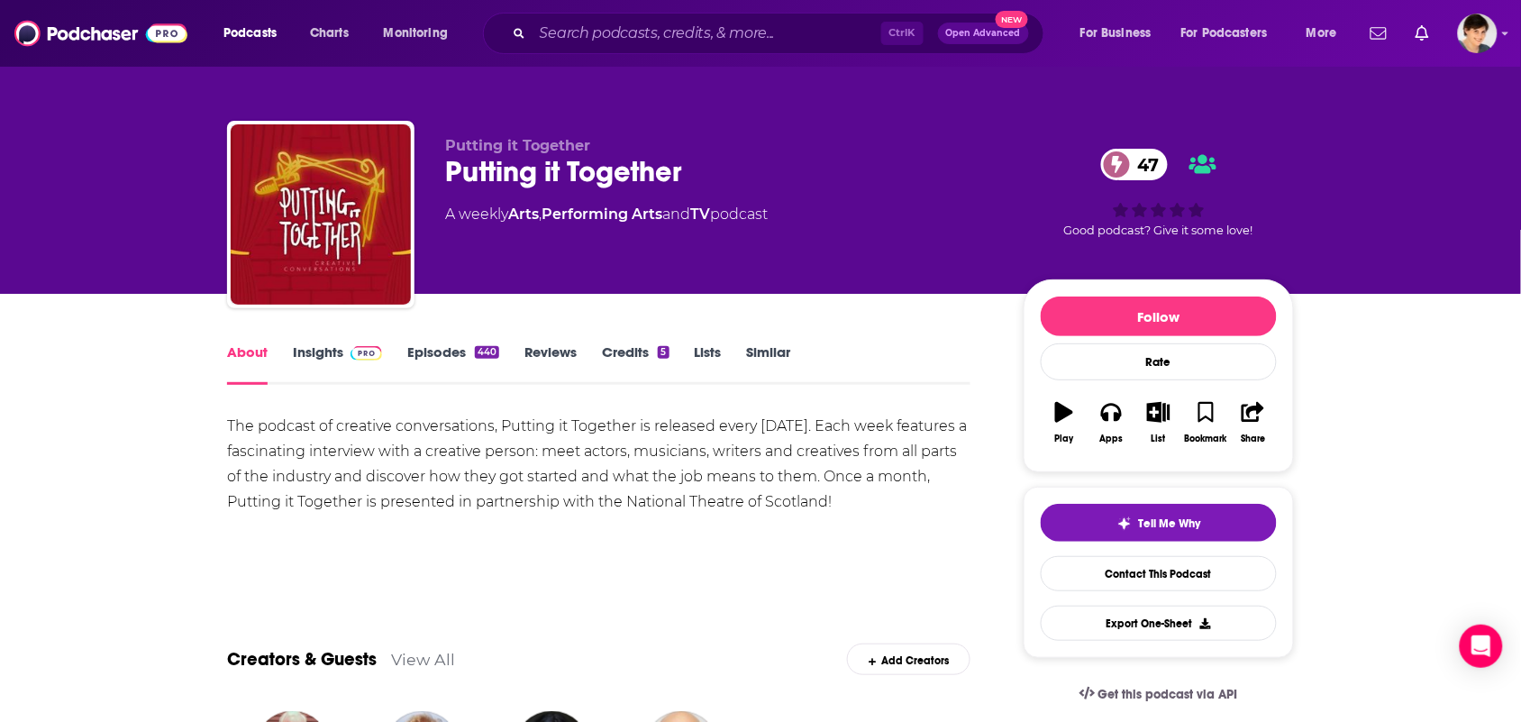
click at [322, 372] on link "Insights" at bounding box center [337, 363] width 89 height 41
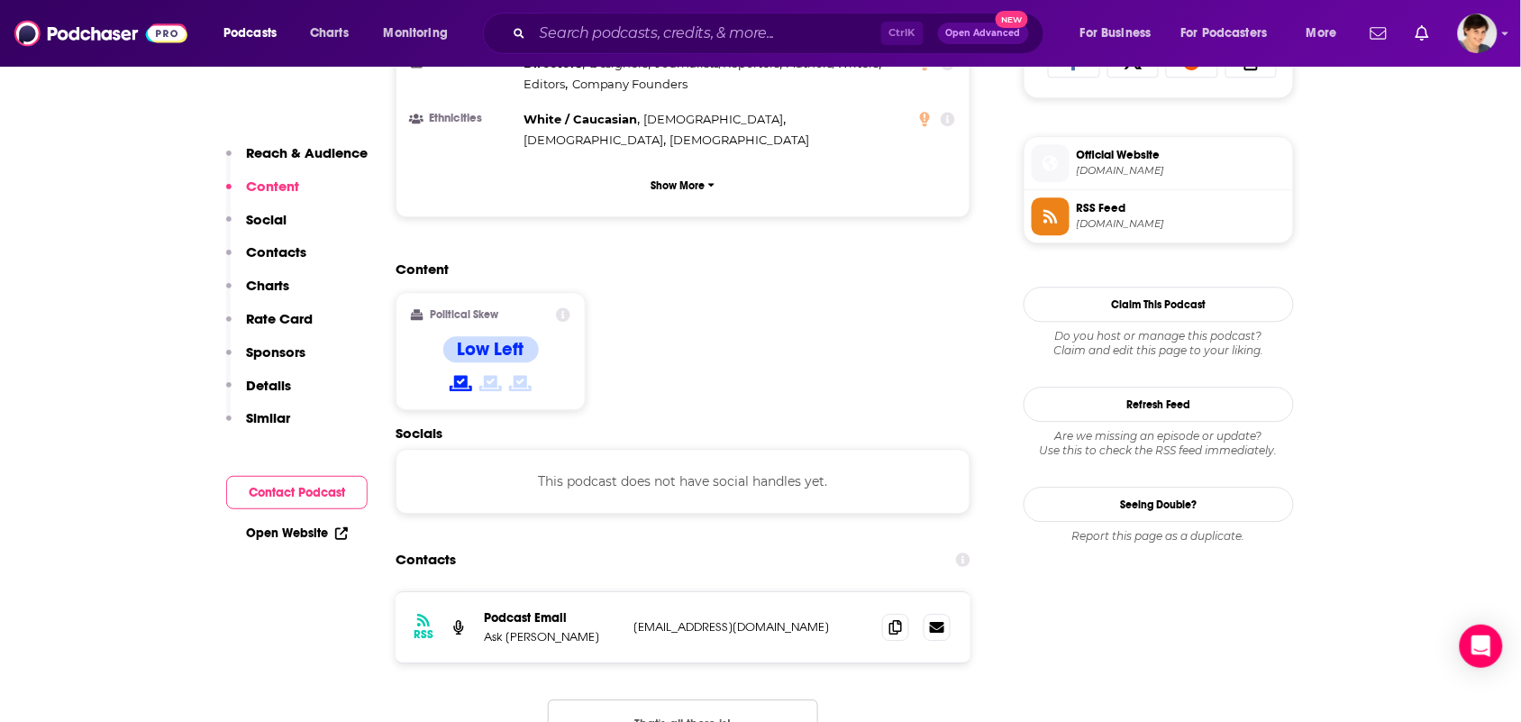
scroll to position [1465, 0]
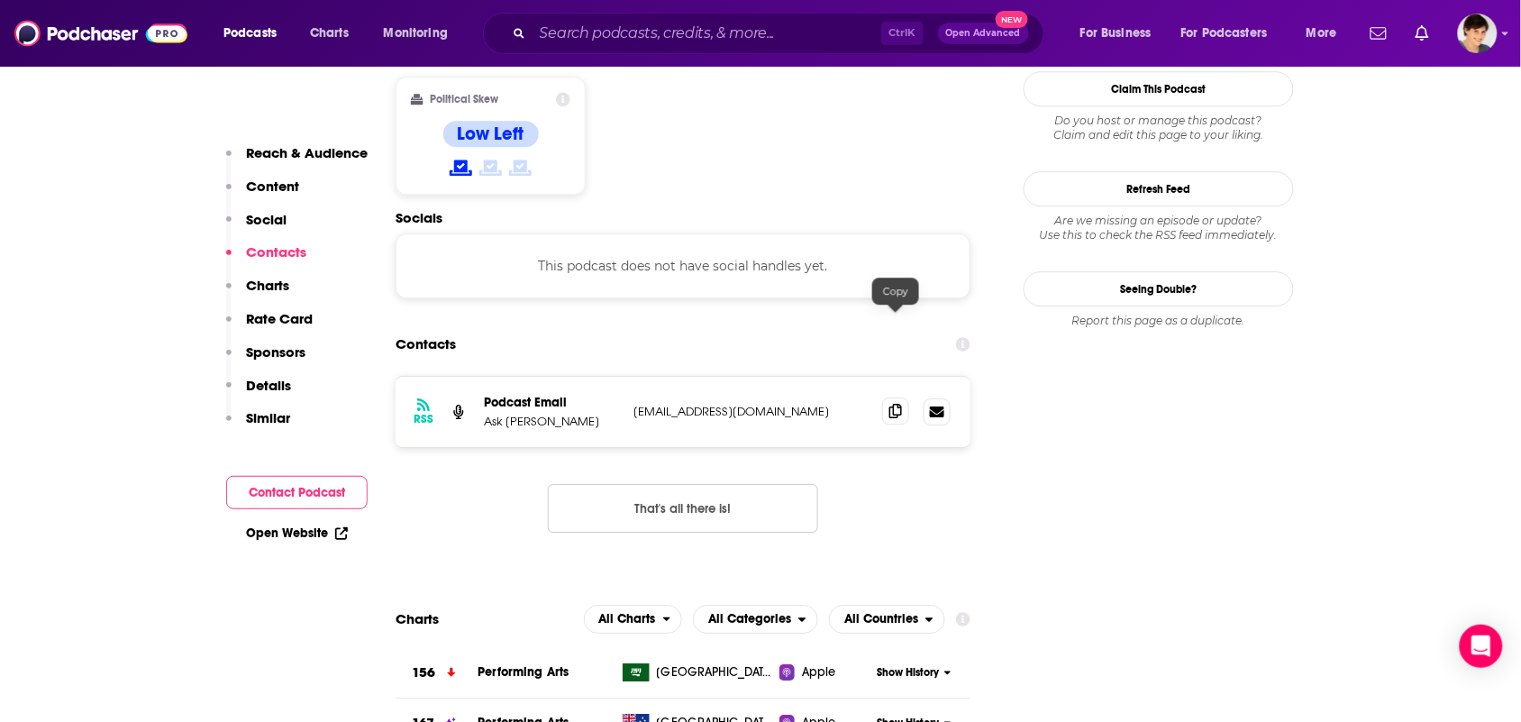
click at [890, 397] on span at bounding box center [895, 410] width 27 height 27
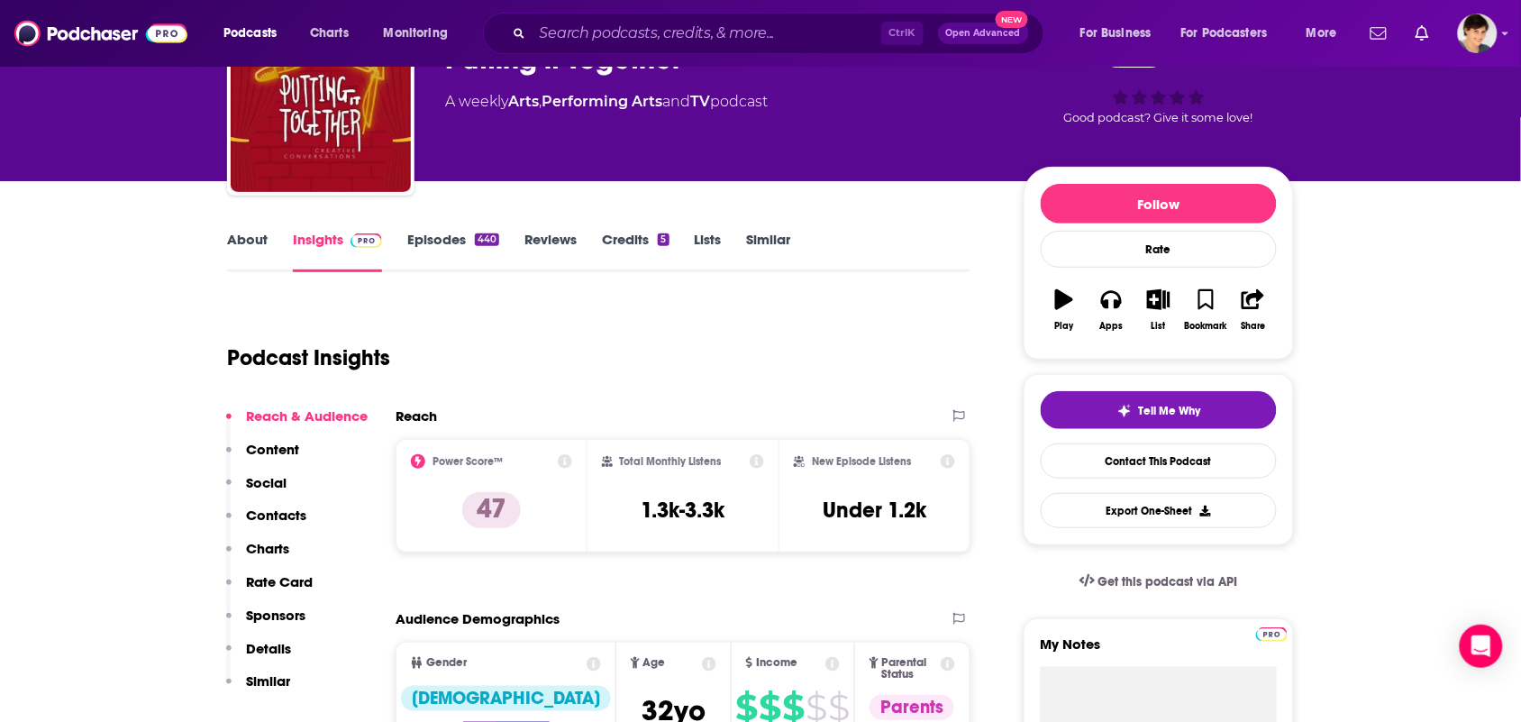
scroll to position [0, 0]
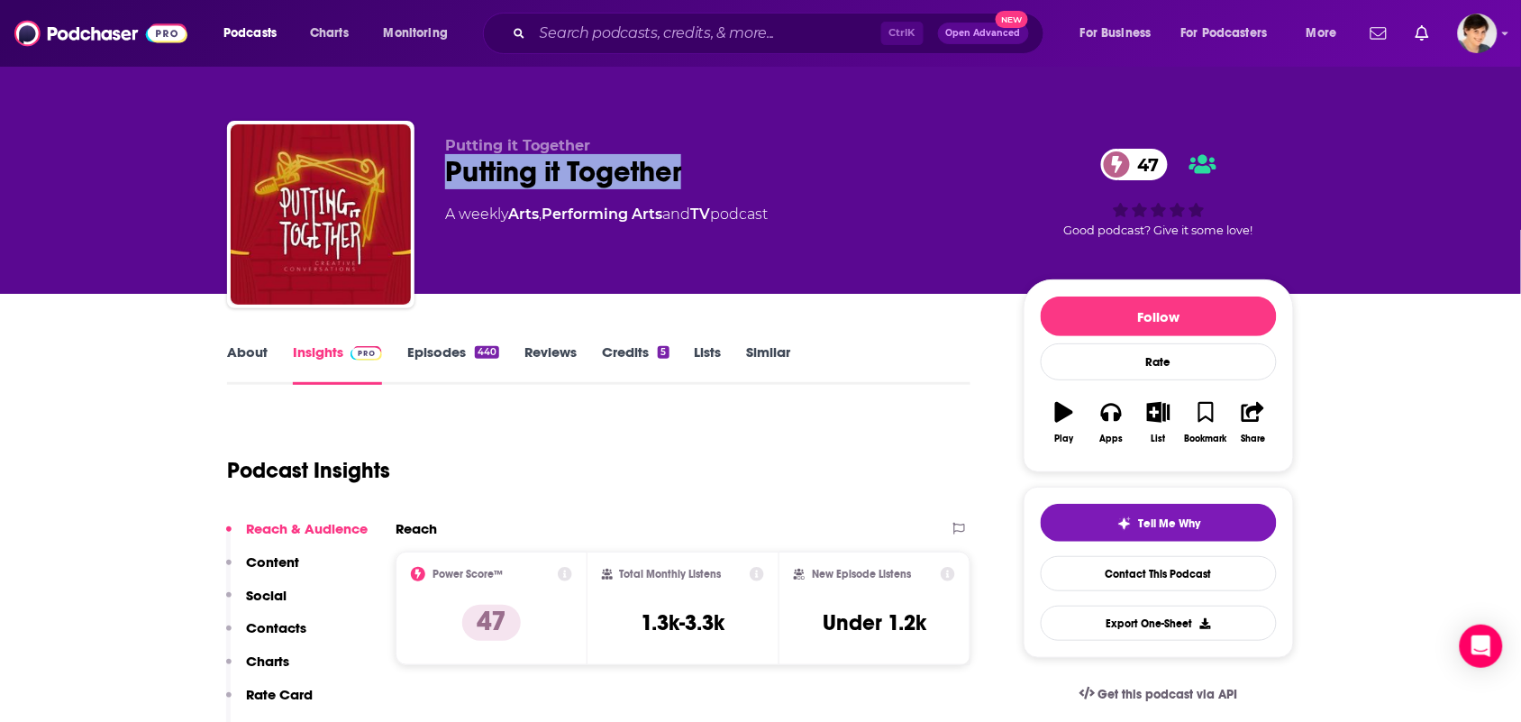
drag, startPoint x: 692, startPoint y: 160, endPoint x: 443, endPoint y: 177, distance: 250.2
click at [443, 177] on div "Putting it Together Putting it Together 47 A weekly Arts , Performing Arts and …" at bounding box center [760, 218] width 1067 height 195
copy h2 "Putting it Together"
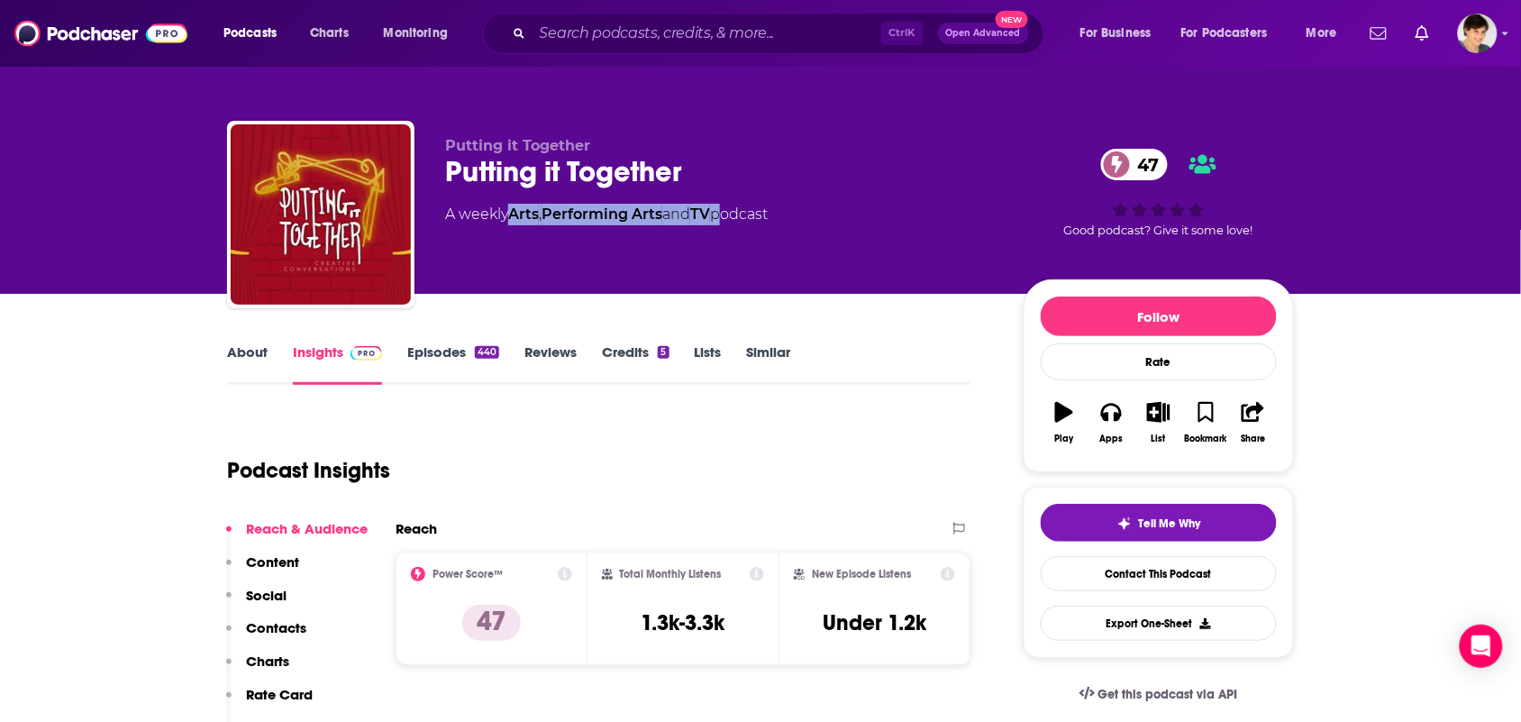
drag, startPoint x: 728, startPoint y: 227, endPoint x: 514, endPoint y: 234, distance: 214.6
click at [514, 234] on div "Putting it Together Putting it Together 47 A weekly Arts , Performing Arts and …" at bounding box center [720, 209] width 550 height 144
copy div "Arts , Performing Arts and TV"
click at [234, 354] on link "About" at bounding box center [247, 363] width 41 height 41
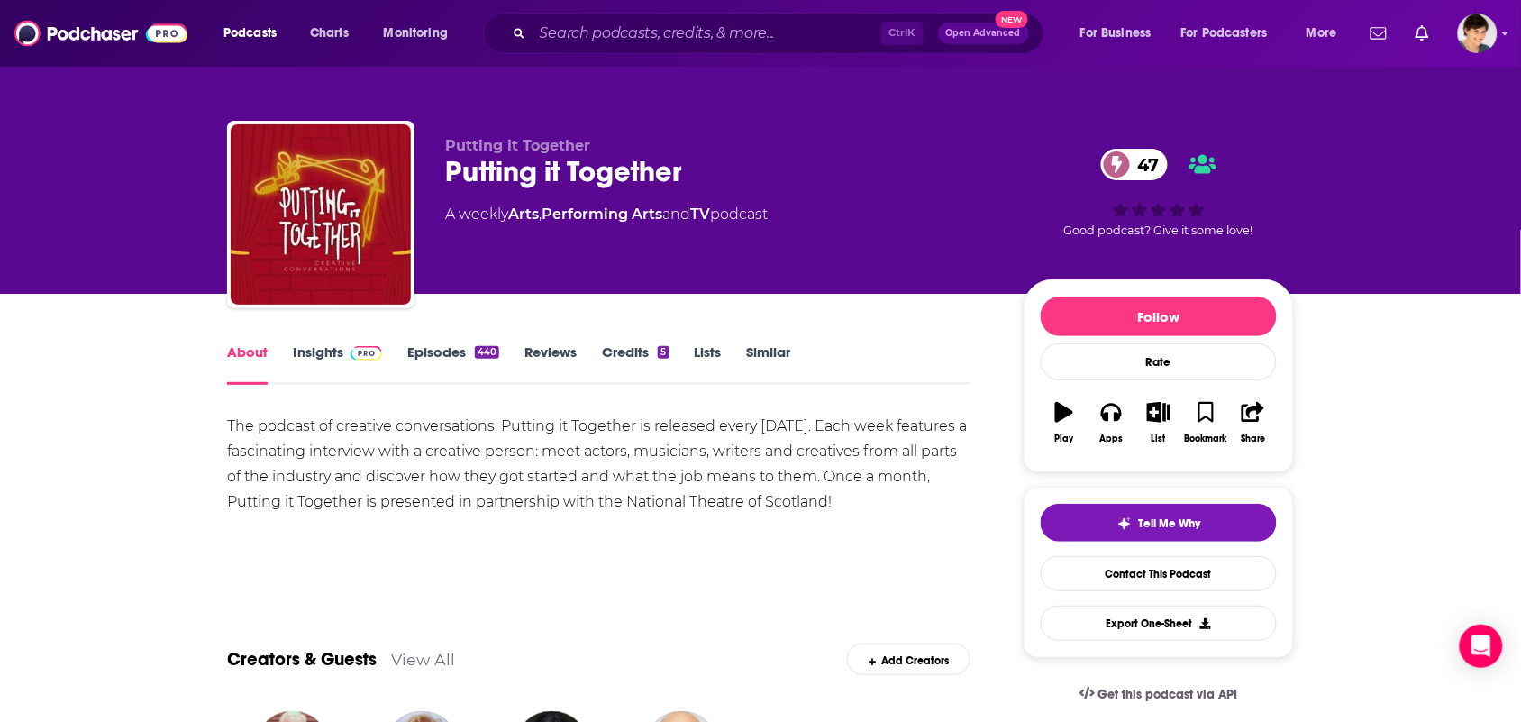
drag, startPoint x: 953, startPoint y: 500, endPoint x: 216, endPoint y: 419, distance: 740.8
copy div "The podcast of creative conversations, Putting it Together is released every We…"
click at [357, 356] on img at bounding box center [367, 353] width 32 height 14
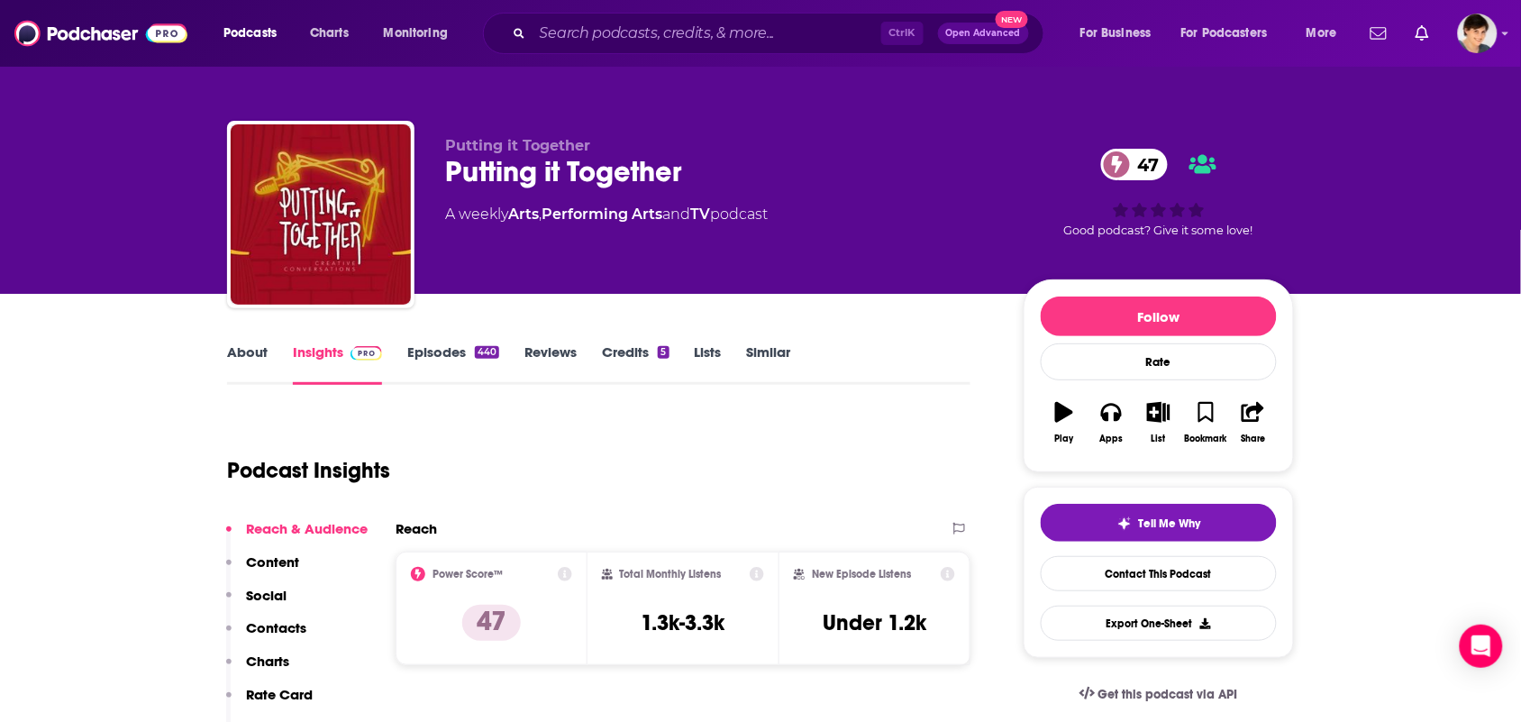
scroll to position [676, 0]
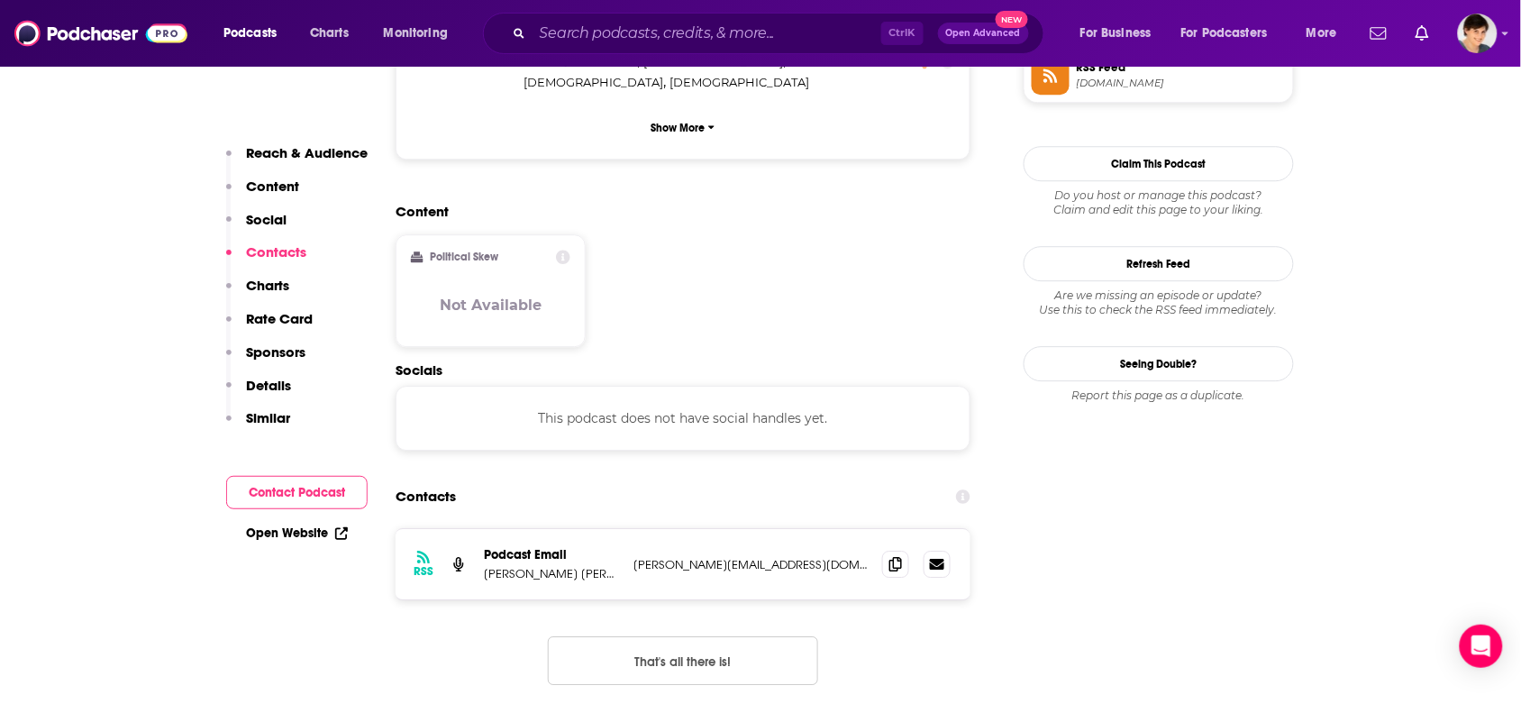
scroll to position [1690, 0]
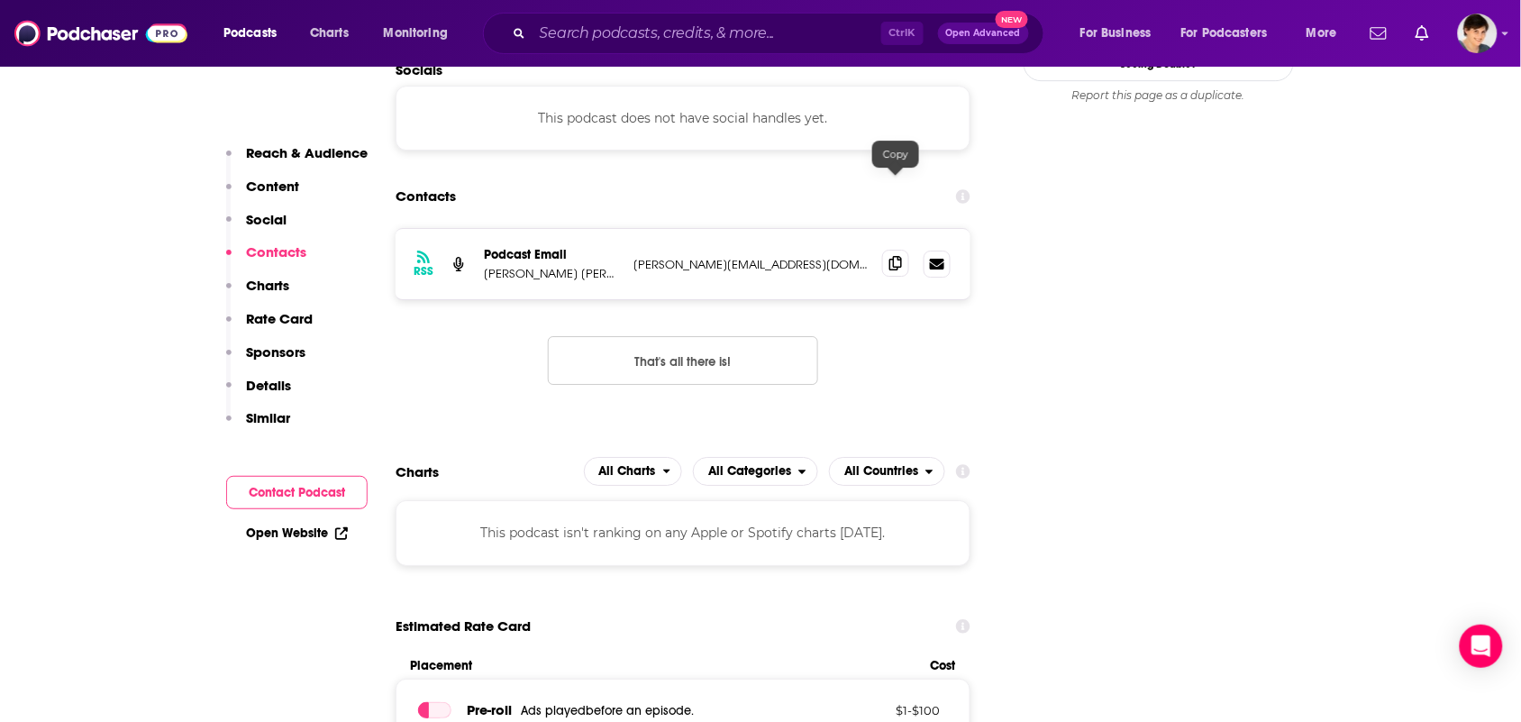
click at [893, 256] on icon at bounding box center [896, 263] width 13 height 14
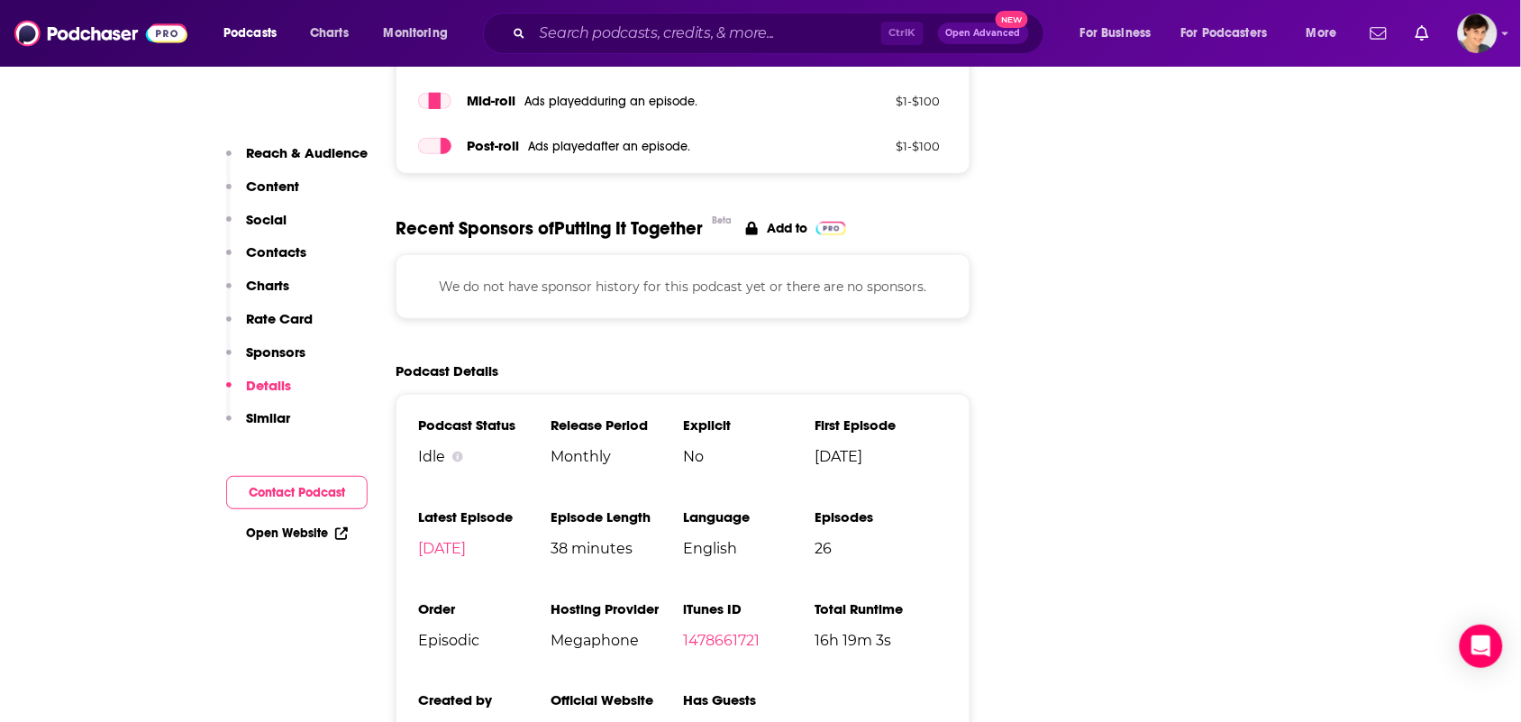
scroll to position [2591, 0]
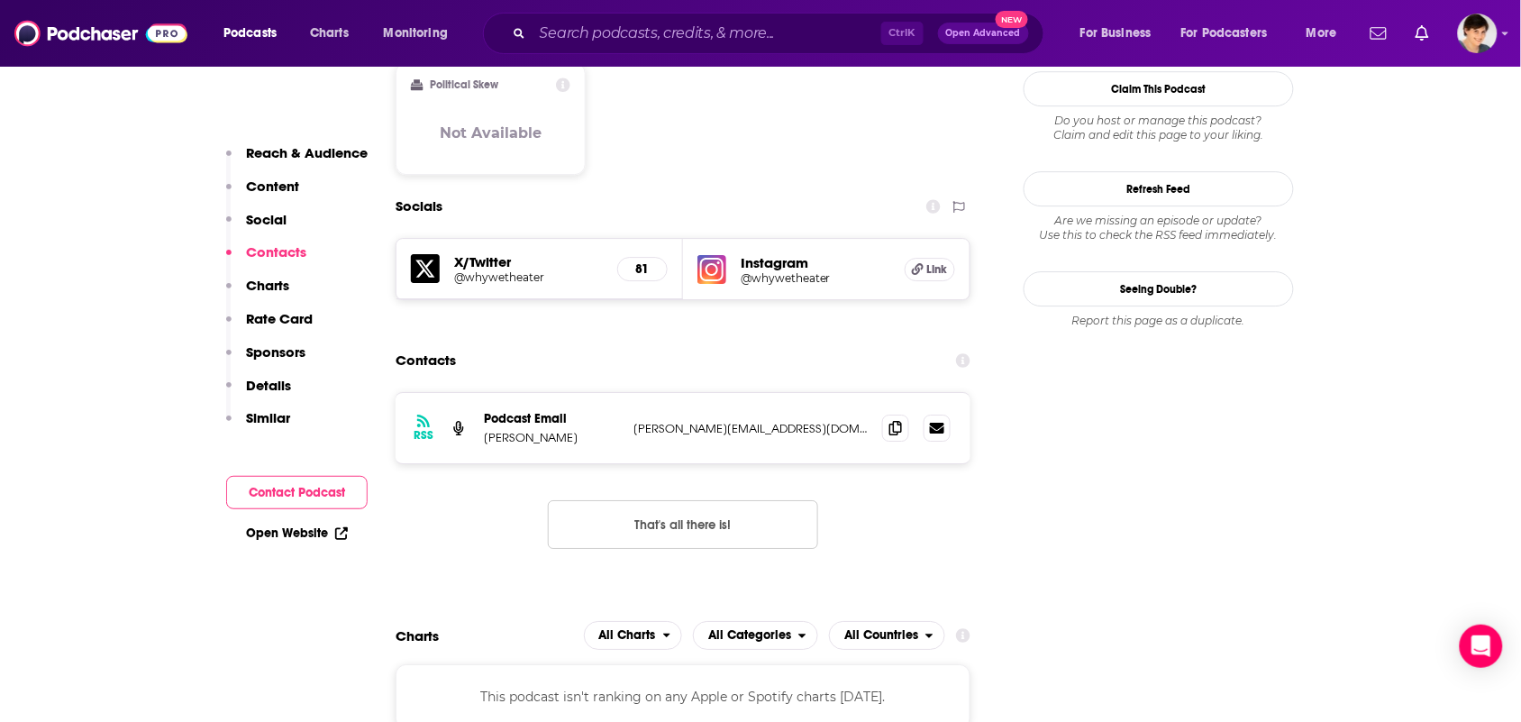
scroll to position [1690, 0]
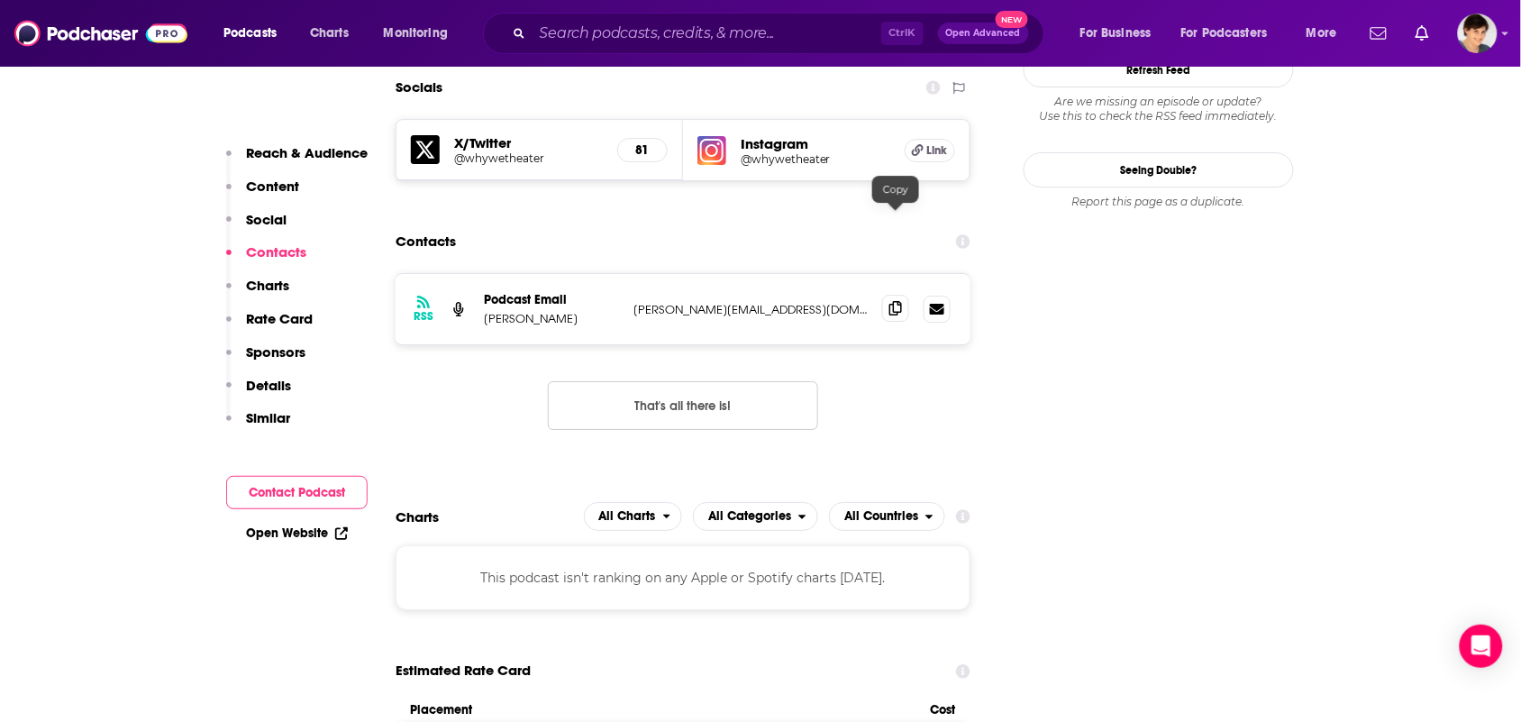
click at [892, 301] on icon at bounding box center [896, 308] width 13 height 14
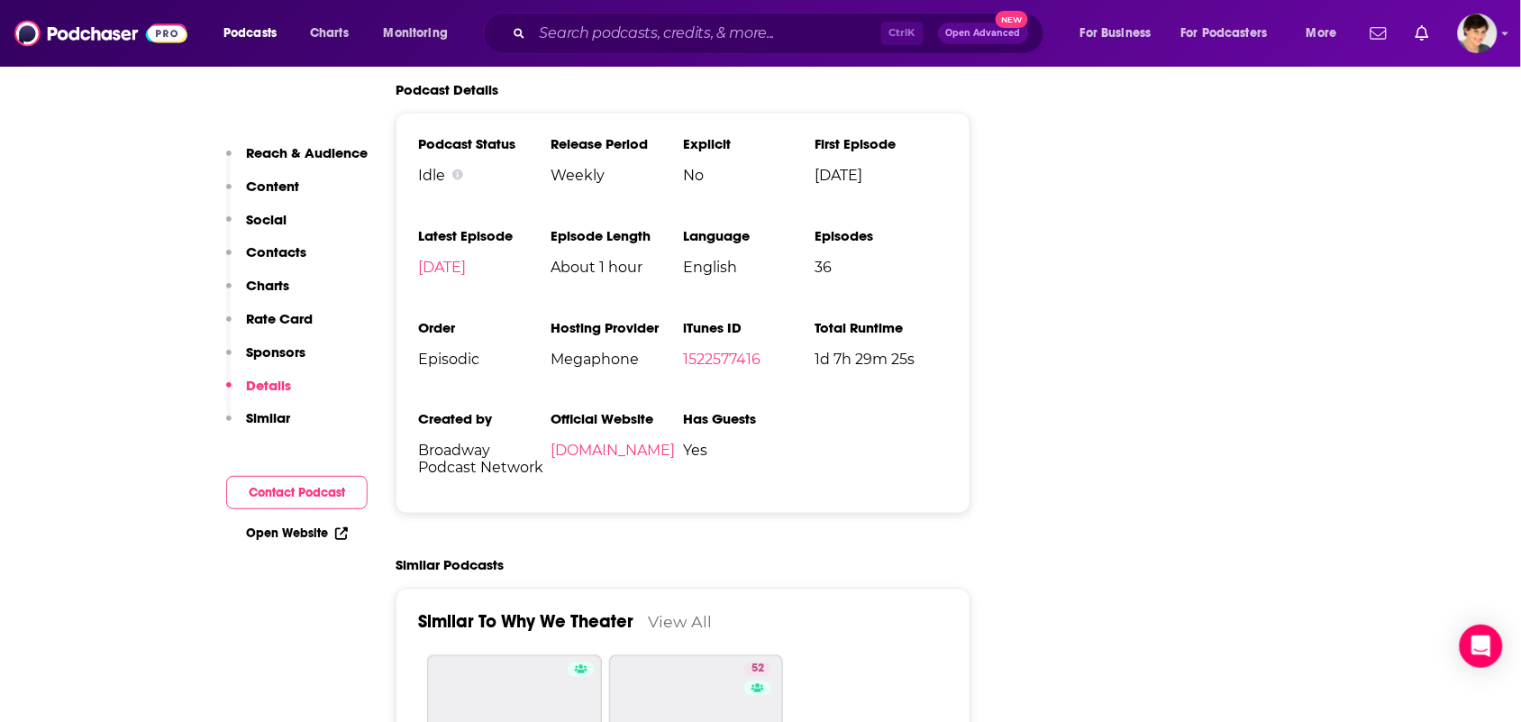
scroll to position [2366, 0]
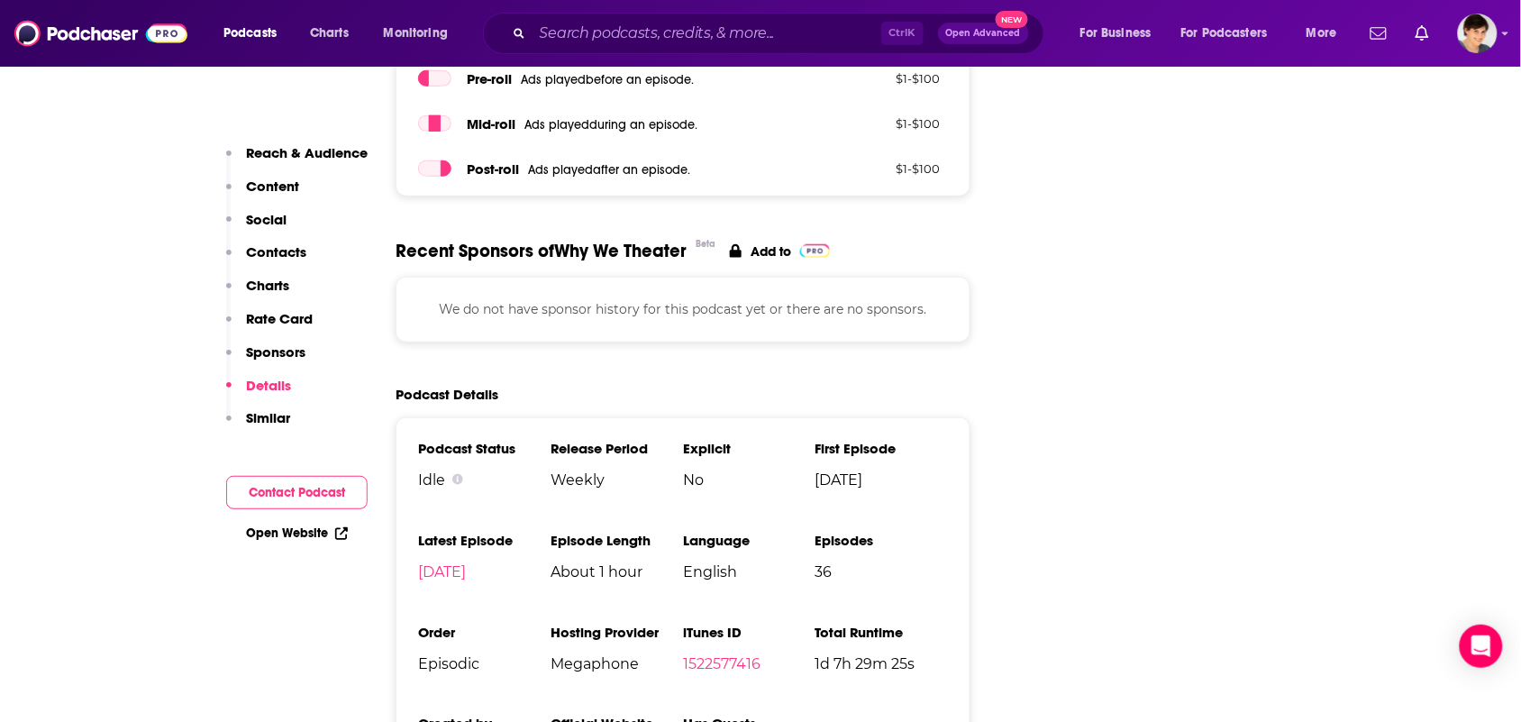
click at [879, 277] on div "We do not have sponsor history for this podcast yet or there are no sponsors." at bounding box center [683, 309] width 575 height 65
click at [781, 14] on div "Ctrl K Open Advanced New" at bounding box center [763, 33] width 561 height 41
click at [771, 25] on input "Search podcasts, credits, & more..." at bounding box center [707, 33] width 349 height 29
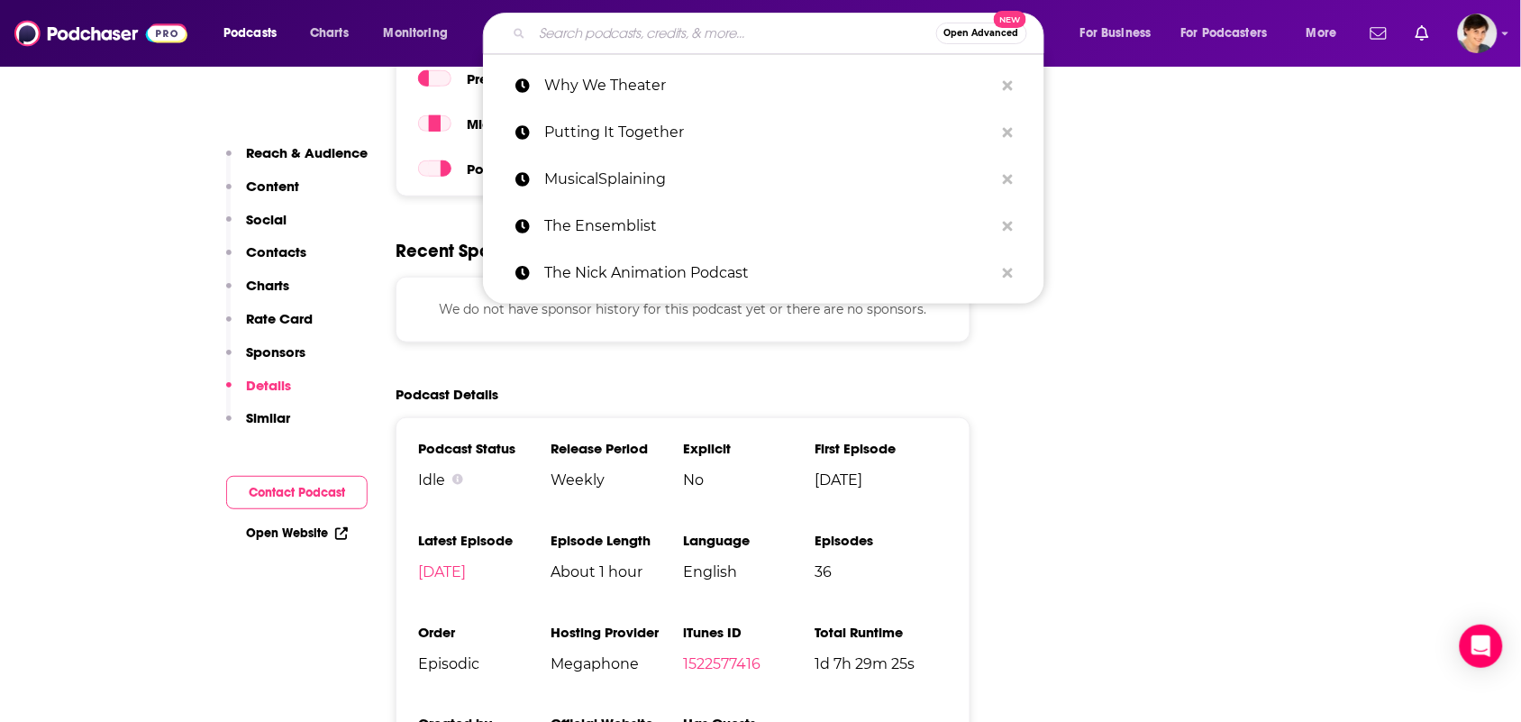
paste input "Broadway Backstory"
type input "Broadway Backstory"
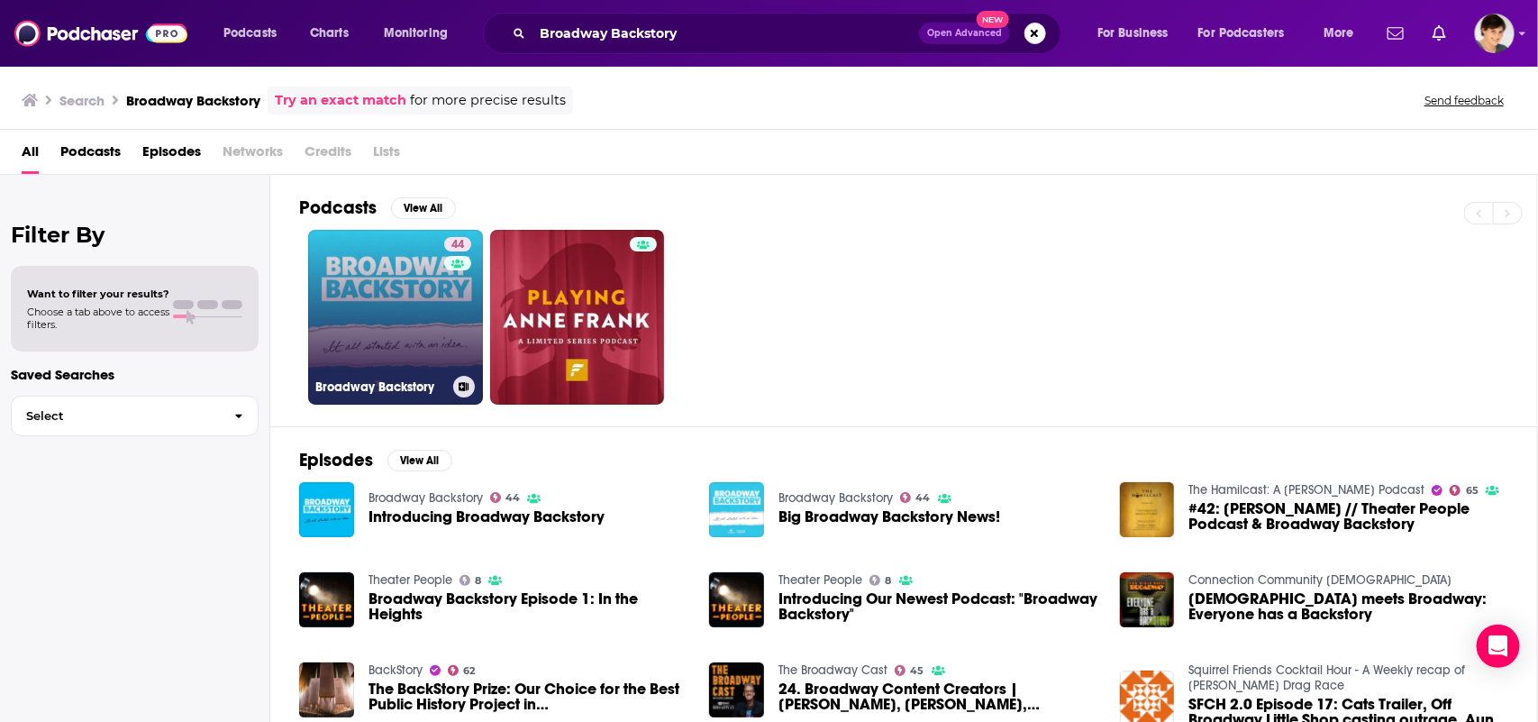
click at [385, 354] on link "44 Broadway Backstory" at bounding box center [395, 317] width 175 height 175
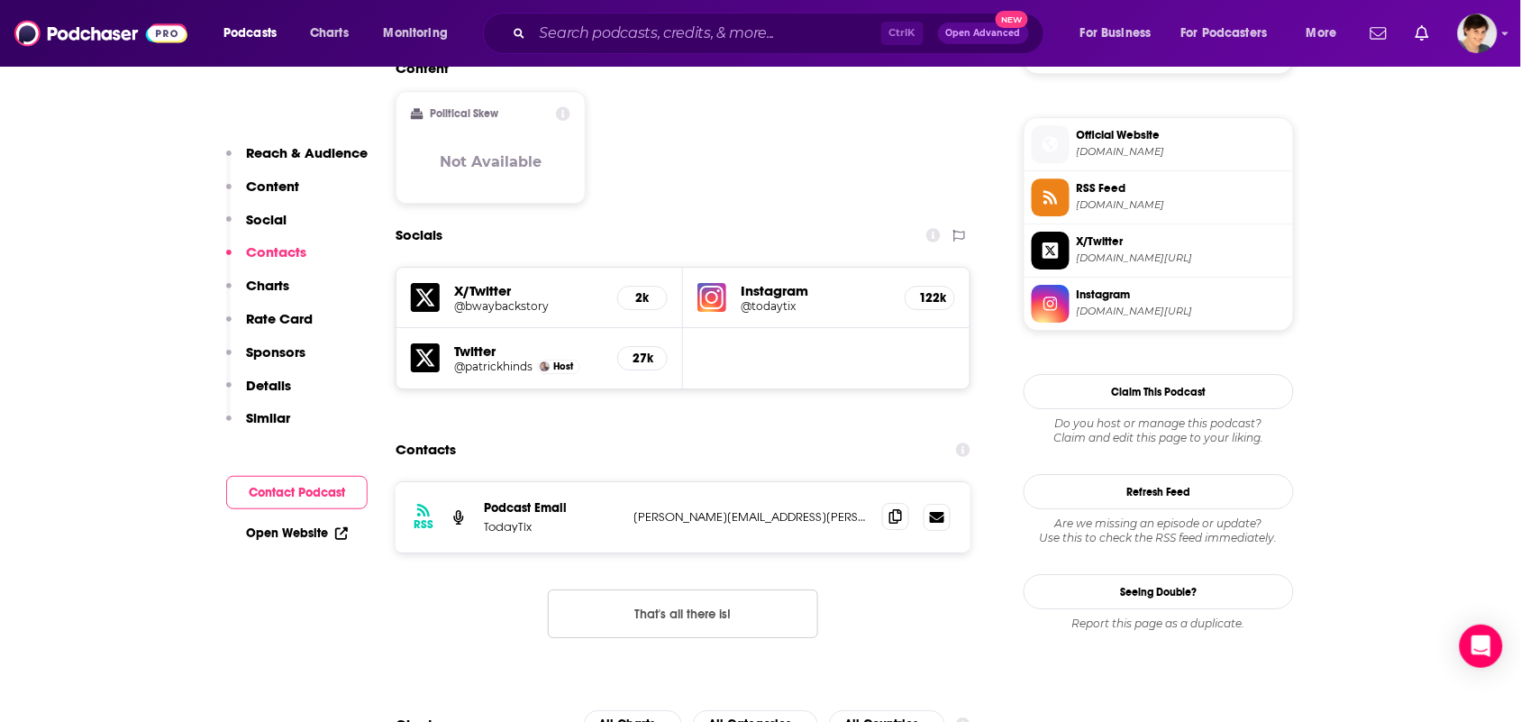
click at [884, 503] on span at bounding box center [895, 516] width 27 height 27
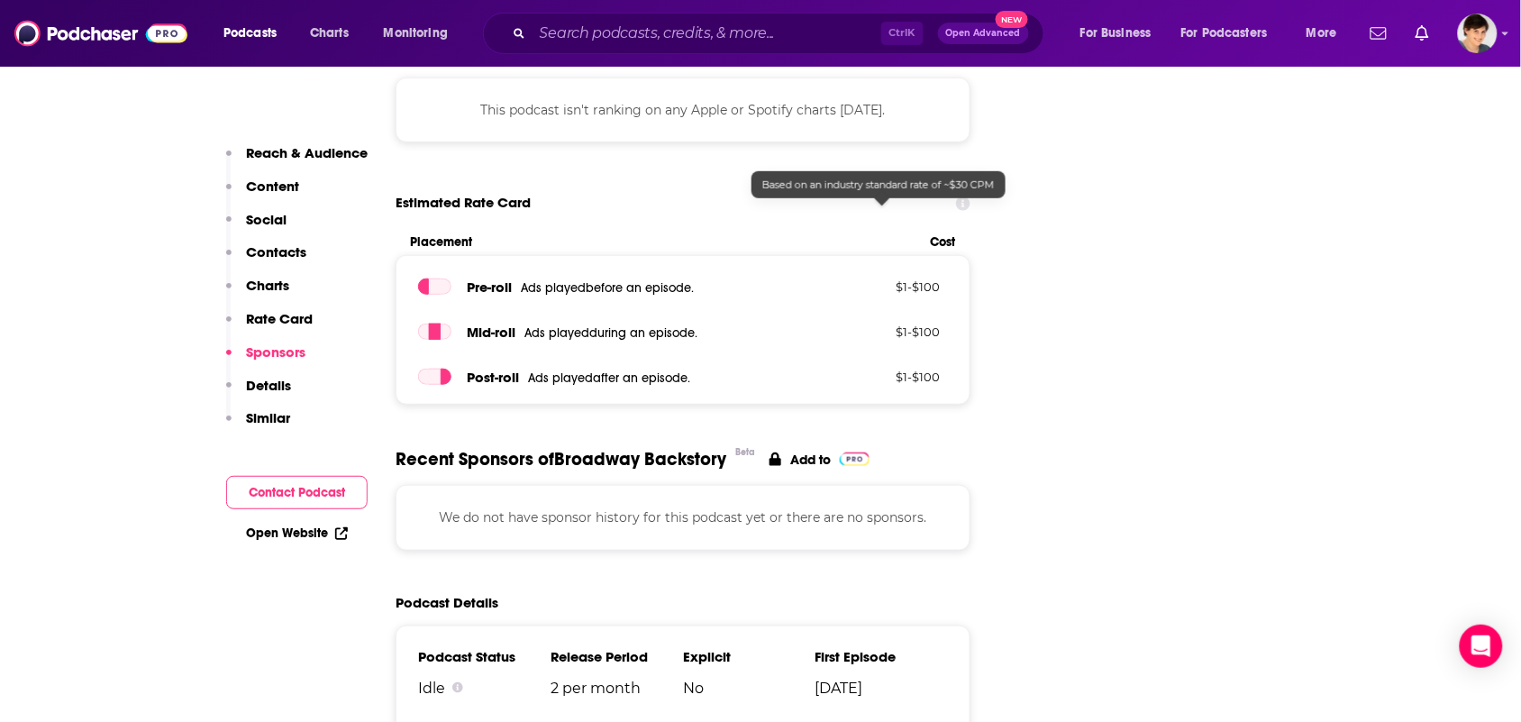
scroll to position [2704, 0]
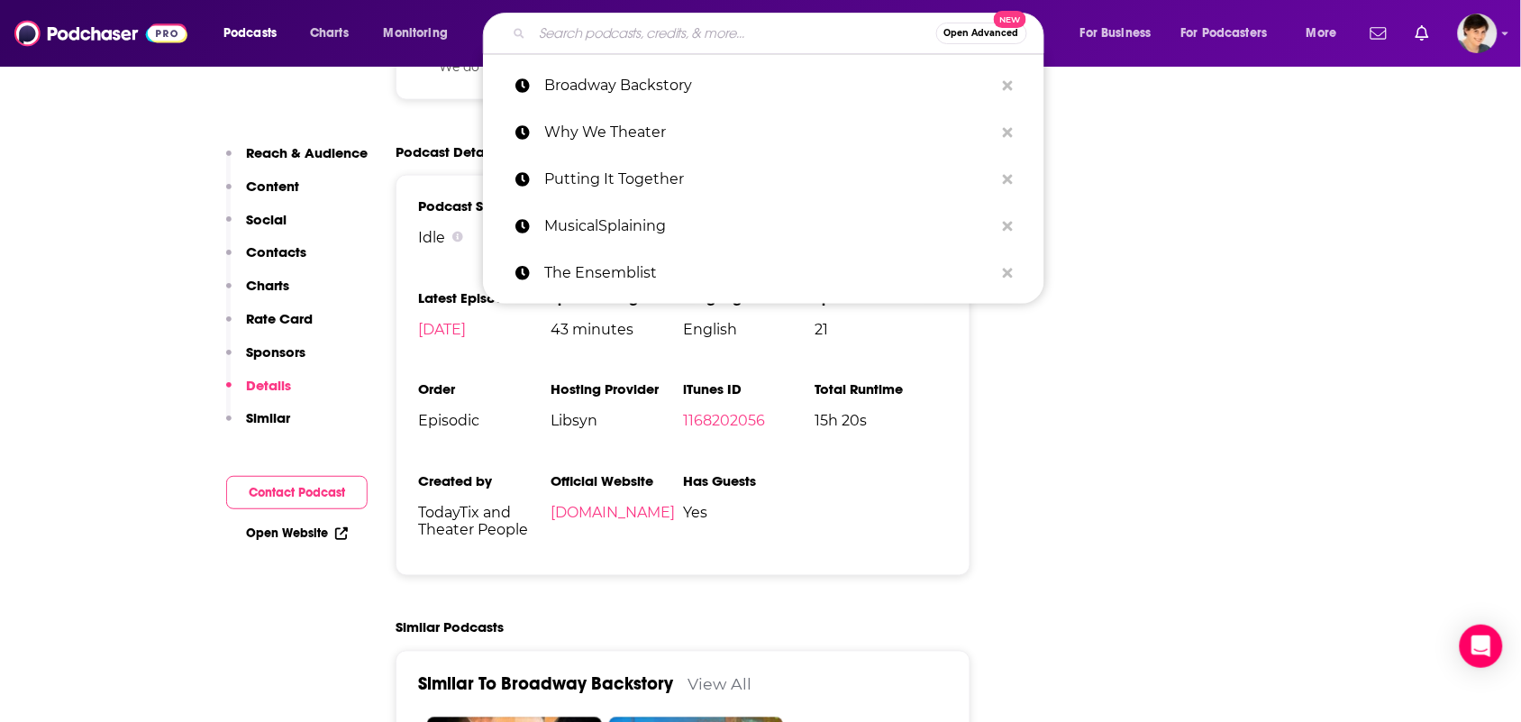
click at [784, 32] on input "Search podcasts, credits, & more..." at bounding box center [735, 33] width 404 height 29
paste input "The Pop Culture Happy Hour (NPR)"
type input "The Pop Culture Happy Hour (NPR)"
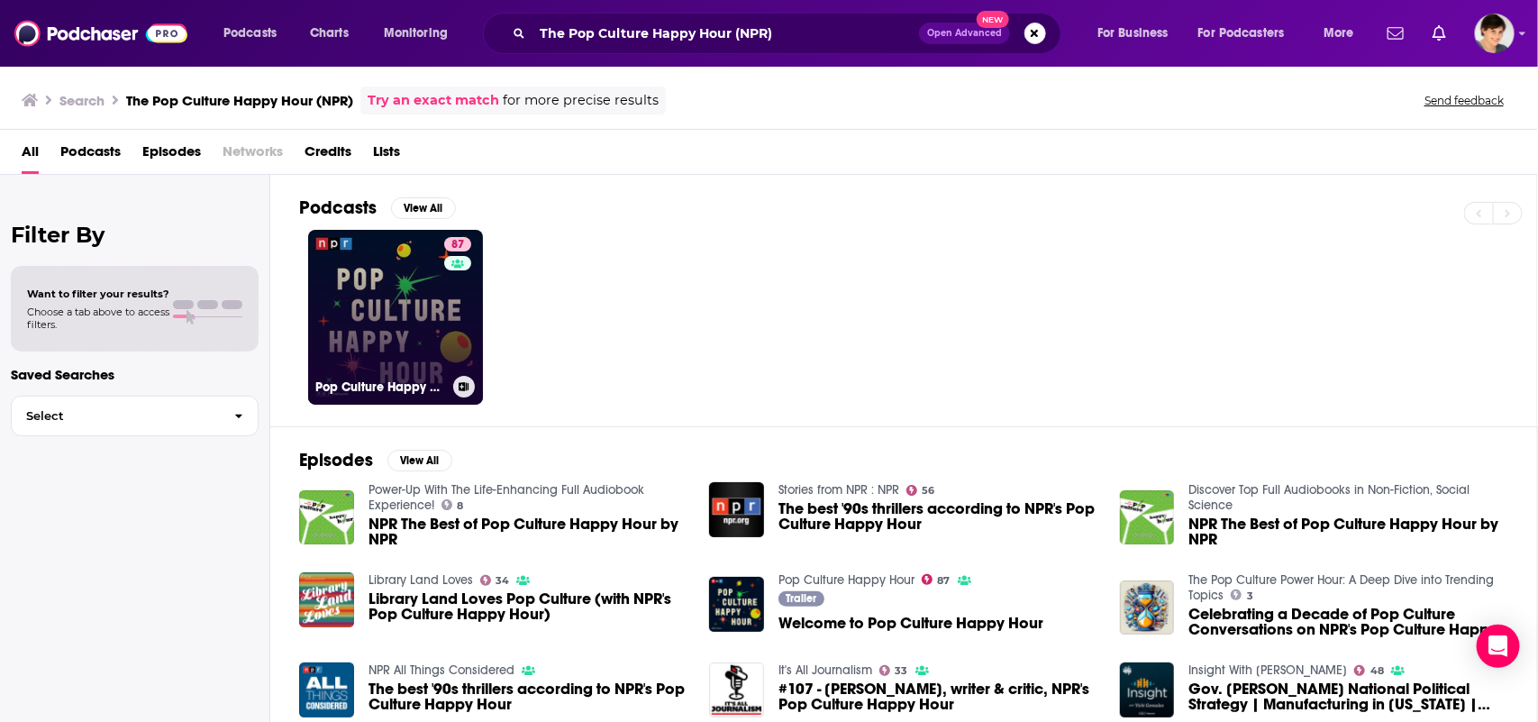
click at [377, 297] on link "87 Pop Culture Happy Hour" at bounding box center [395, 317] width 175 height 175
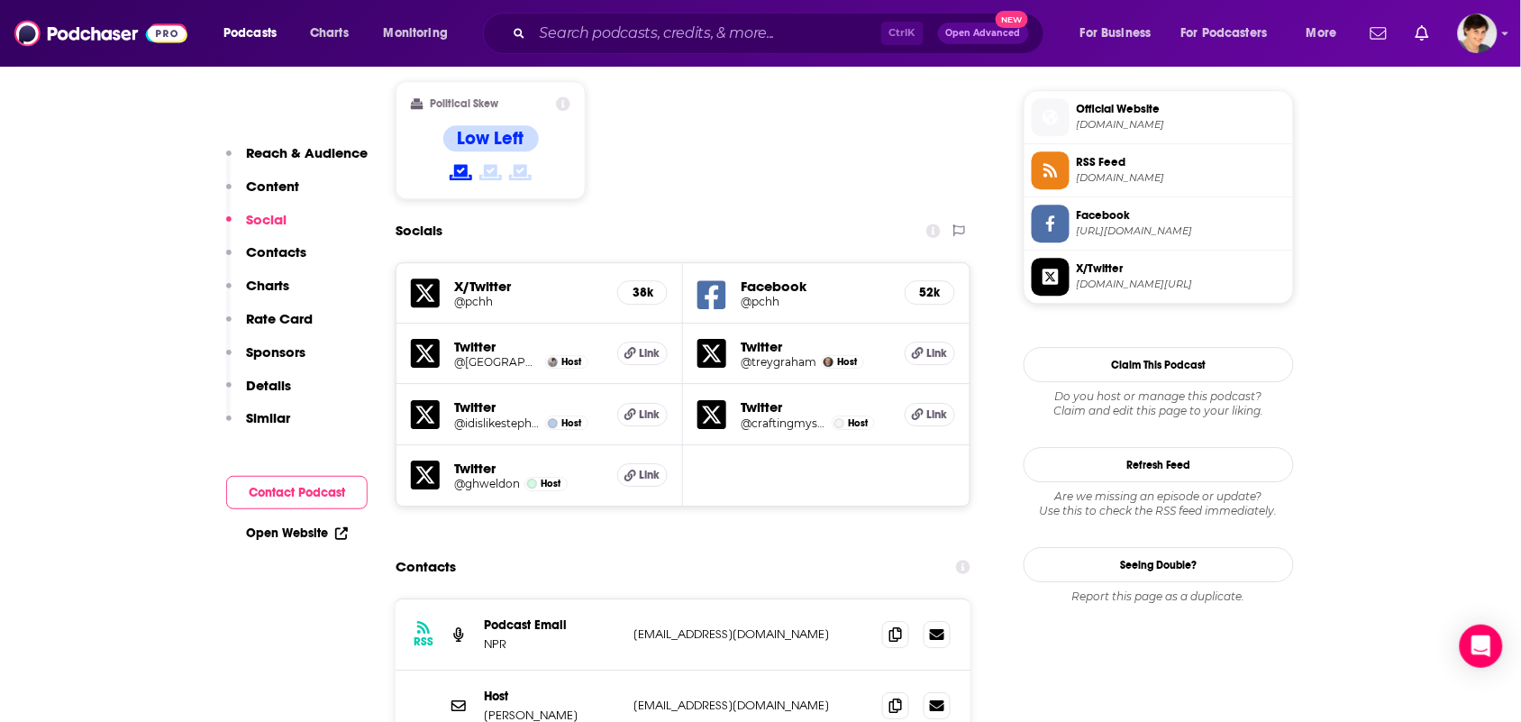
scroll to position [1690, 0]
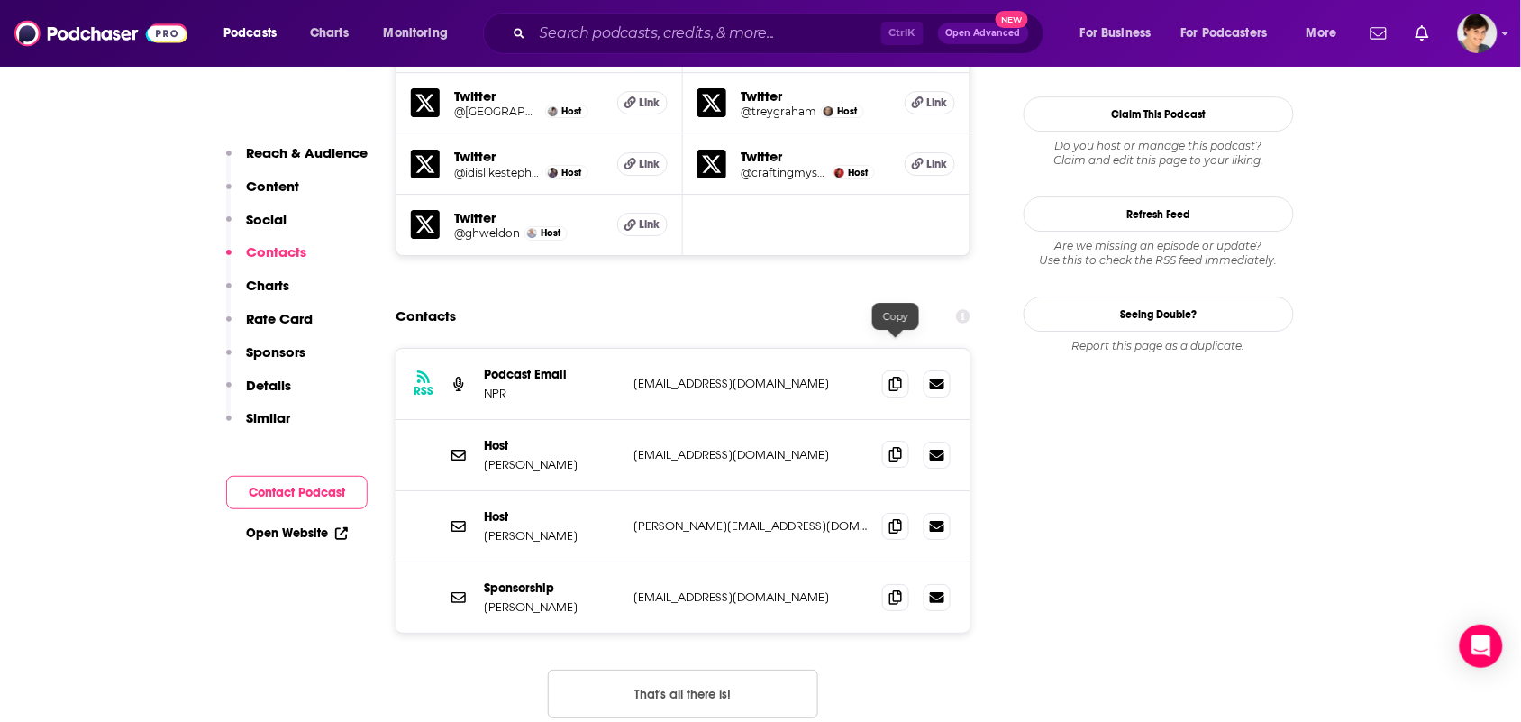
click at [906, 441] on span at bounding box center [895, 454] width 27 height 27
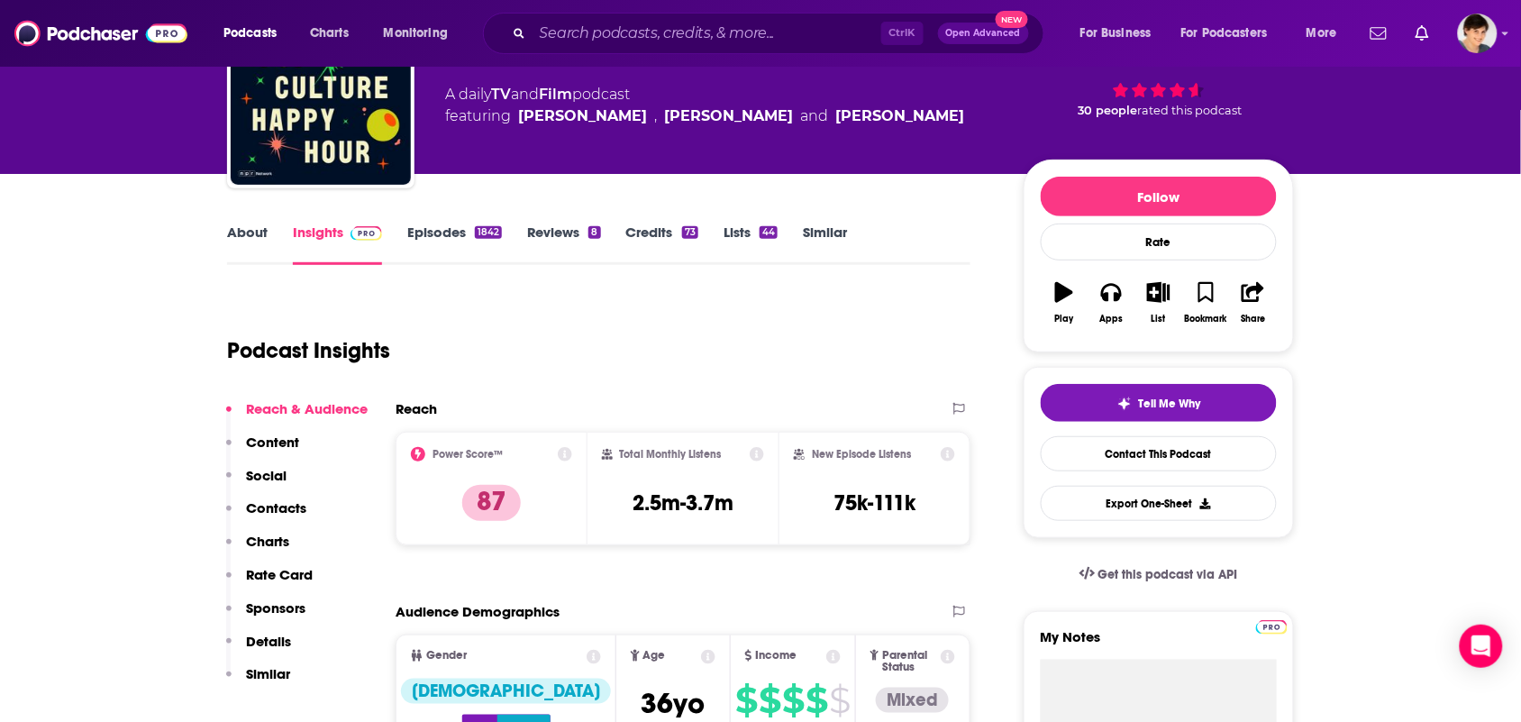
scroll to position [0, 0]
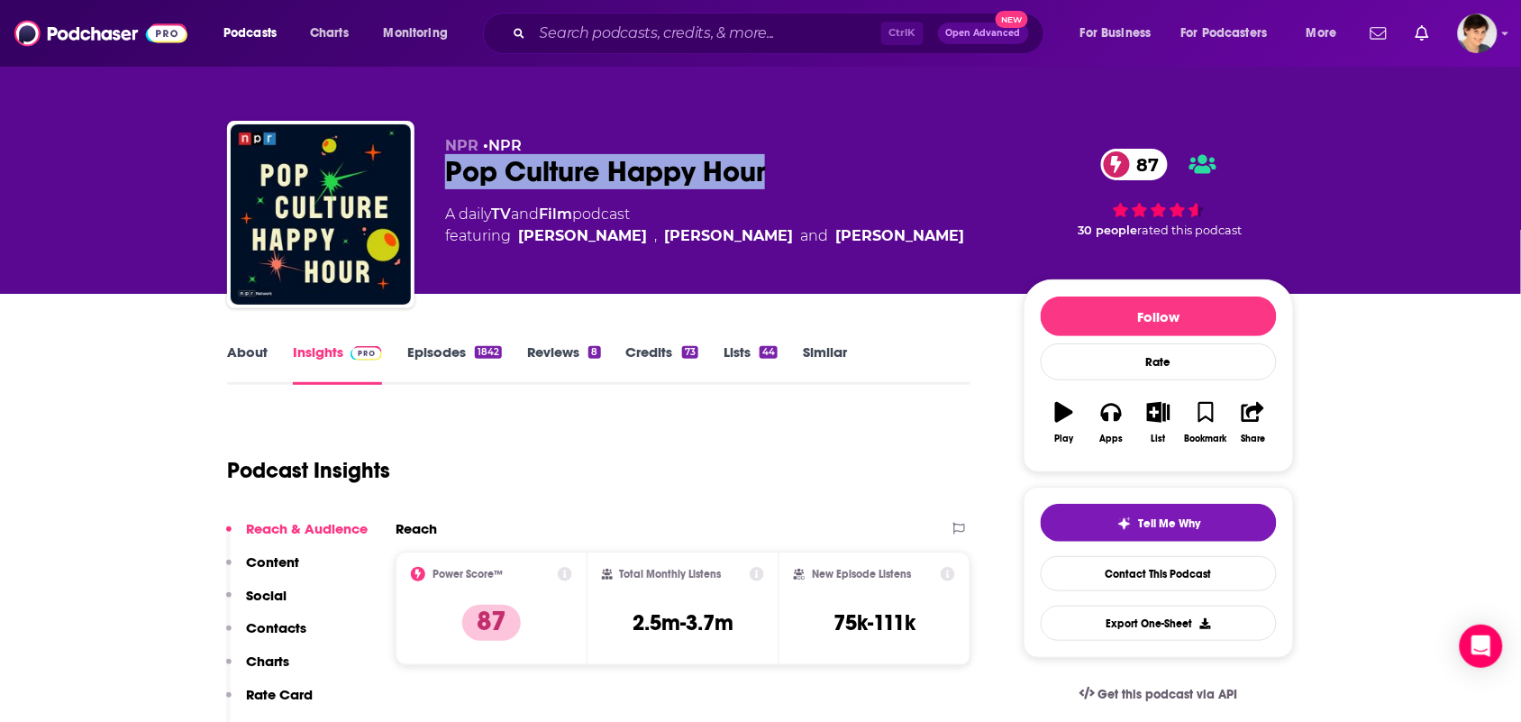
drag, startPoint x: 778, startPoint y: 168, endPoint x: 449, endPoint y: 171, distance: 329.0
click at [449, 171] on div "Pop Culture Happy Hour 87" at bounding box center [720, 171] width 550 height 35
copy h2 "Pop Culture Happy Hour"
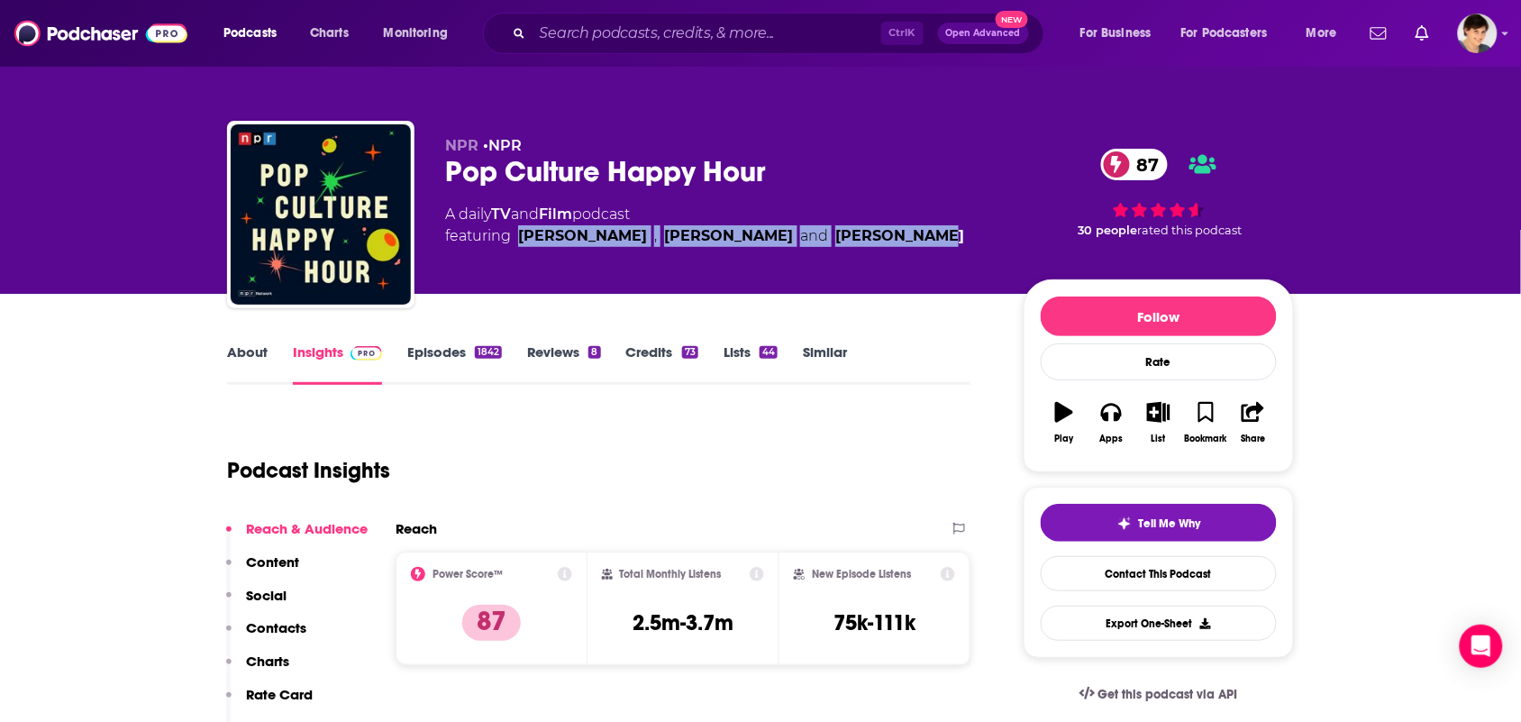
drag, startPoint x: 886, startPoint y: 239, endPoint x: 520, endPoint y: 245, distance: 366.0
click at [520, 245] on div "NPR • NPR Pop Culture Happy Hour 87 A daily TV and Film podcast featuring Steph…" at bounding box center [720, 209] width 550 height 144
copy span "Stephen Thompson , Linda Holmes and Aisha Harris"
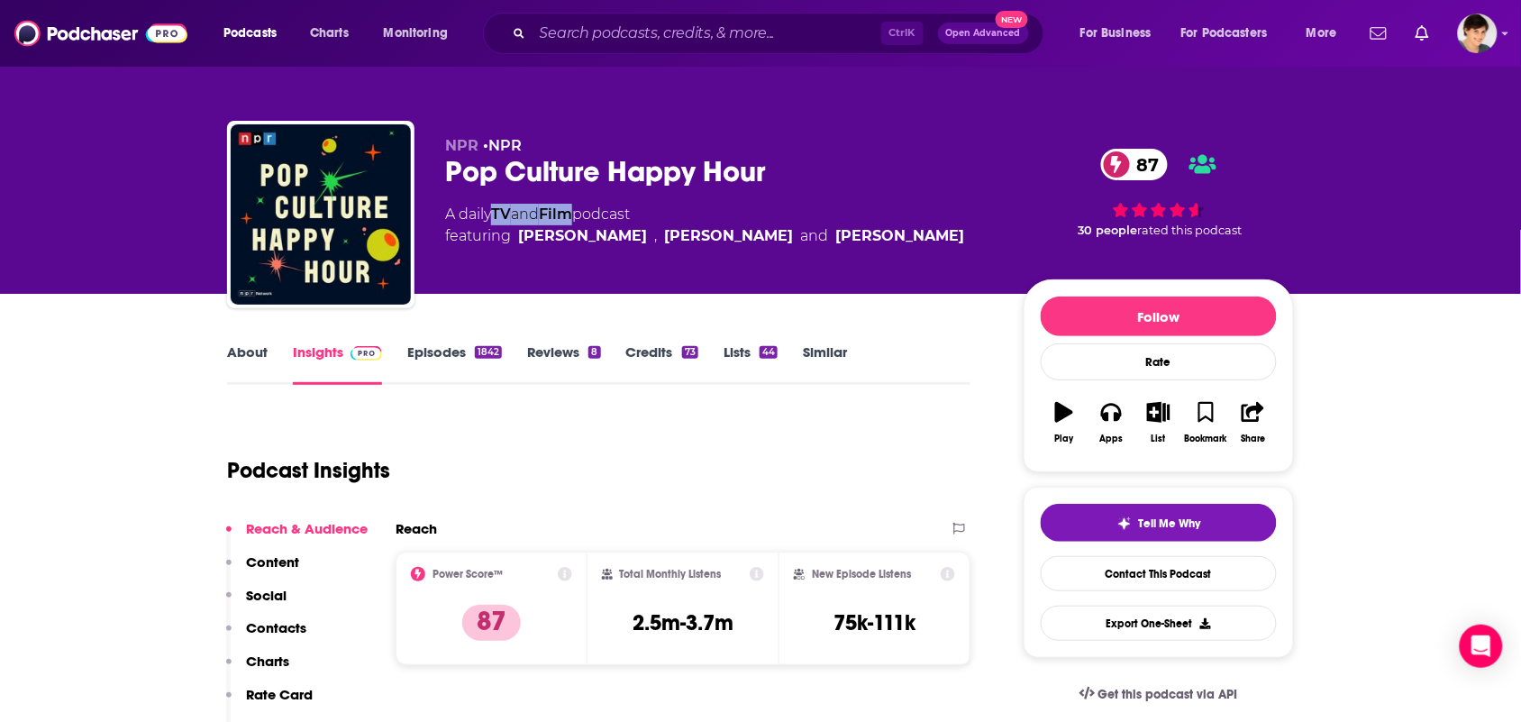
drag, startPoint x: 583, startPoint y: 212, endPoint x: 498, endPoint y: 205, distance: 85.0
click at [498, 205] on div "A daily TV and Film podcast featuring Stephen Thompson , Linda Holmes and Aisha…" at bounding box center [704, 225] width 519 height 43
copy div "TV and Film"
click at [227, 359] on link "About" at bounding box center [247, 363] width 41 height 41
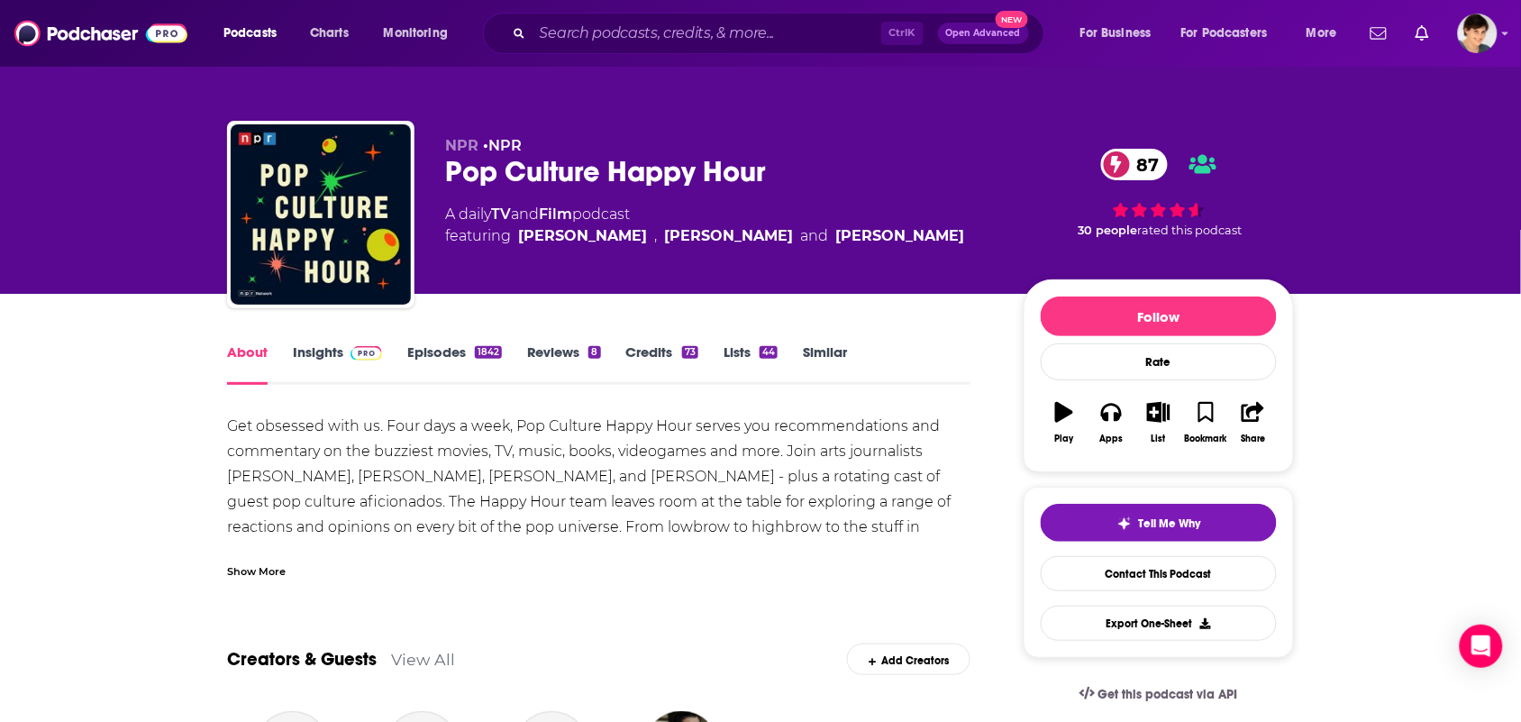
click at [288, 577] on div "Show More" at bounding box center [599, 564] width 744 height 31
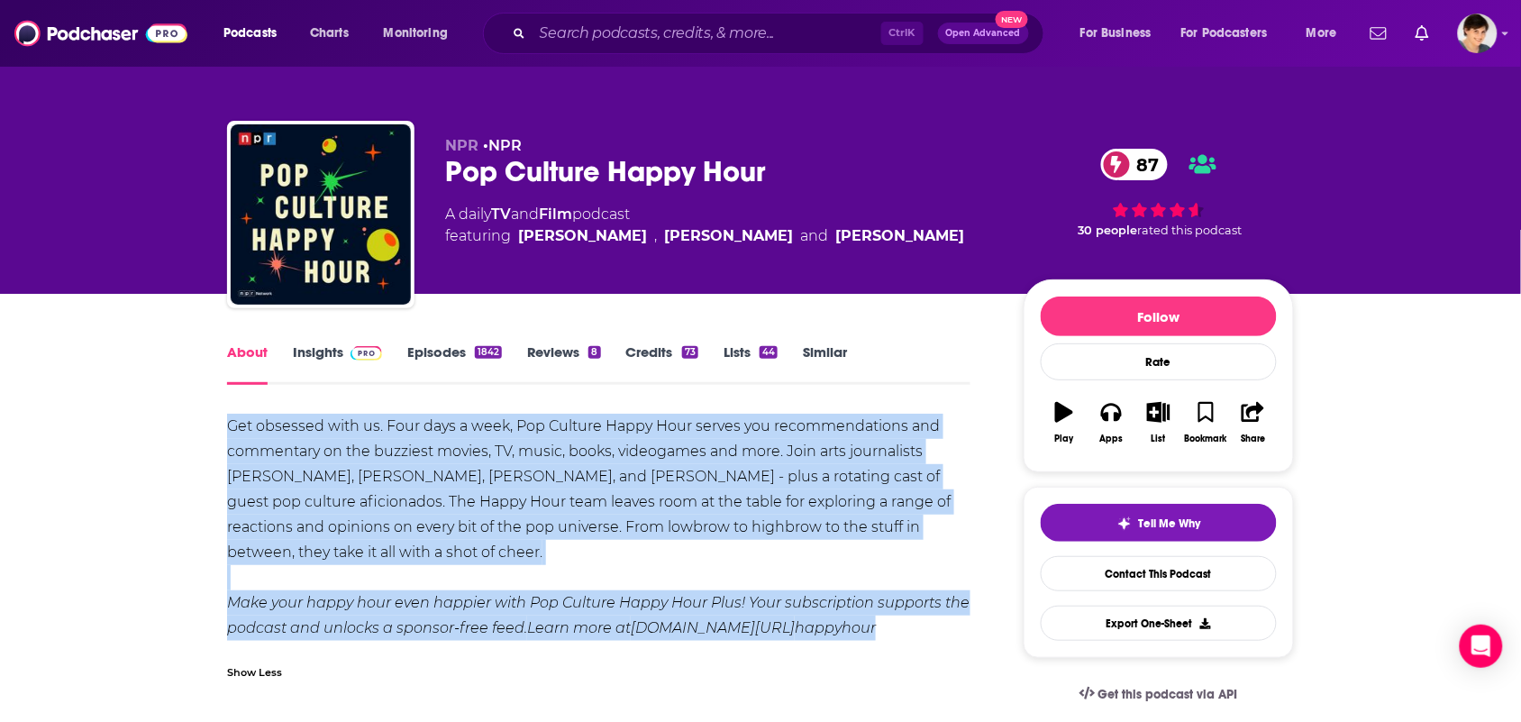
drag, startPoint x: 817, startPoint y: 629, endPoint x: 205, endPoint y: 426, distance: 644.7
copy div "Get obsessed with us. Four days a week, Pop Culture Happy Hour serves you recom…"
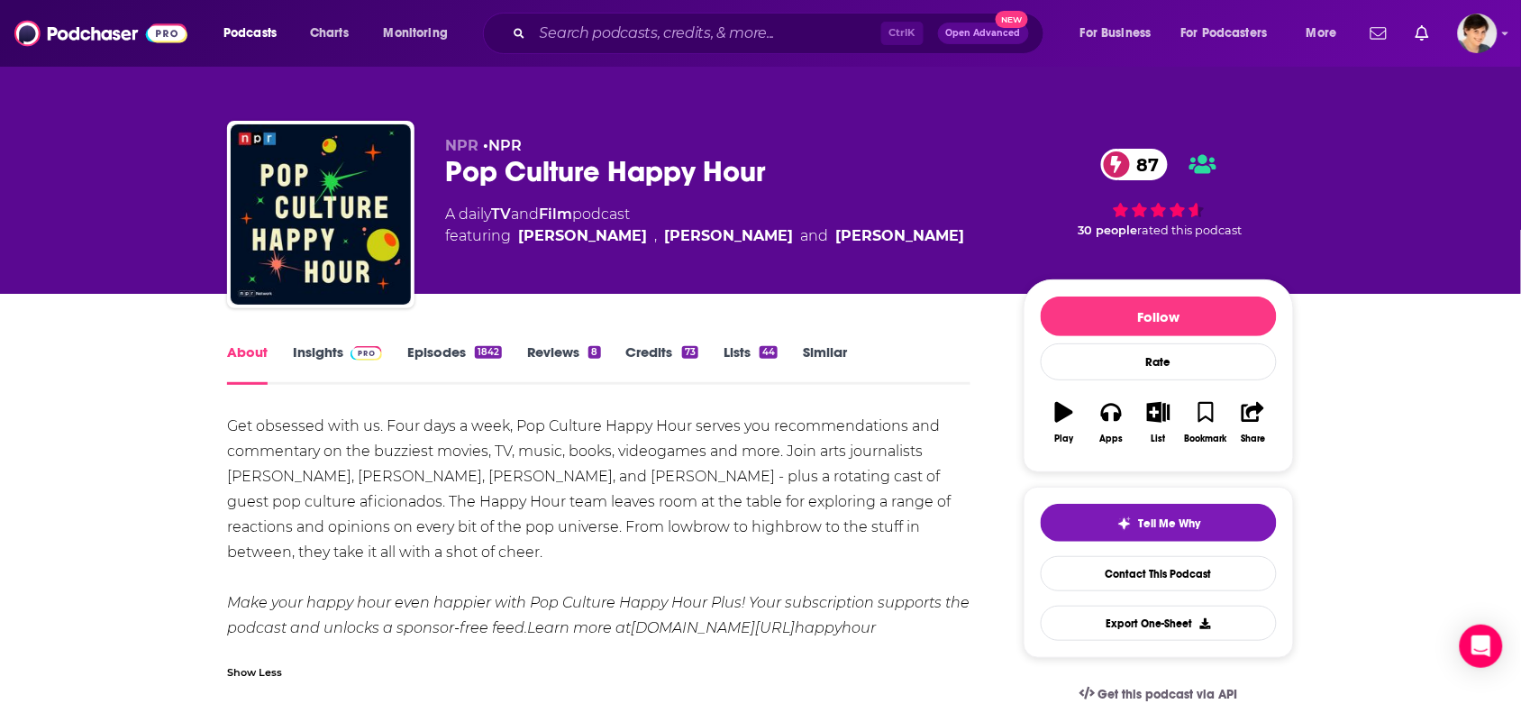
click at [586, 216] on div "A daily TV and Film podcast featuring Stephen Thompson , Linda Holmes and Aisha…" at bounding box center [704, 225] width 519 height 43
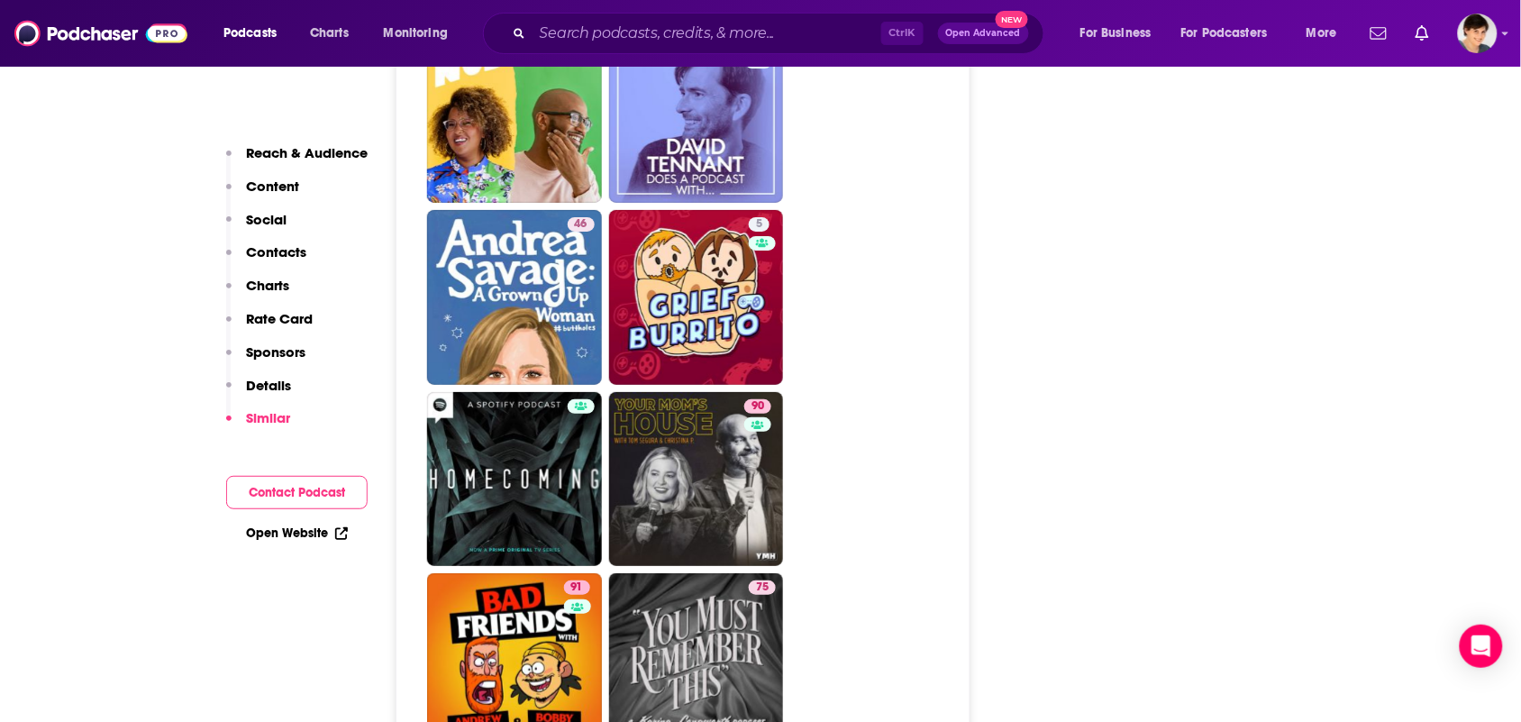
scroll to position [4044, 0]
click at [597, 42] on input "Search podcasts, credits, & more..." at bounding box center [707, 33] width 349 height 29
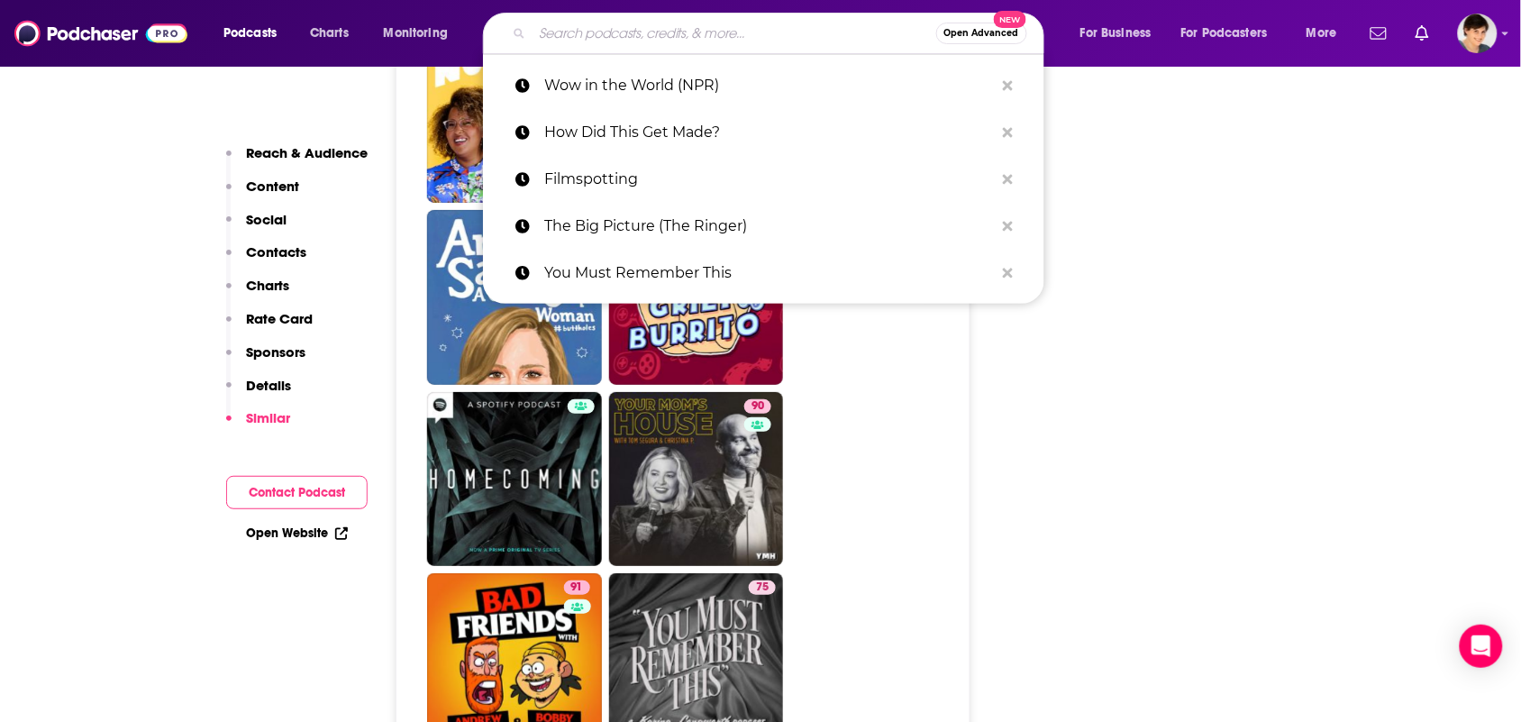
paste input "Story Pirates"
type input "Story Pirates"
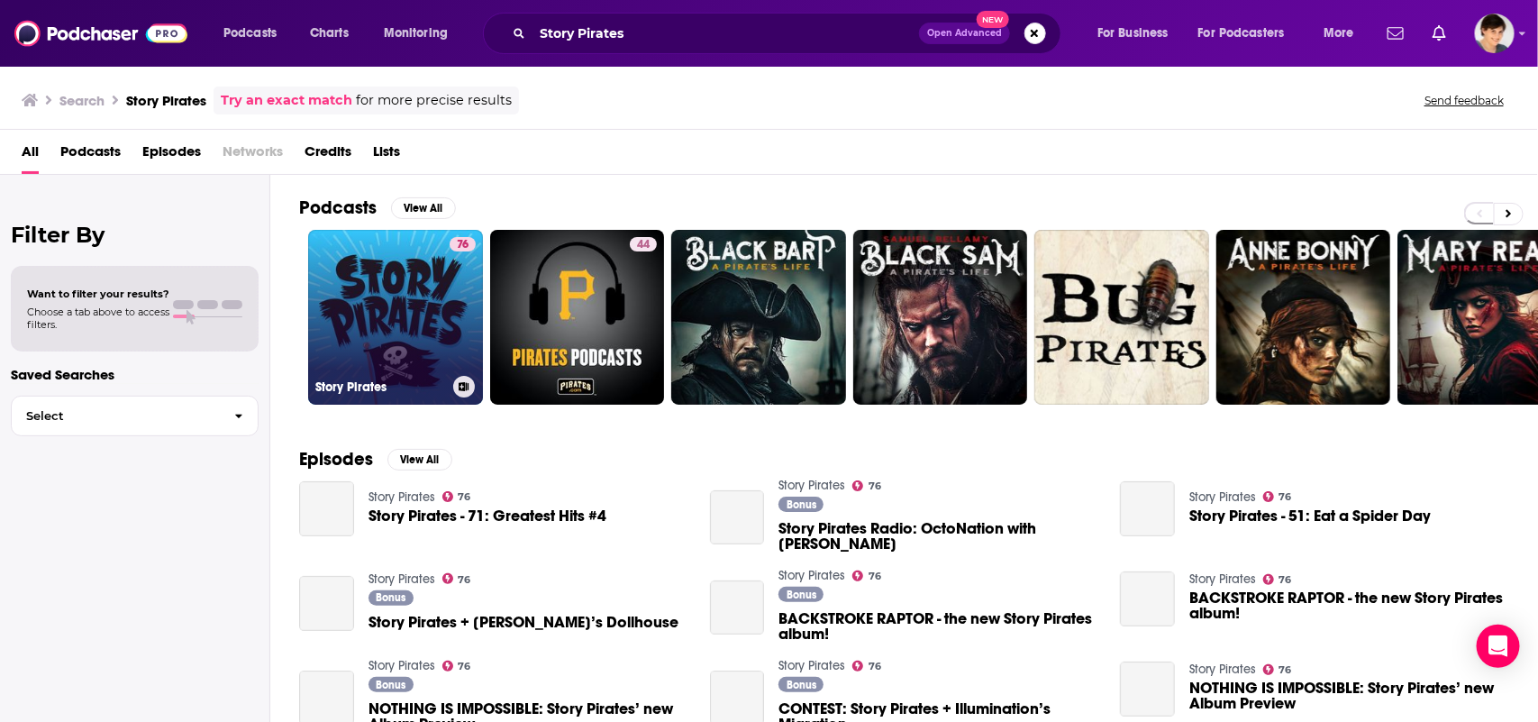
click at [390, 342] on link "76 Story Pirates" at bounding box center [395, 317] width 175 height 175
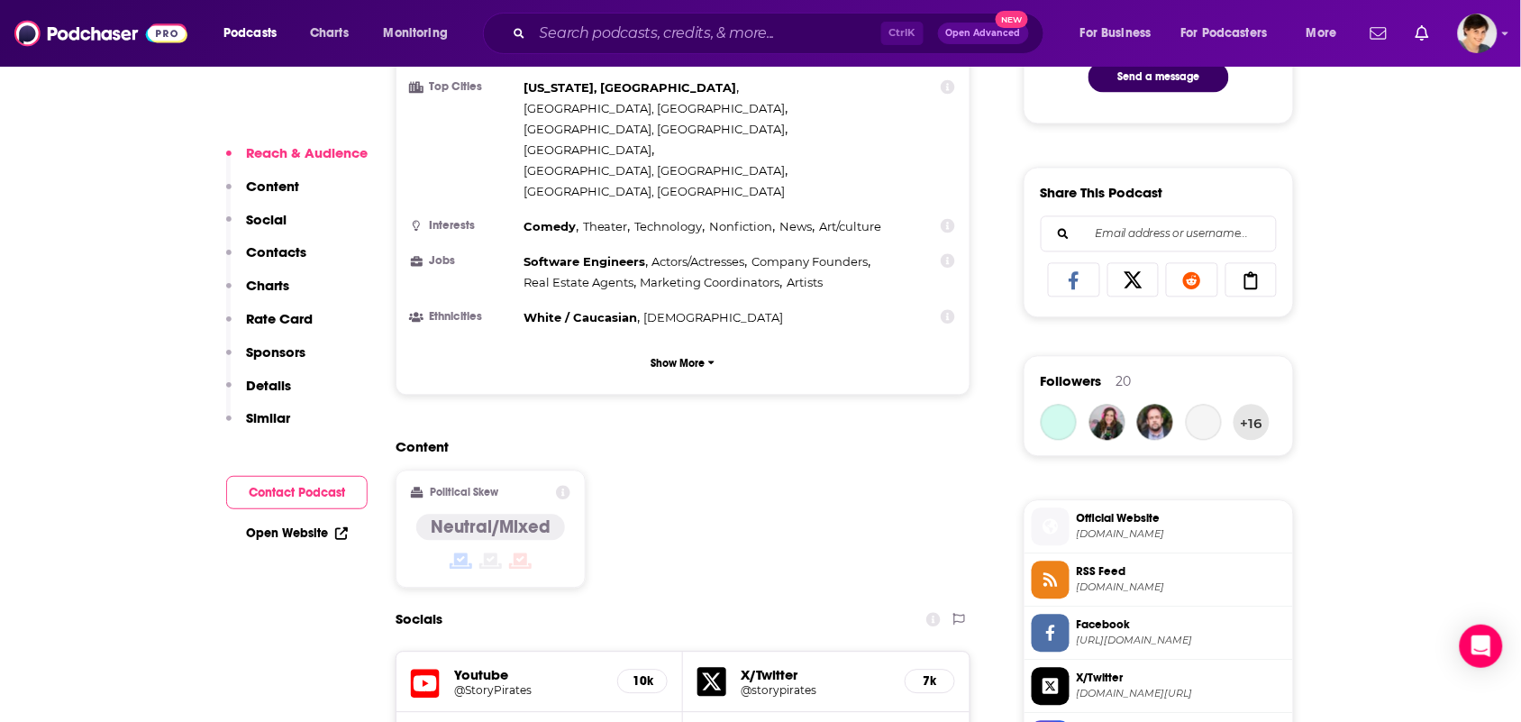
scroll to position [1465, 0]
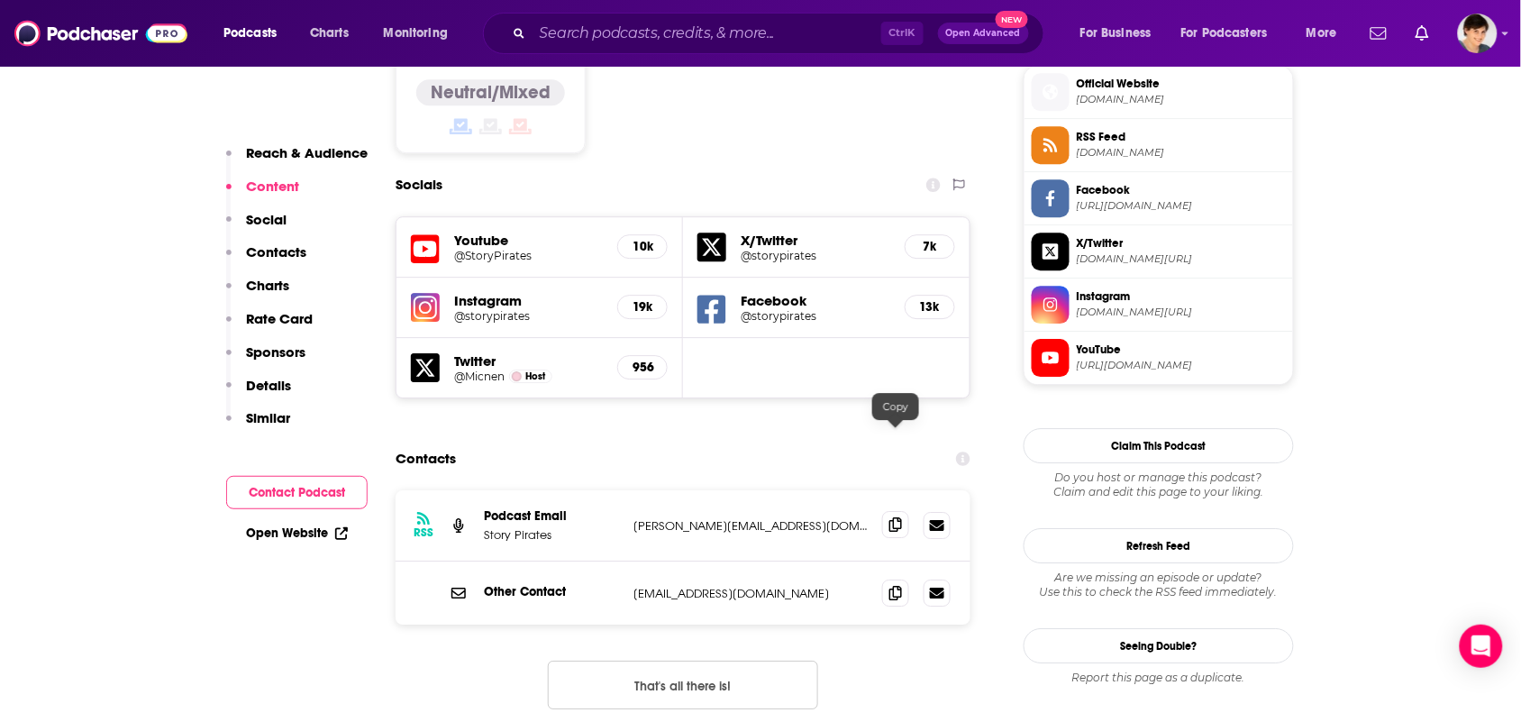
click at [903, 511] on span at bounding box center [895, 524] width 27 height 27
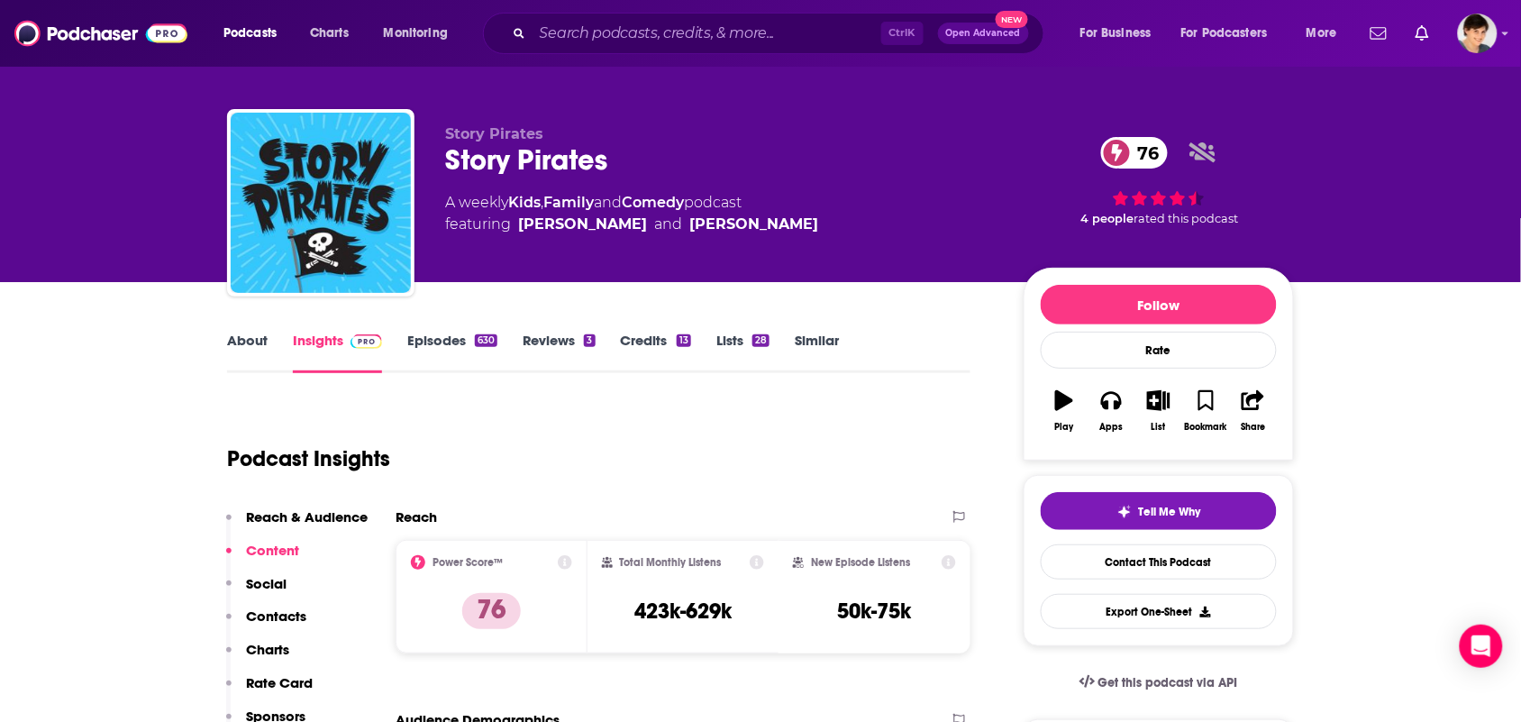
scroll to position [0, 0]
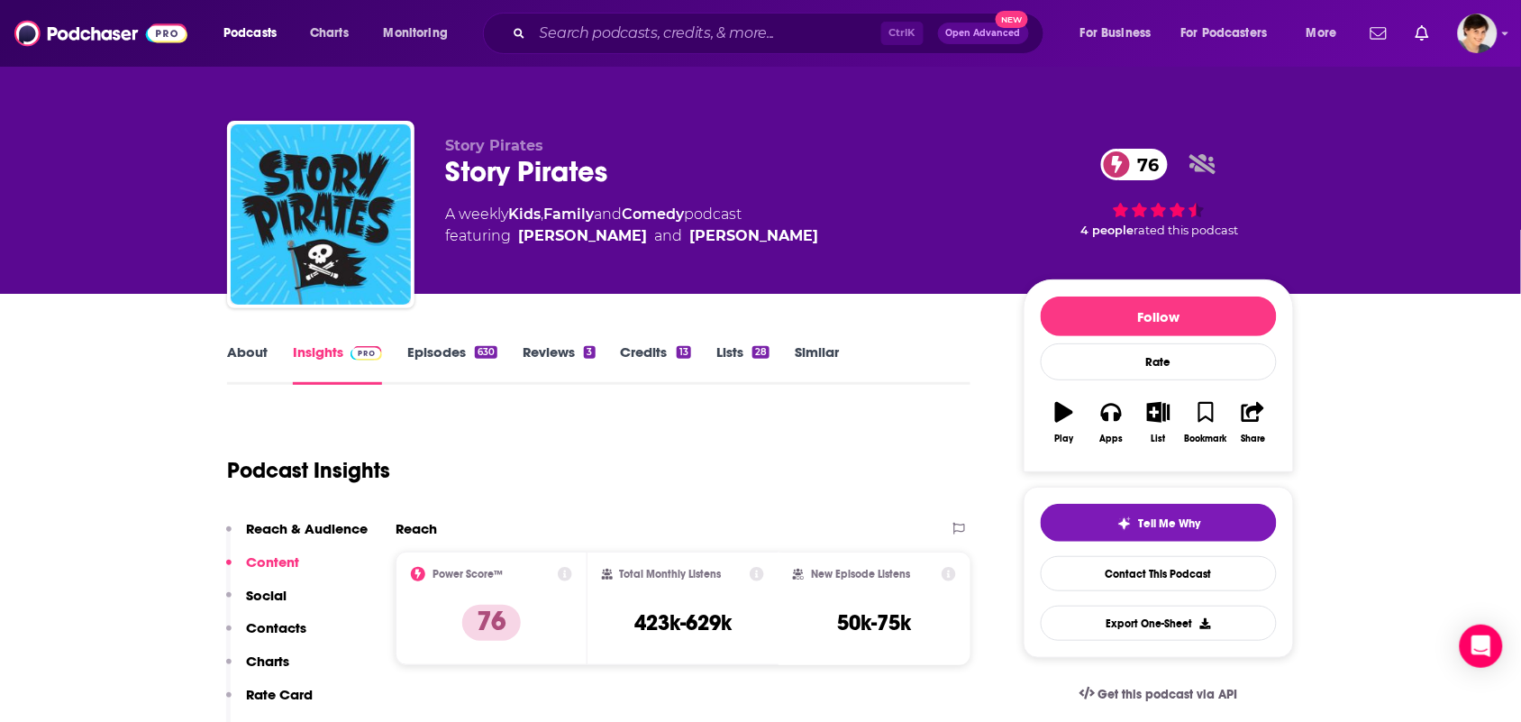
click at [240, 372] on link "About" at bounding box center [247, 363] width 41 height 41
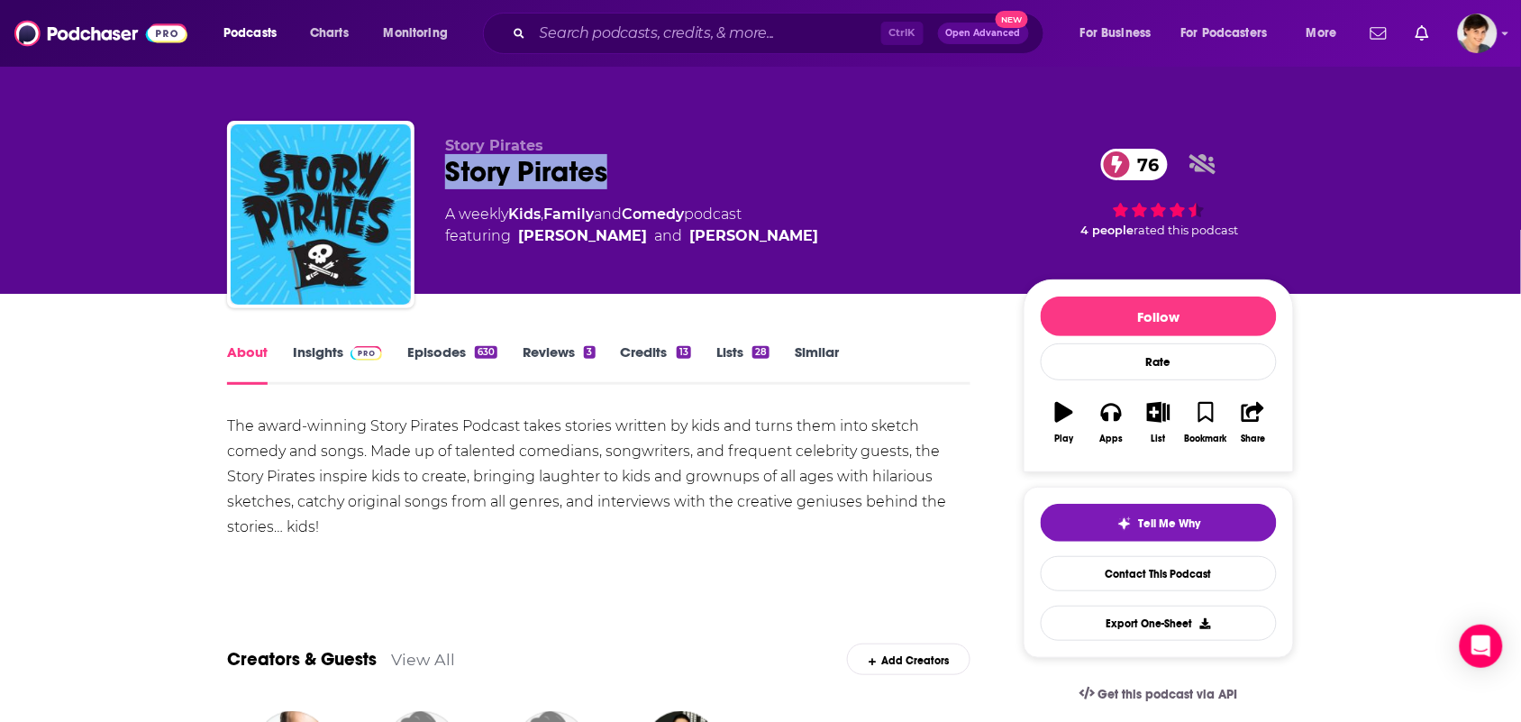
drag, startPoint x: 624, startPoint y: 165, endPoint x: 438, endPoint y: 168, distance: 185.7
click at [433, 176] on div "Story Pirates Story Pirates 76 A weekly Kids , Family and Comedy podcast featur…" at bounding box center [760, 218] width 1067 height 195
copy h1 "Story Pirates"
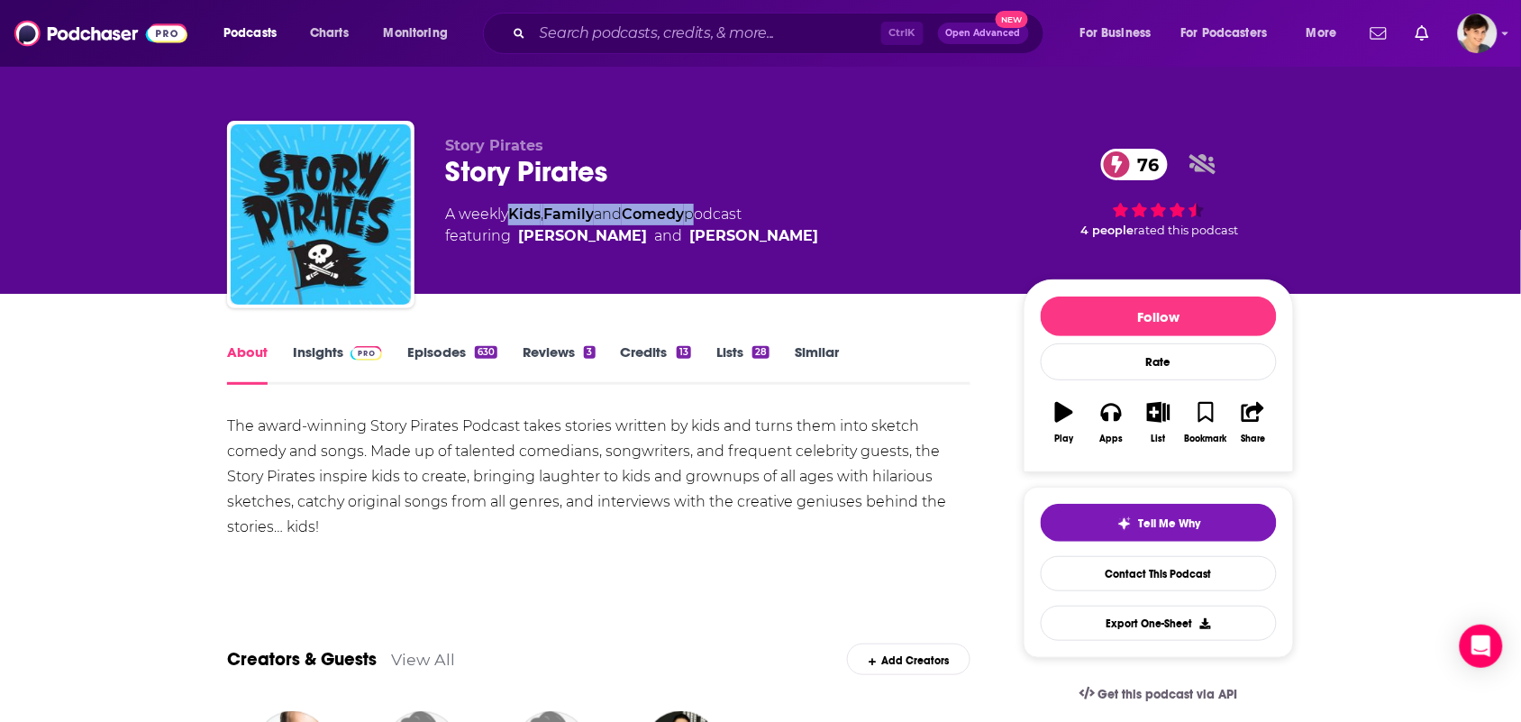
drag, startPoint x: 700, startPoint y: 221, endPoint x: 514, endPoint y: 214, distance: 186.7
click at [514, 214] on div "A weekly Kids , Family and Comedy podcast featuring Peter McNerney and Benjamin…" at bounding box center [631, 225] width 373 height 43
copy div "Kids , Family and Comedy"
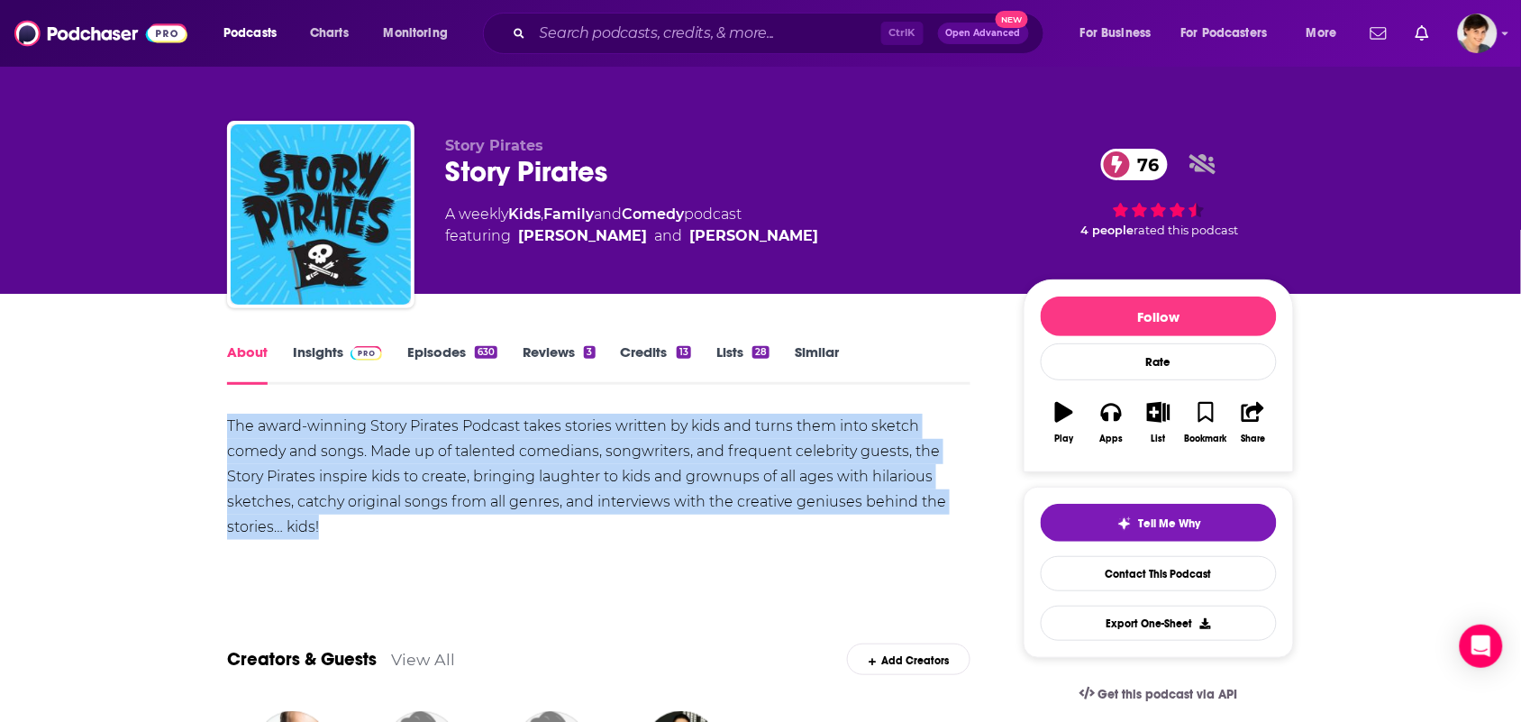
drag, startPoint x: 349, startPoint y: 530, endPoint x: 203, endPoint y: 433, distance: 175.5
copy div "The award-winning Story Pirates Podcast takes stories written by kids and turns…"
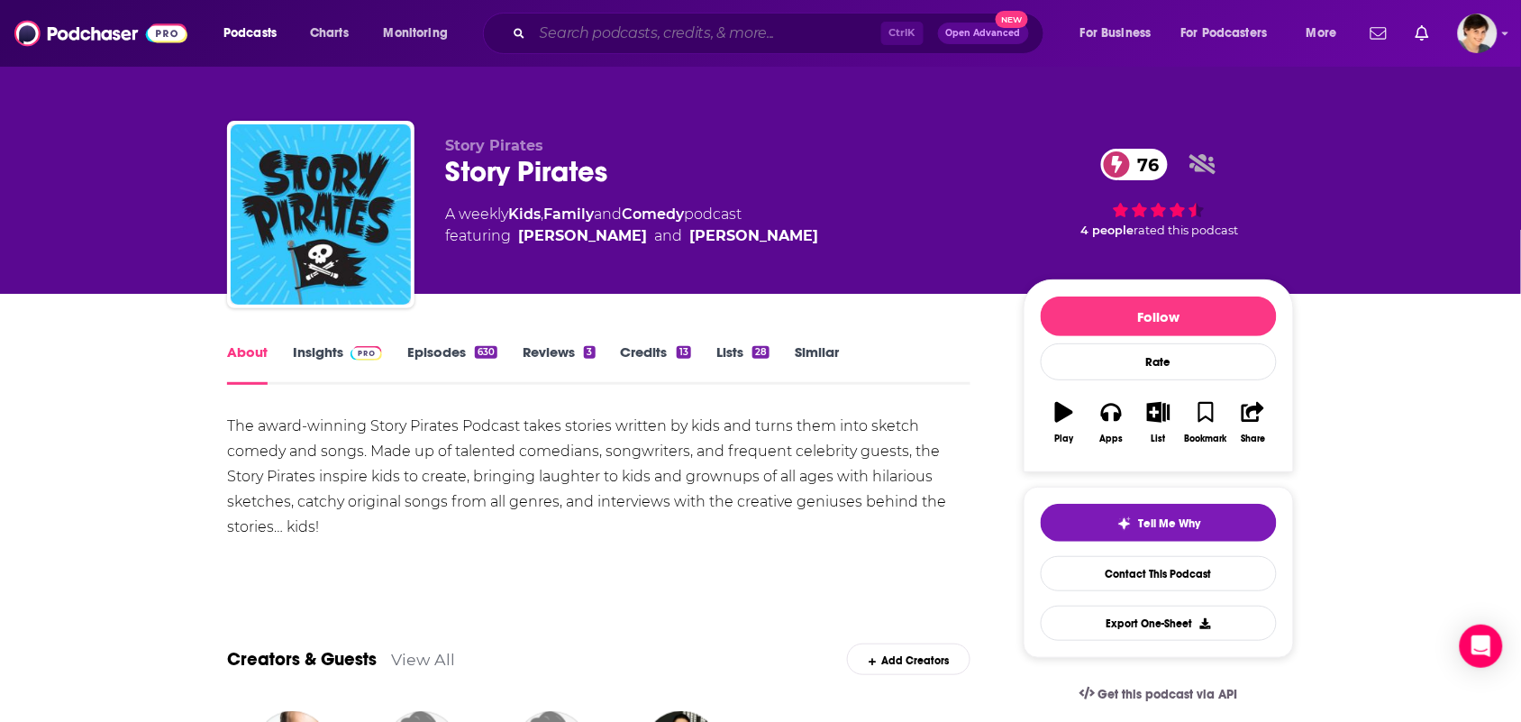
click at [541, 33] on input "Search podcasts, credits, & more..." at bounding box center [707, 33] width 349 height 29
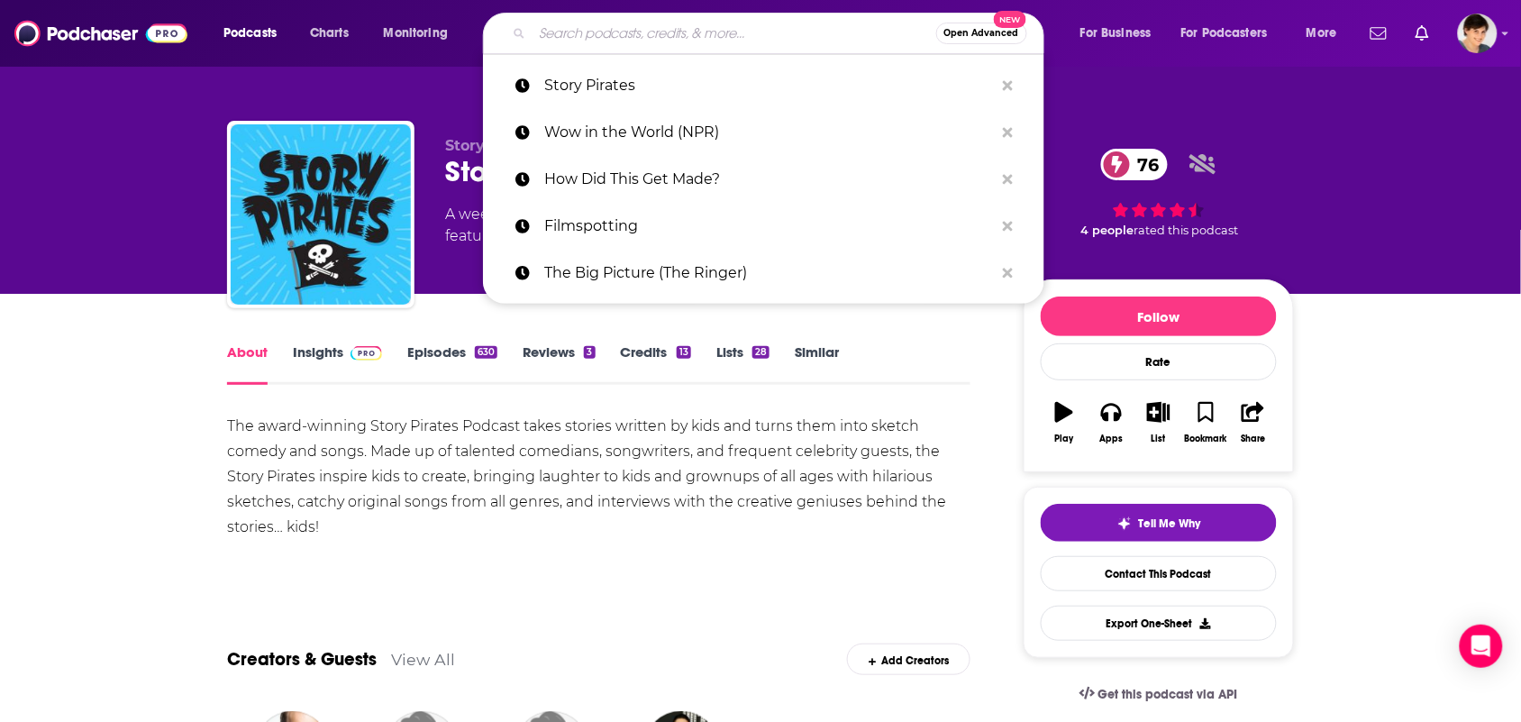
paste input "Brains On!"
type input "Brains On!"
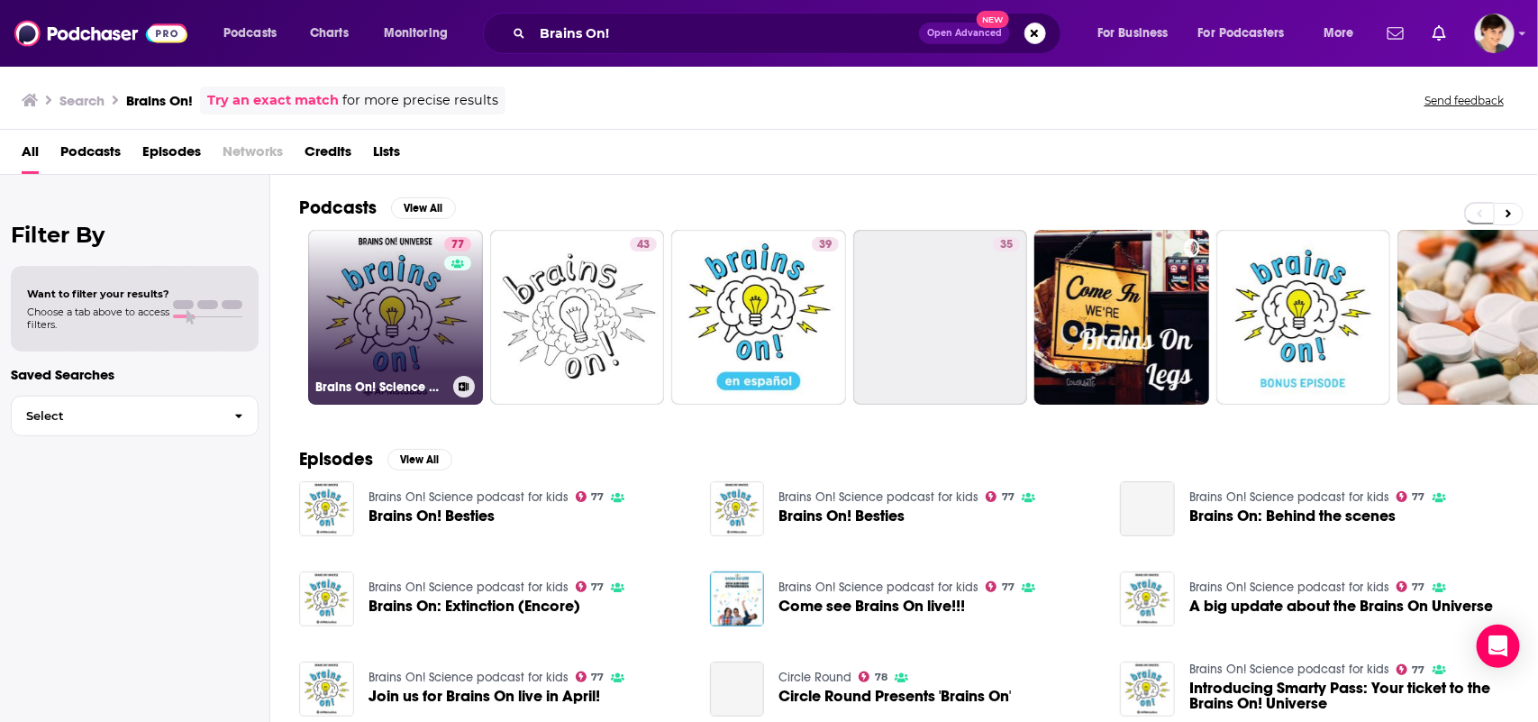
click at [388, 356] on link "77 Brains On! Science podcast for kids" at bounding box center [395, 317] width 175 height 175
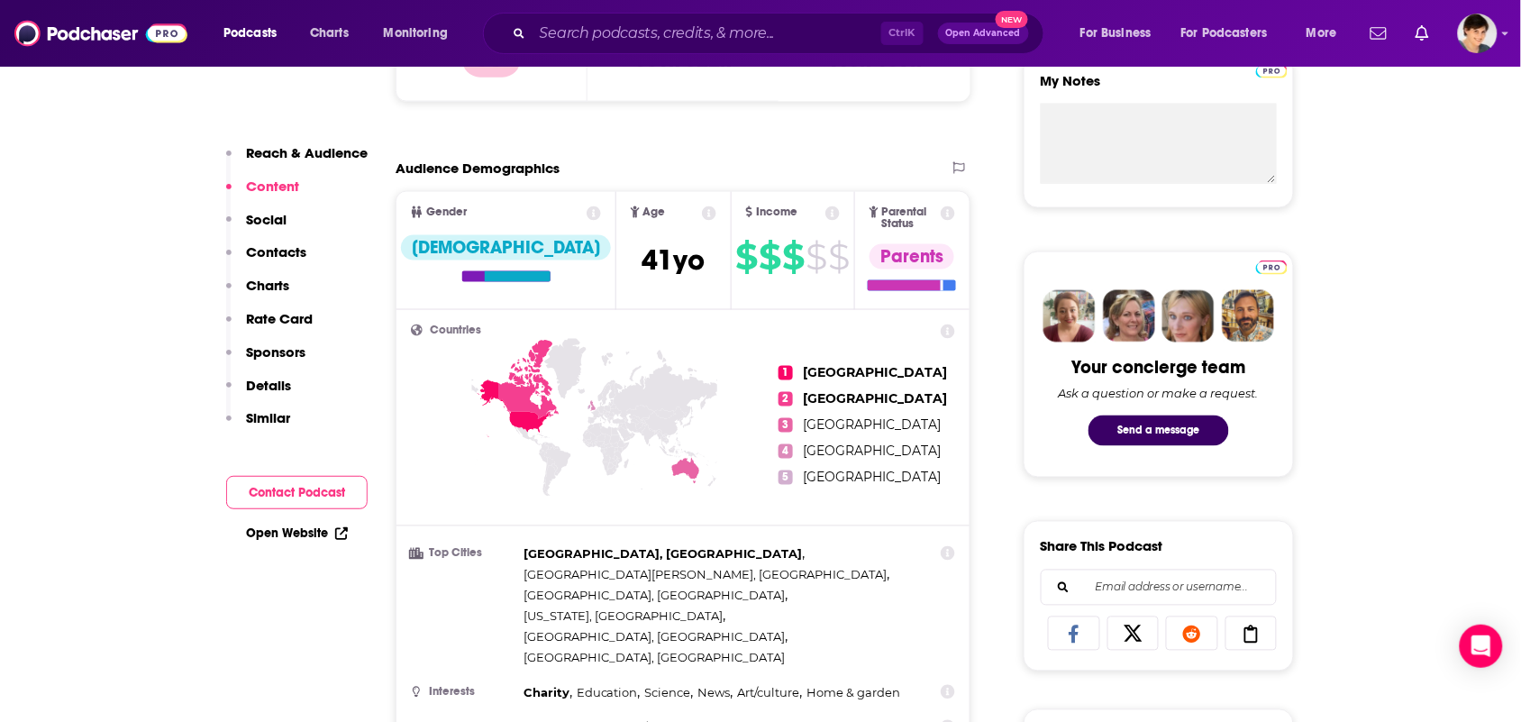
scroll to position [1577, 0]
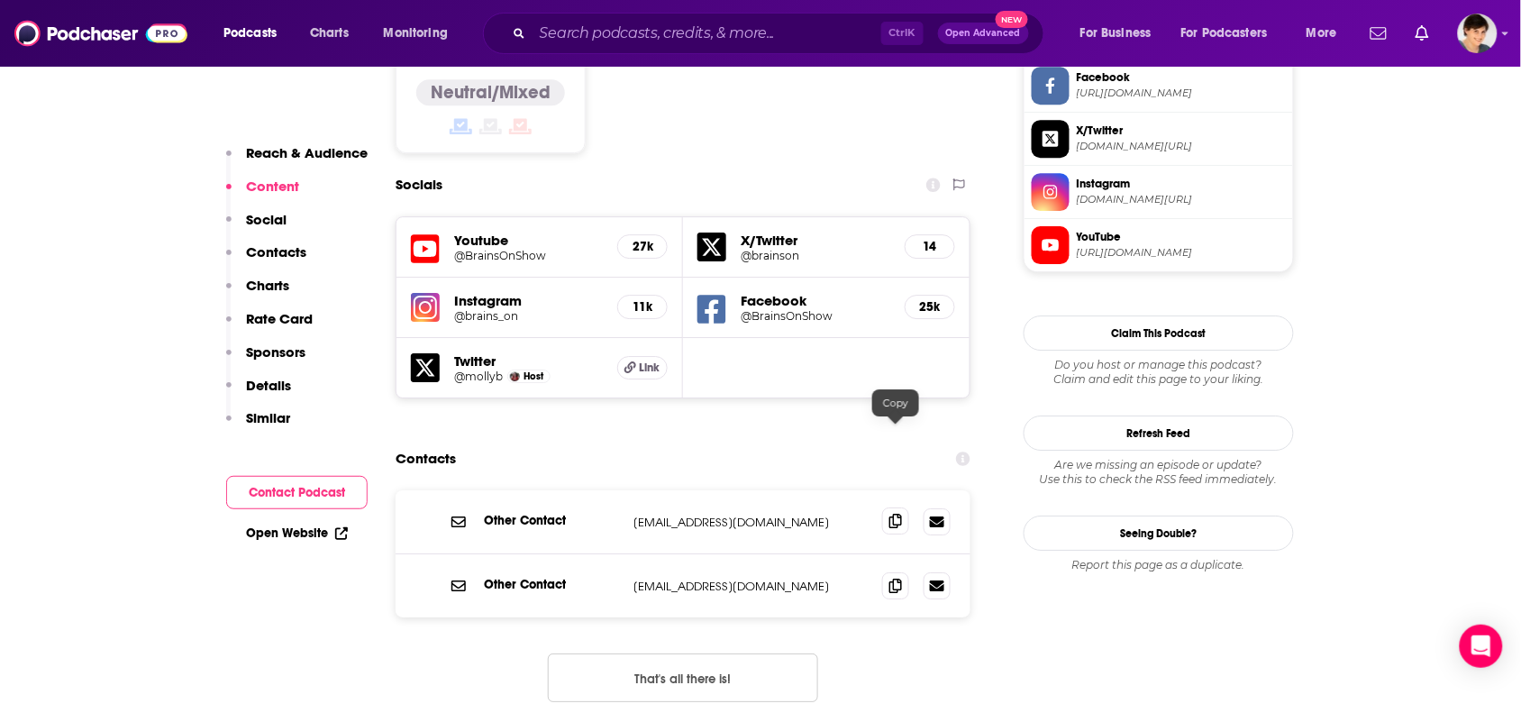
click at [889, 507] on span at bounding box center [895, 520] width 27 height 27
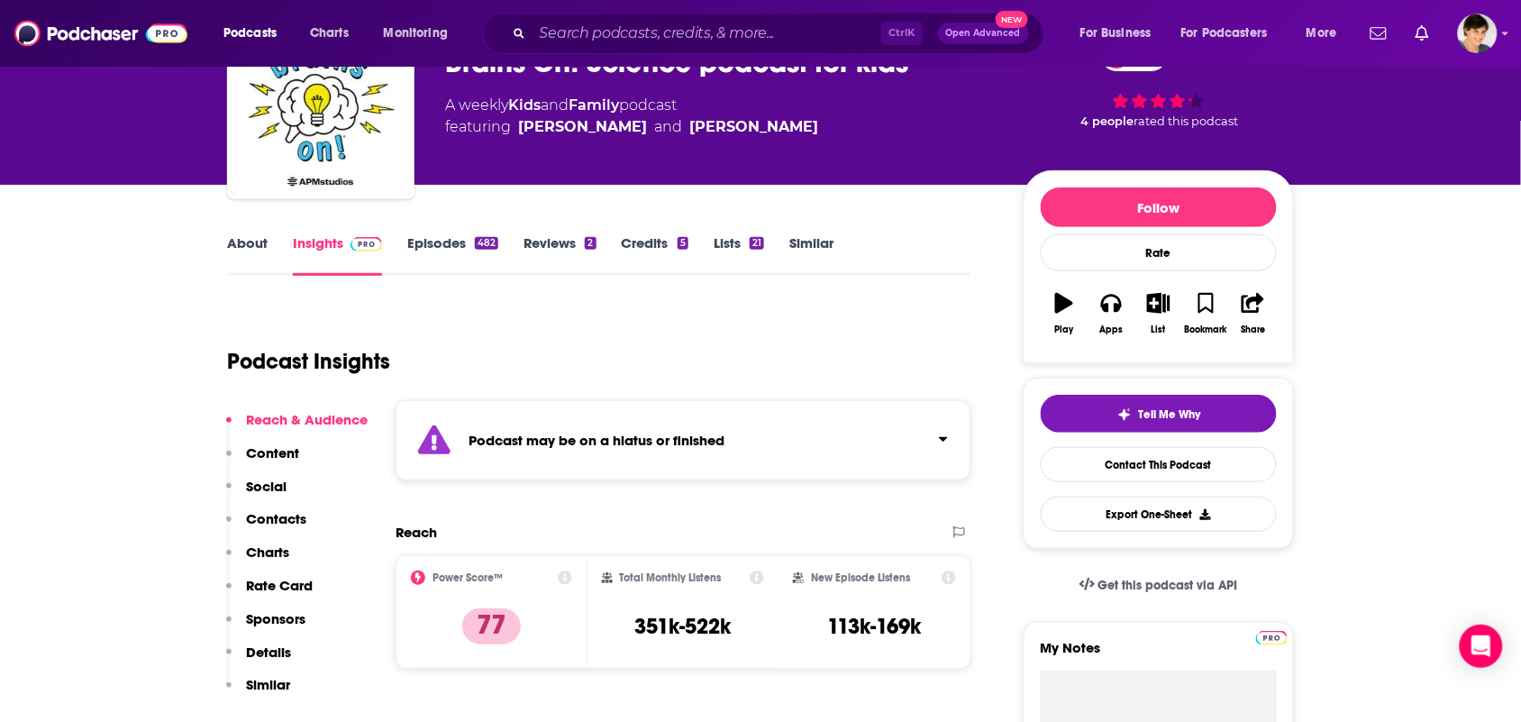
scroll to position [0, 0]
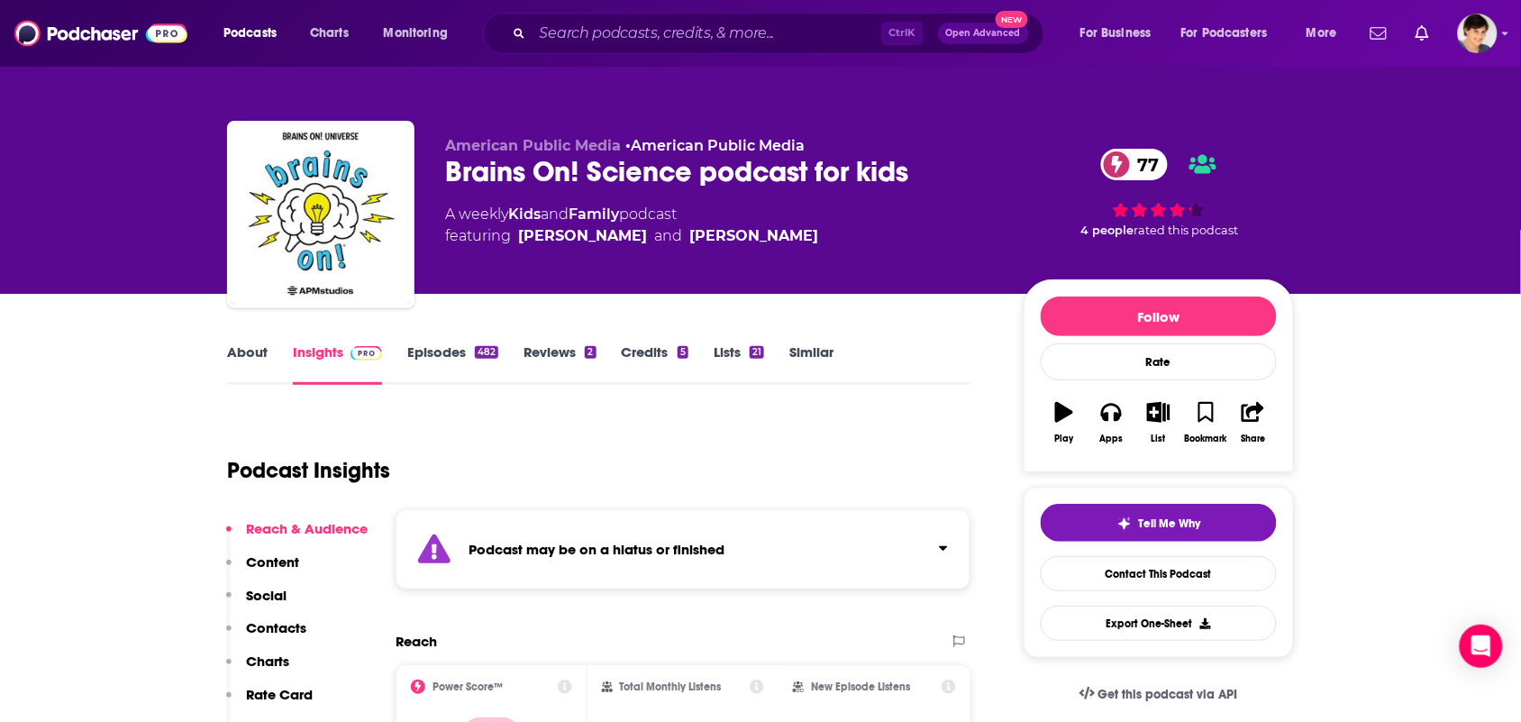
click at [266, 354] on link "About" at bounding box center [247, 363] width 41 height 41
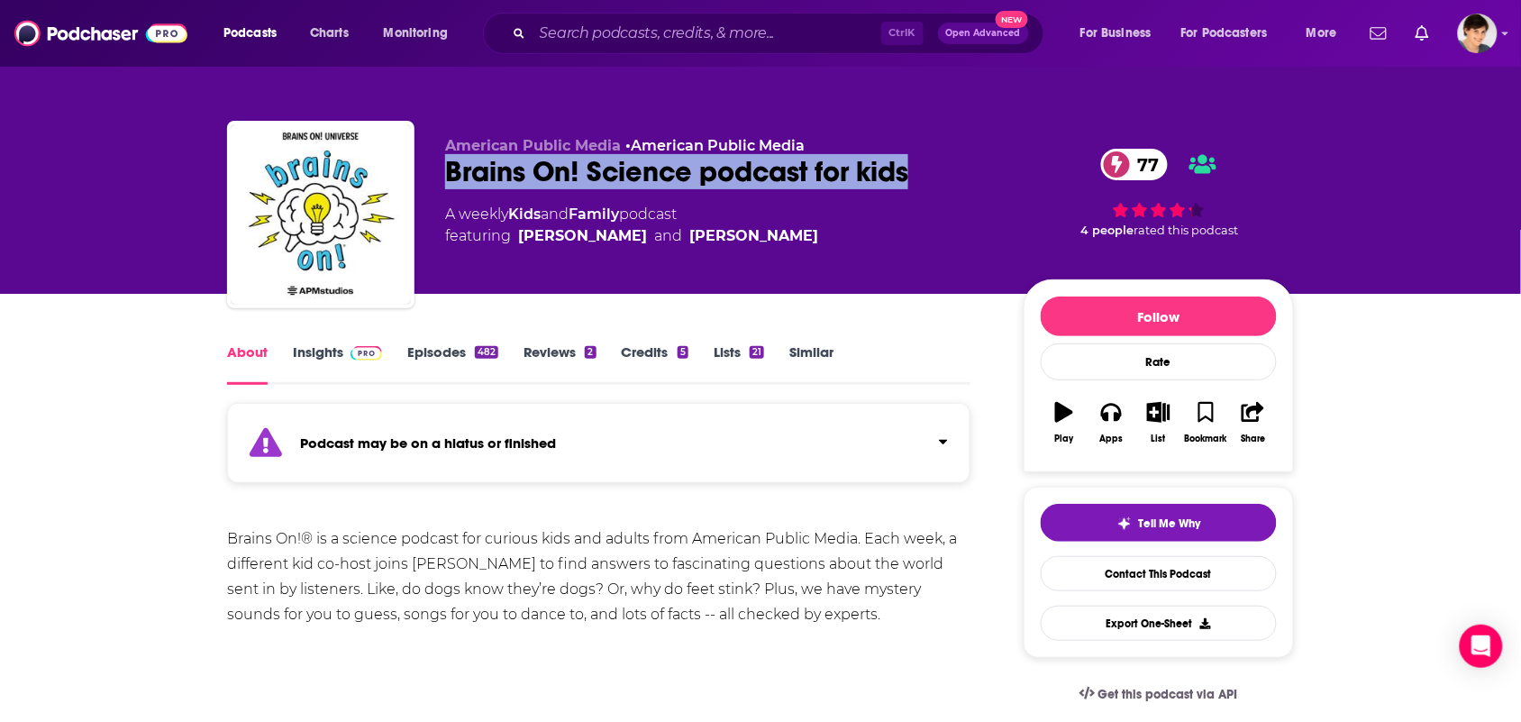
drag, startPoint x: 701, startPoint y: 160, endPoint x: 433, endPoint y: 167, distance: 268.7
click at [417, 169] on div "American Public Media • American Public Media Brains On! Science podcast for ki…" at bounding box center [760, 218] width 1067 height 195
copy h1 "Brains On! Science podcast for kids"
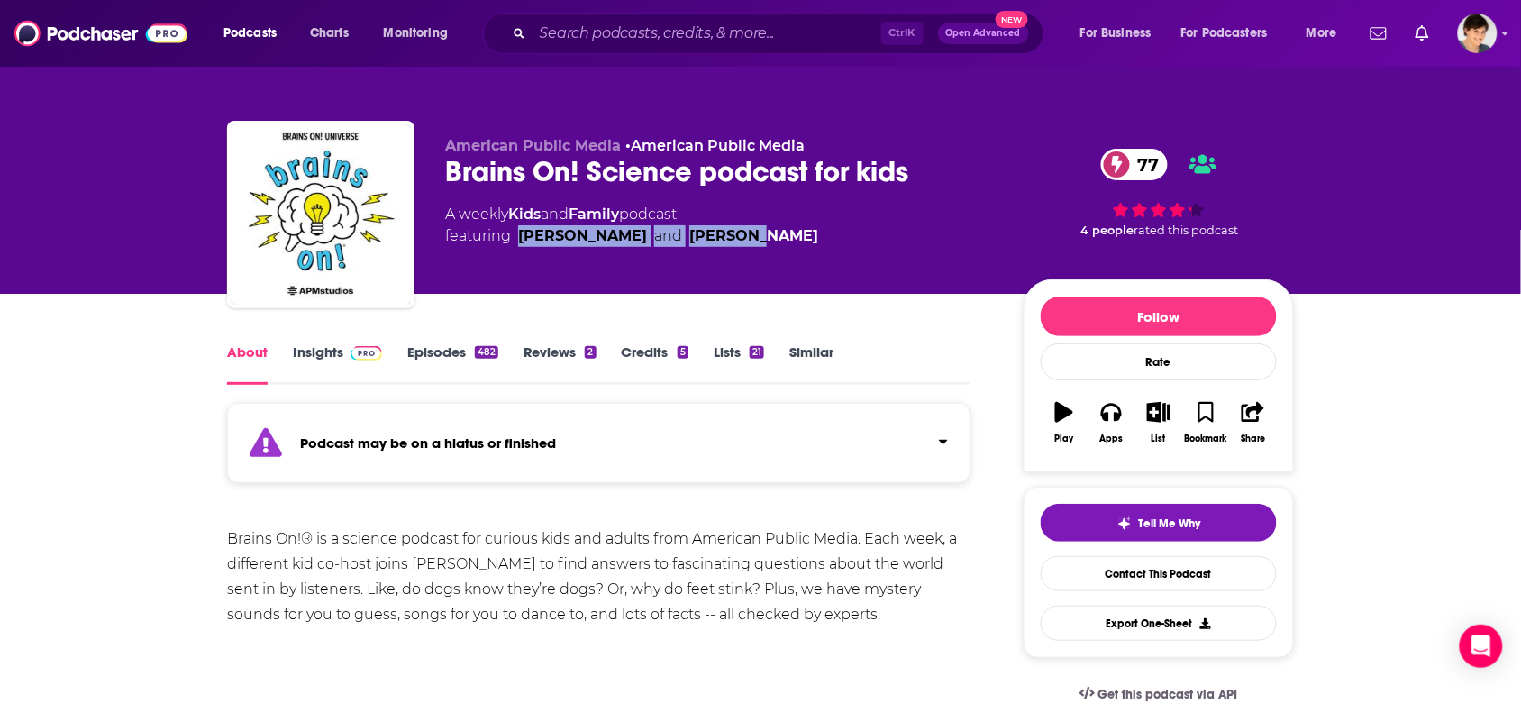
drag, startPoint x: 735, startPoint y: 236, endPoint x: 524, endPoint y: 248, distance: 211.2
click at [524, 248] on div "American Public Media • American Public Media Brains On! Science podcast for ki…" at bounding box center [720, 209] width 550 height 144
copy span "Molly Bloom and Joy Dolo"
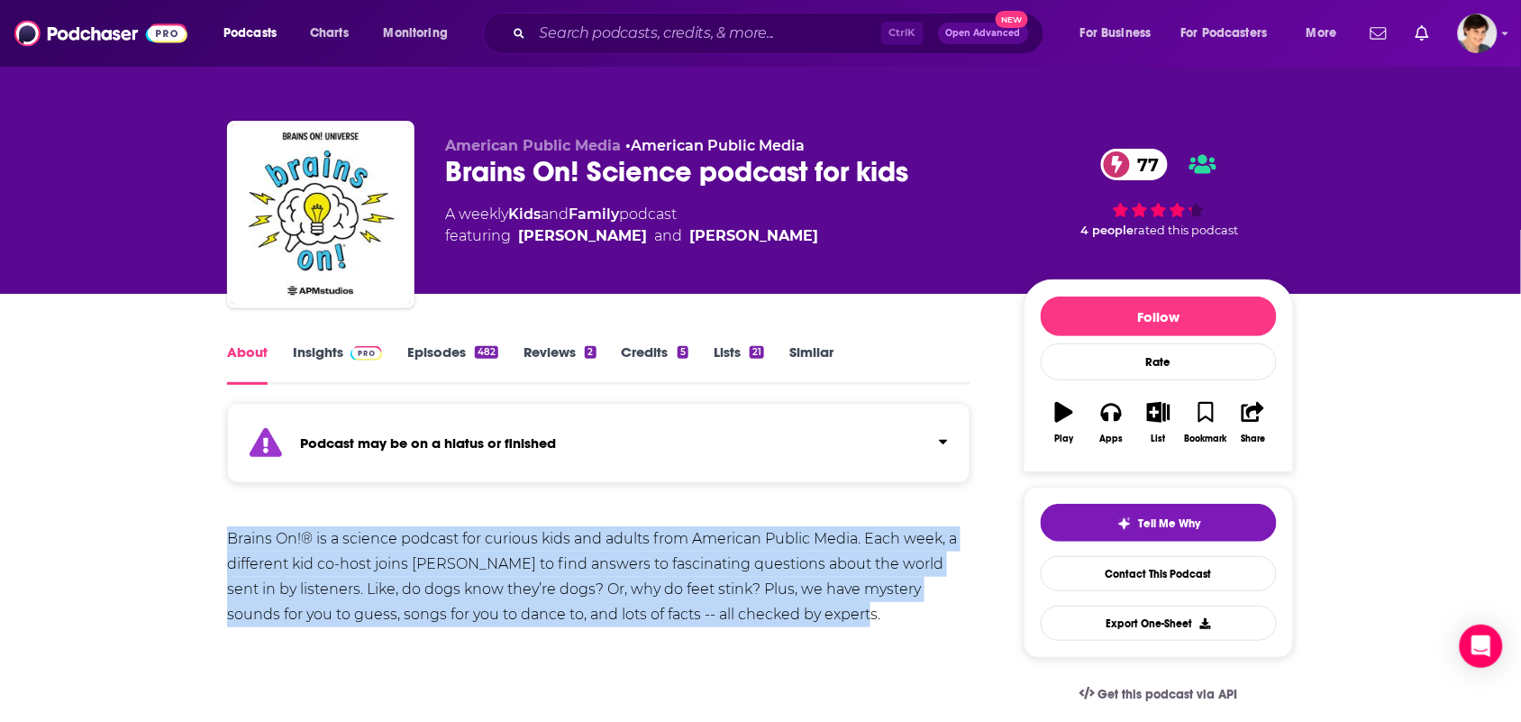
drag, startPoint x: 809, startPoint y: 617, endPoint x: 162, endPoint y: 525, distance: 653.6
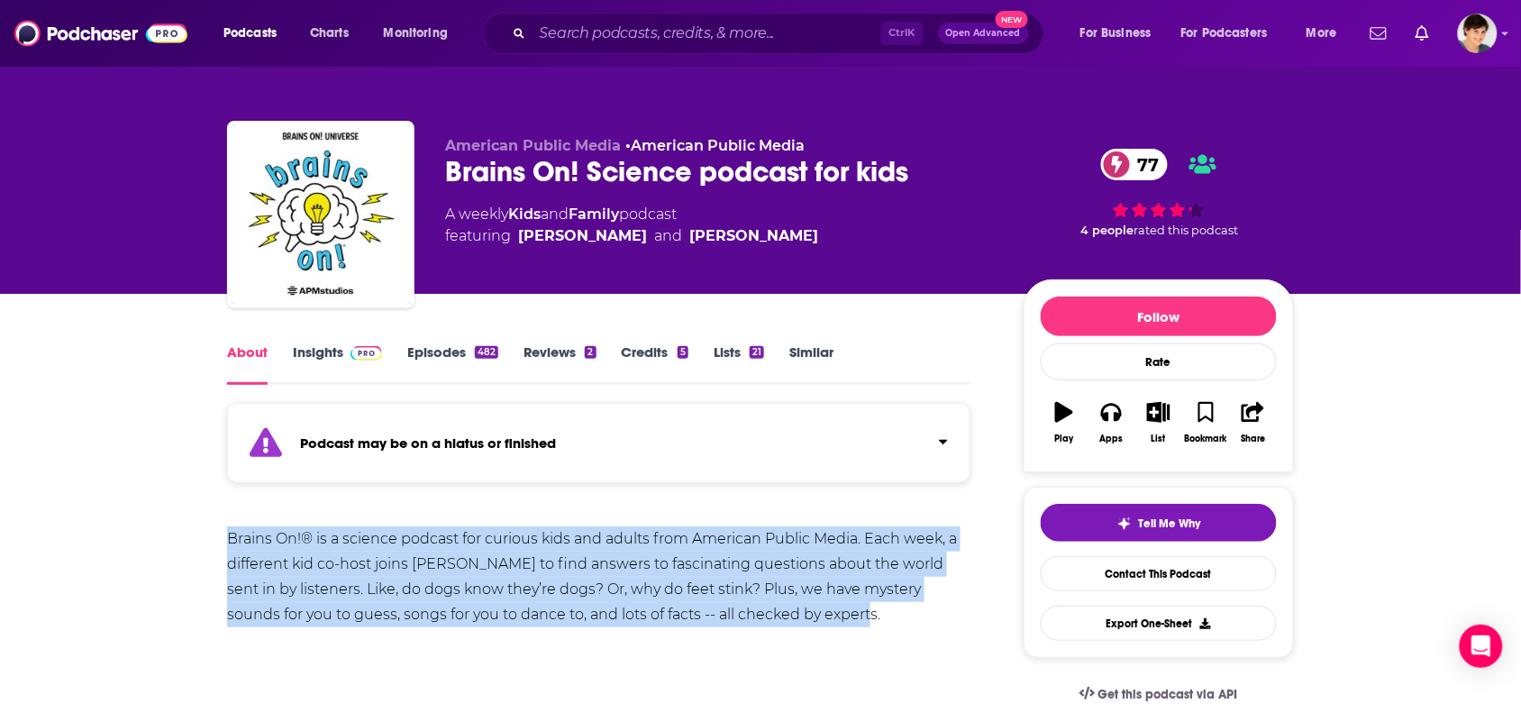
drag, startPoint x: 222, startPoint y: 528, endPoint x: 881, endPoint y: 618, distance: 664.9
copy div "Brains On!® is a science podcast for curious kids and adults from American Publ…"
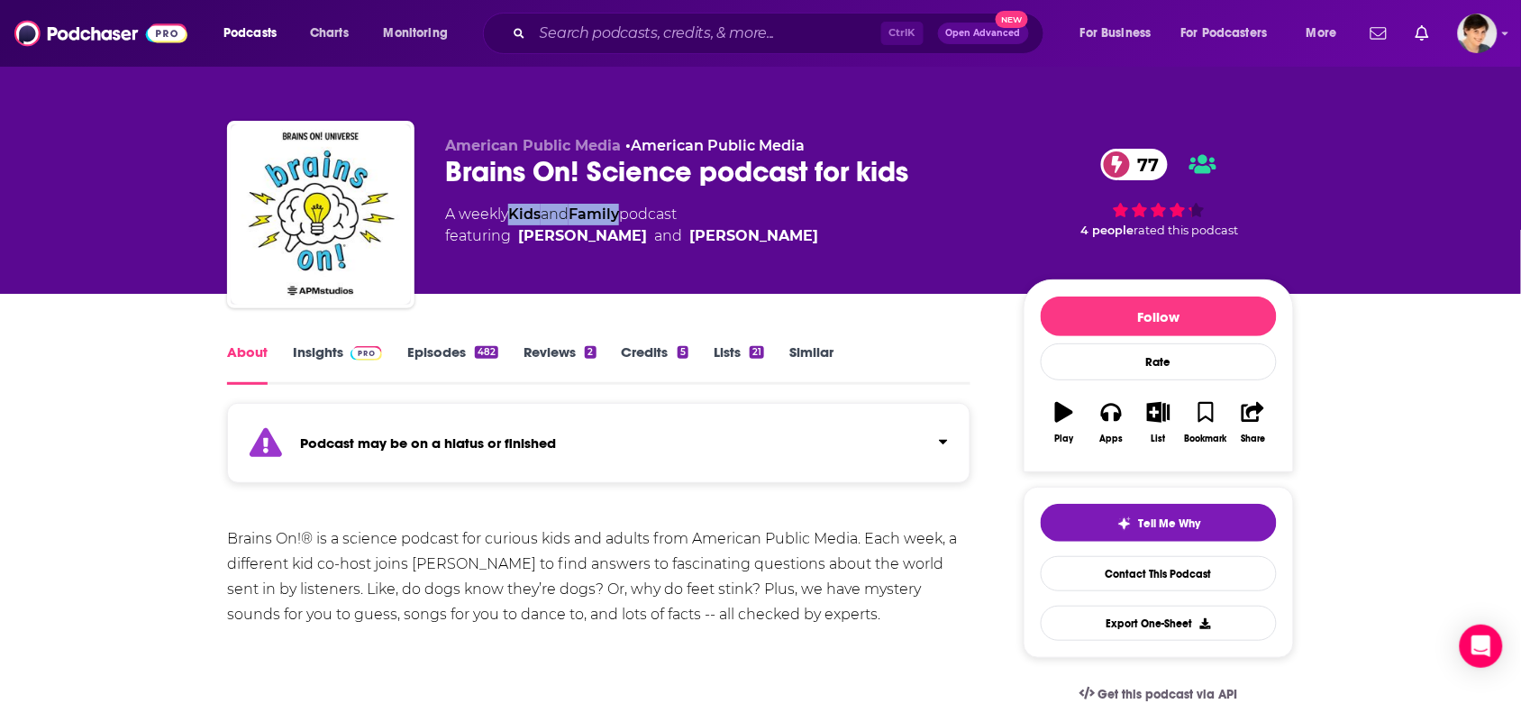
drag, startPoint x: 628, startPoint y: 219, endPoint x: 515, endPoint y: 218, distance: 113.6
click at [515, 218] on div "A weekly Kids and Family podcast featuring Molly Bloom and Joy Dolo" at bounding box center [631, 225] width 373 height 43
copy div "Kids and Family"
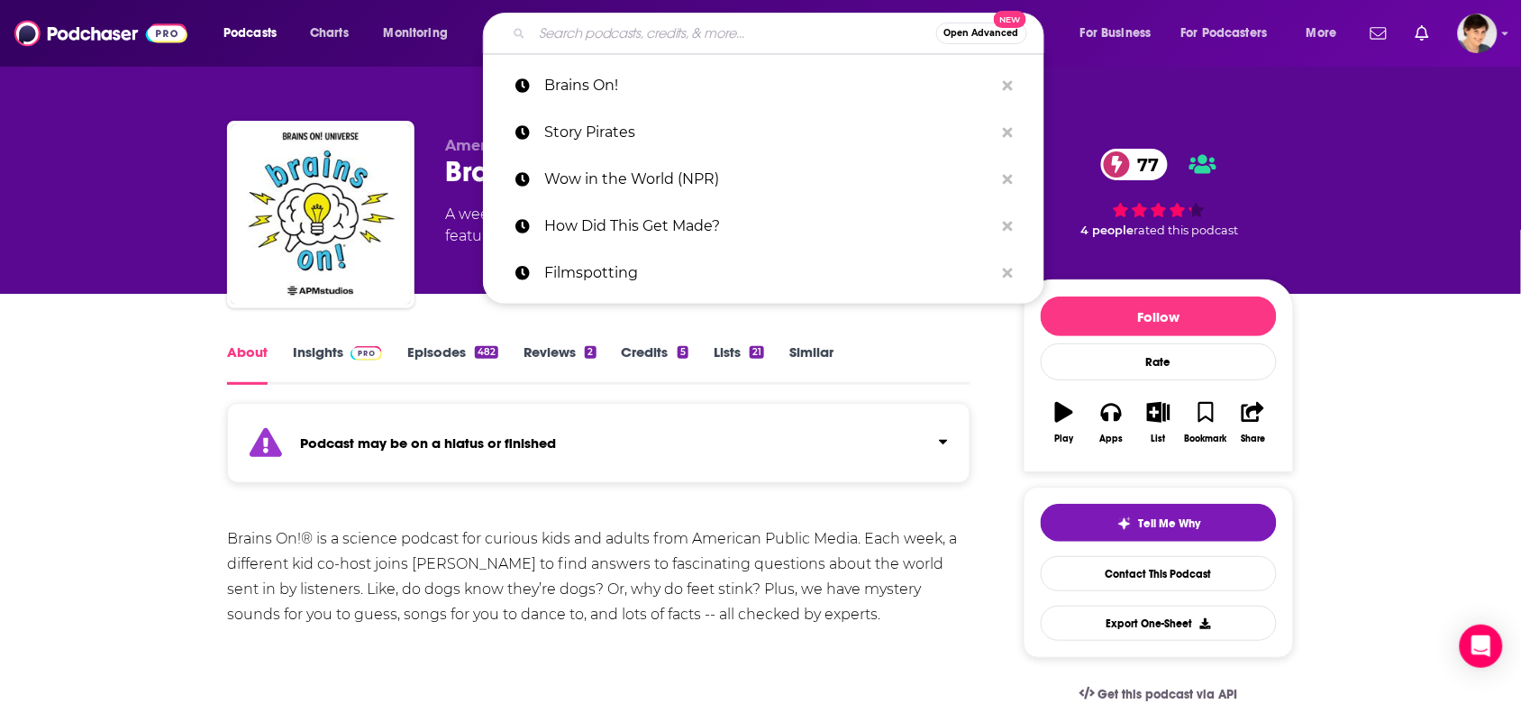
click at [763, 23] on input "Search podcasts, credits, & more..." at bounding box center [735, 33] width 404 height 29
paste input "Circle Round (WBUR)"
type input "Circle Round (WBUR)"
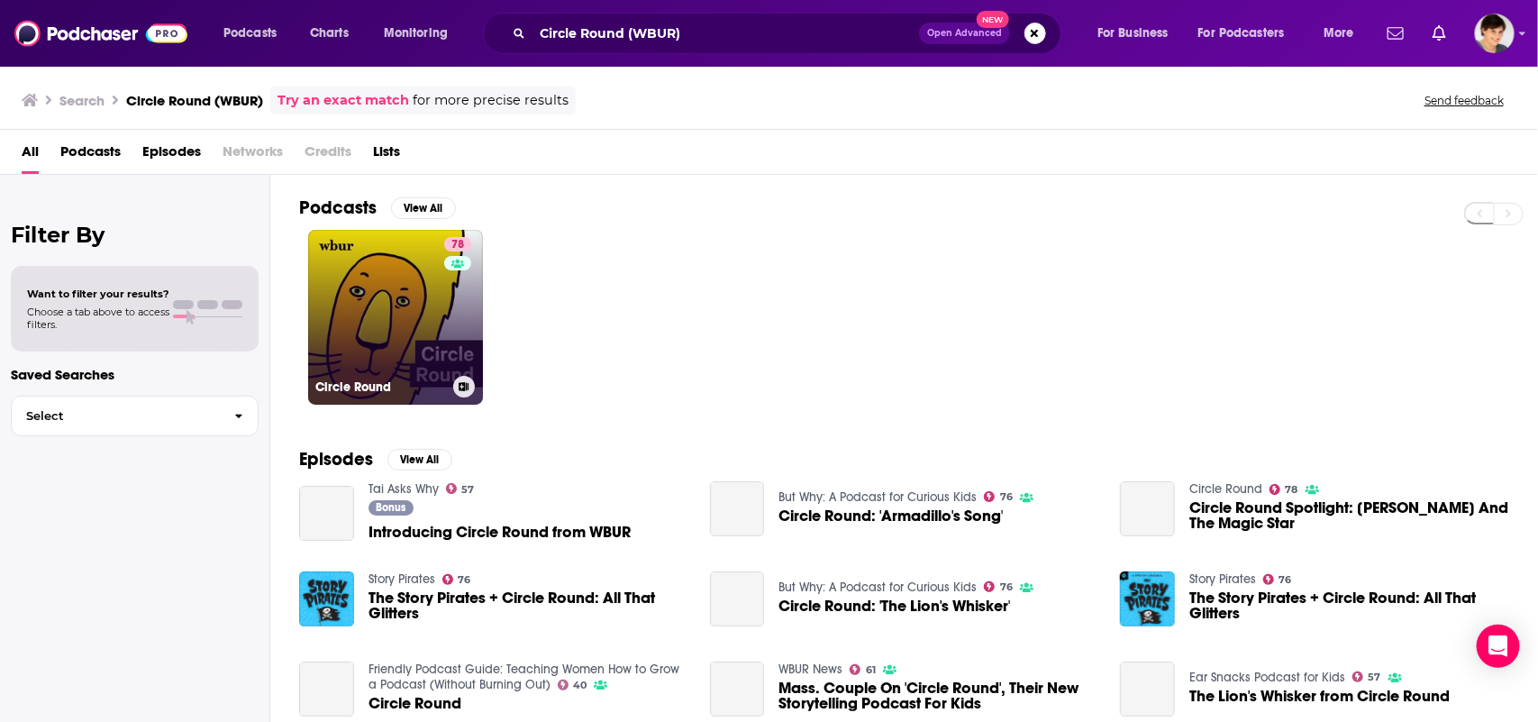
click at [388, 312] on link "78 Circle Round" at bounding box center [395, 317] width 175 height 175
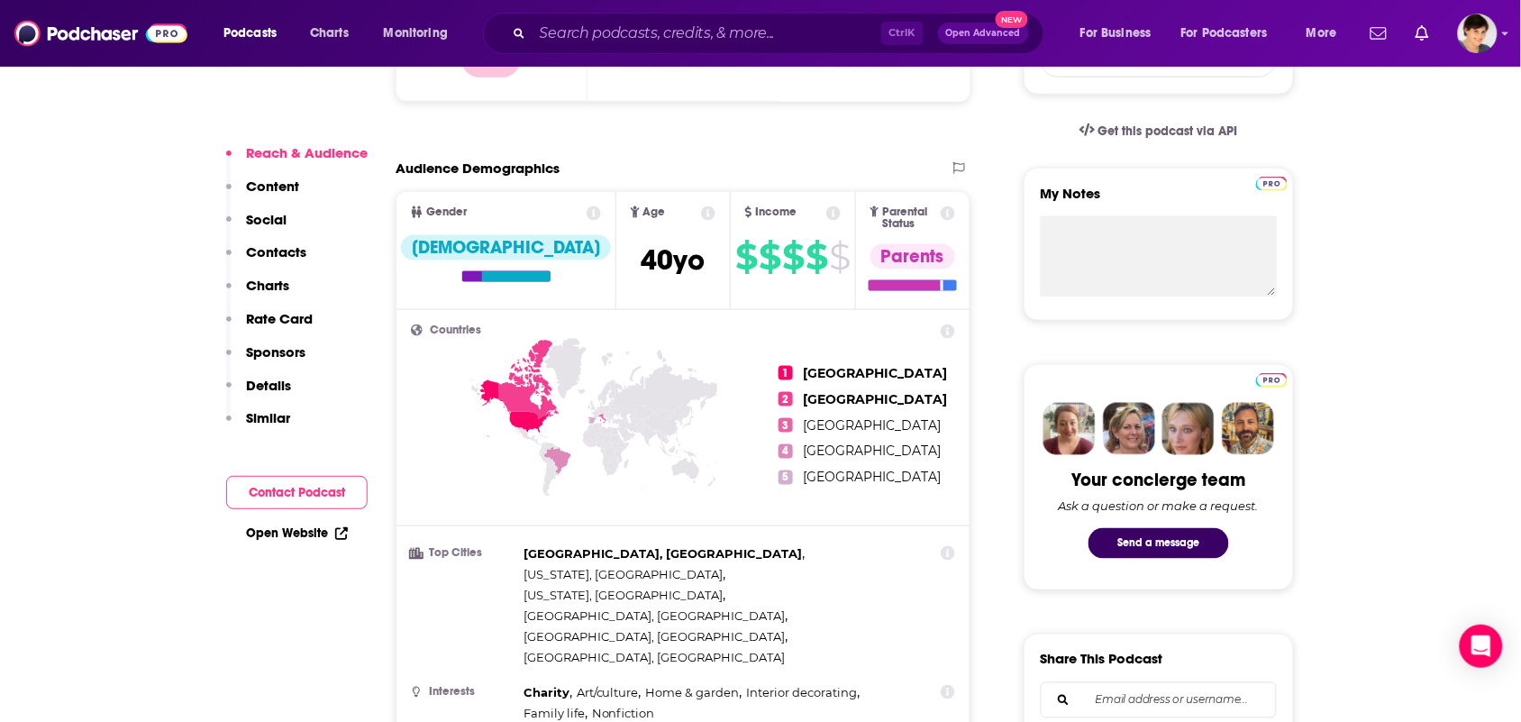
scroll to position [1690, 0]
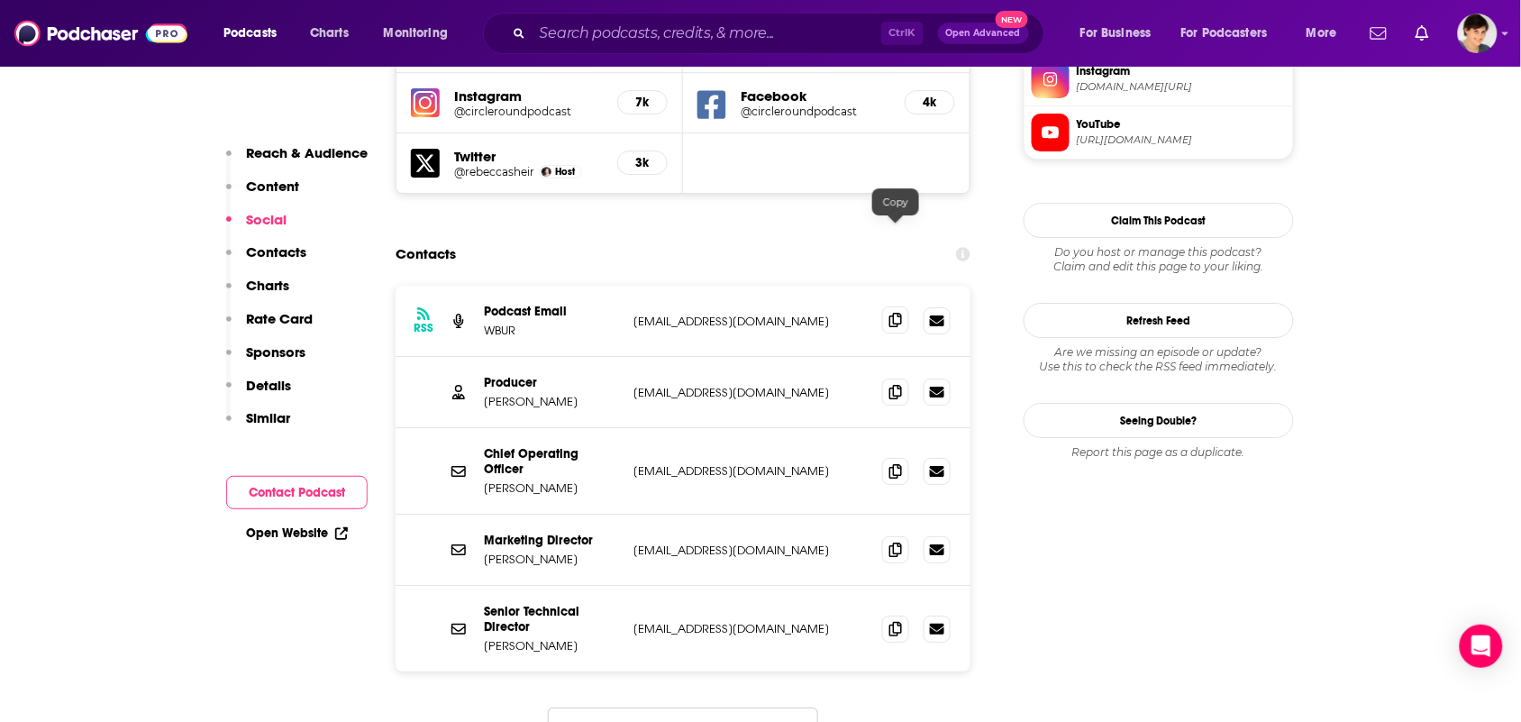
click at [899, 306] on span at bounding box center [895, 319] width 27 height 27
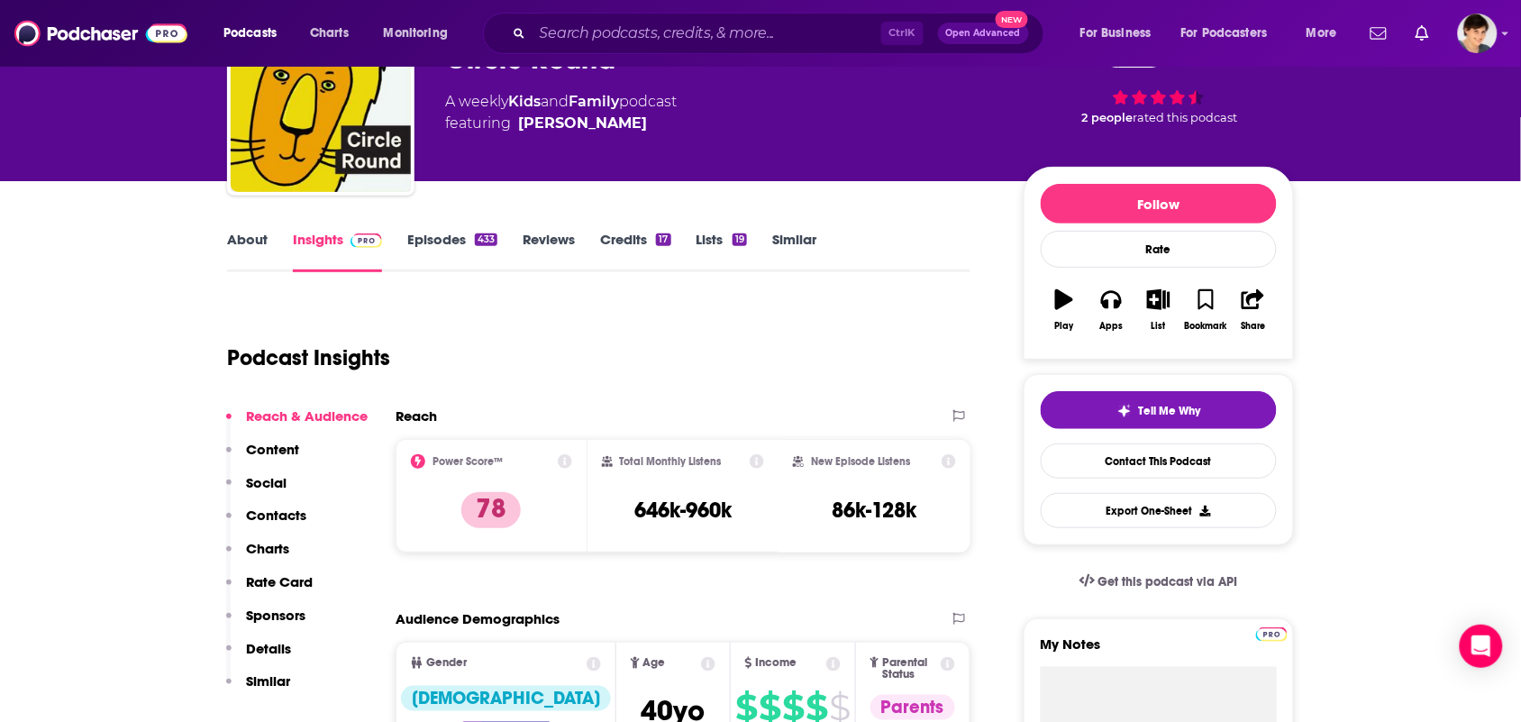
scroll to position [0, 0]
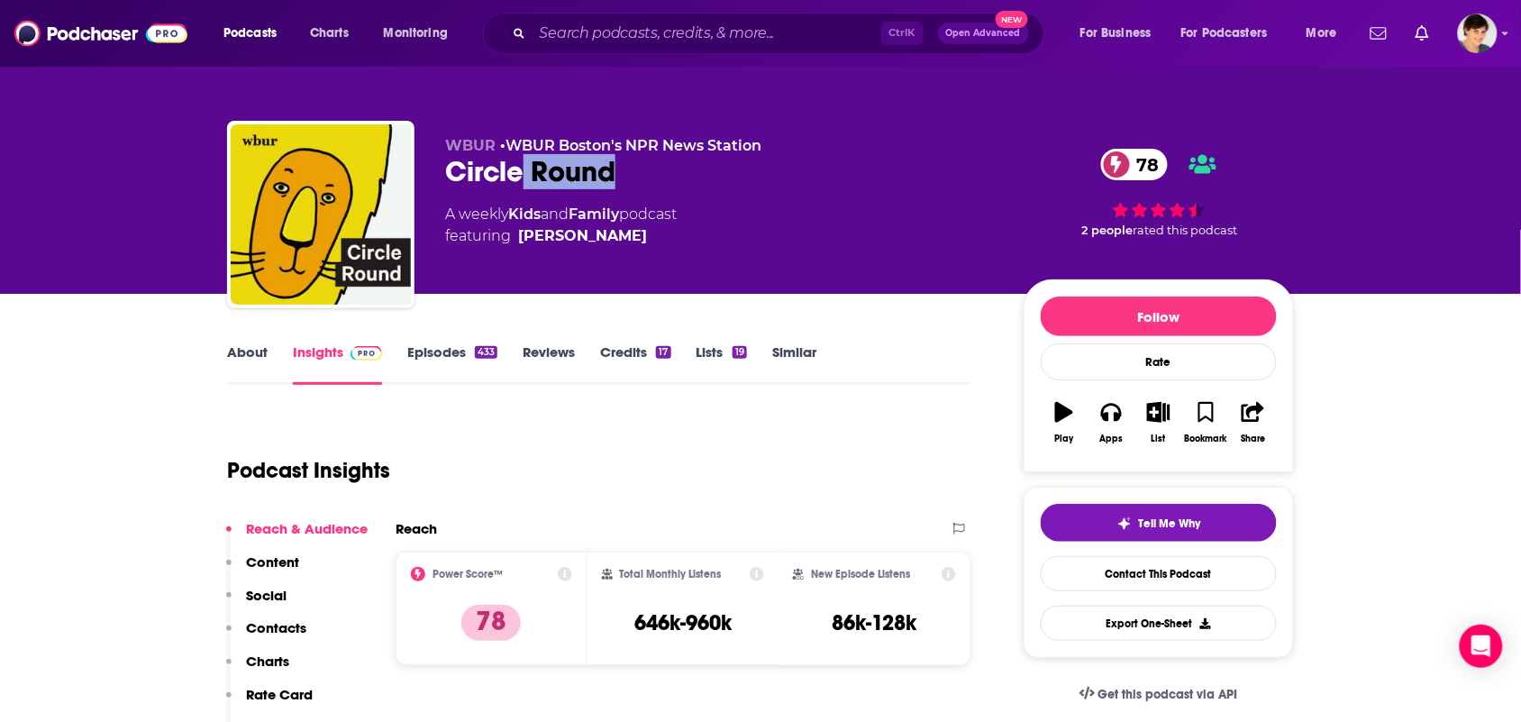
drag, startPoint x: 606, startPoint y: 177, endPoint x: 516, endPoint y: 181, distance: 89.3
click at [516, 181] on div "Circle Round 78" at bounding box center [720, 171] width 550 height 35
click at [452, 187] on div "Circle Round 78" at bounding box center [720, 171] width 550 height 35
click at [586, 196] on div "WBUR • WBUR Boston's NPR News Station Circle Round 78 A weekly Kids and Family …" at bounding box center [720, 209] width 550 height 144
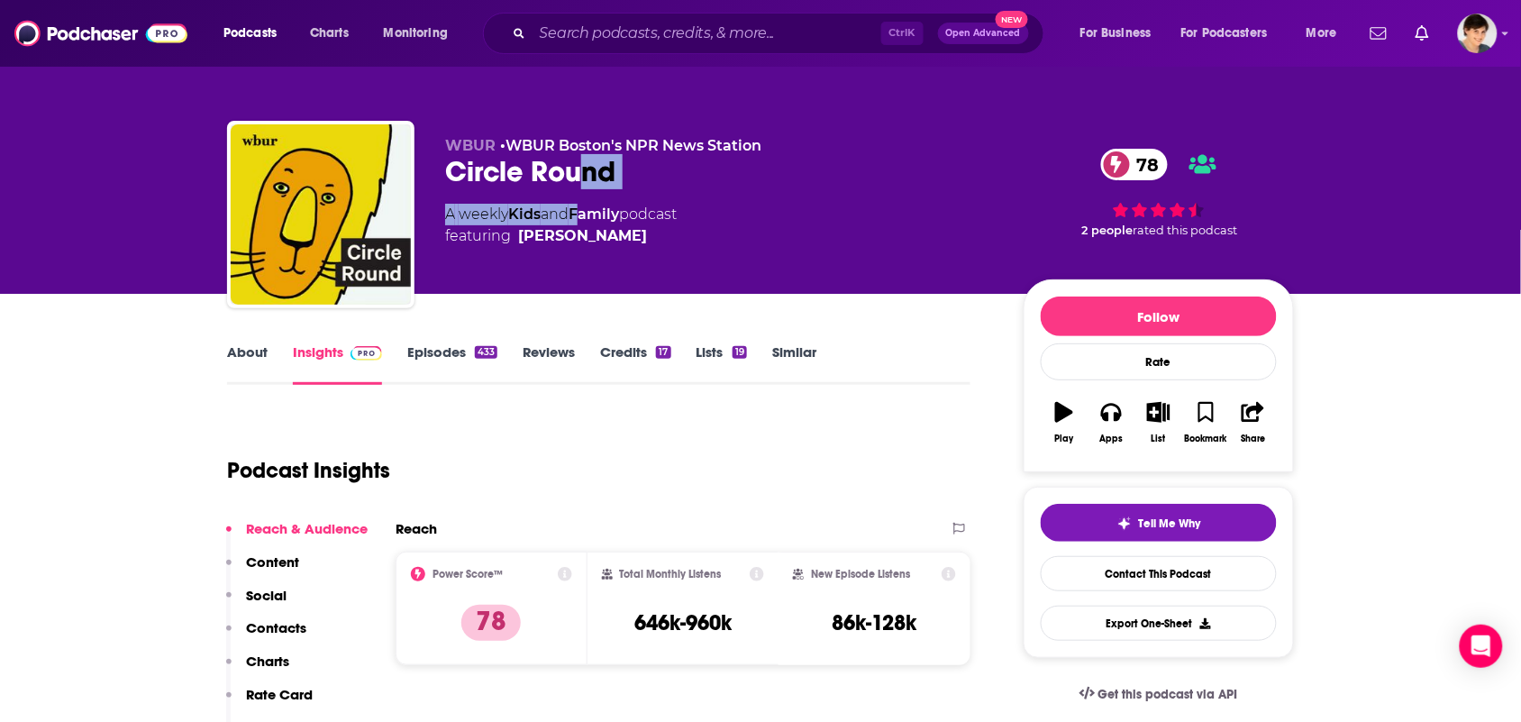
click at [610, 192] on div "WBUR • WBUR Boston's NPR News Station Circle Round 78 A weekly Kids and Family …" at bounding box center [720, 209] width 550 height 144
drag, startPoint x: 652, startPoint y: 178, endPoint x: 447, endPoint y: 174, distance: 204.6
click at [447, 174] on div "Circle Round 78" at bounding box center [720, 171] width 550 height 35
copy h2 "Circle Round"
click at [632, 236] on span "featuring Rebecca Sheir" at bounding box center [561, 236] width 232 height 22
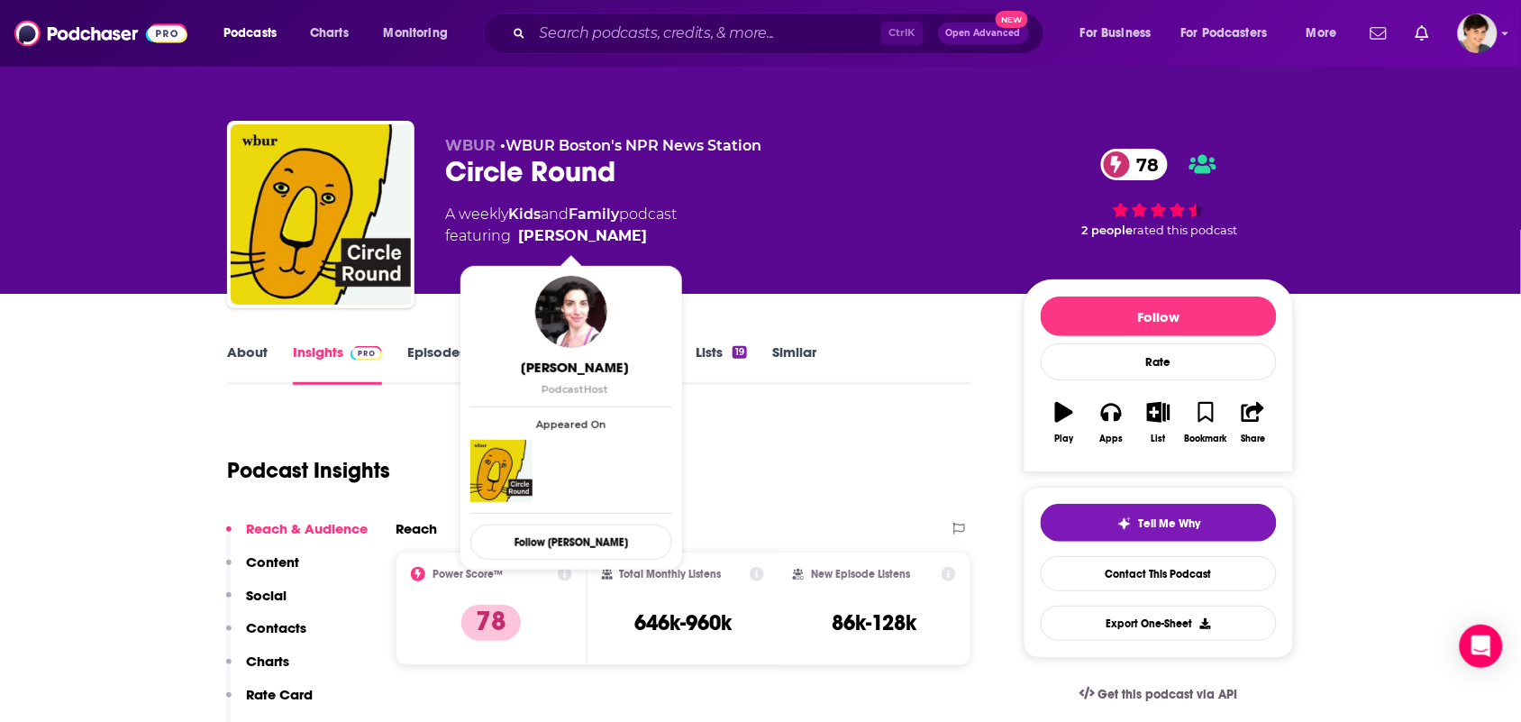
click at [625, 242] on span "featuring Rebecca Sheir" at bounding box center [561, 236] width 232 height 22
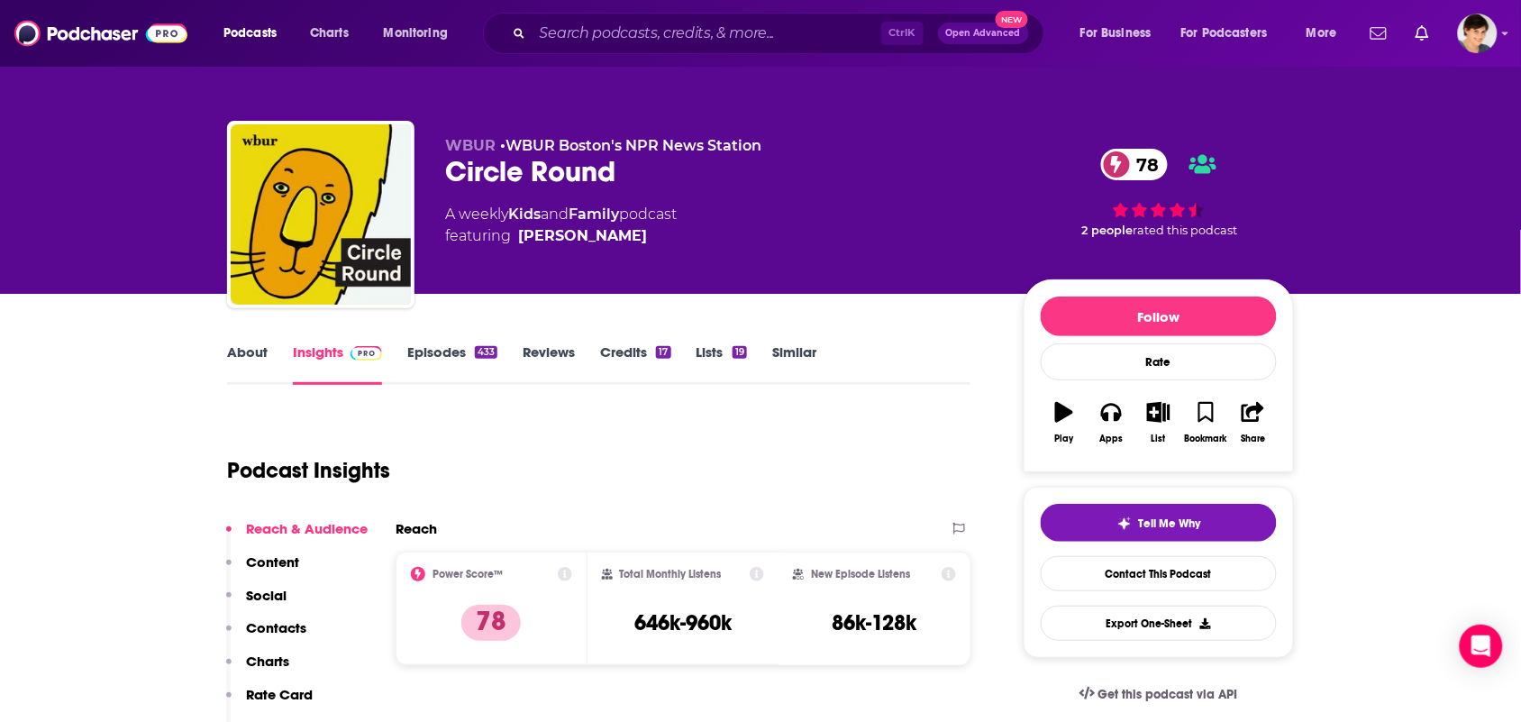
copy span "[PERSON_NAME]"
drag, startPoint x: 634, startPoint y: 209, endPoint x: 514, endPoint y: 236, distance: 122.9
click at [514, 236] on div "A weekly Kids and Family podcast featuring [PERSON_NAME]" at bounding box center [561, 225] width 232 height 43
copy div "podcast featuring"
click at [503, 208] on div "A weekly Kids and Family podcast featuring [PERSON_NAME]" at bounding box center [561, 225] width 232 height 43
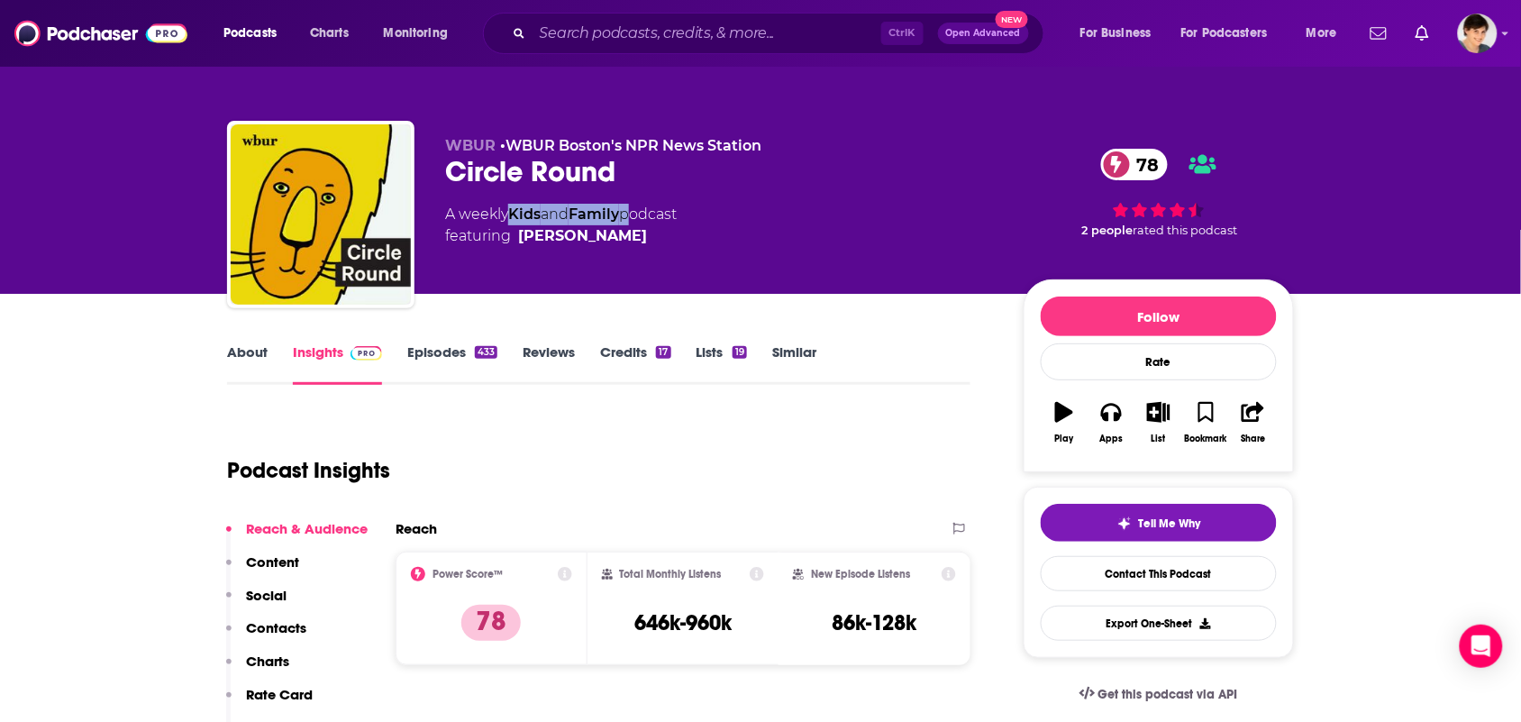
drag, startPoint x: 509, startPoint y: 213, endPoint x: 632, endPoint y: 210, distance: 122.6
click at [632, 210] on div "A weekly Kids and Family podcast featuring [PERSON_NAME]" at bounding box center [561, 225] width 232 height 43
click at [249, 352] on link "About" at bounding box center [247, 363] width 41 height 41
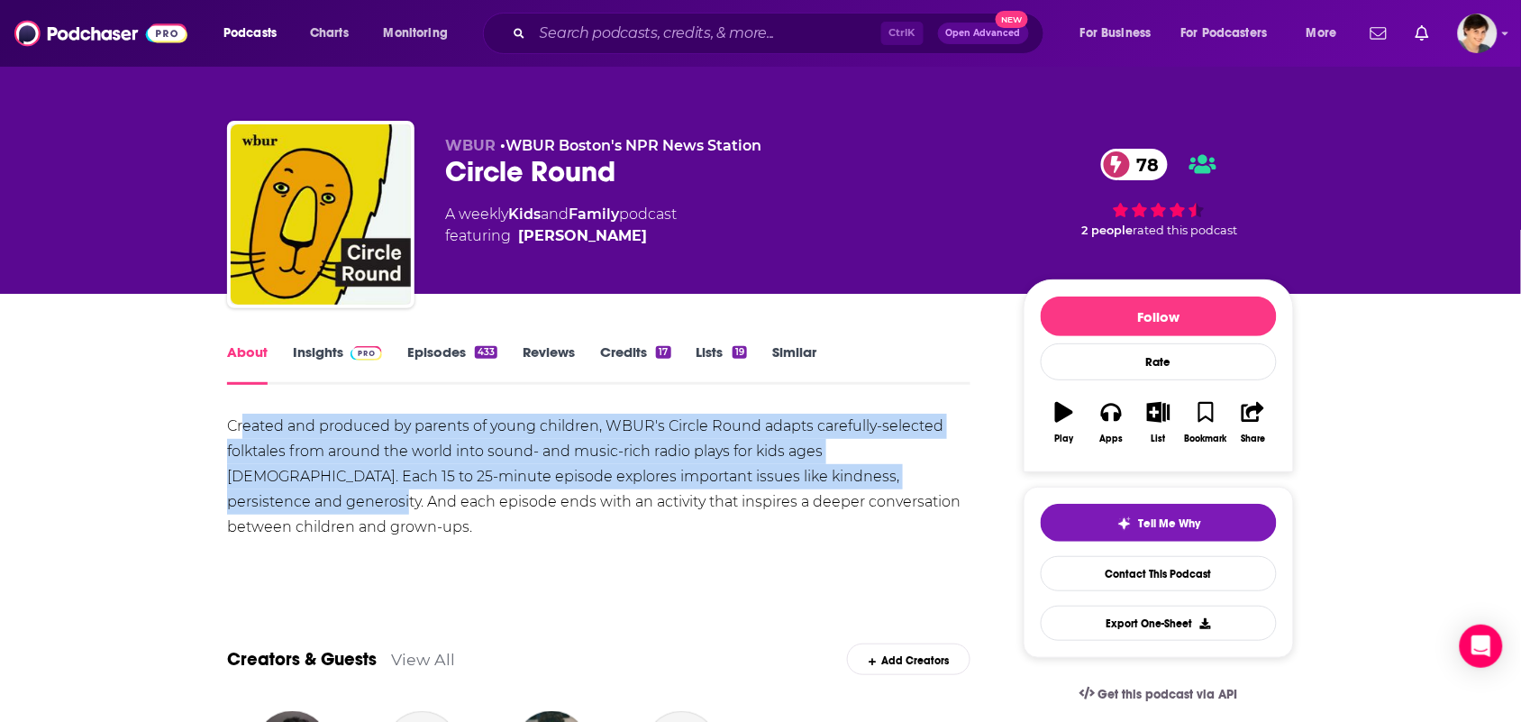
drag, startPoint x: 897, startPoint y: 487, endPoint x: 195, endPoint y: 415, distance: 705.7
click at [235, 415] on div "Created and produced by parents of young children, WBUR's Circle Round adapts c…" at bounding box center [599, 477] width 744 height 126
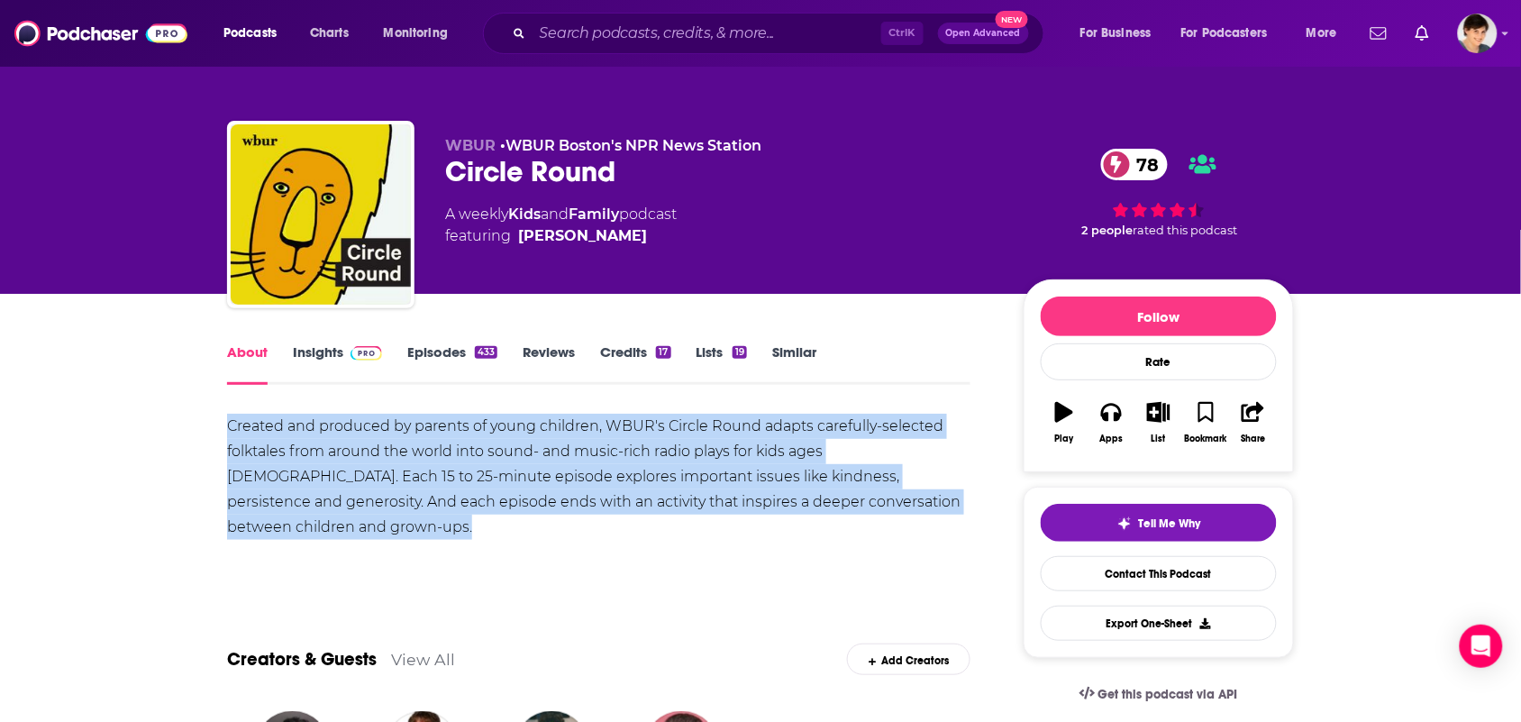
drag, startPoint x: 195, startPoint y: 415, endPoint x: 929, endPoint y: 510, distance: 740.6
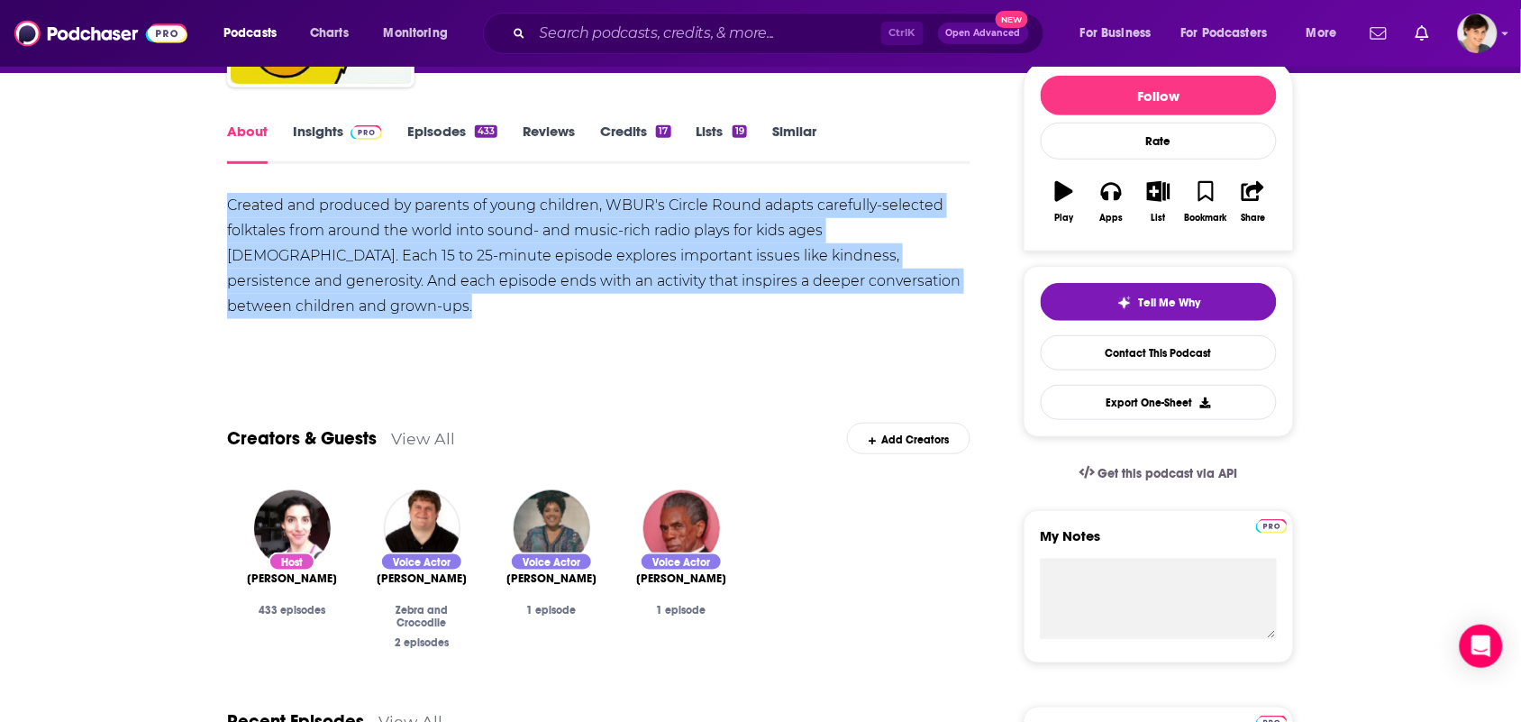
scroll to position [225, 0]
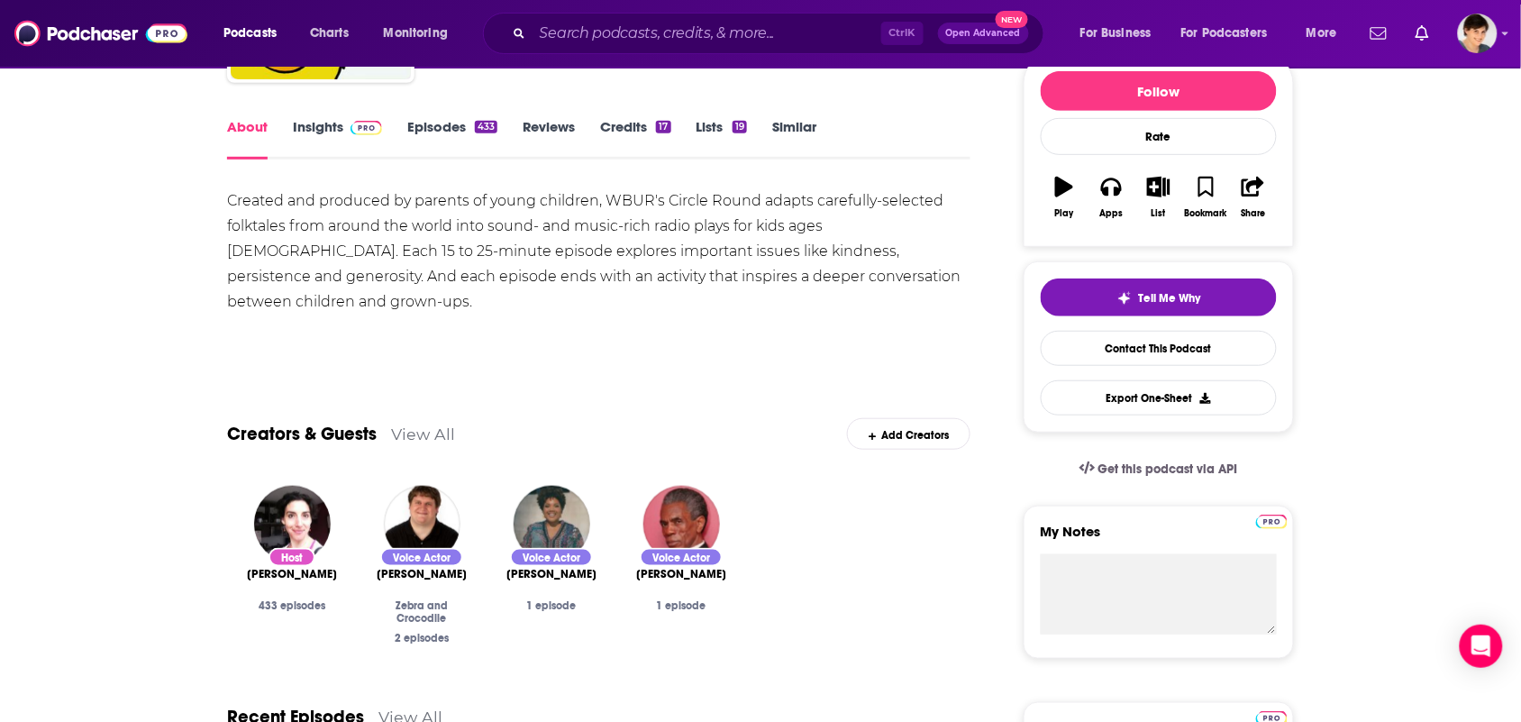
click at [820, 6] on div "Podcasts Charts Monitoring Ctrl K Open Advanced New For Business For Podcasters…" at bounding box center [760, 33] width 1521 height 67
click at [786, 37] on input "Search podcasts, credits, & more..." at bounding box center [707, 33] width 349 height 29
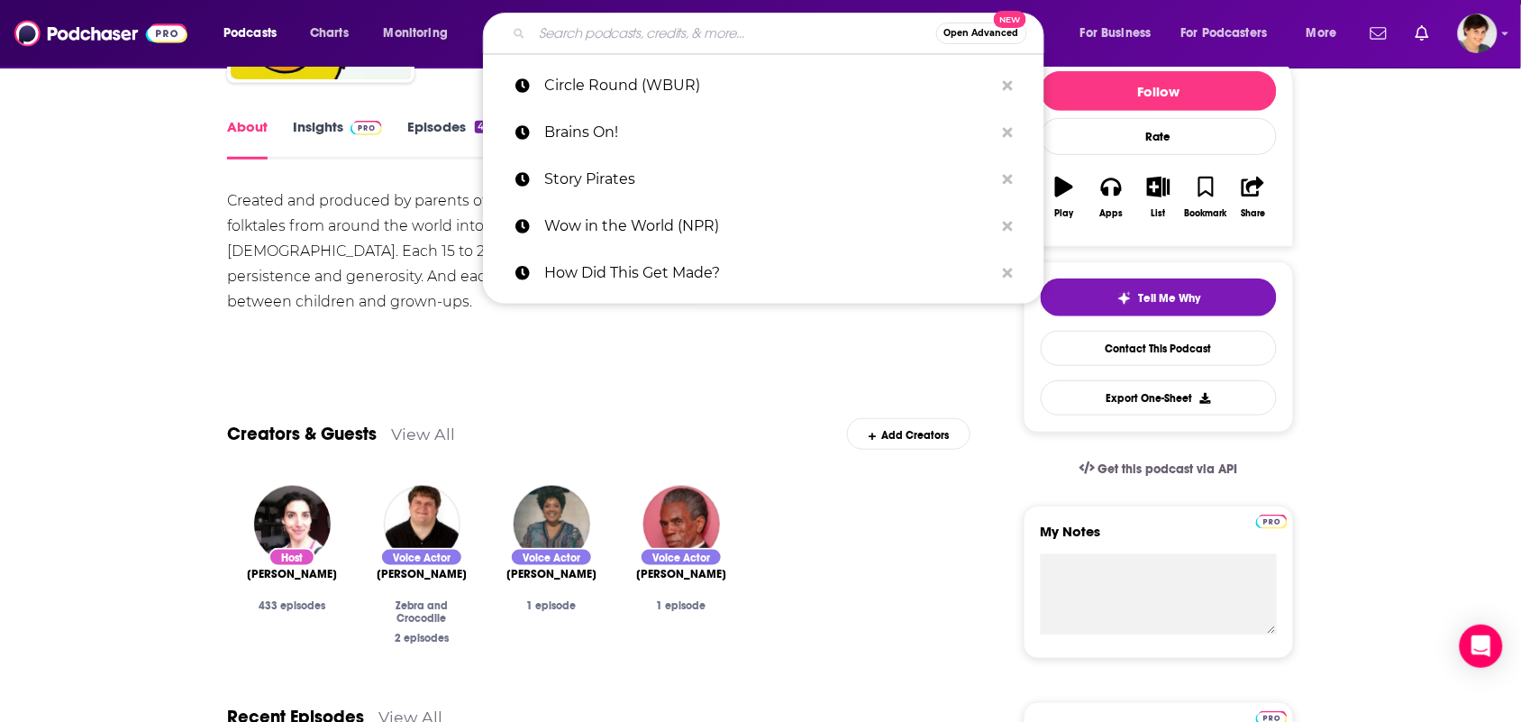
paste input "Stories Podcast"
type input "Stories Podcast"
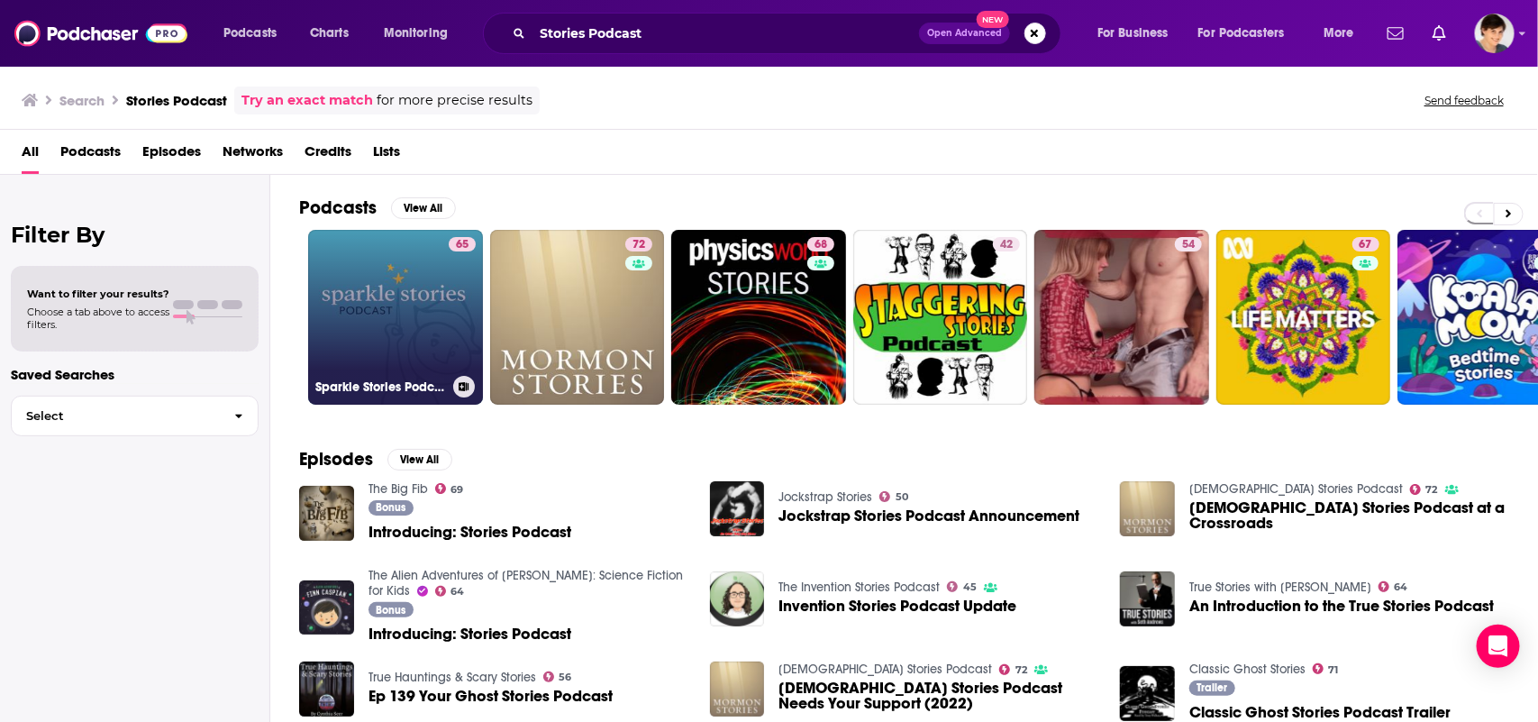
click at [401, 329] on link "65 Sparkle Stories Podcast" at bounding box center [395, 317] width 175 height 175
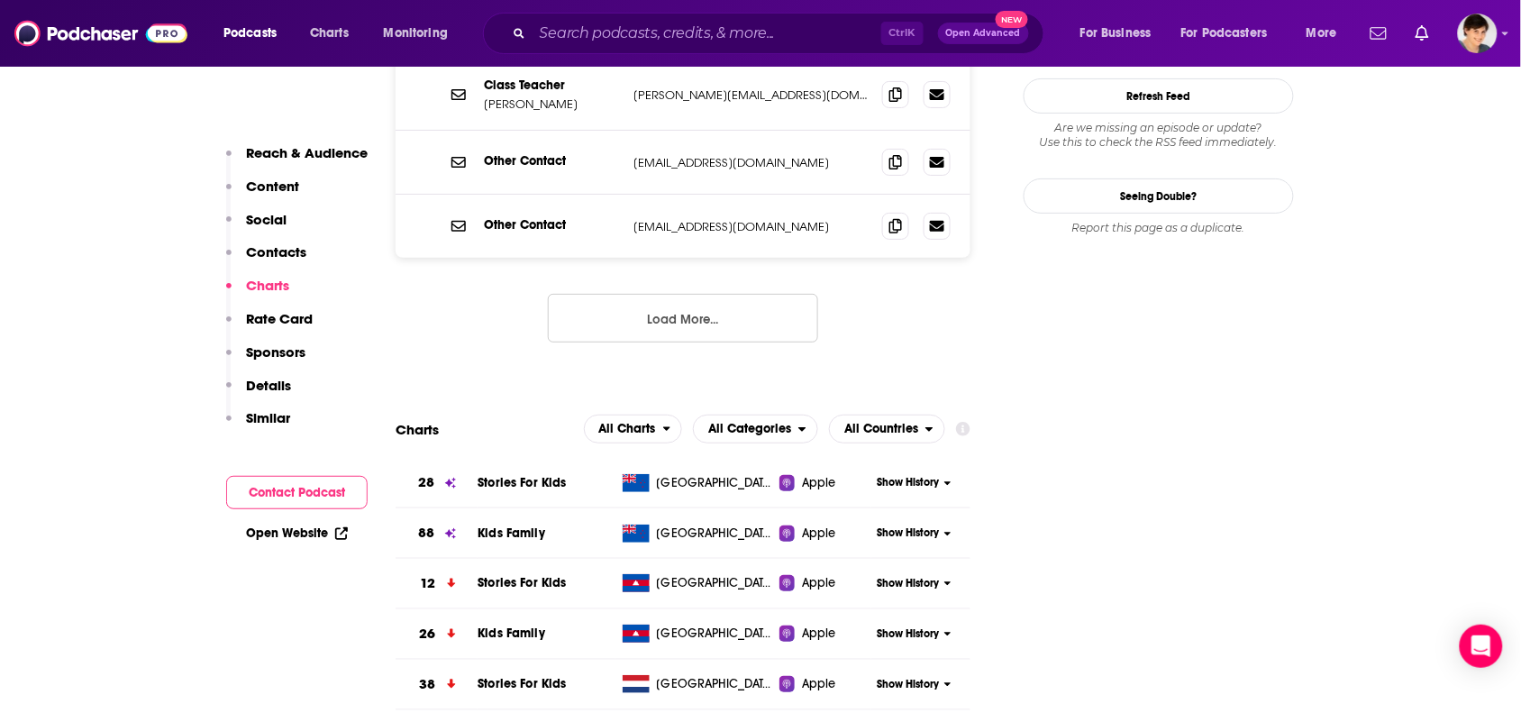
scroll to position [1690, 0]
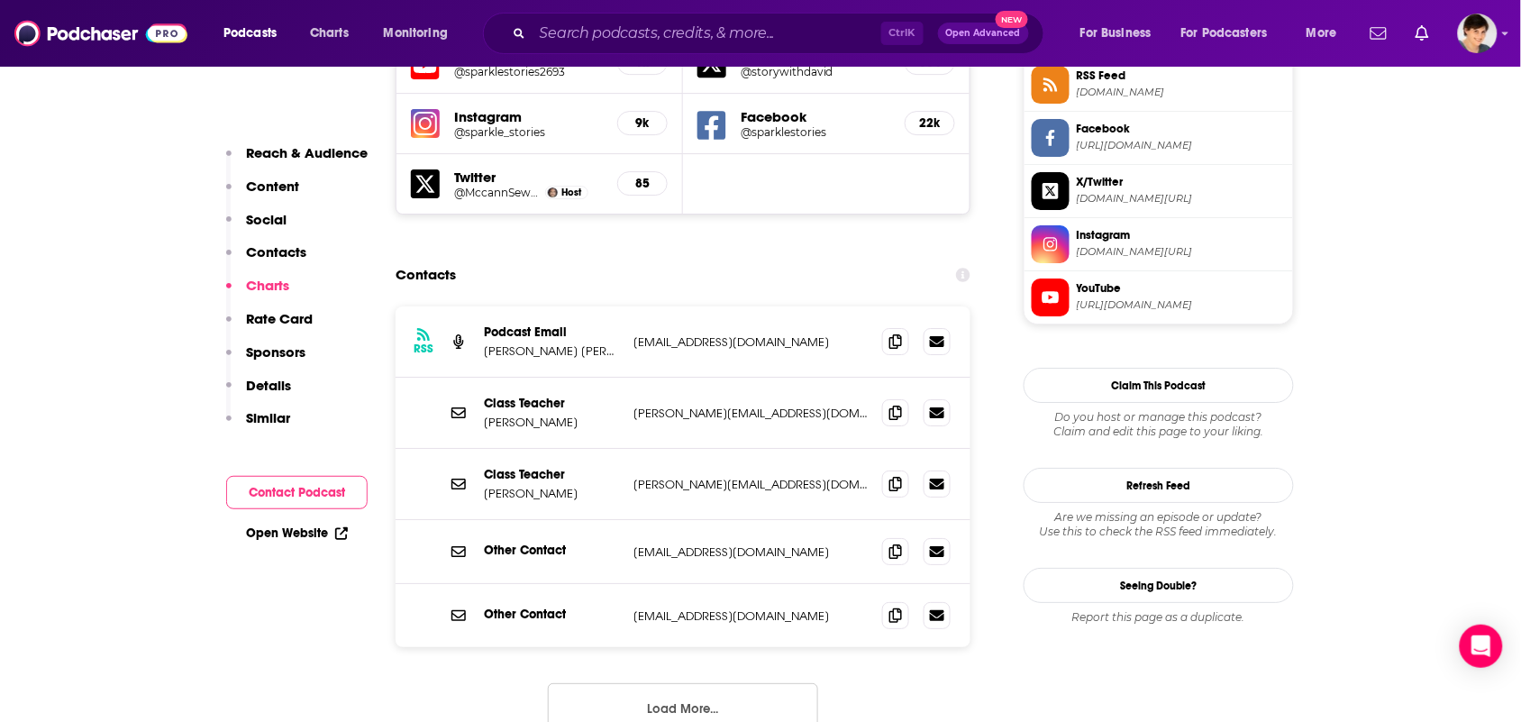
click at [903, 306] on div "RSS Podcast Email David Sewell McCann dsewellmccann@gmail.com dsewellmccann@gma…" at bounding box center [683, 341] width 575 height 71
click at [898, 333] on icon at bounding box center [896, 340] width 13 height 14
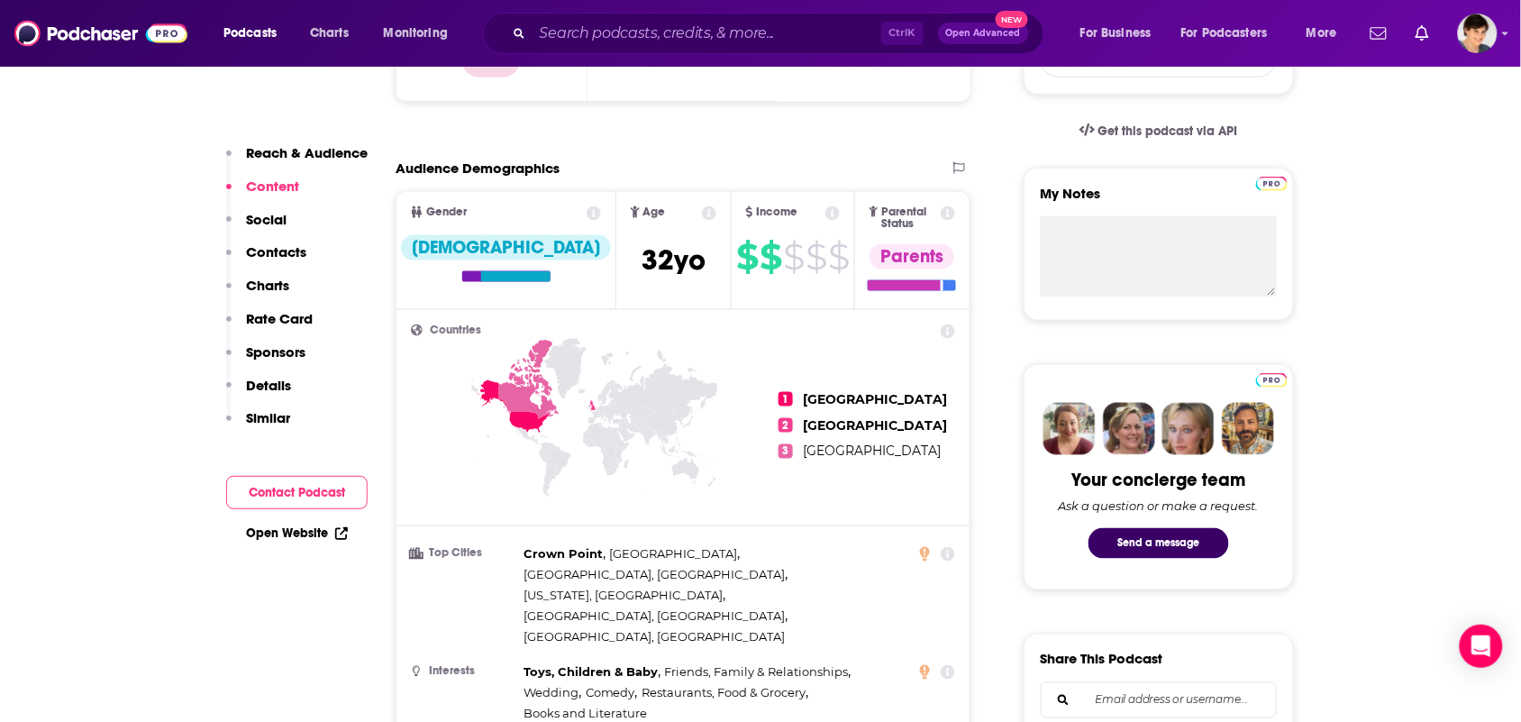
scroll to position [0, 0]
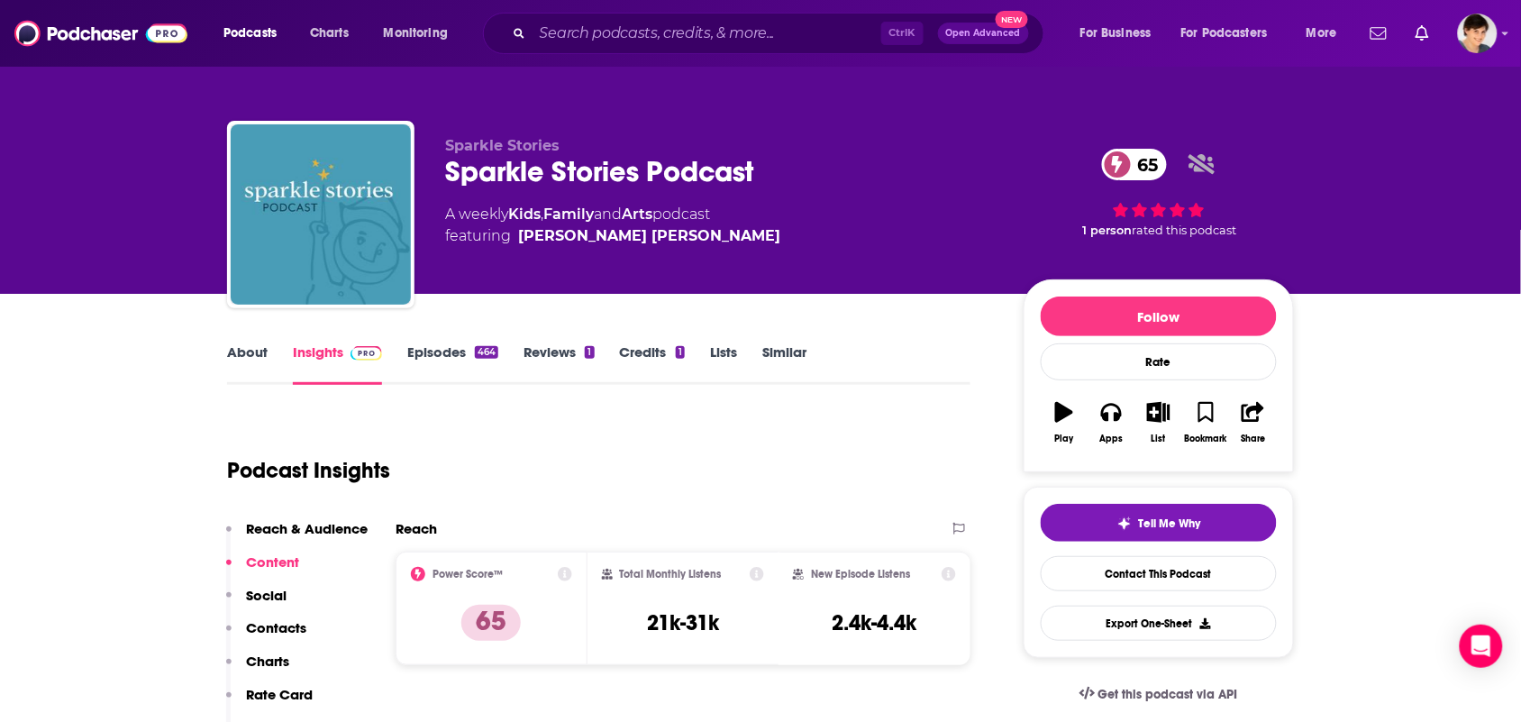
click at [242, 368] on link "About" at bounding box center [247, 363] width 41 height 41
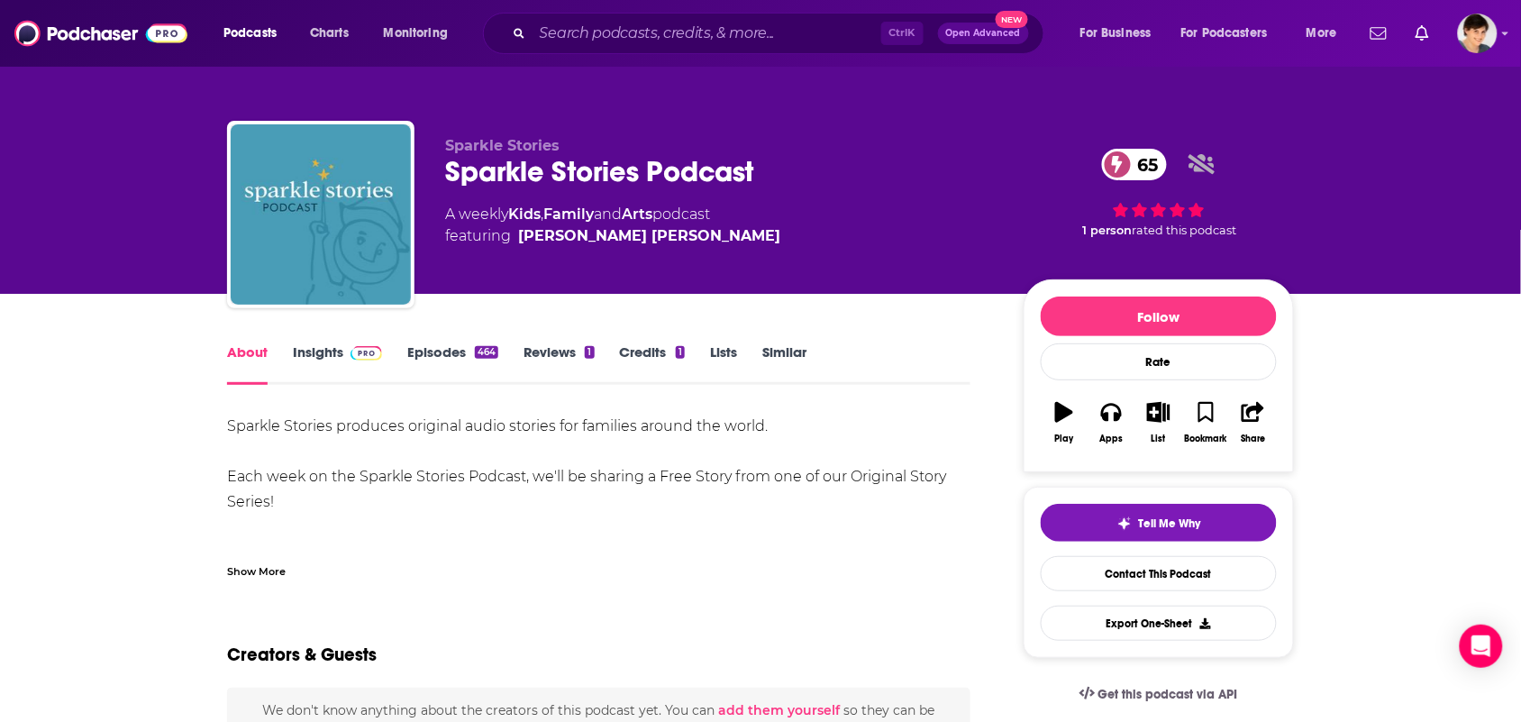
click at [386, 496] on div "Sparkle Stories produces original audio stories for families around the world. …" at bounding box center [599, 489] width 744 height 151
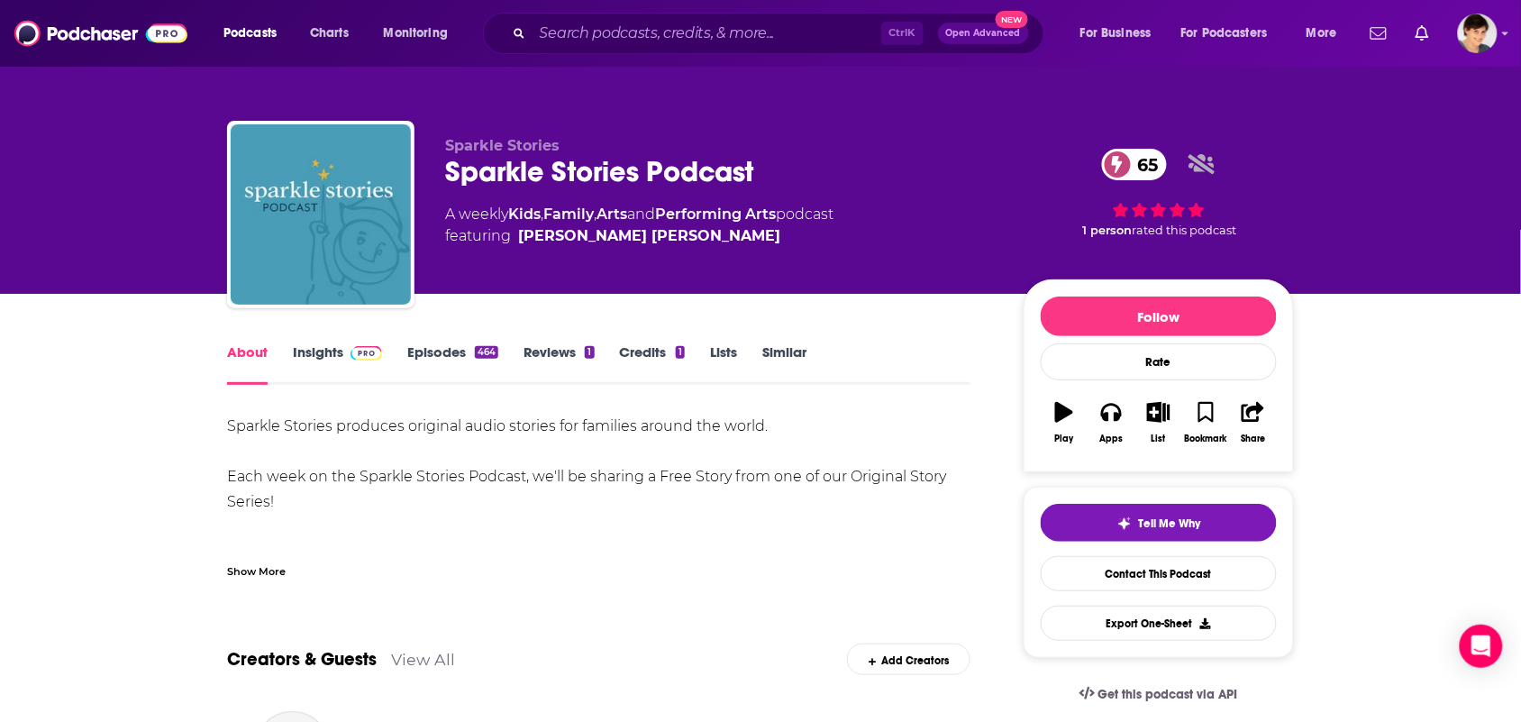
click at [299, 534] on div "Sparkle Stories produces original audio stories for families around the world. …" at bounding box center [599, 489] width 744 height 151
click at [291, 552] on div "Show More" at bounding box center [599, 564] width 744 height 31
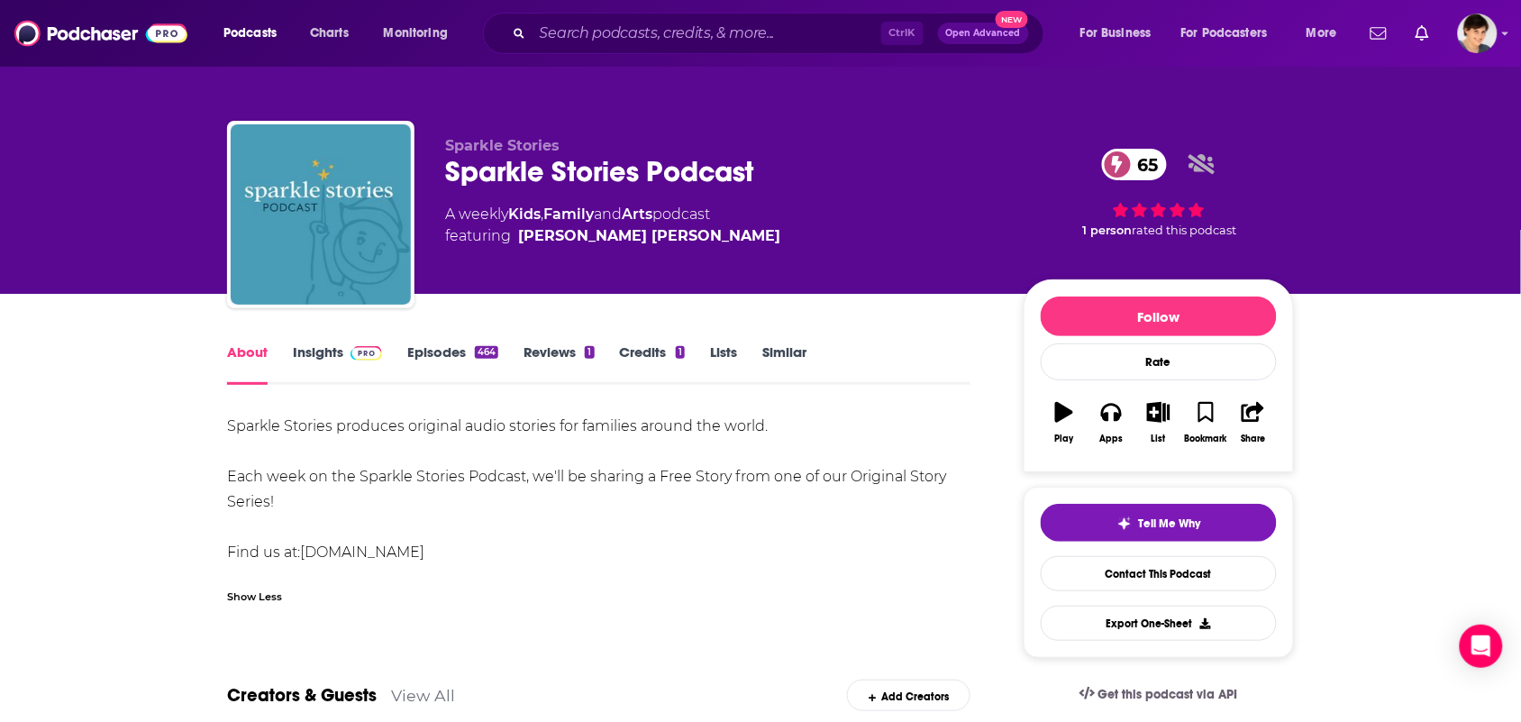
drag, startPoint x: 506, startPoint y: 547, endPoint x: 174, endPoint y: 404, distance: 362.1
click at [709, 232] on span "featuring David Sewell McCann" at bounding box center [612, 236] width 335 height 22
click at [706, 232] on span "featuring David Sewell McCann" at bounding box center [612, 236] width 335 height 22
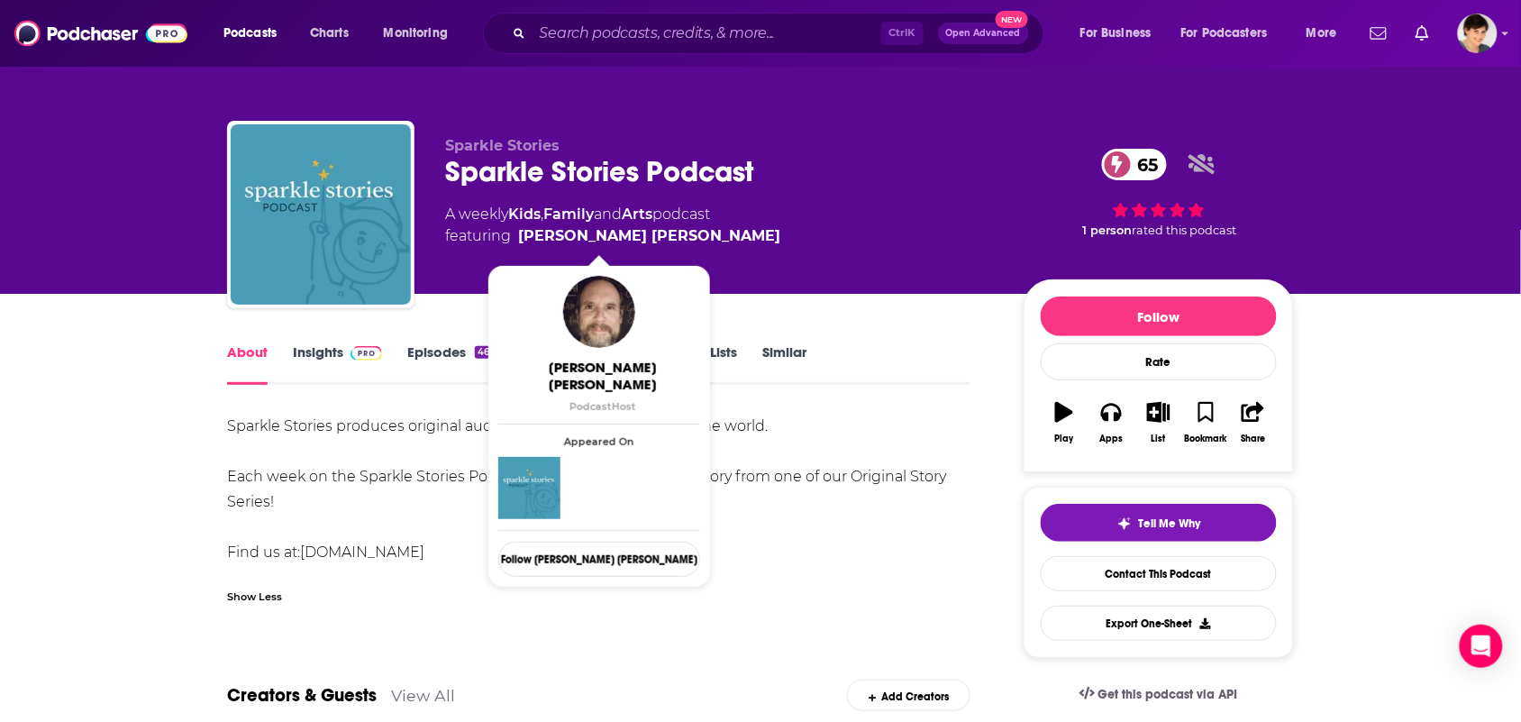
drag, startPoint x: 709, startPoint y: 230, endPoint x: 679, endPoint y: 235, distance: 31.1
click at [679, 235] on span "featuring David Sewell McCann" at bounding box center [612, 236] width 335 height 22
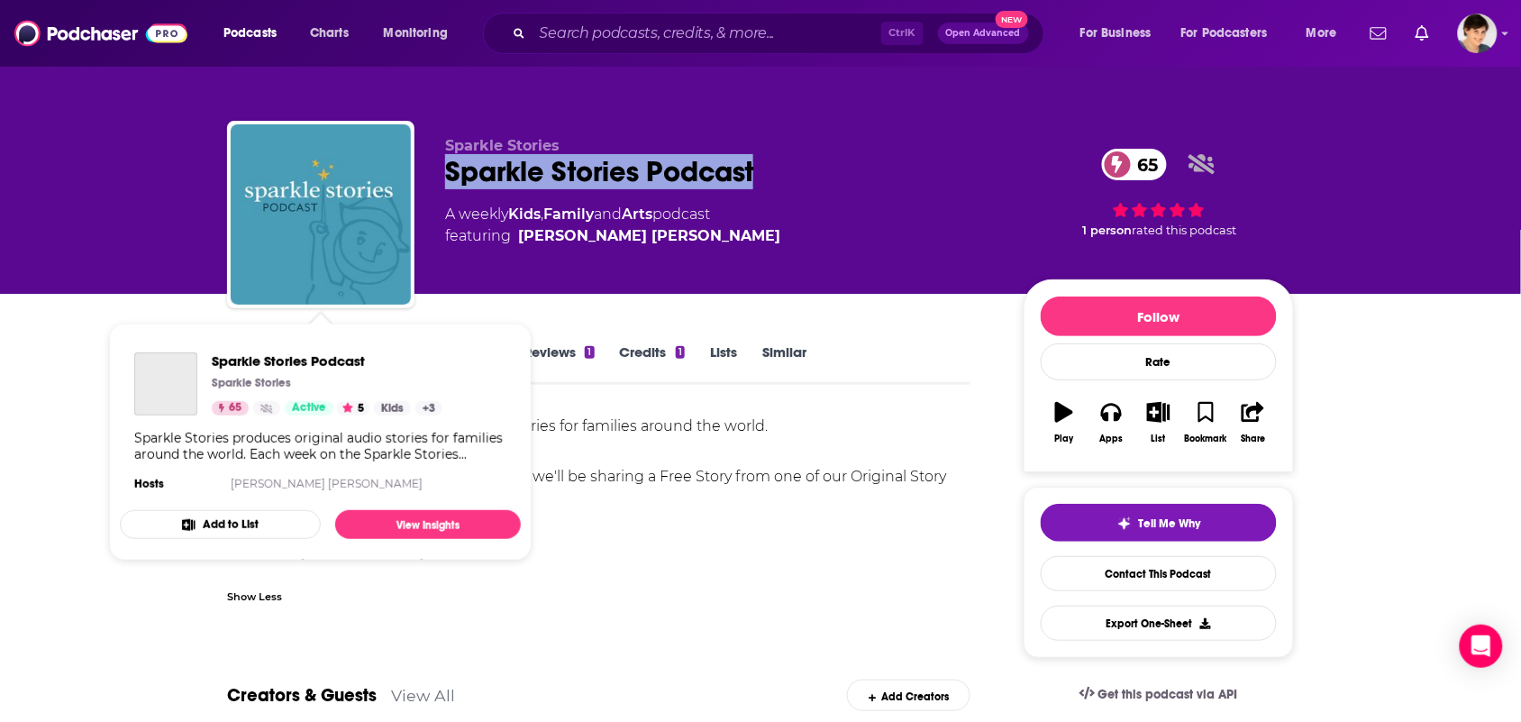
drag, startPoint x: 780, startPoint y: 169, endPoint x: 419, endPoint y: 181, distance: 360.7
click at [419, 181] on div "Sparkle Stories Sparkle Stories Podcast 65 A weekly Kids , Family and Arts podc…" at bounding box center [760, 218] width 1067 height 195
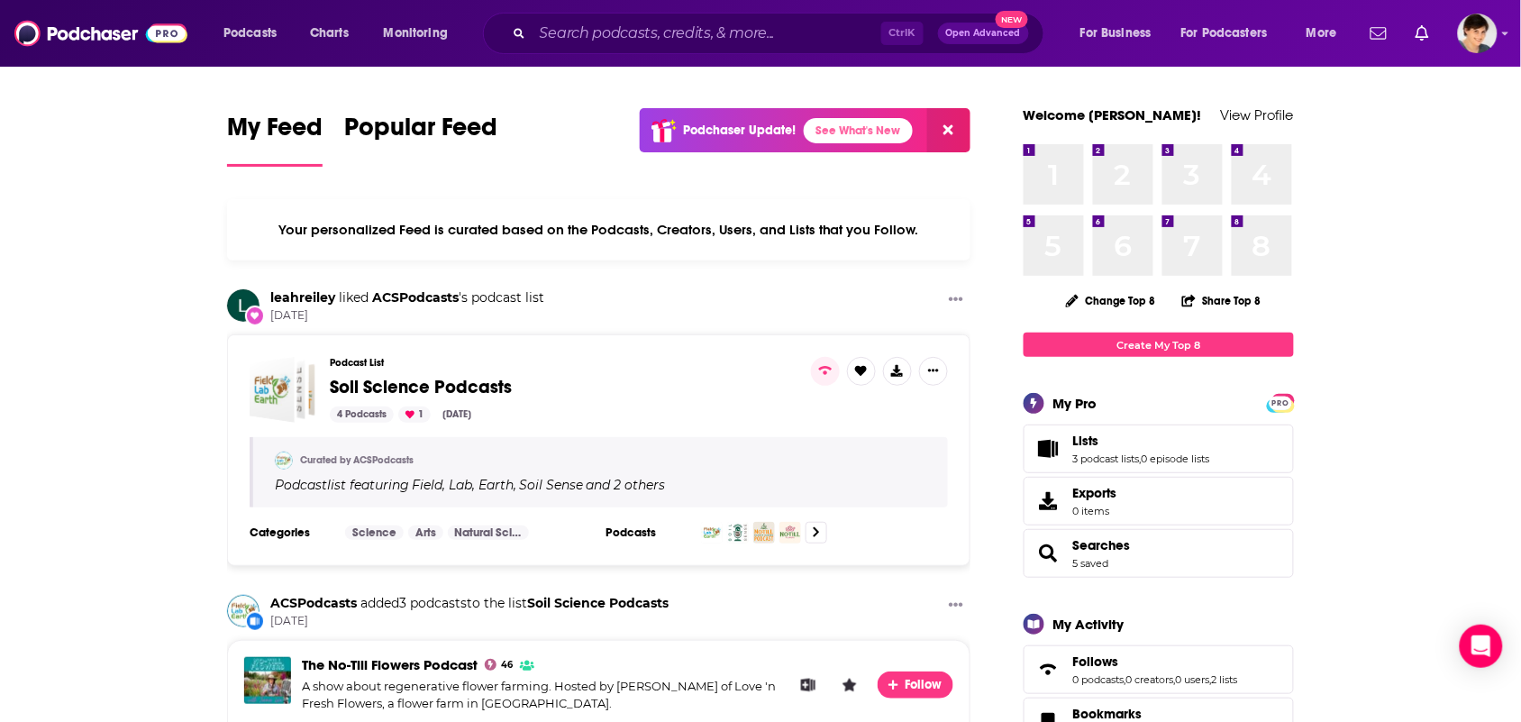
click at [611, 50] on div "Ctrl K Open Advanced New" at bounding box center [763, 33] width 561 height 41
click at [610, 39] on input "Search podcasts, credits, & more..." at bounding box center [707, 33] width 349 height 29
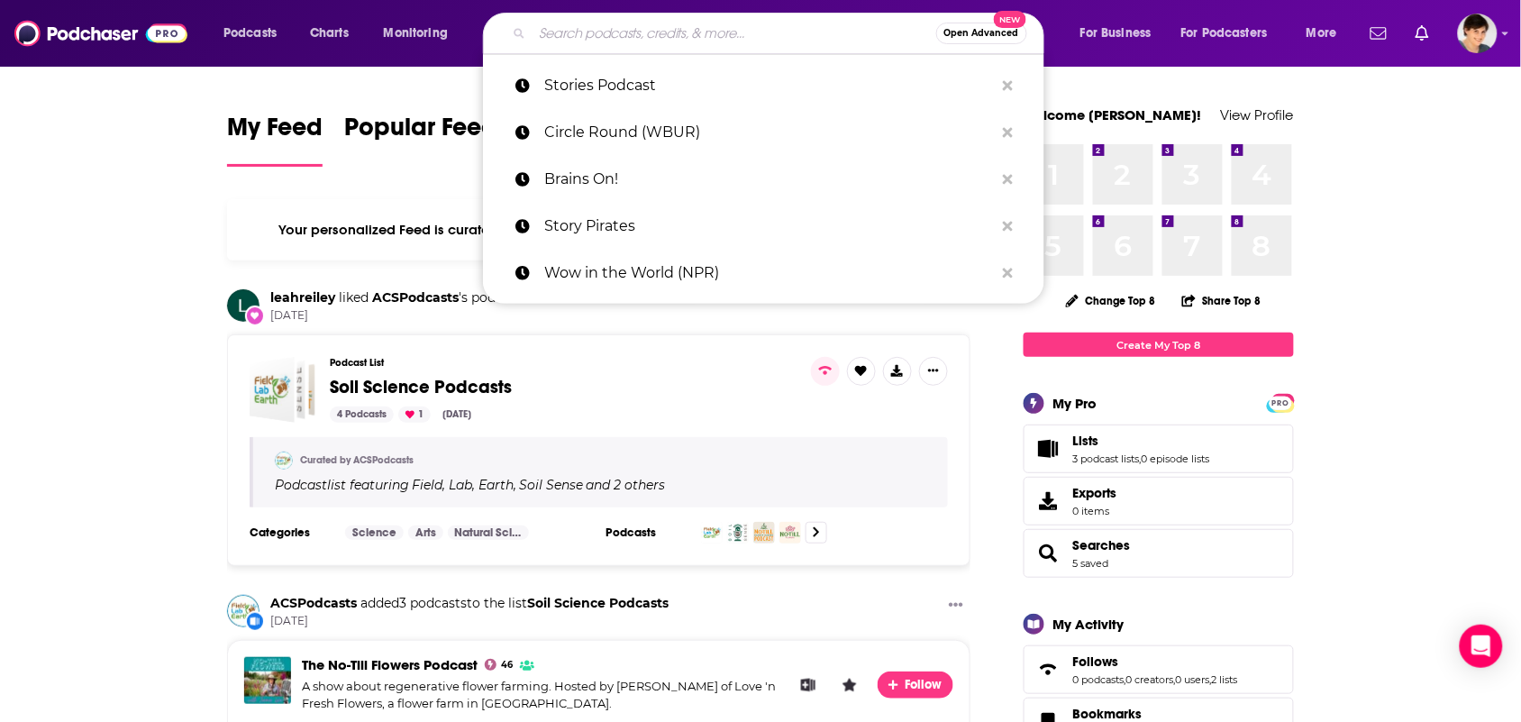
paste input "Circle Round (WBUR)"
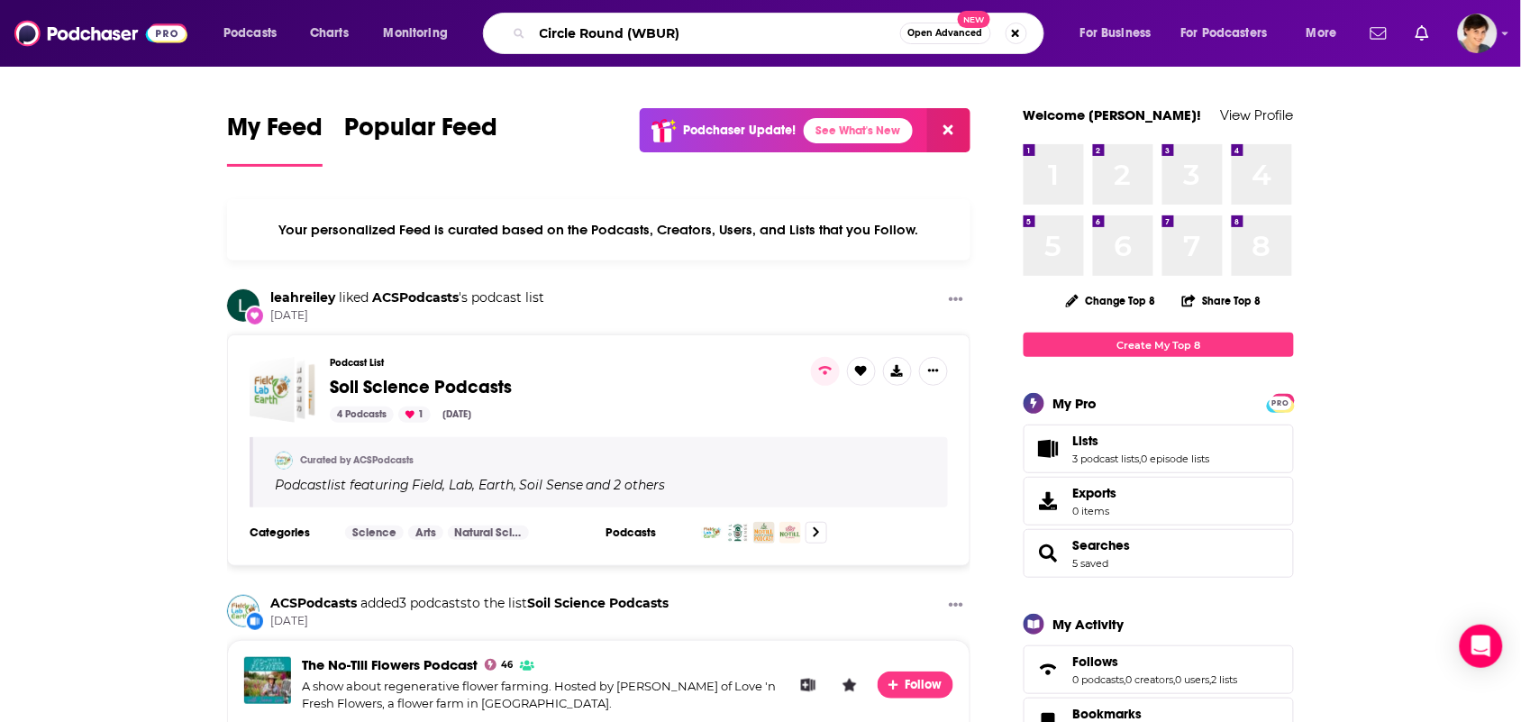
type input "Circle Round (WBUR)"
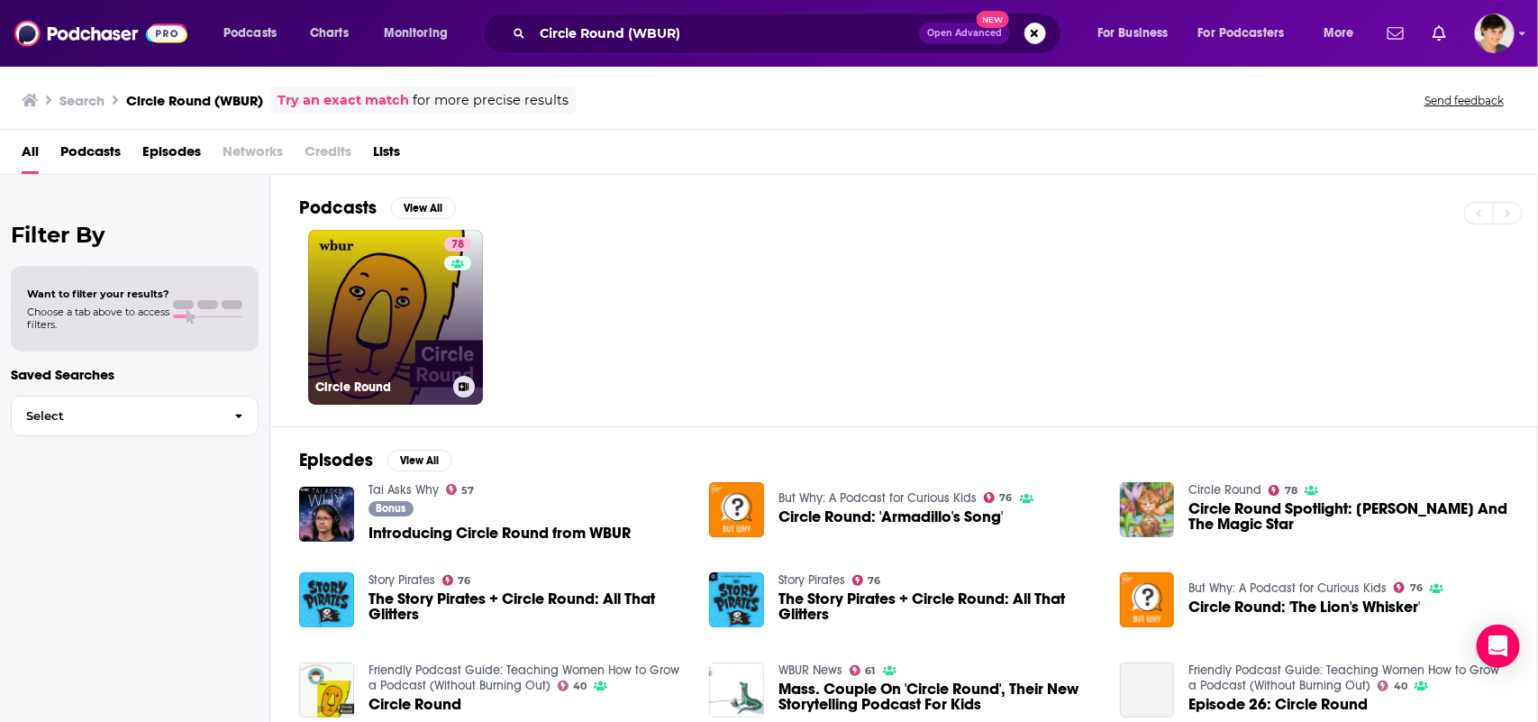
click at [380, 298] on link "78 Circle Round" at bounding box center [395, 317] width 175 height 175
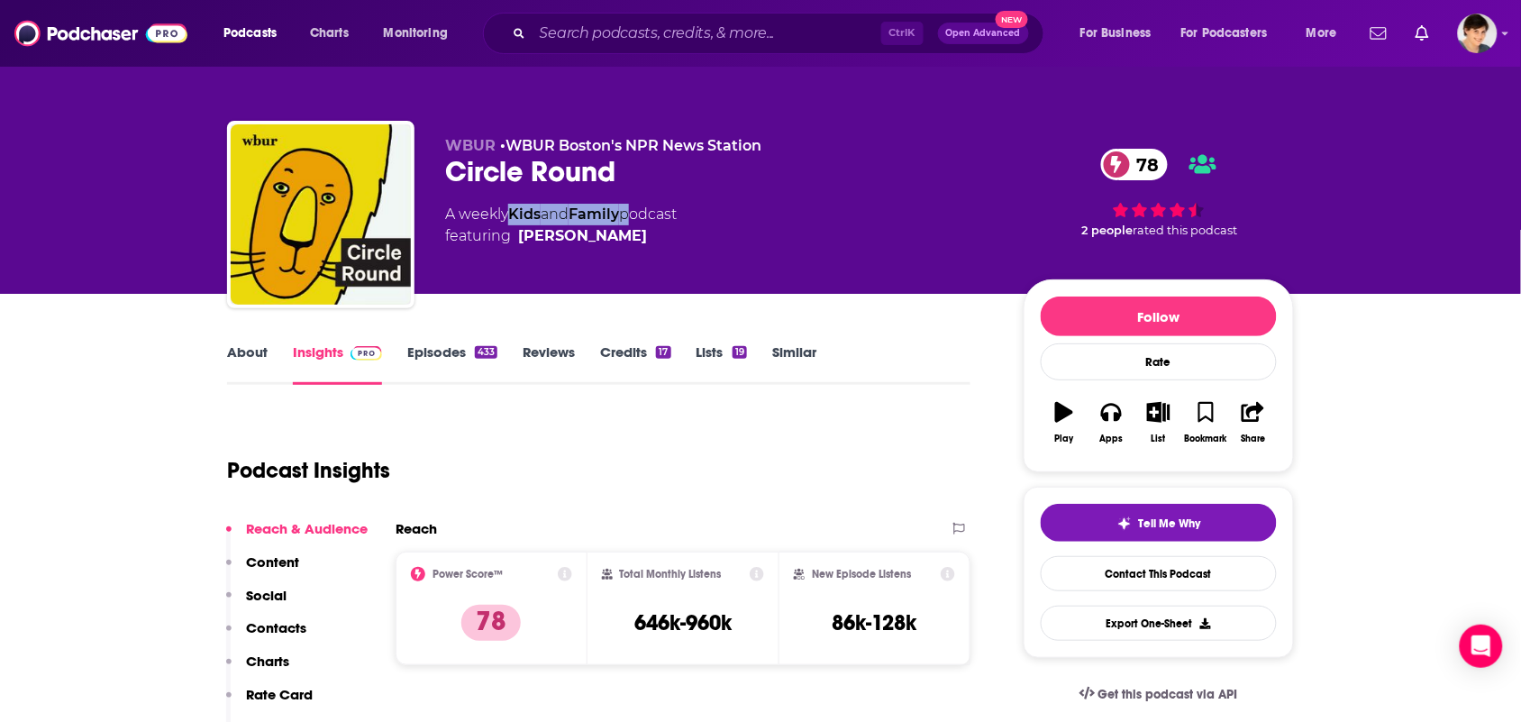
drag, startPoint x: 627, startPoint y: 210, endPoint x: 516, endPoint y: 217, distance: 112.0
click at [516, 217] on div "A weekly Kids and Family podcast featuring [PERSON_NAME]" at bounding box center [561, 225] width 232 height 43
copy div "Kids and Family"
